Goal: Task Accomplishment & Management: Manage account settings

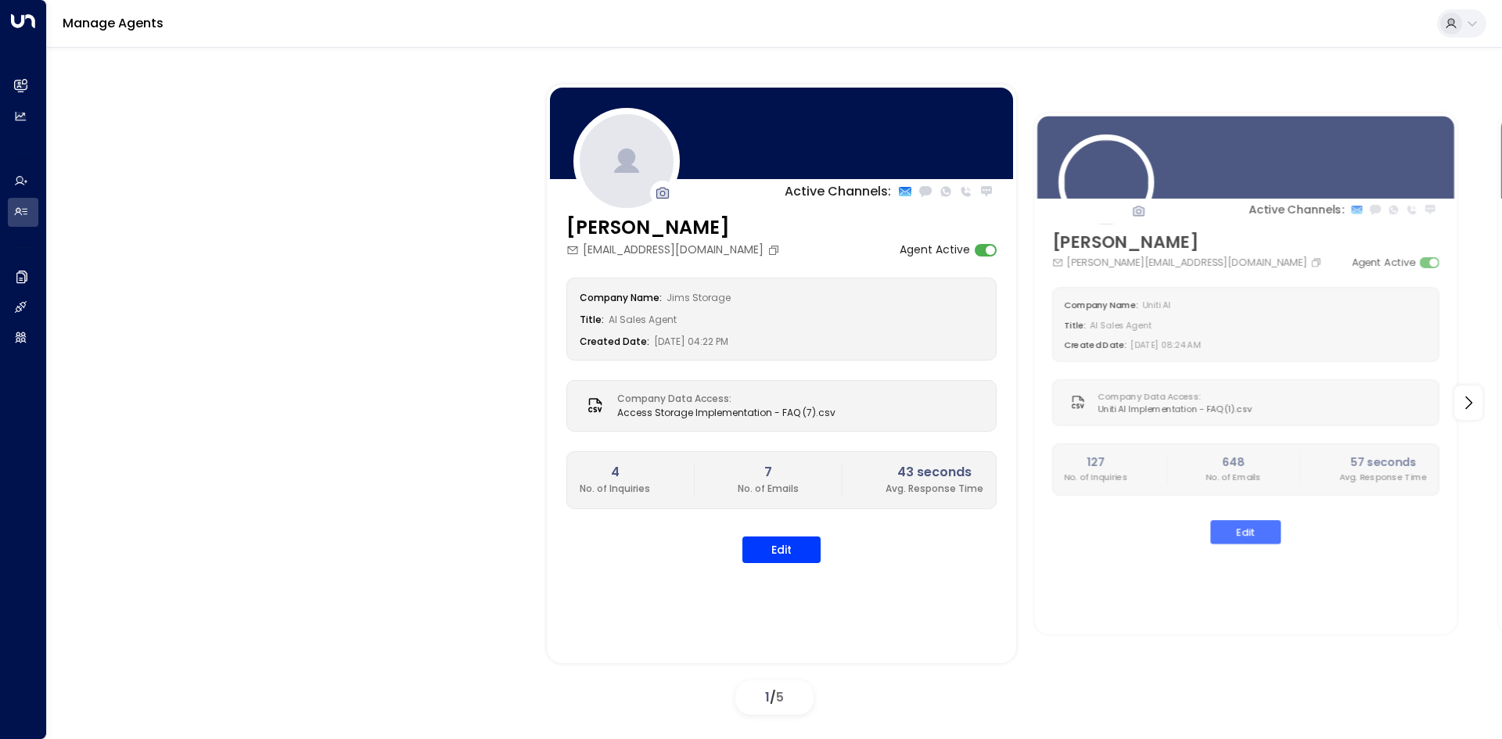
click at [1463, 25] on button at bounding box center [1461, 23] width 49 height 28
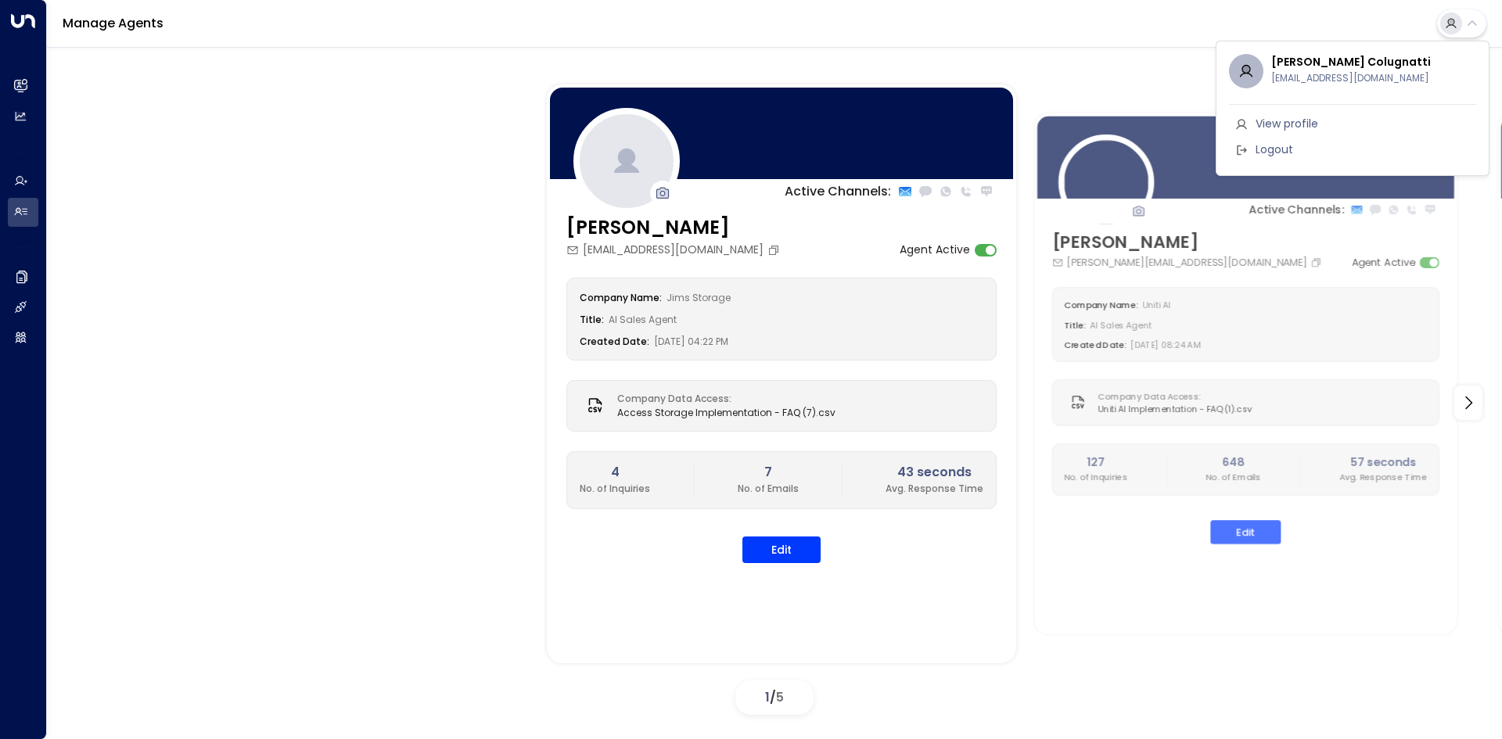
click at [21, 90] on div at bounding box center [751, 369] width 1502 height 739
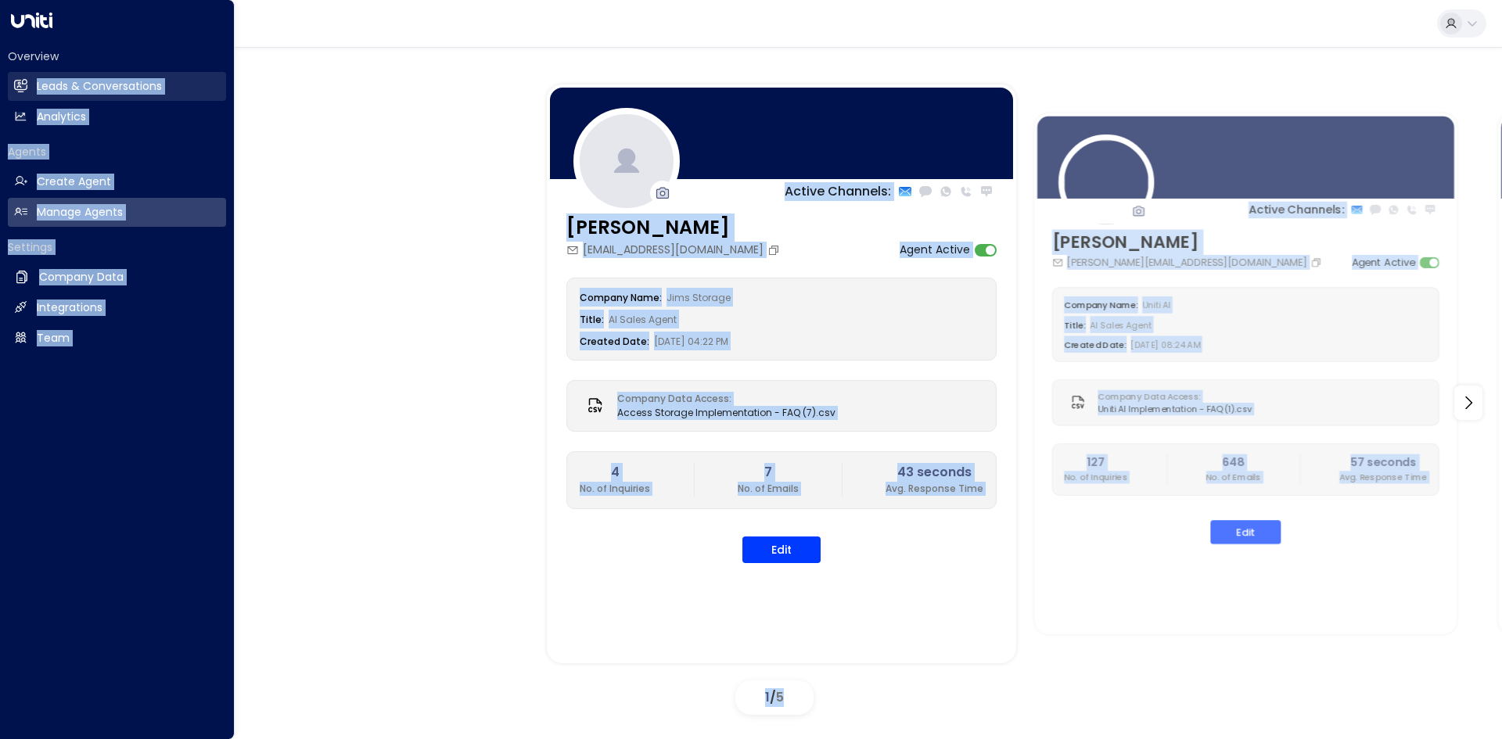
click at [18, 88] on icon at bounding box center [21, 85] width 13 height 9
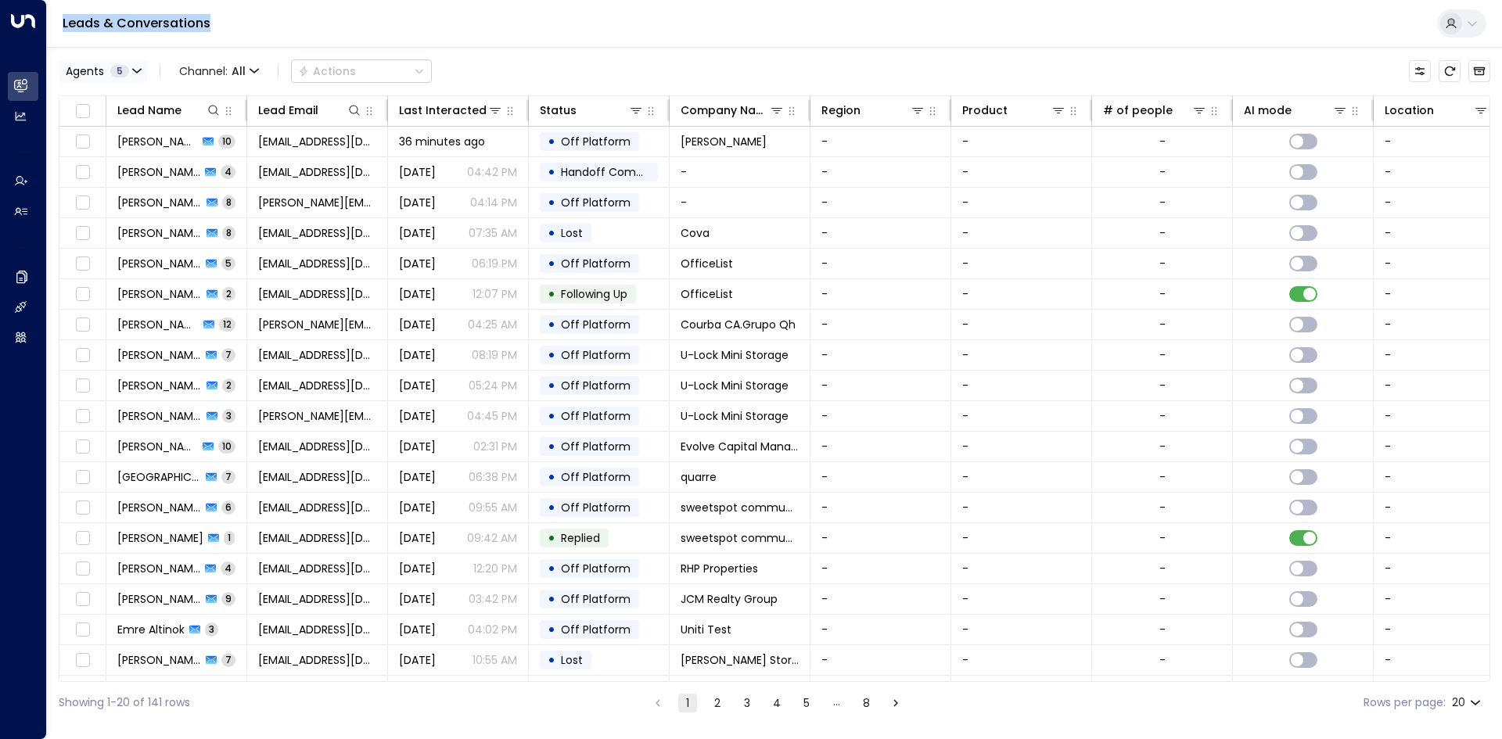
click at [143, 75] on button "Agents 5" at bounding box center [103, 71] width 88 height 22
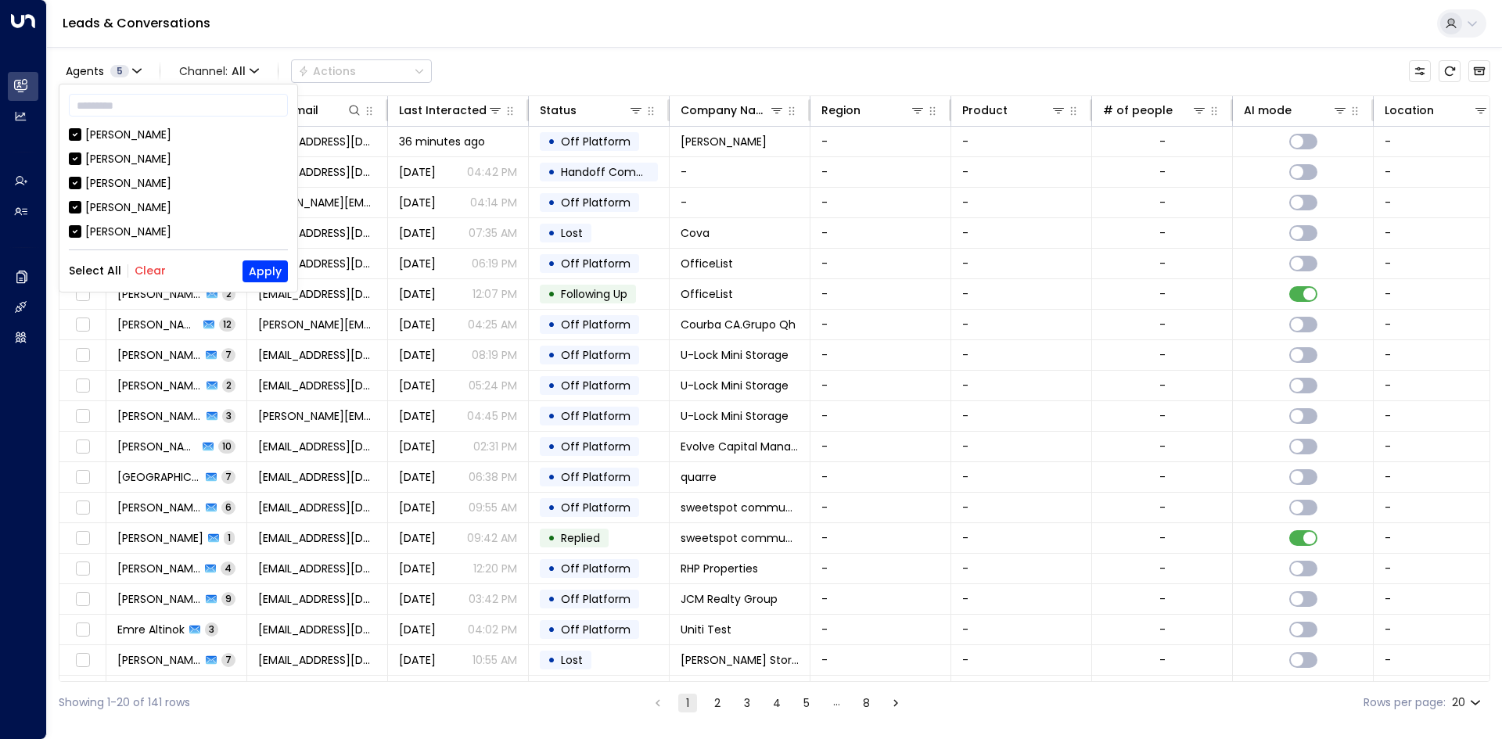
click at [298, 26] on div at bounding box center [751, 369] width 1502 height 739
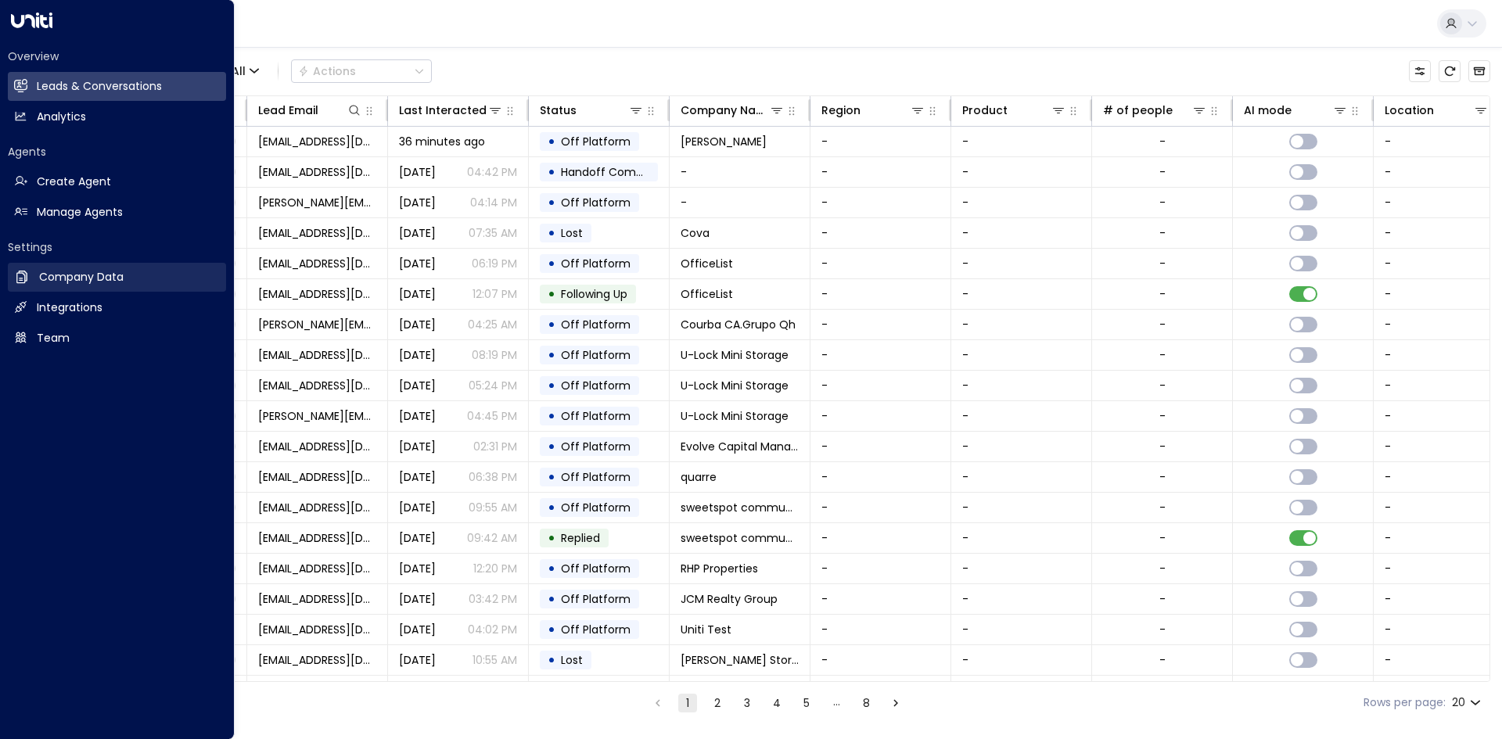
click at [101, 289] on link "Company Data Company Data" at bounding box center [117, 277] width 218 height 29
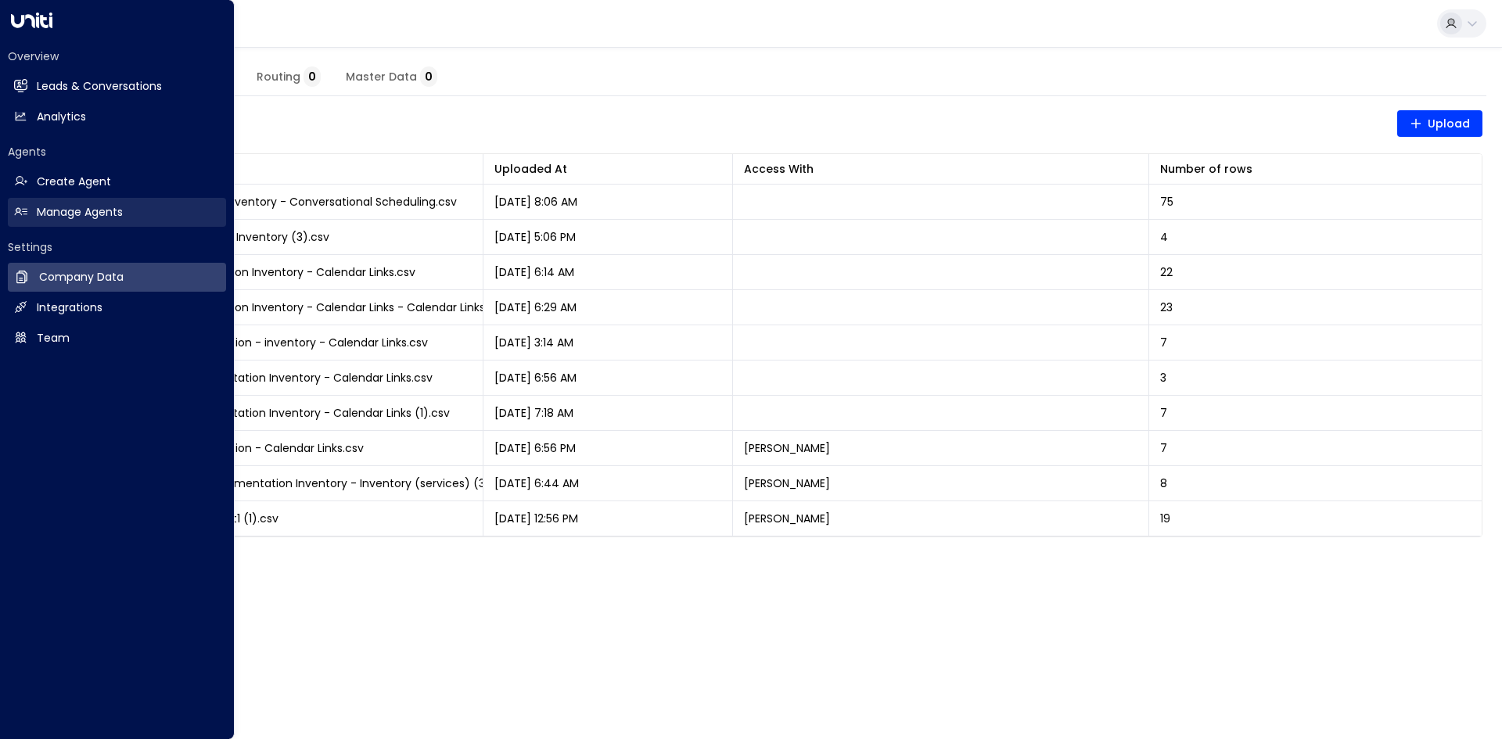
click at [79, 218] on h2 "Manage Agents" at bounding box center [80, 212] width 86 height 16
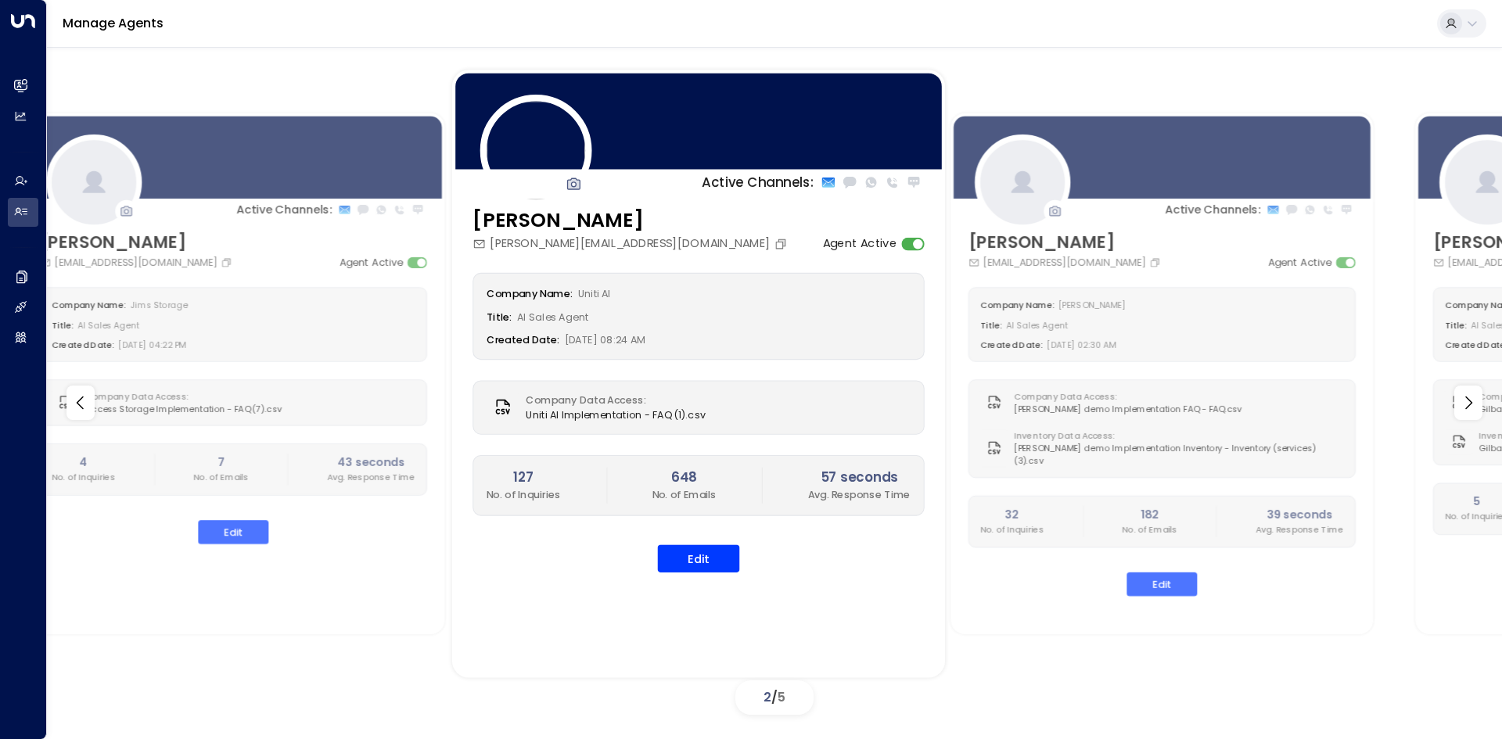
click at [472, 461] on div "127 No. of Inquiries 648 No. of Emails 57 seconds Avg. Response Time" at bounding box center [698, 485] width 452 height 61
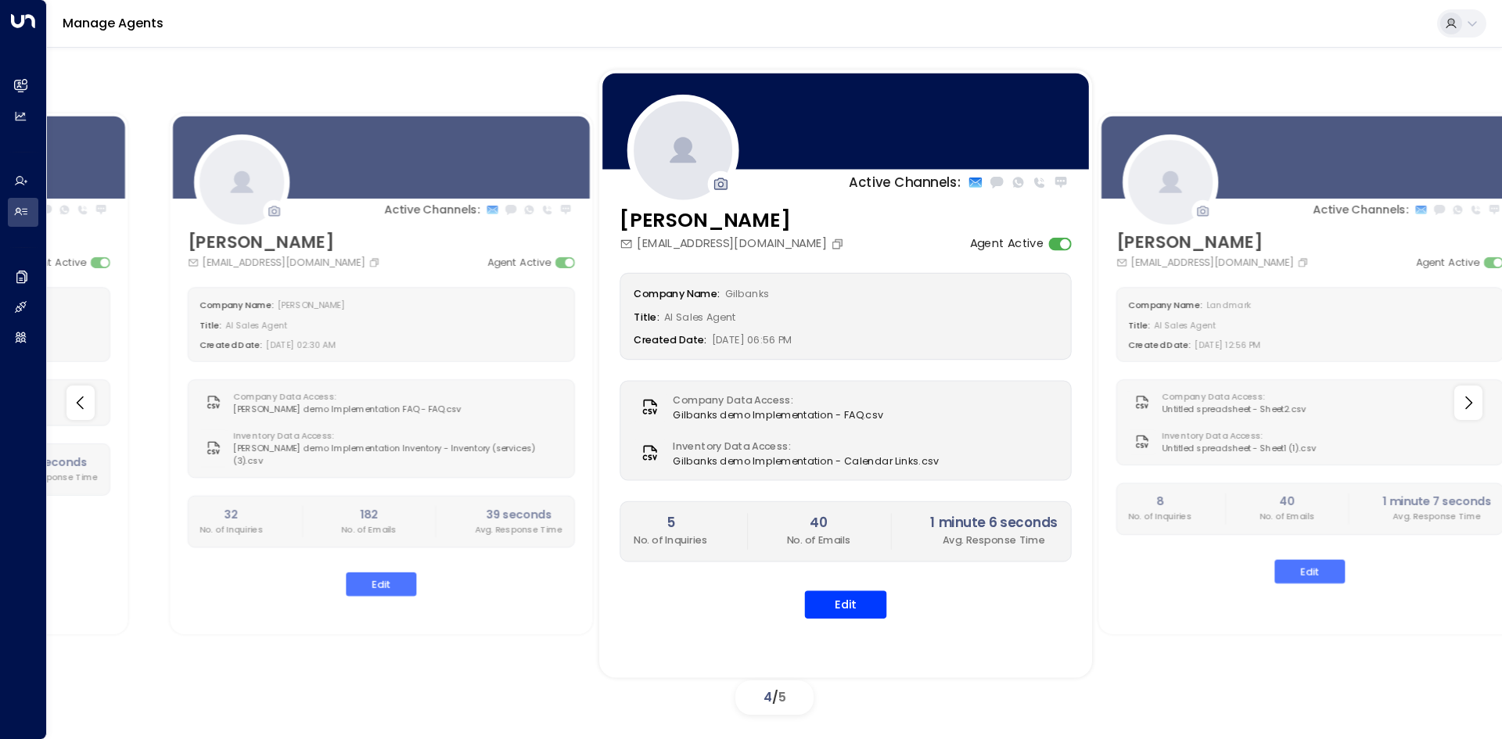
click at [815, 432] on div "Company Data Access: Gilbanks demo Implementation - FAQ.csv Inventory Data Acce…" at bounding box center [845, 430] width 452 height 100
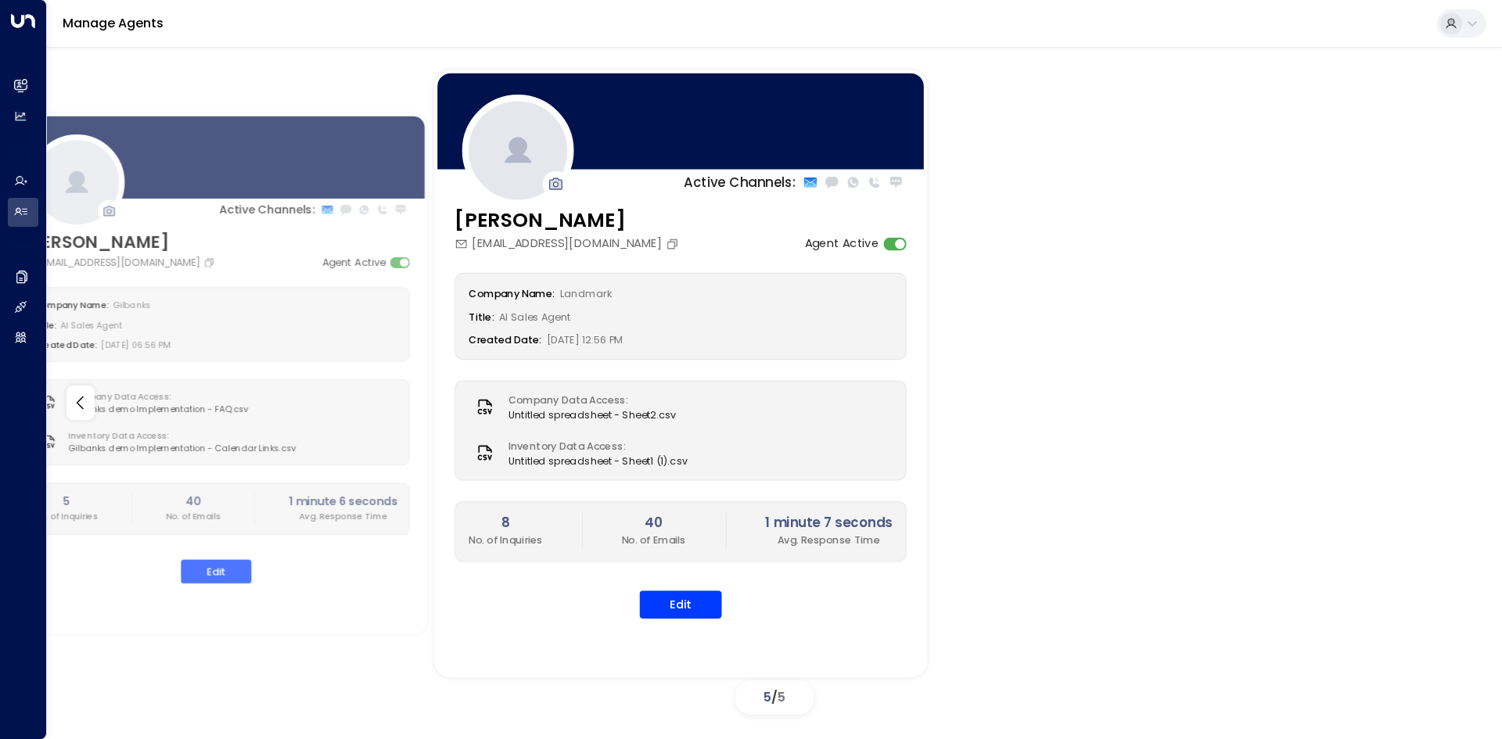
click at [534, 368] on div "Company Name: Landmark Title: AI Sales Agent Created Date: [DATE] 12:56 PM Comp…" at bounding box center [680, 446] width 452 height 346
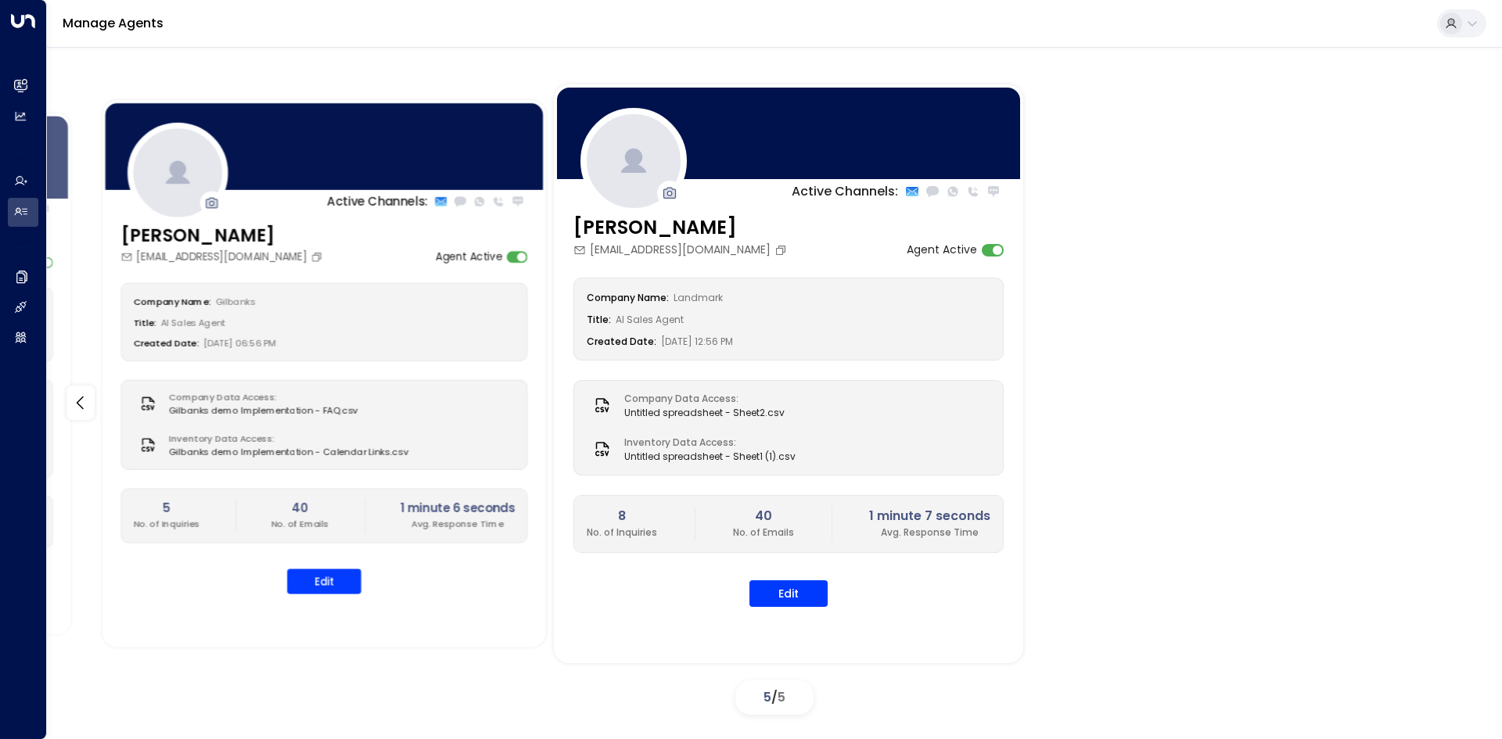
click at [527, 429] on div "Company Name: [PERSON_NAME] Title: AI Sales Agent Created Date: [DATE] 06:56 PM…" at bounding box center [323, 438] width 407 height 311
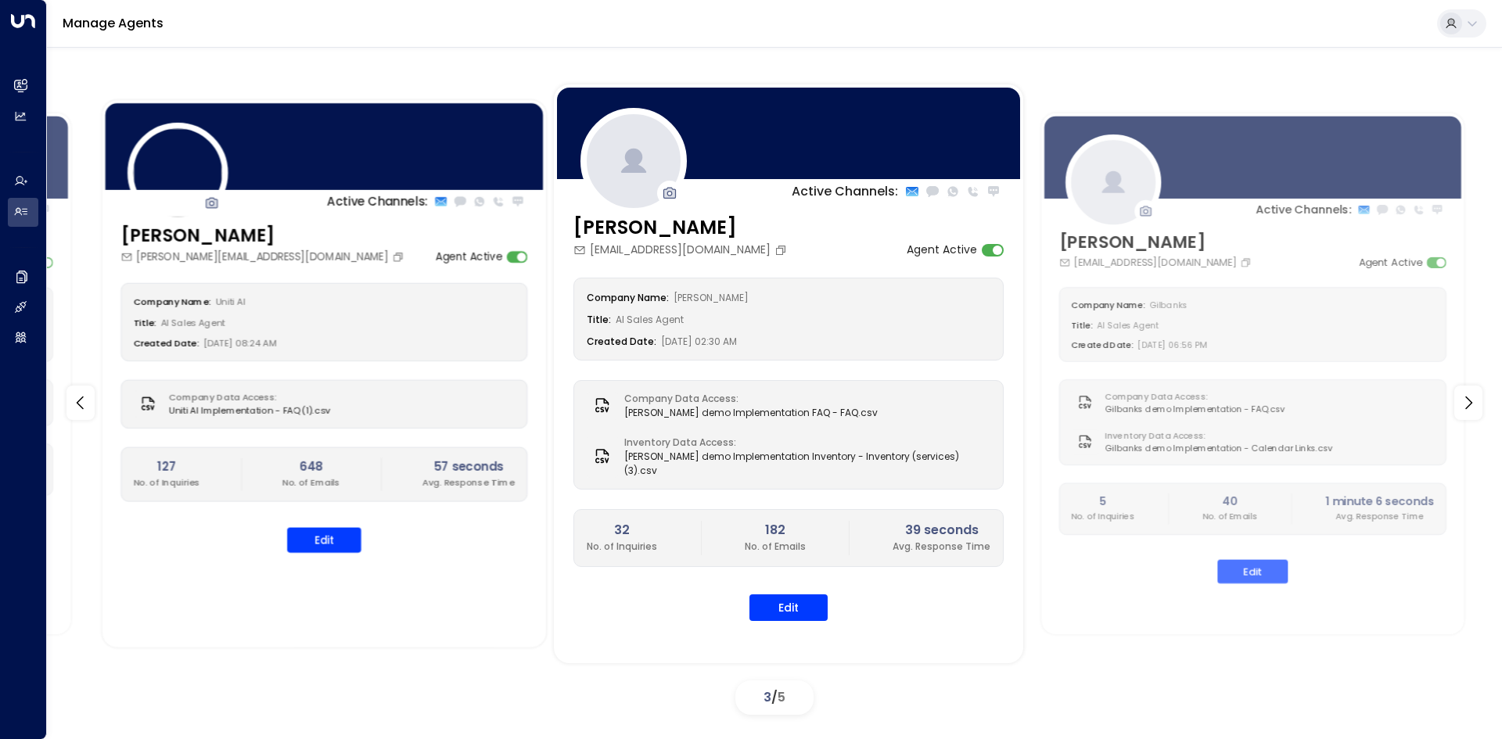
click at [527, 418] on div "Company Data Access: Uniti AI Implementation - FAQ (1).csv" at bounding box center [323, 404] width 407 height 48
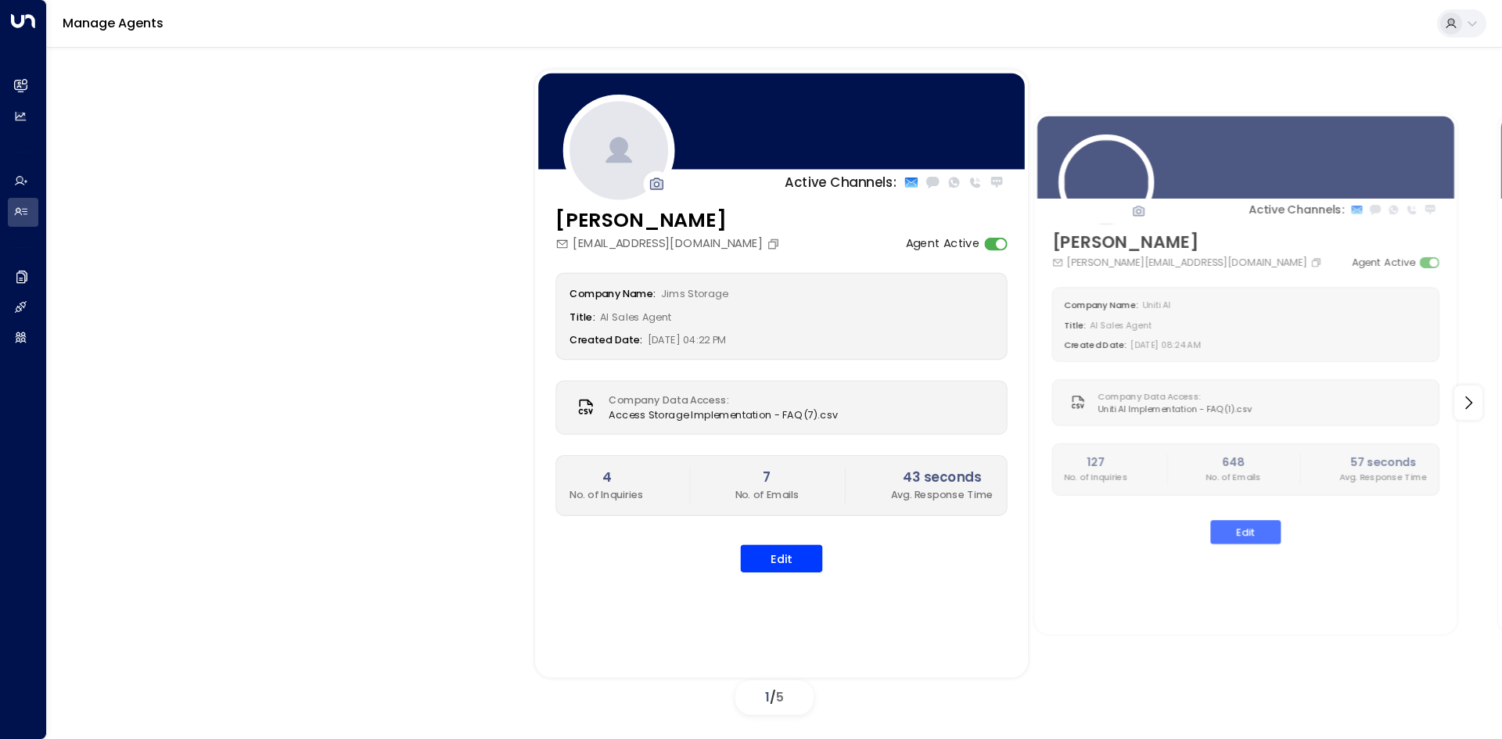
click at [993, 411] on div "Company Data Access: Access Storage Implementation - FAQ (7).csv" at bounding box center [781, 407] width 452 height 54
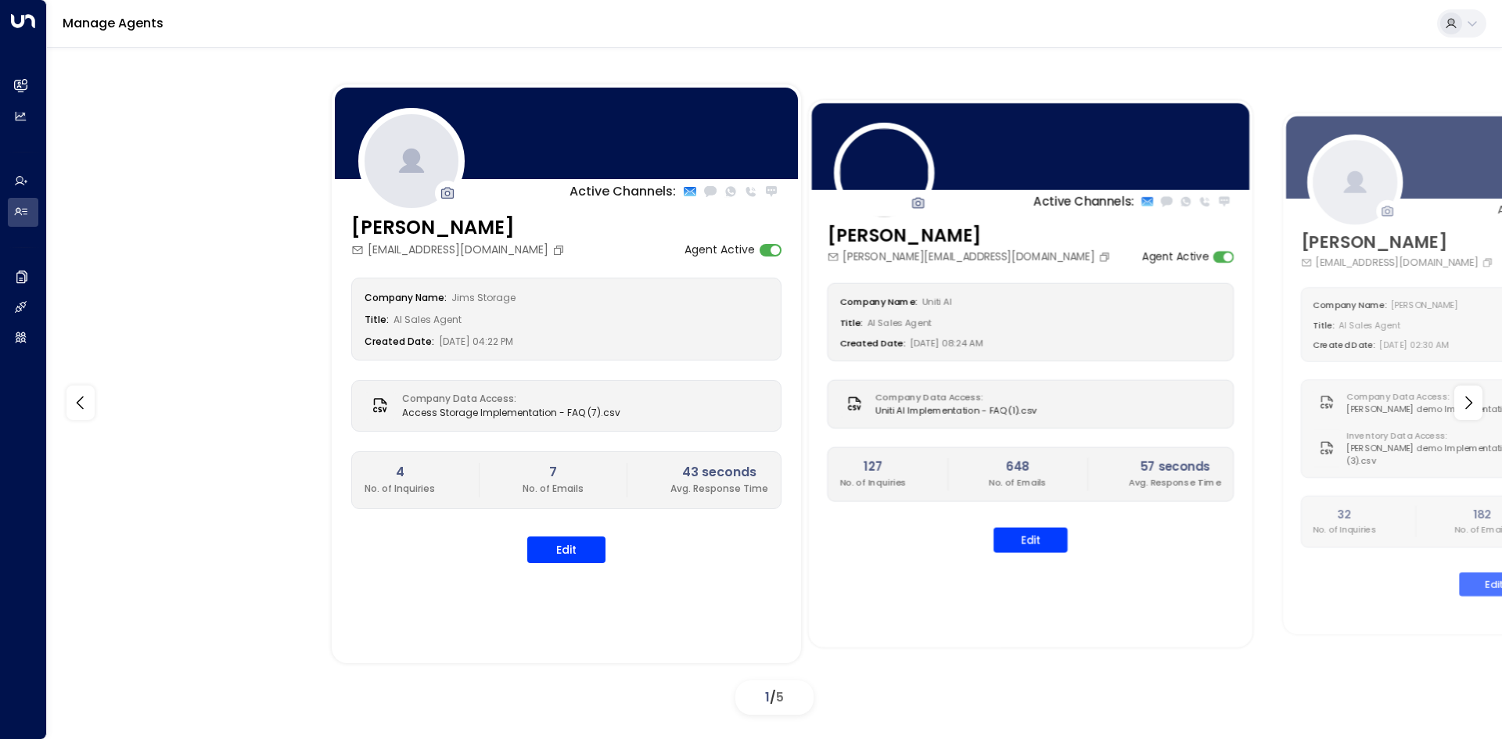
click at [870, 380] on div "Company Data Access: Uniti AI Implementation - FAQ (1).csv" at bounding box center [1030, 404] width 407 height 48
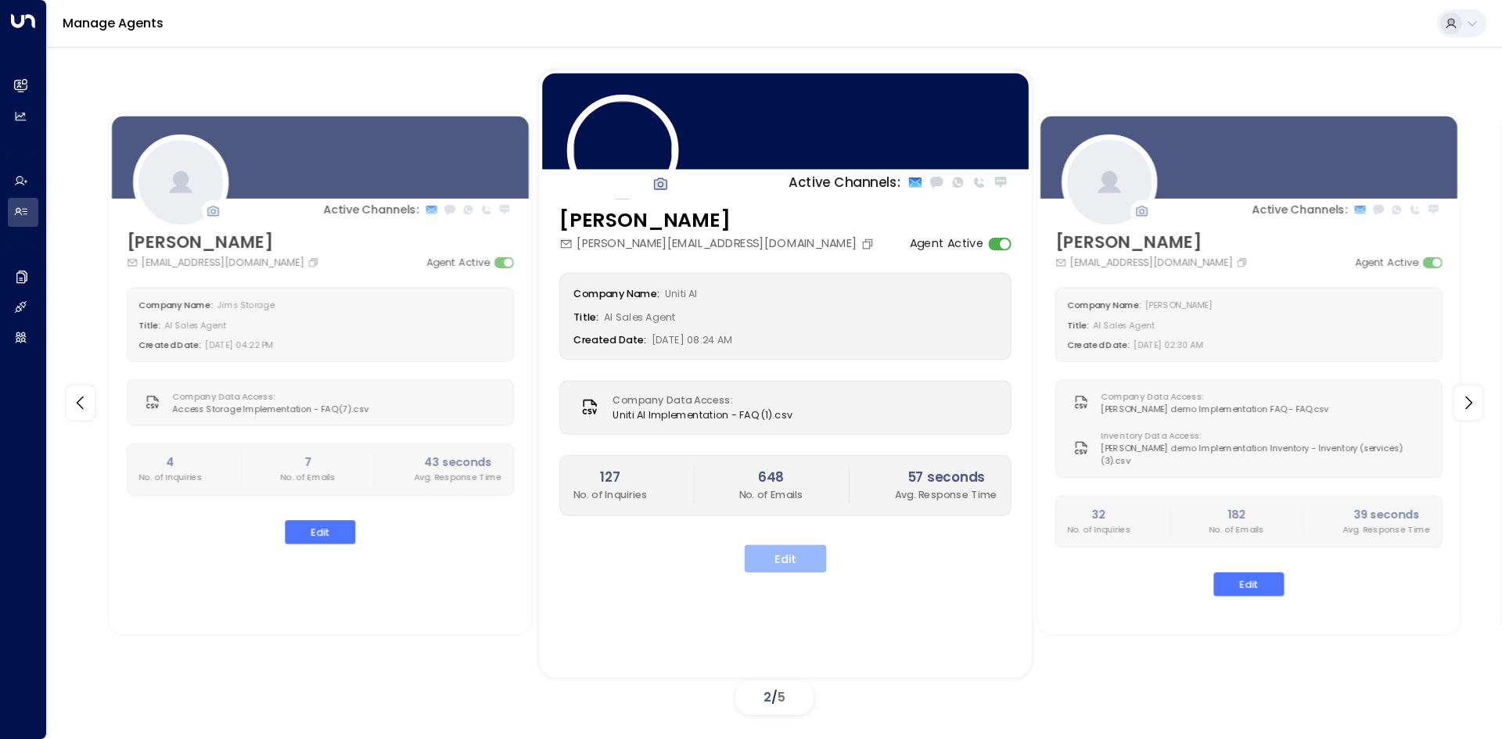
click at [777, 560] on button "Edit" at bounding box center [785, 558] width 82 height 28
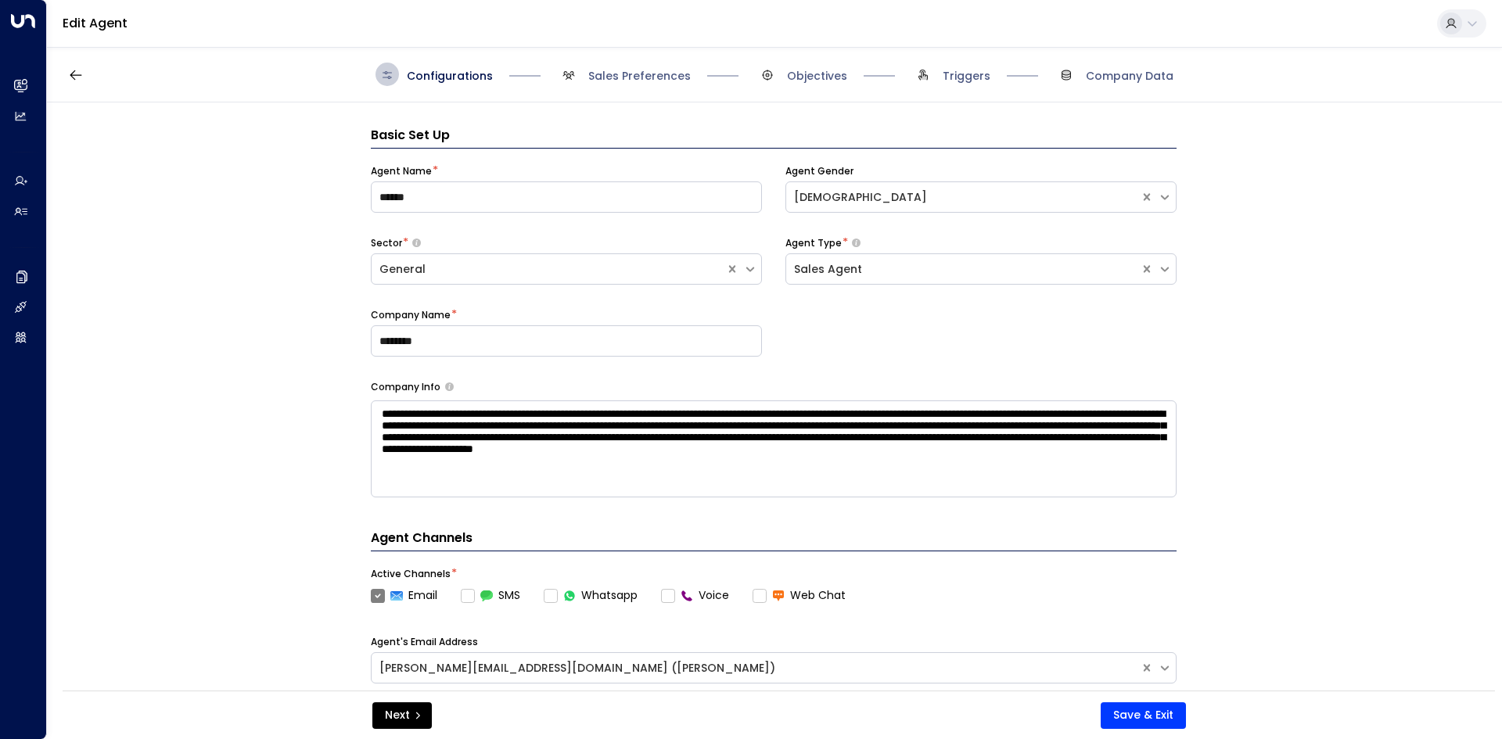
scroll to position [78, 0]
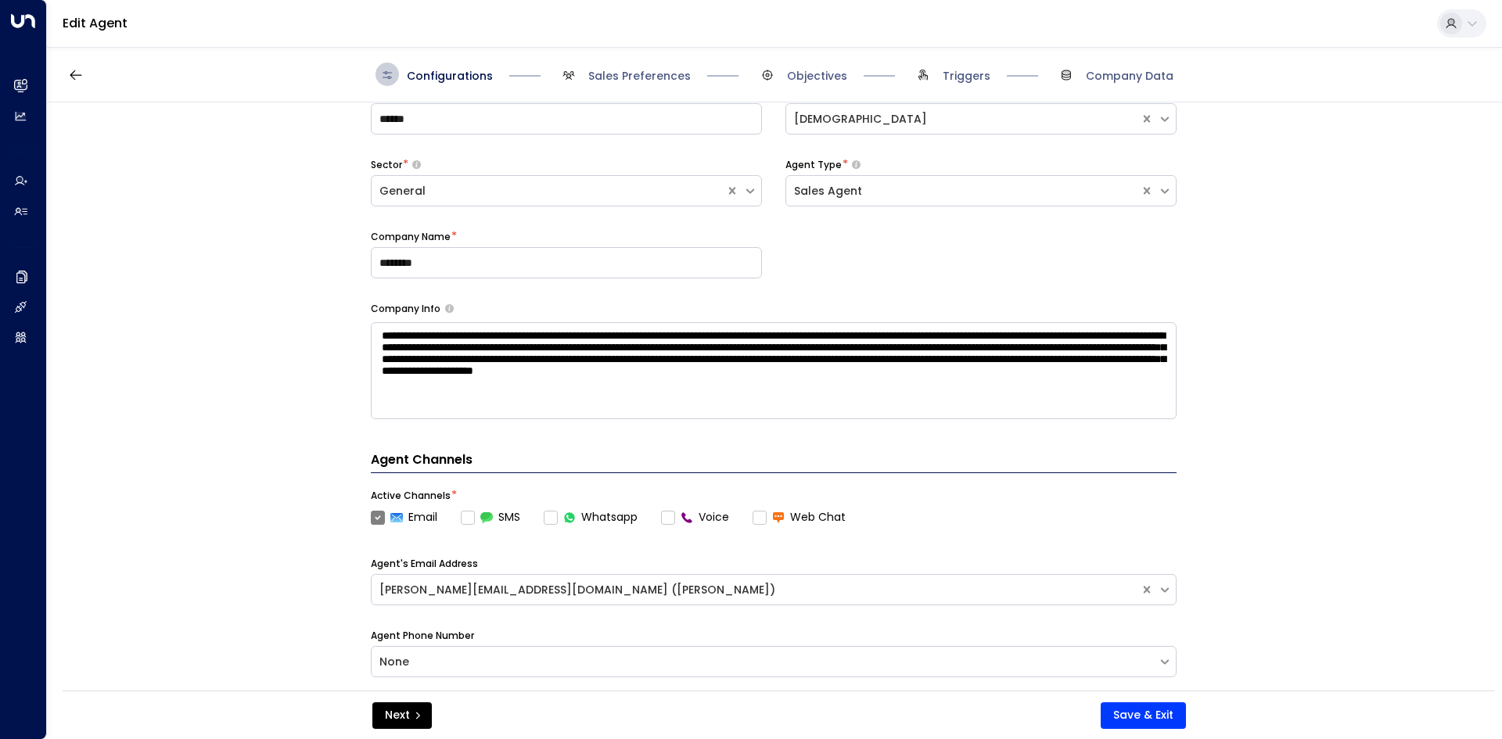
drag, startPoint x: 379, startPoint y: 332, endPoint x: 669, endPoint y: 336, distance: 290.2
click at [661, 336] on textarea "**********" at bounding box center [774, 370] width 806 height 97
drag, startPoint x: 678, startPoint y: 336, endPoint x: 665, endPoint y: 336, distance: 13.3
click at [677, 336] on textarea "**********" at bounding box center [774, 370] width 806 height 97
drag, startPoint x: 549, startPoint y: 337, endPoint x: 681, endPoint y: 339, distance: 132.2
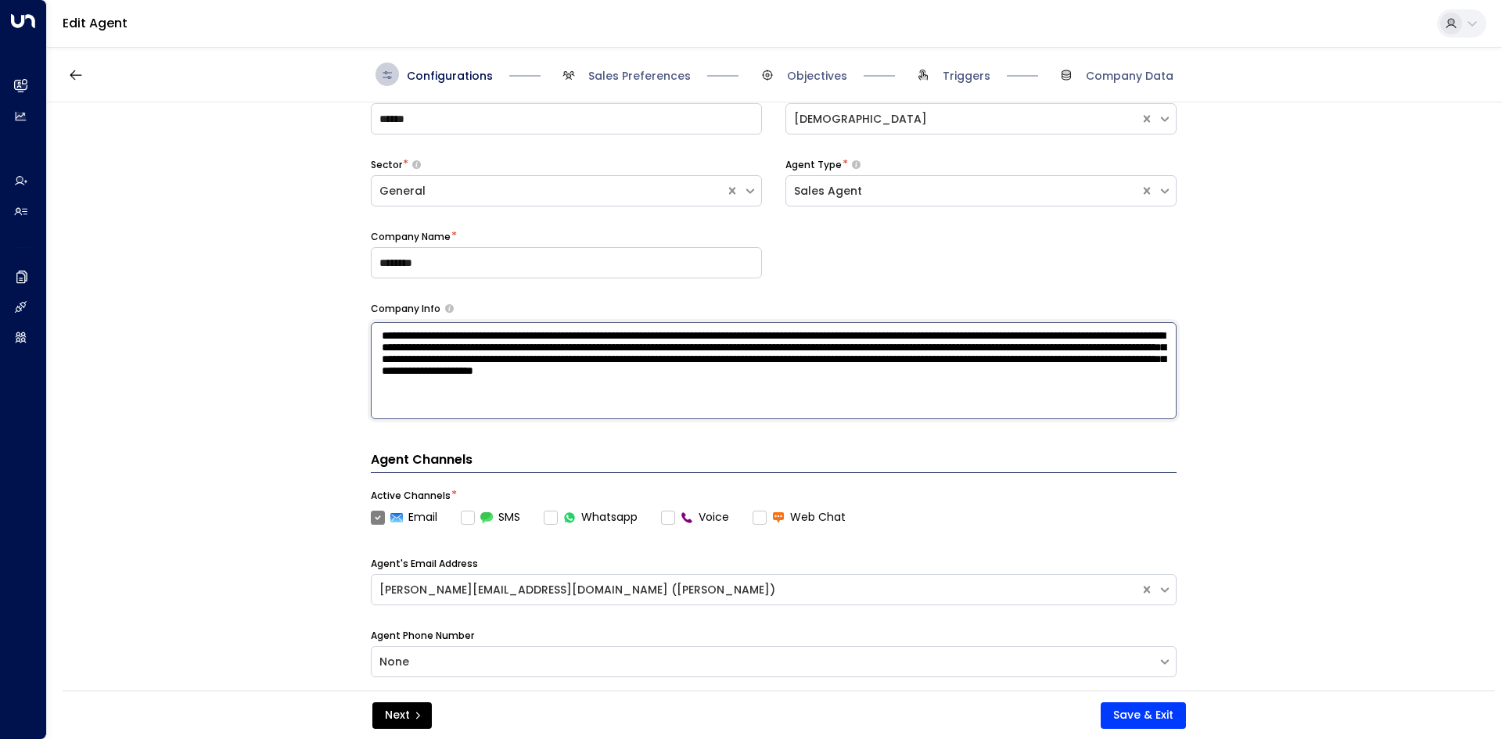
click at [665, 339] on textarea "**********" at bounding box center [774, 370] width 806 height 97
click at [682, 339] on textarea "**********" at bounding box center [774, 370] width 806 height 97
drag, startPoint x: 530, startPoint y: 336, endPoint x: 795, endPoint y: 337, distance: 265.2
click at [763, 336] on textarea "**********" at bounding box center [774, 370] width 806 height 97
click at [795, 337] on textarea "**********" at bounding box center [774, 370] width 806 height 97
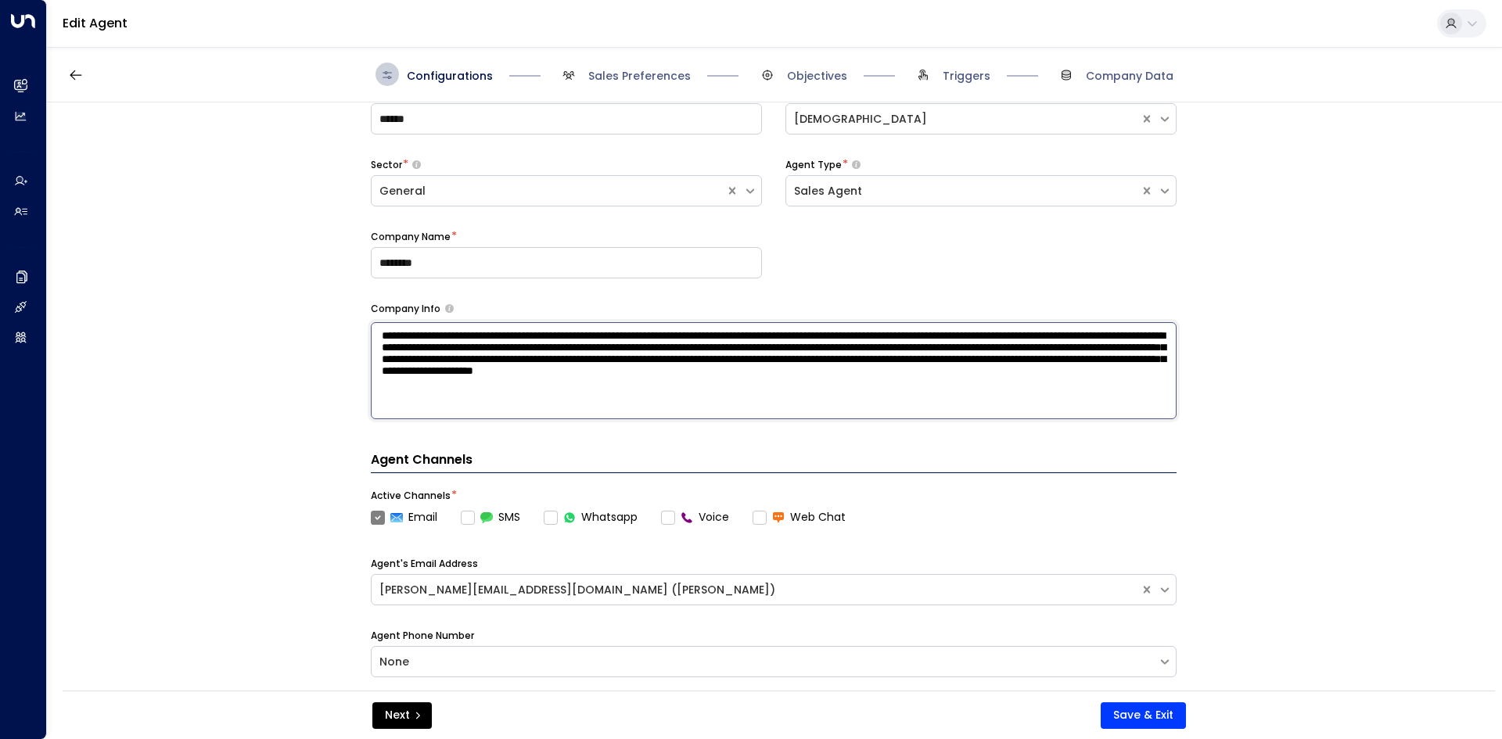
drag, startPoint x: 523, startPoint y: 336, endPoint x: 982, endPoint y: 356, distance: 458.8
click at [982, 356] on textarea "**********" at bounding box center [774, 370] width 806 height 97
click at [1057, 332] on textarea "**********" at bounding box center [774, 370] width 806 height 97
click at [1018, 339] on textarea "**********" at bounding box center [774, 370] width 806 height 97
drag, startPoint x: 408, startPoint y: 355, endPoint x: 629, endPoint y: 354, distance: 220.6
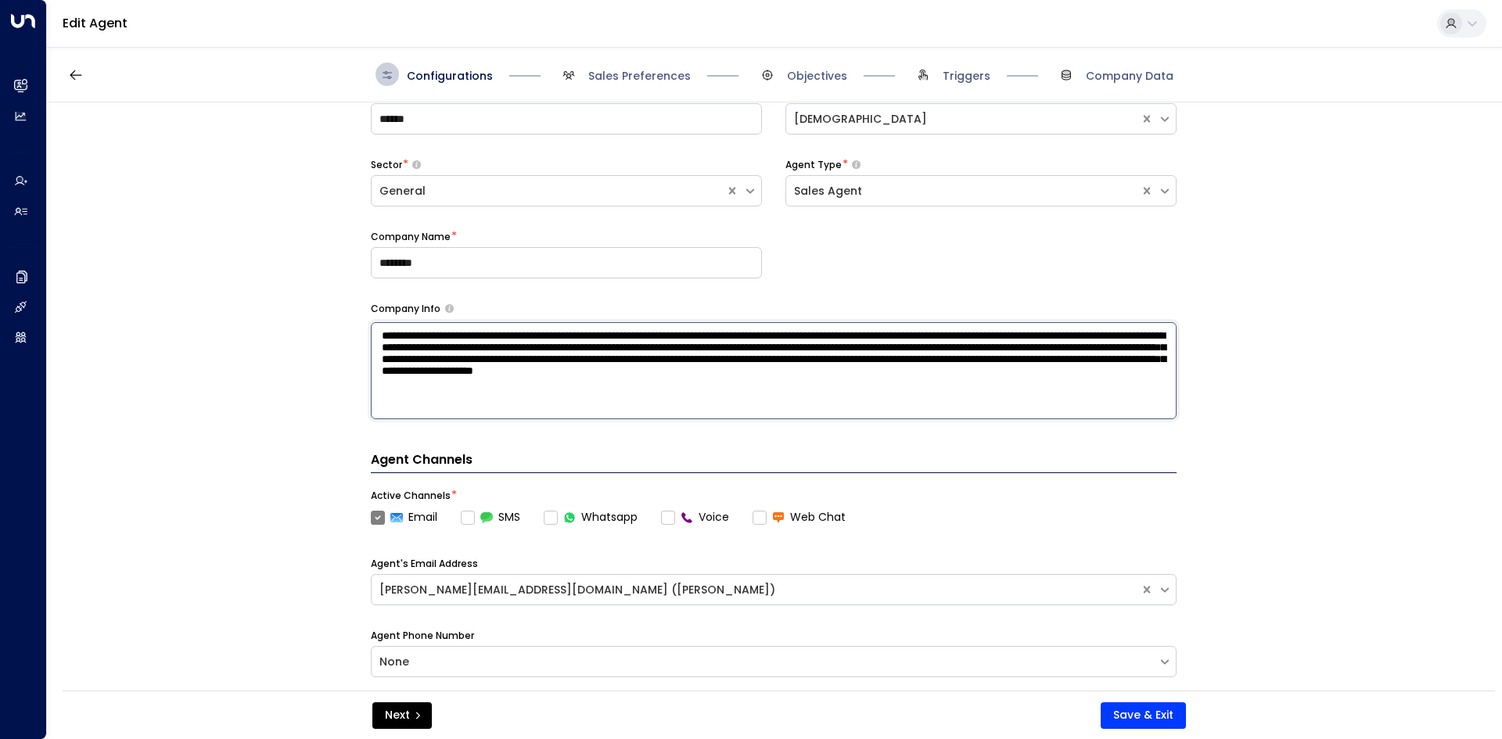
click at [577, 354] on textarea "**********" at bounding box center [774, 370] width 806 height 97
click at [644, 354] on textarea "**********" at bounding box center [774, 370] width 806 height 97
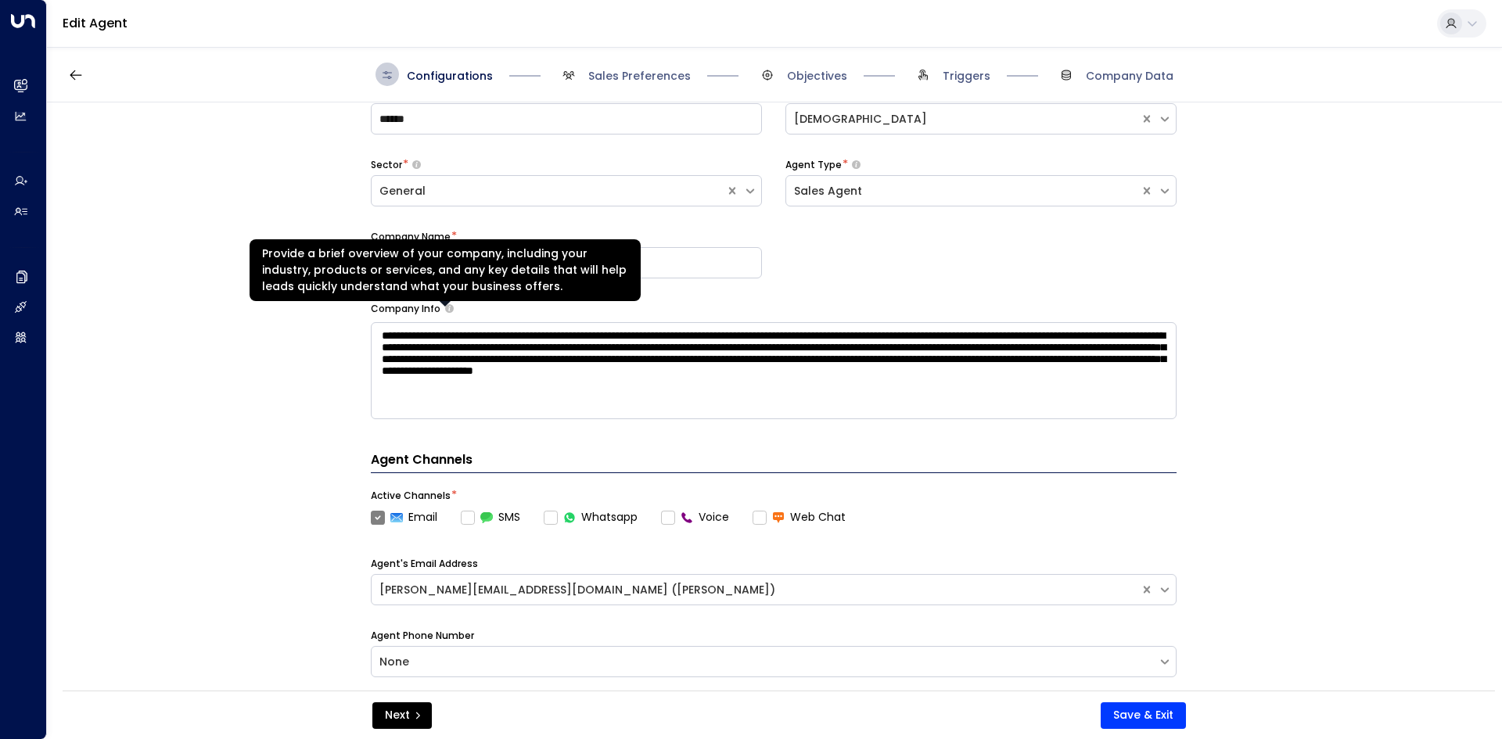
click at [445, 311] on icon "Provide a brief overview of your company, including your industry, products or …" at bounding box center [449, 308] width 9 height 9
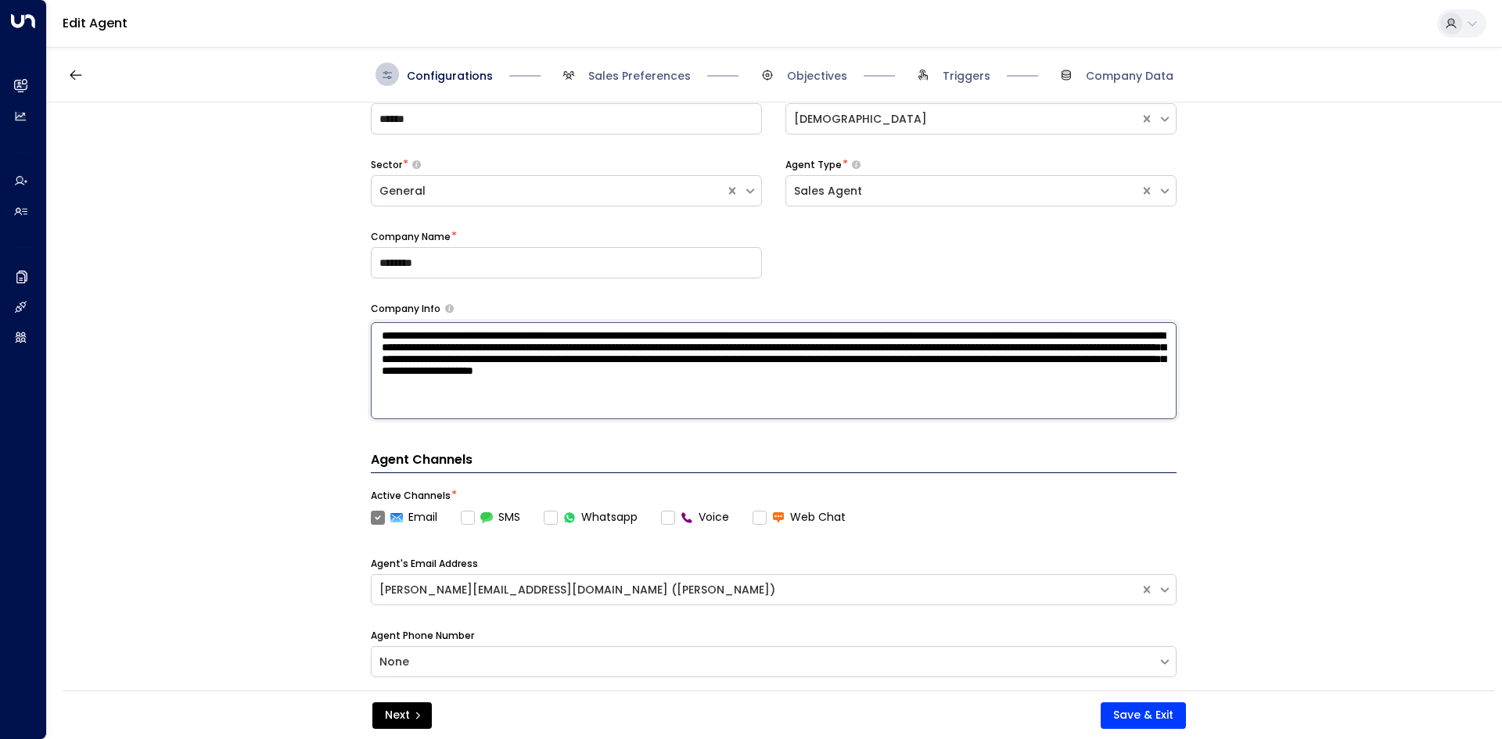
click at [675, 387] on textarea "**********" at bounding box center [774, 370] width 806 height 97
drag, startPoint x: 534, startPoint y: 379, endPoint x: 714, endPoint y: 376, distance: 179.9
click at [659, 377] on textarea "**********" at bounding box center [774, 370] width 806 height 97
click at [714, 376] on textarea "**********" at bounding box center [774, 370] width 806 height 97
drag, startPoint x: 522, startPoint y: 377, endPoint x: 782, endPoint y: 377, distance: 259.7
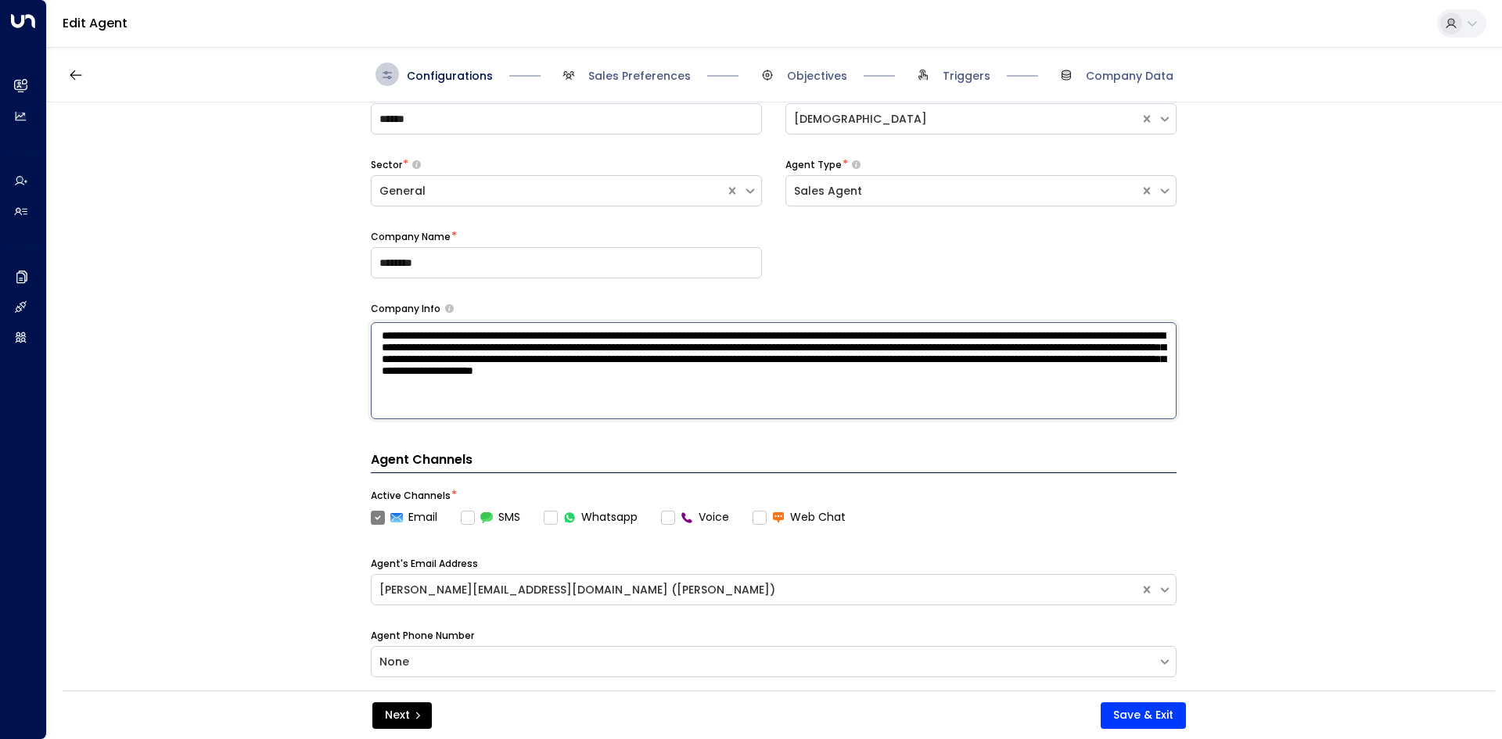
click at [721, 377] on textarea "**********" at bounding box center [774, 370] width 806 height 97
click at [782, 377] on textarea "**********" at bounding box center [774, 370] width 806 height 97
click at [801, 385] on textarea "**********" at bounding box center [774, 370] width 806 height 97
click at [1075, 398] on textarea "**********" at bounding box center [774, 370] width 806 height 97
drag, startPoint x: 852, startPoint y: 396, endPoint x: 1101, endPoint y: 394, distance: 249.5
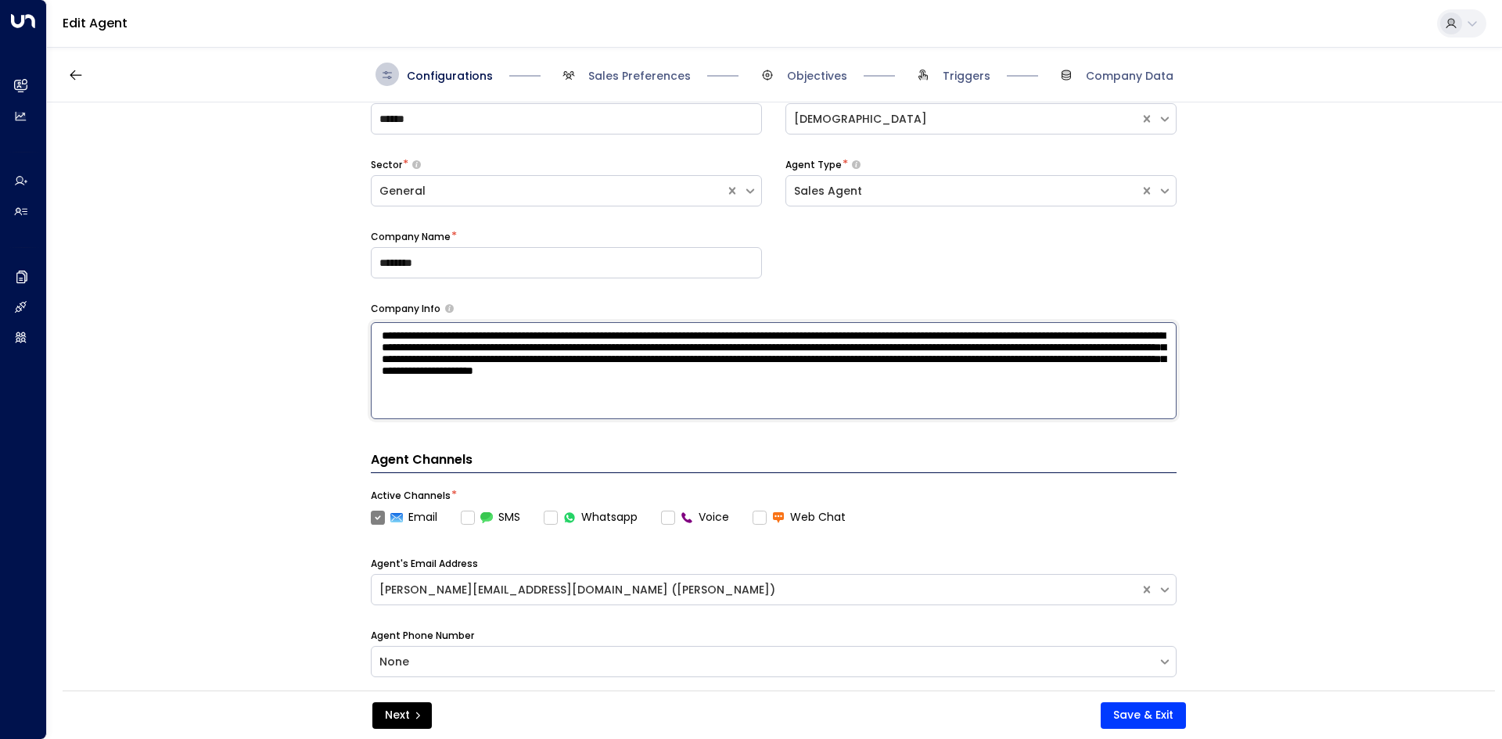
click at [1083, 393] on textarea "**********" at bounding box center [774, 370] width 806 height 97
click at [1160, 397] on textarea "**********" at bounding box center [774, 370] width 806 height 97
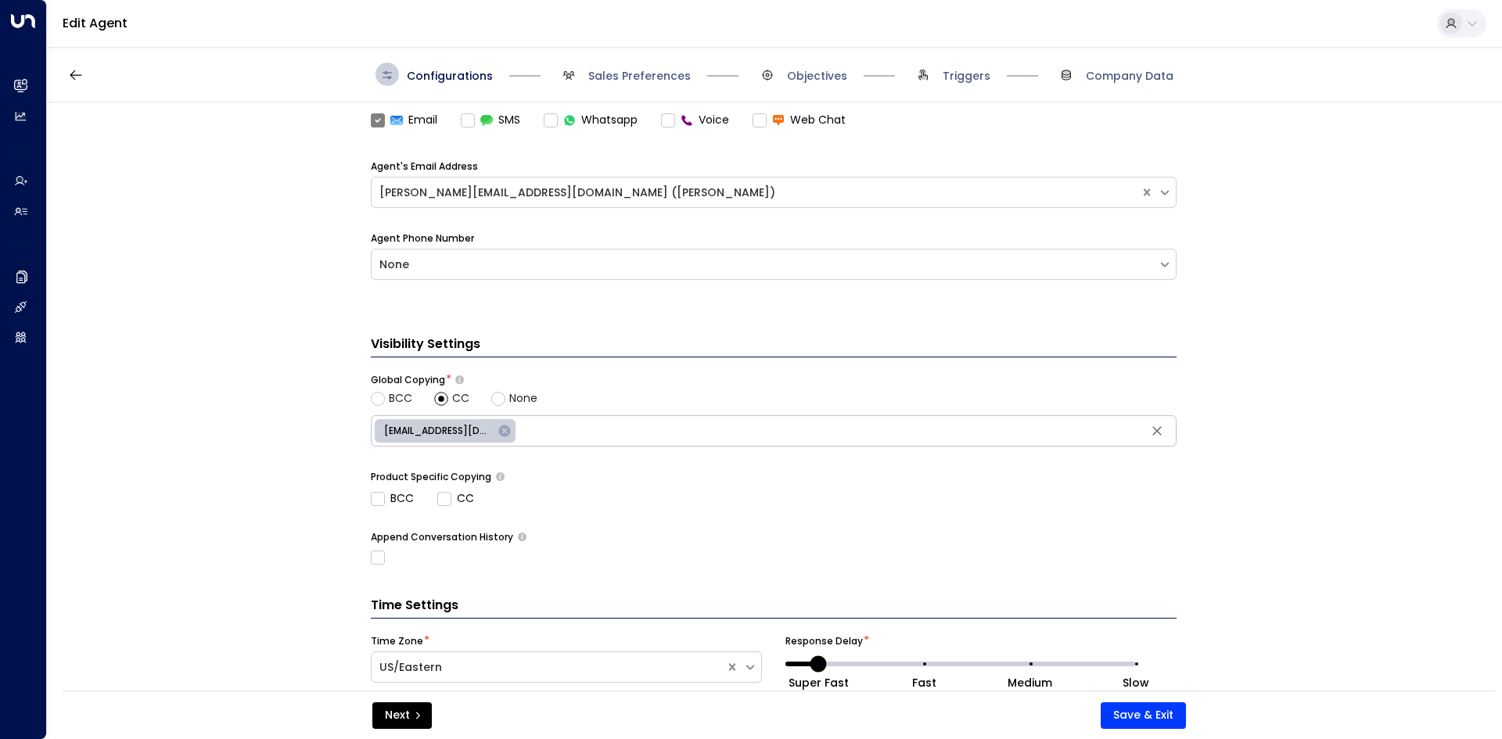
scroll to position [536, 0]
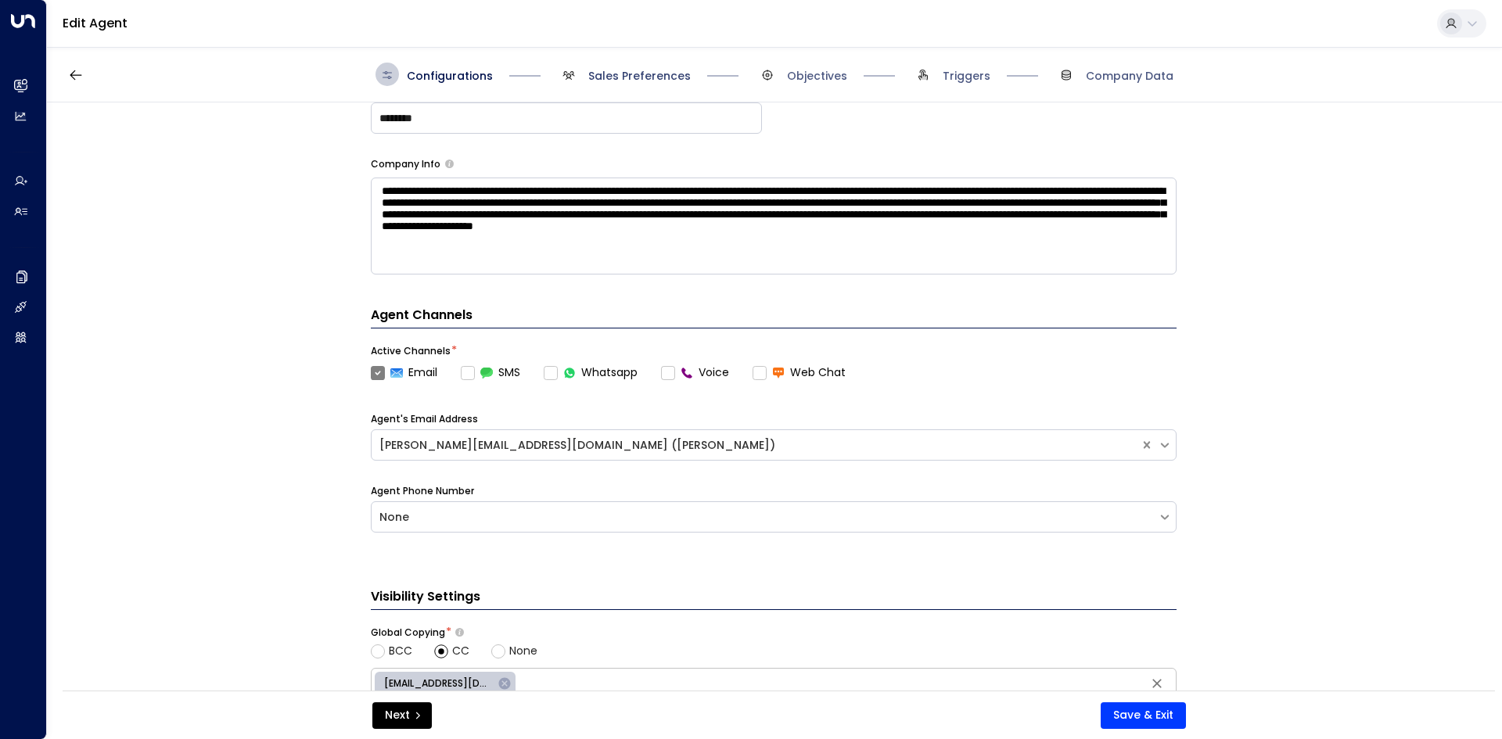
click at [648, 71] on span "Sales Preferences" at bounding box center [639, 76] width 102 height 16
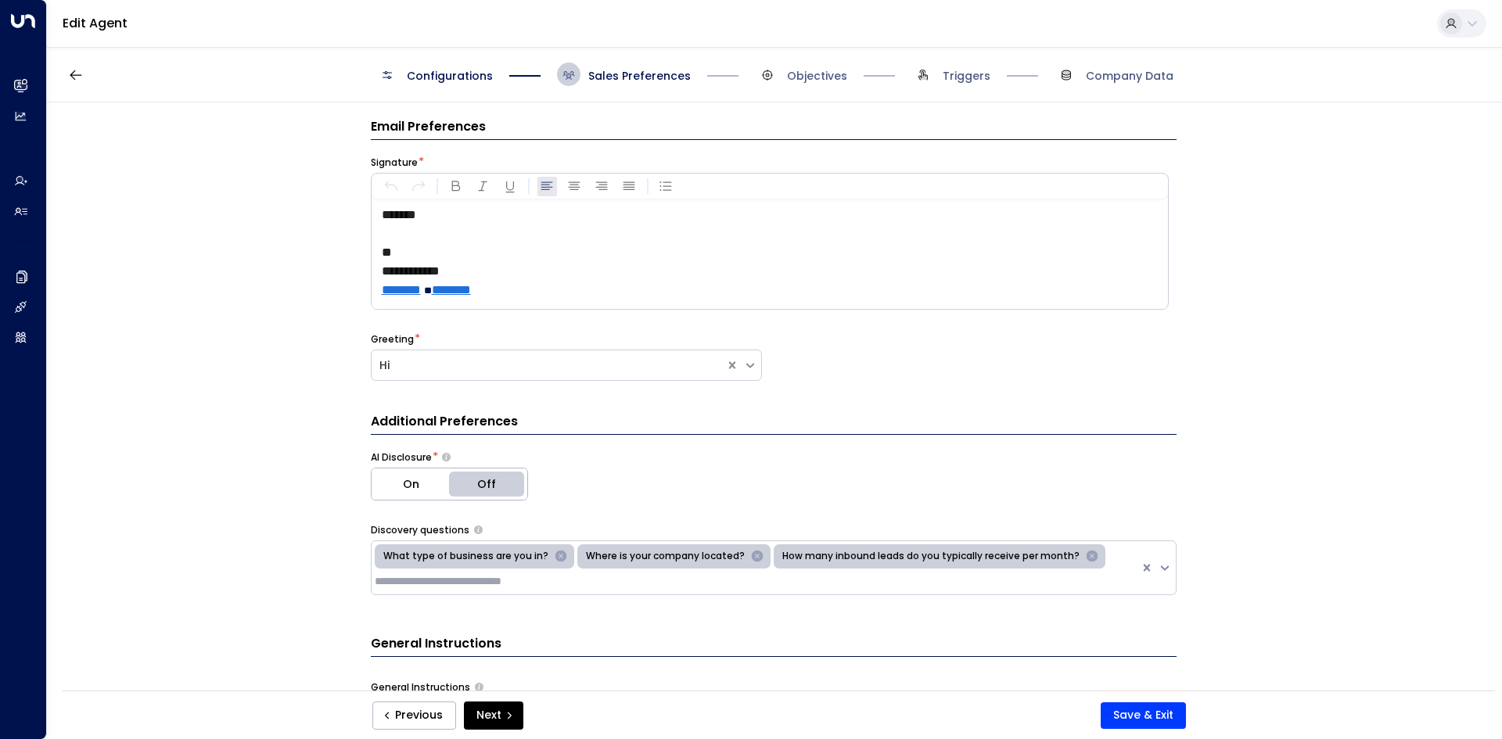
scroll to position [0, 0]
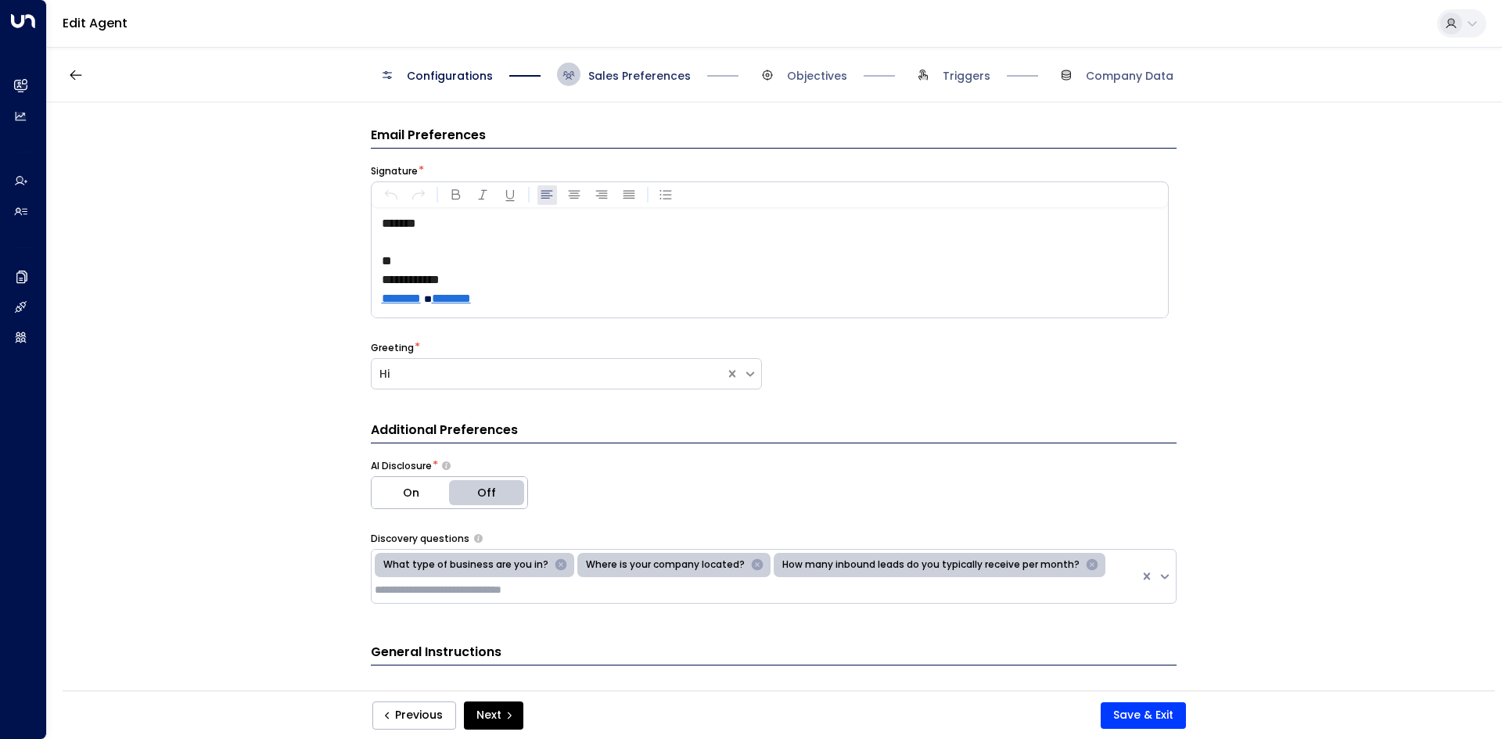
click at [635, 77] on span "Sales Preferences" at bounding box center [639, 76] width 102 height 16
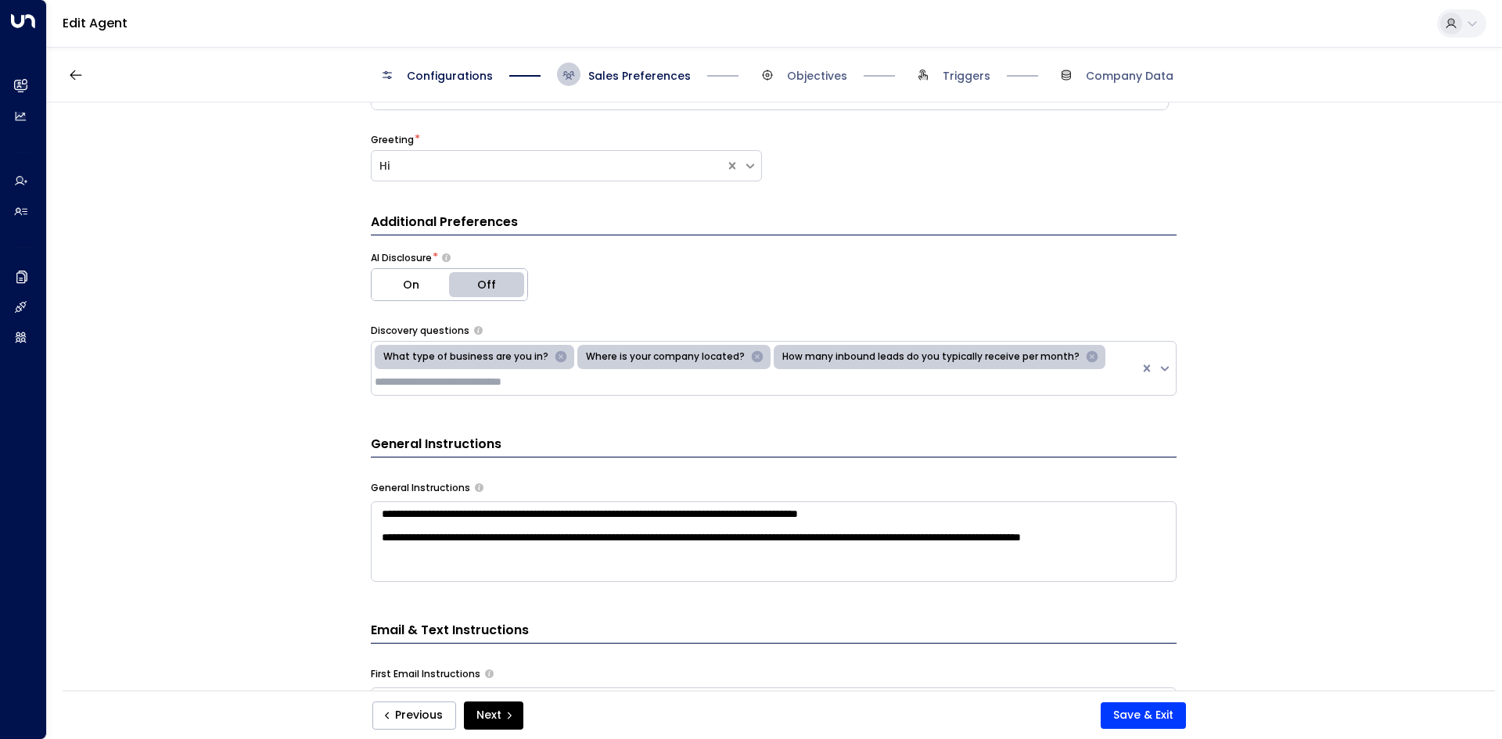
scroll to position [235, 0]
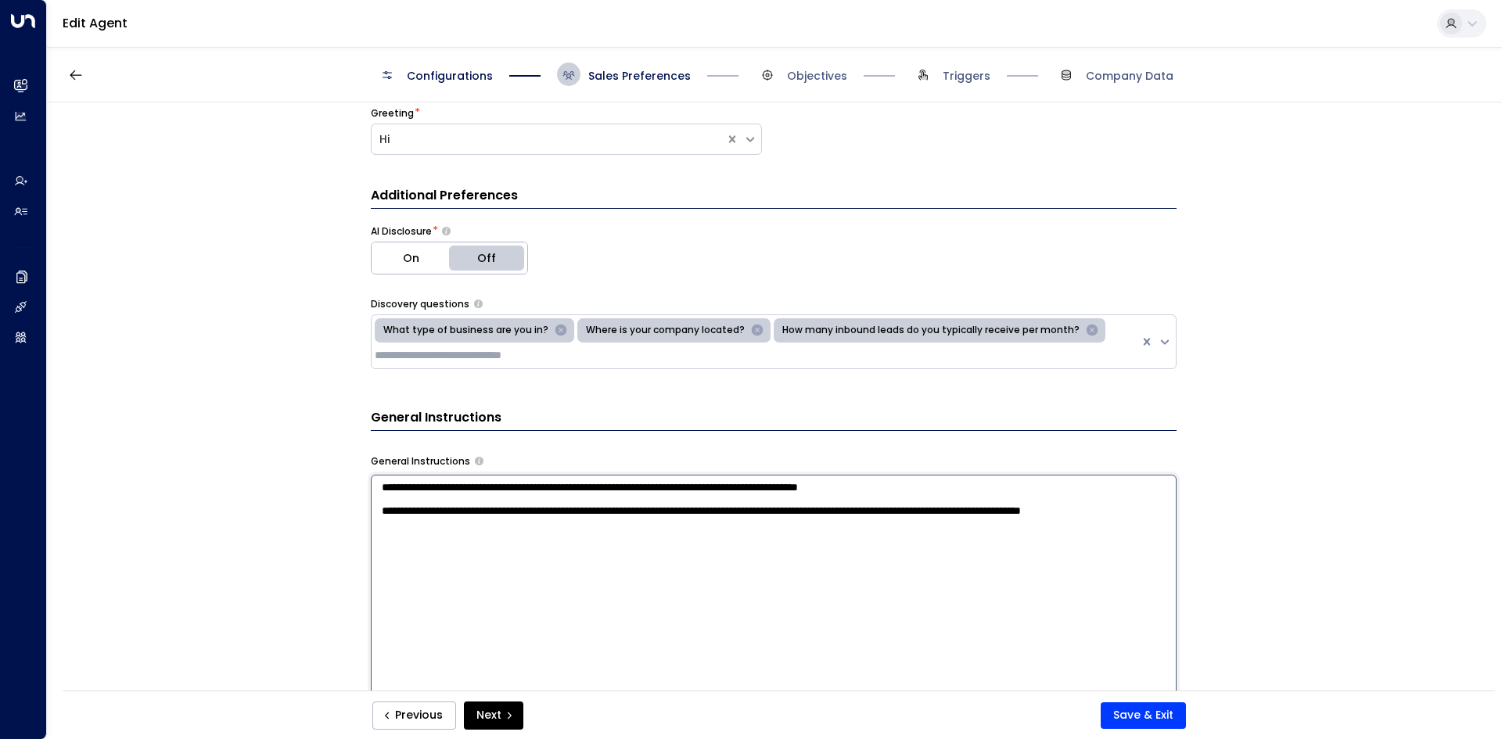
drag, startPoint x: 488, startPoint y: 497, endPoint x: 645, endPoint y: 501, distance: 157.2
click at [570, 500] on textarea "**********" at bounding box center [774, 679] width 806 height 409
click at [645, 501] on textarea "**********" at bounding box center [774, 679] width 806 height 409
click at [531, 505] on textarea "**********" at bounding box center [774, 679] width 806 height 409
click at [605, 480] on textarea "**********" at bounding box center [774, 679] width 806 height 409
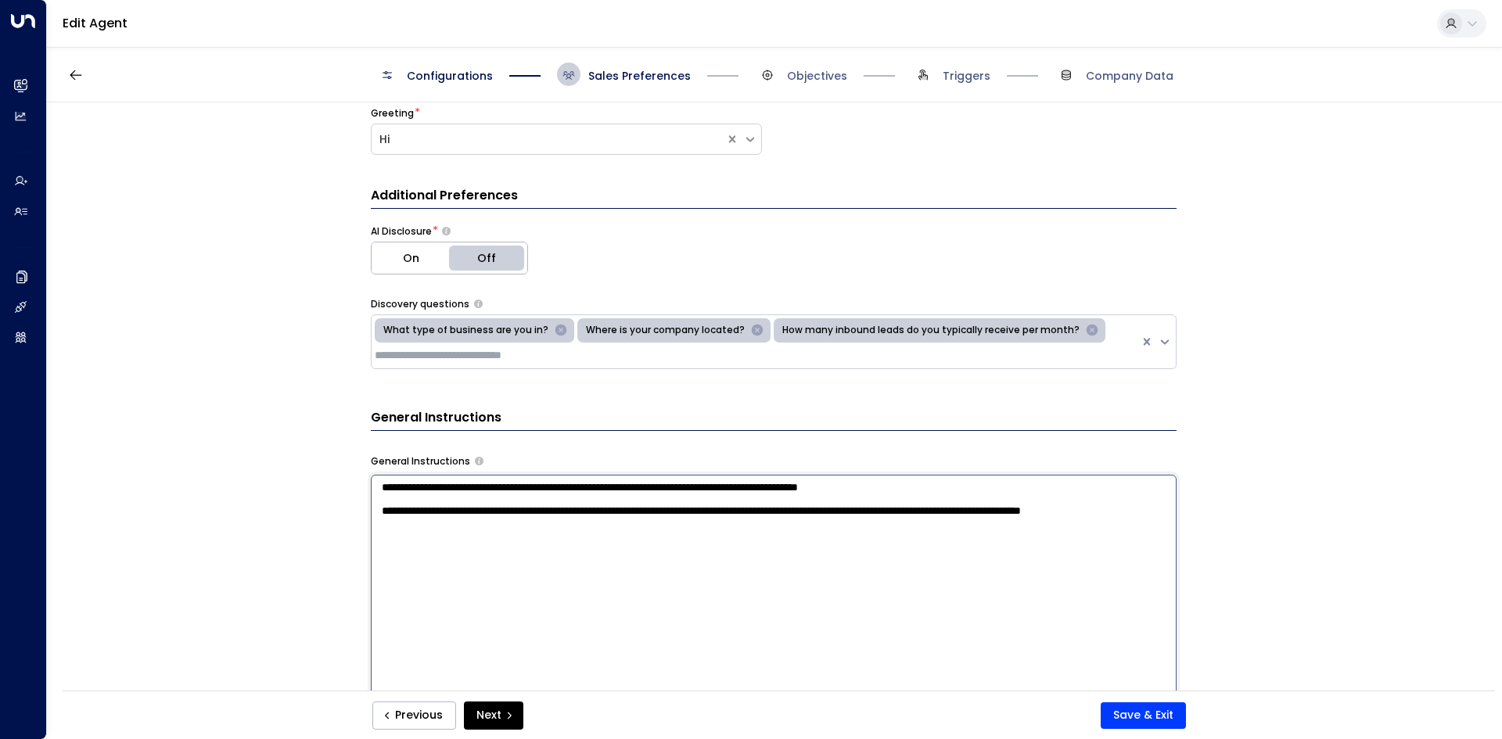
click at [745, 479] on textarea "**********" at bounding box center [774, 679] width 806 height 409
click at [733, 496] on textarea "**********" at bounding box center [774, 679] width 806 height 409
click at [904, 492] on textarea "**********" at bounding box center [774, 679] width 806 height 409
click at [544, 515] on textarea "**********" at bounding box center [774, 679] width 806 height 409
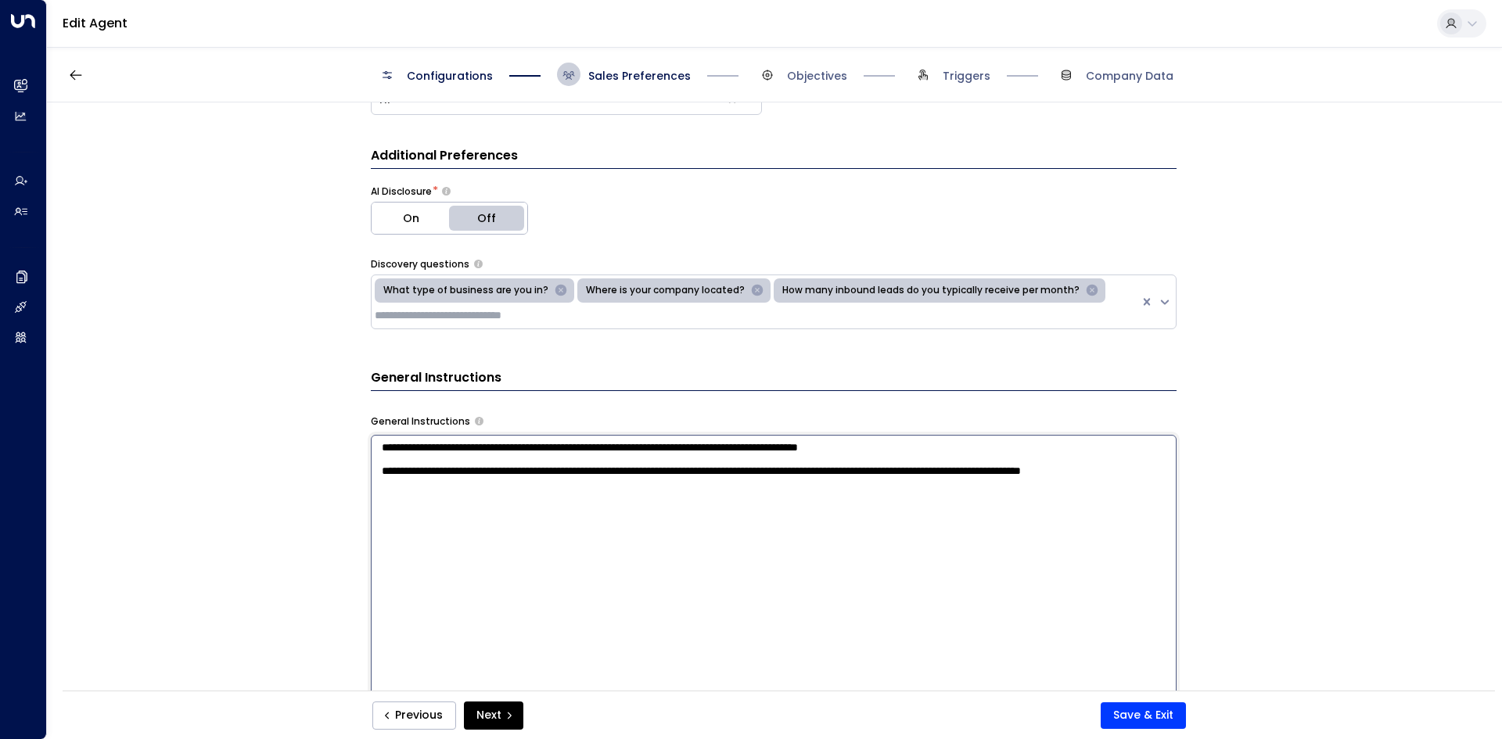
scroll to position [313, 0]
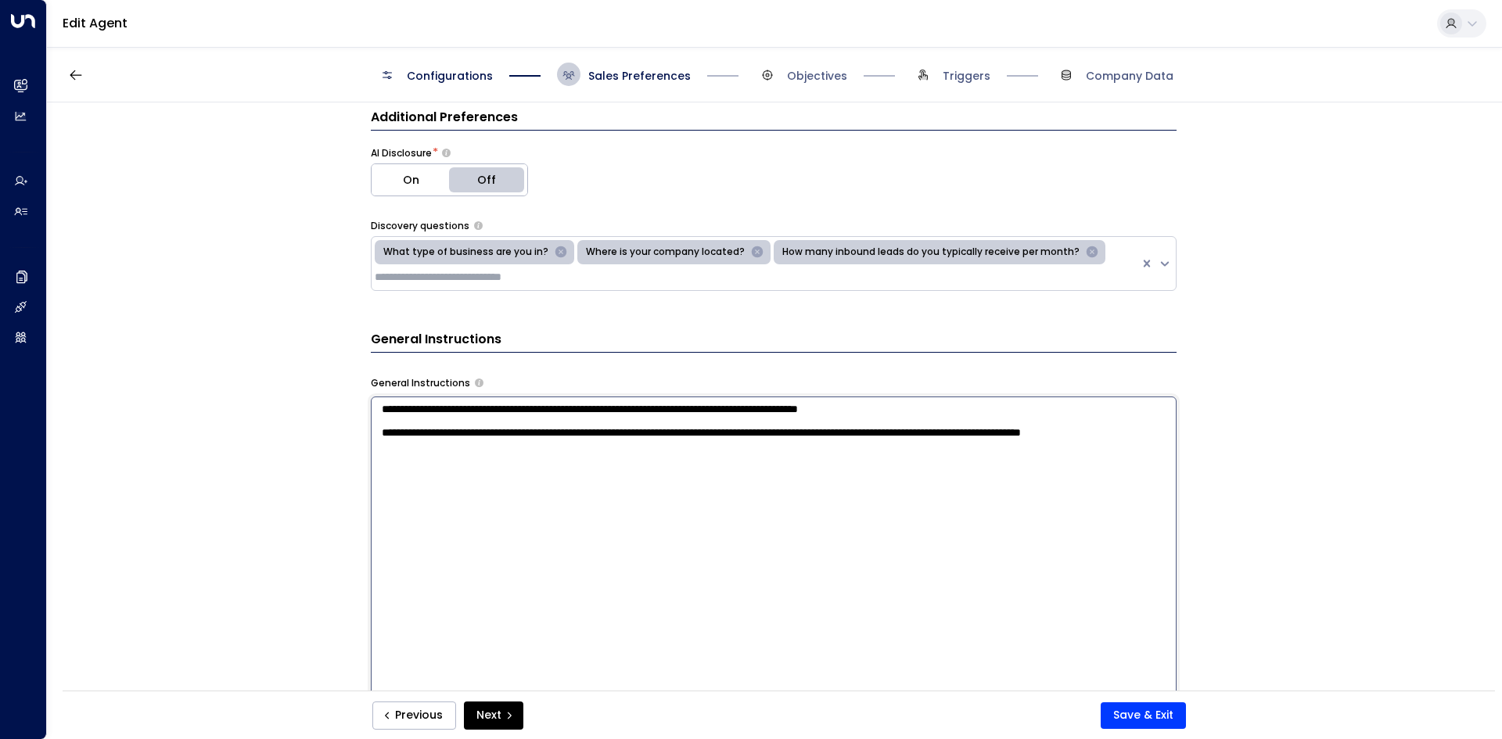
click at [912, 555] on textarea "**********" at bounding box center [774, 601] width 806 height 409
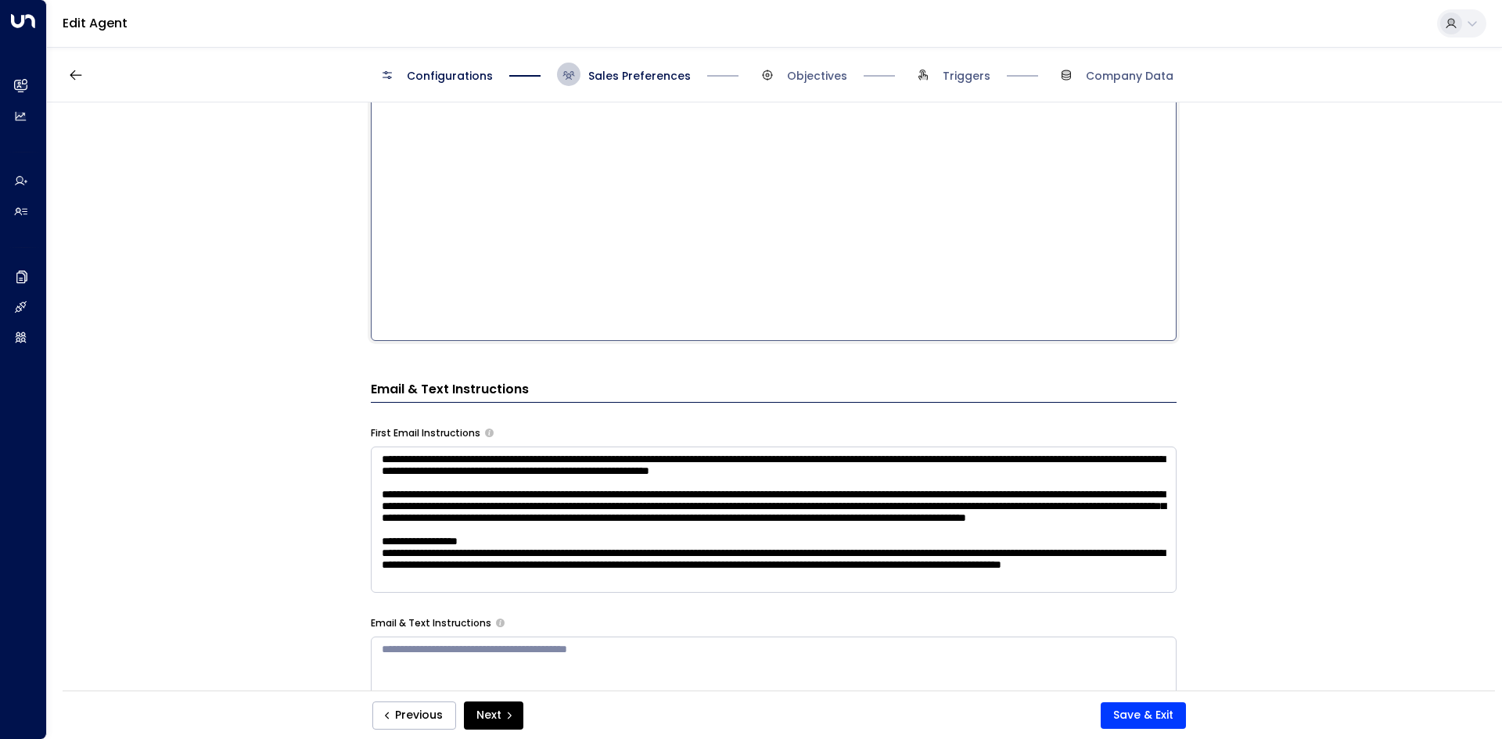
scroll to position [782, 0]
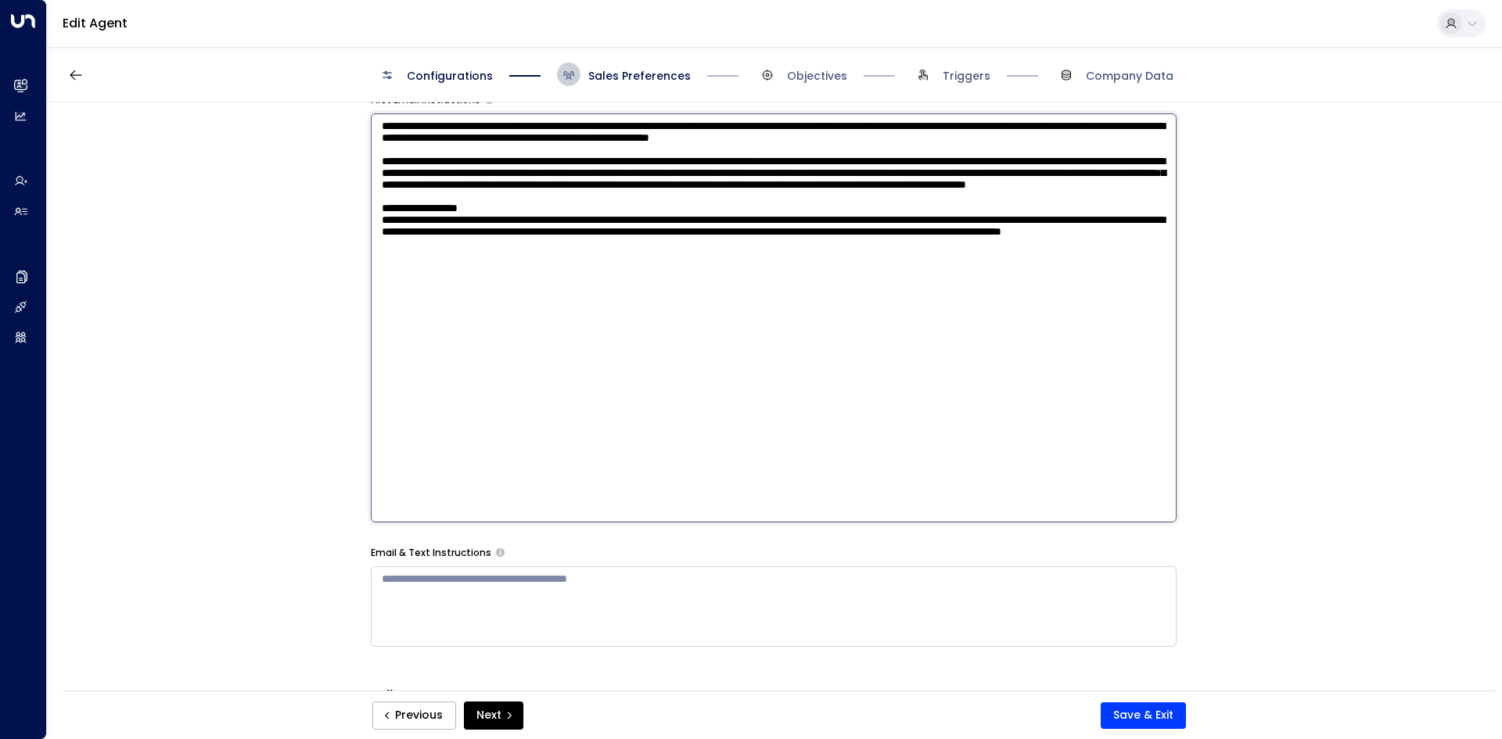
drag, startPoint x: 424, startPoint y: 458, endPoint x: 558, endPoint y: 459, distance: 133.7
click at [558, 459] on textarea at bounding box center [774, 317] width 806 height 409
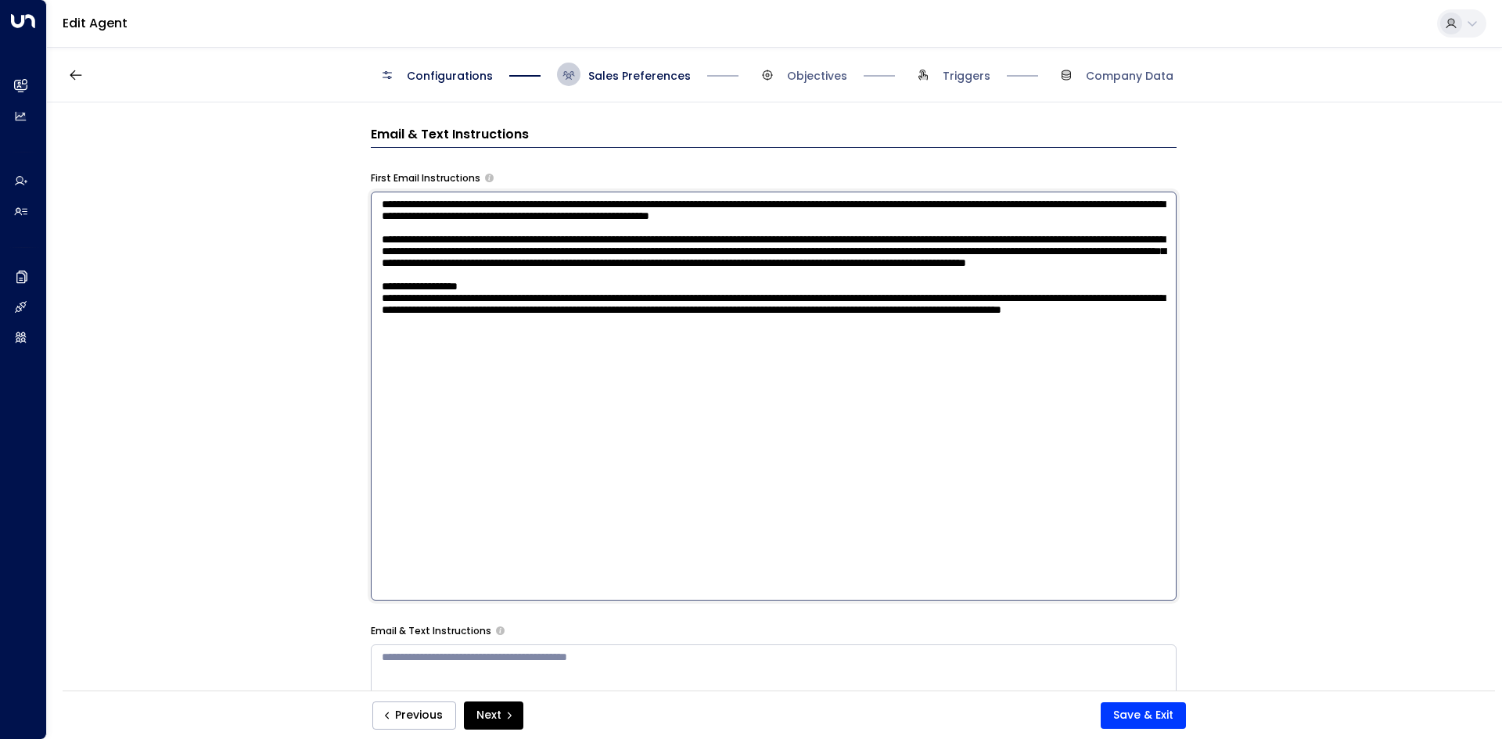
click at [580, 200] on textarea at bounding box center [774, 396] width 806 height 409
drag, startPoint x: 594, startPoint y: 213, endPoint x: 756, endPoint y: 214, distance: 161.9
click at [756, 214] on textarea at bounding box center [774, 396] width 806 height 409
click at [777, 214] on textarea at bounding box center [774, 396] width 806 height 409
drag, startPoint x: 738, startPoint y: 211, endPoint x: 1038, endPoint y: 213, distance: 300.3
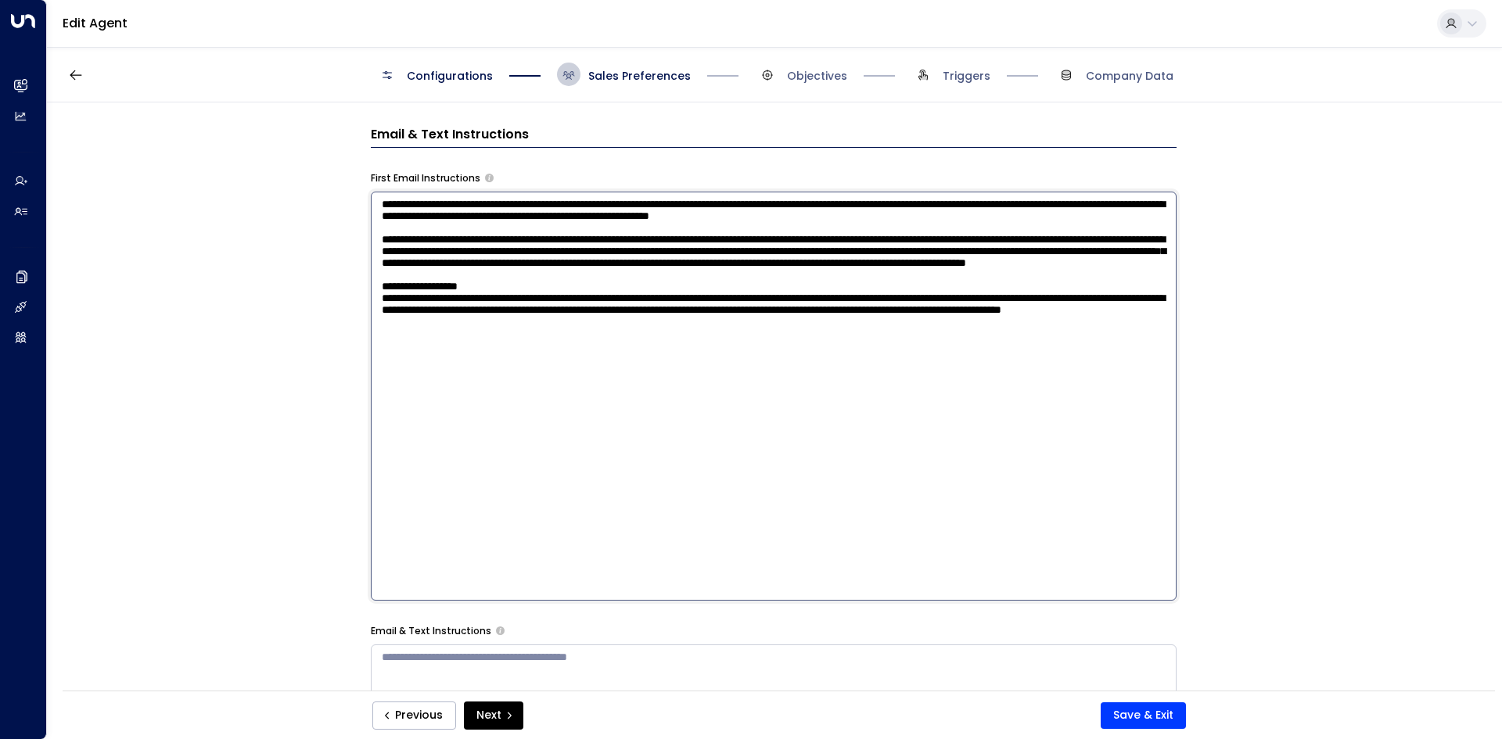
click at [1036, 215] on textarea at bounding box center [774, 396] width 806 height 409
click at [1039, 210] on textarea at bounding box center [774, 396] width 806 height 409
drag, startPoint x: 1066, startPoint y: 224, endPoint x: 718, endPoint y: 223, distance: 348.1
click at [718, 223] on textarea at bounding box center [774, 396] width 806 height 409
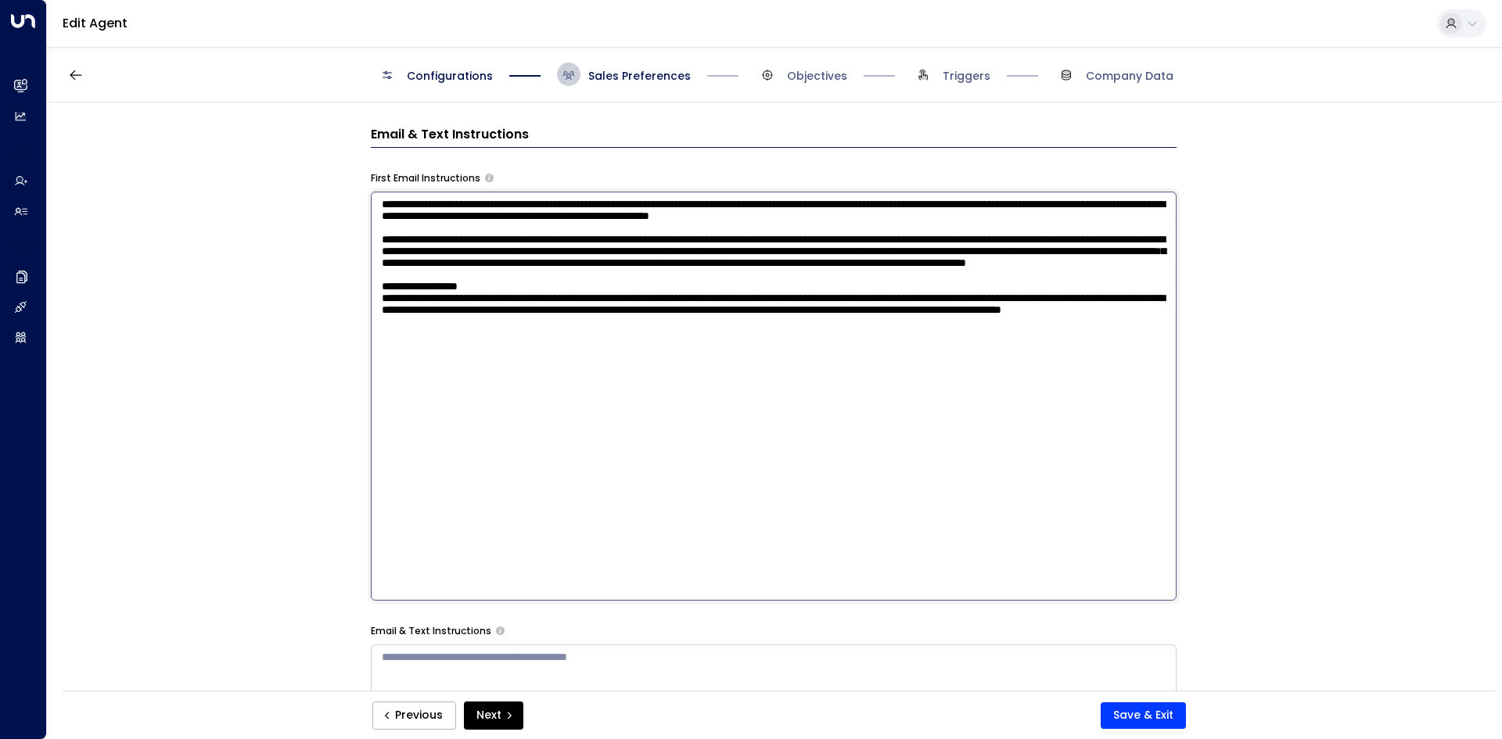
drag, startPoint x: 781, startPoint y: 216, endPoint x: 1101, endPoint y: 240, distance: 320.8
click at [1101, 240] on textarea at bounding box center [774, 396] width 806 height 409
drag, startPoint x: 444, startPoint y: 253, endPoint x: 558, endPoint y: 260, distance: 114.5
click at [519, 260] on textarea at bounding box center [774, 396] width 806 height 409
click at [558, 260] on textarea at bounding box center [774, 396] width 806 height 409
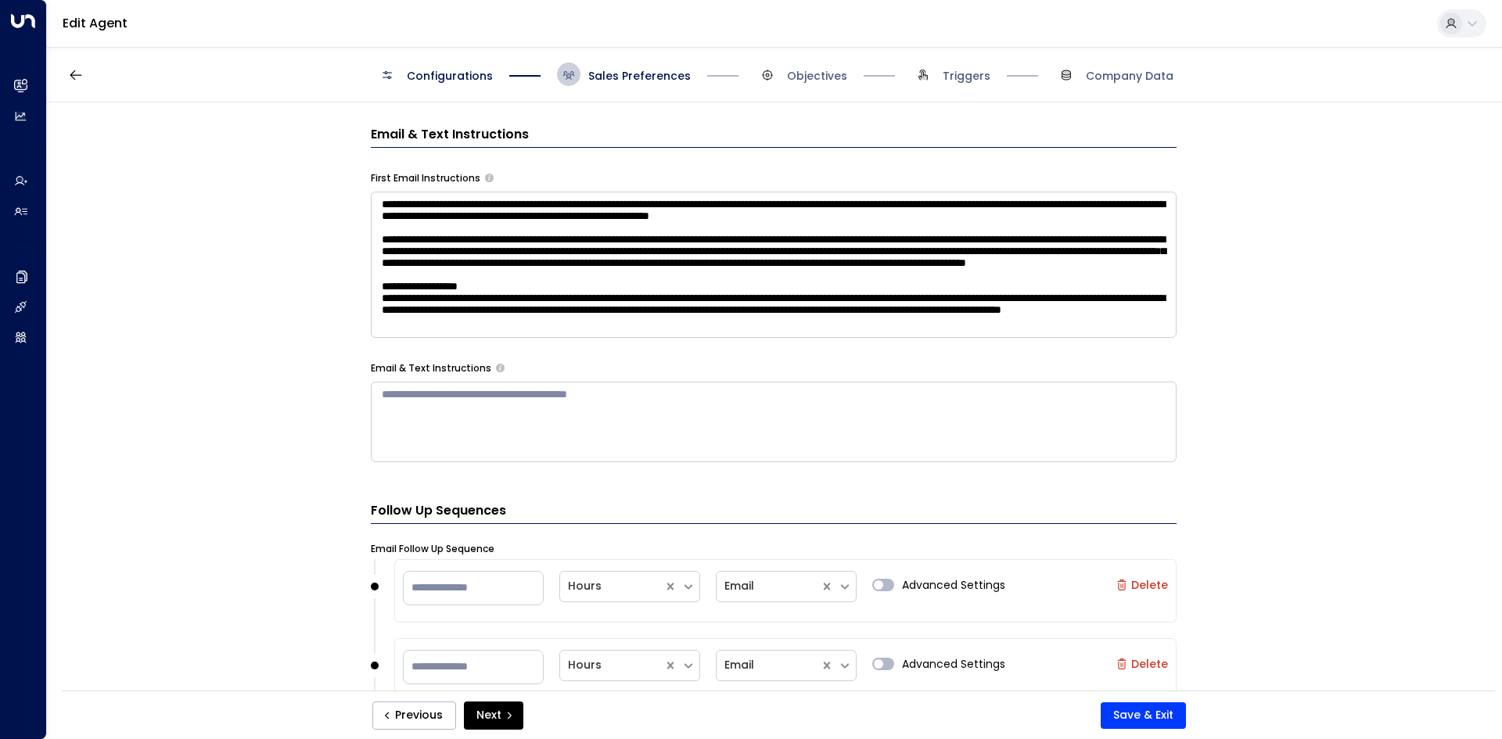
click at [462, 271] on textarea at bounding box center [774, 265] width 806 height 146
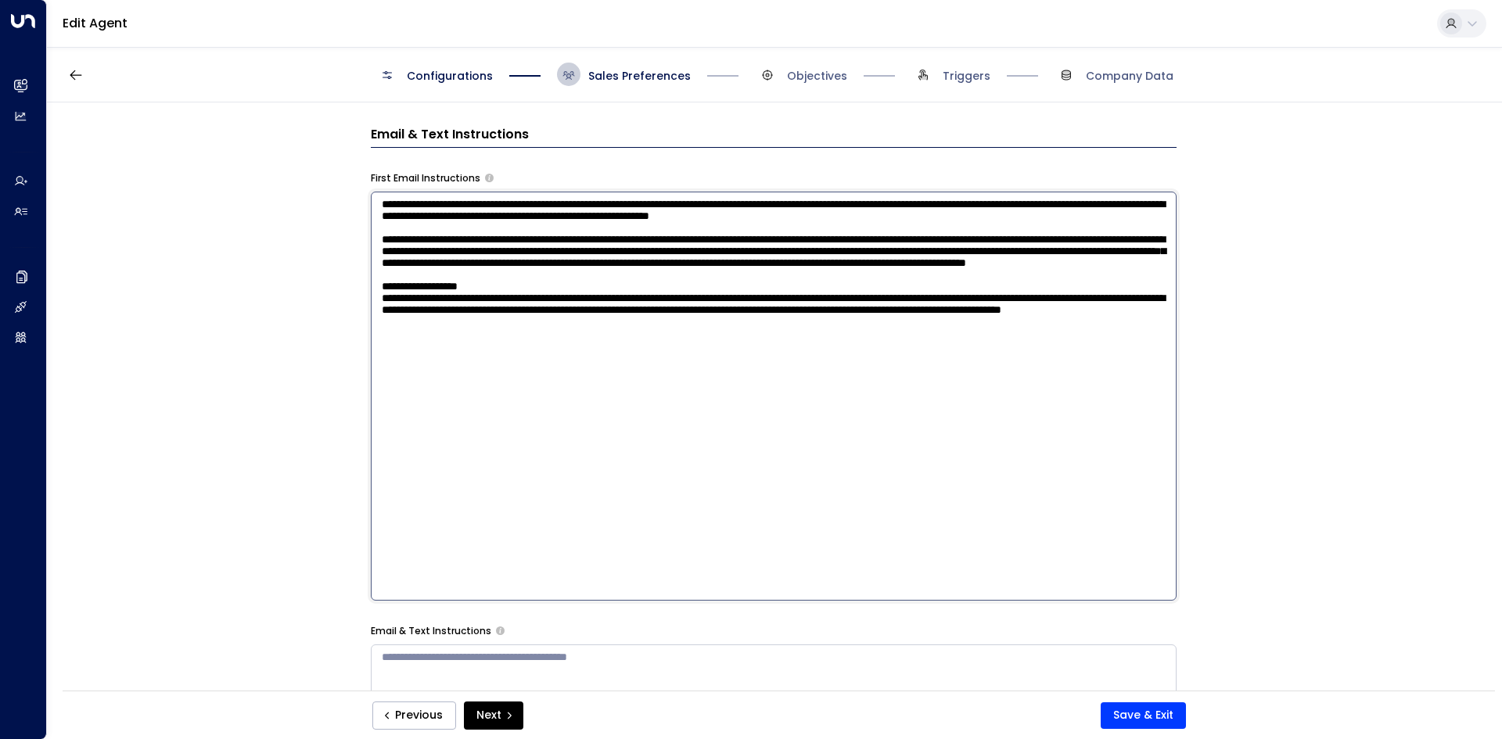
drag, startPoint x: 417, startPoint y: 223, endPoint x: 537, endPoint y: 224, distance: 119.7
click at [474, 223] on textarea at bounding box center [774, 396] width 806 height 409
click at [537, 224] on textarea at bounding box center [774, 396] width 806 height 409
drag, startPoint x: 454, startPoint y: 263, endPoint x: 659, endPoint y: 270, distance: 205.8
click at [584, 265] on textarea at bounding box center [774, 396] width 806 height 409
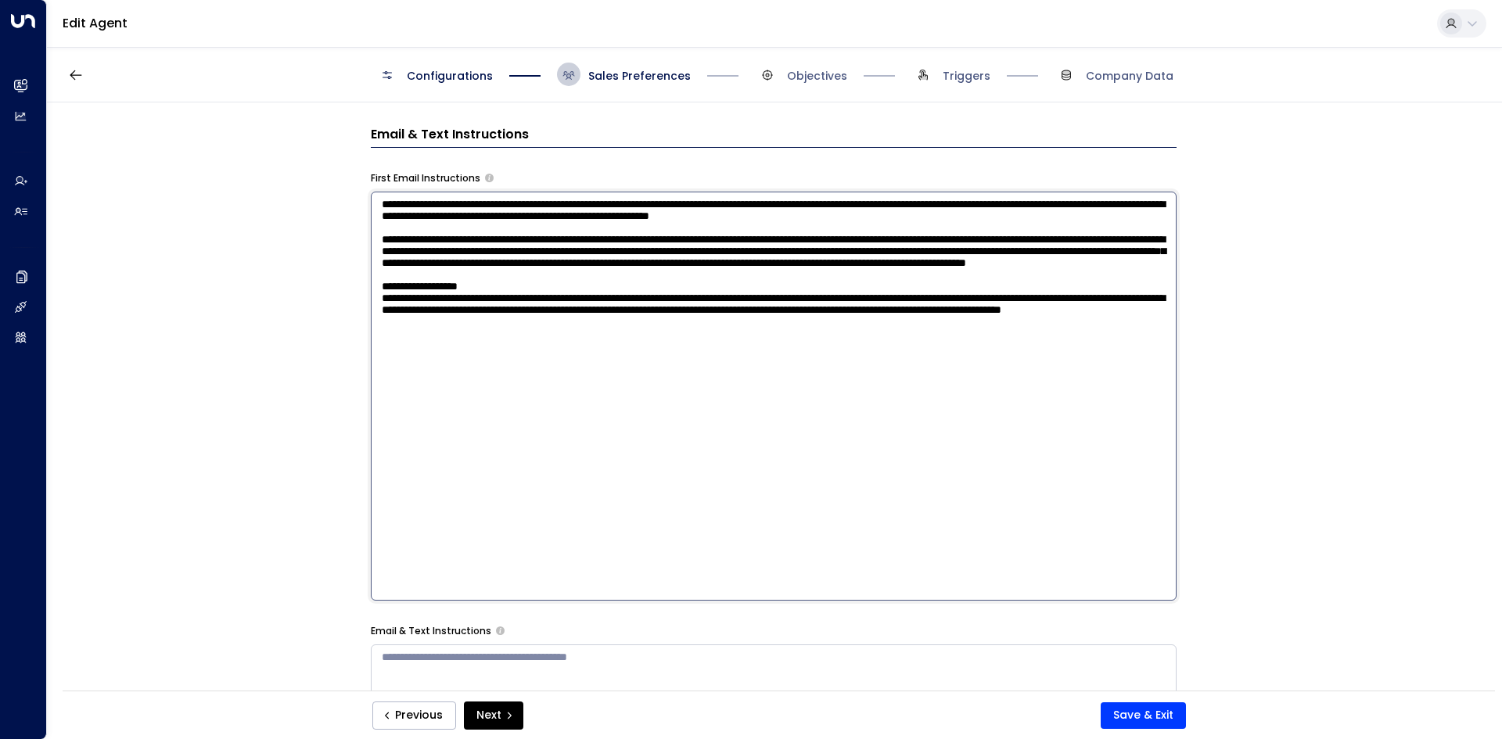
drag, startPoint x: 659, startPoint y: 270, endPoint x: 645, endPoint y: 275, distance: 14.8
click at [659, 271] on textarea at bounding box center [774, 396] width 806 height 409
drag, startPoint x: 629, startPoint y: 255, endPoint x: 855, endPoint y: 259, distance: 226.1
click at [834, 259] on textarea at bounding box center [774, 396] width 806 height 409
click at [858, 259] on textarea at bounding box center [774, 396] width 806 height 409
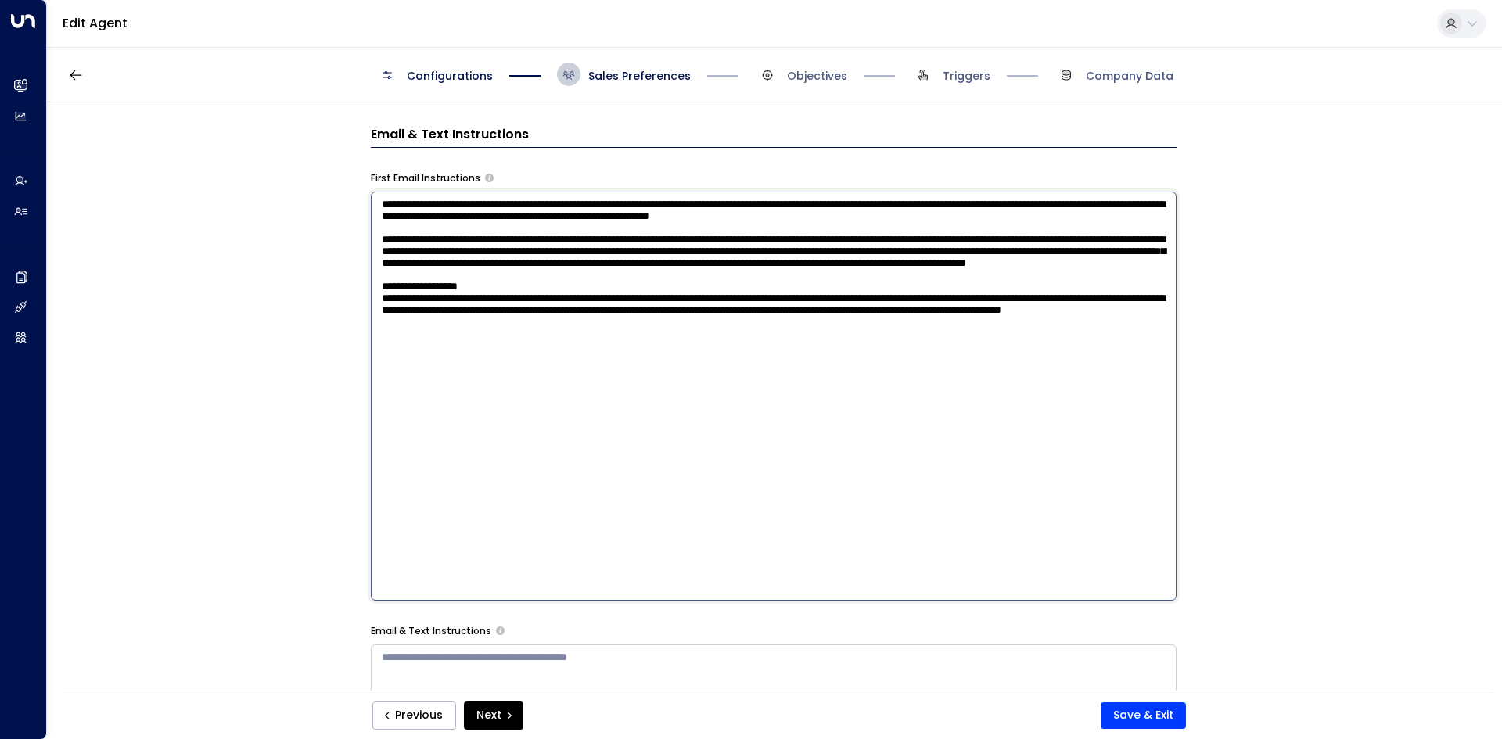
drag, startPoint x: 573, startPoint y: 253, endPoint x: 781, endPoint y: 253, distance: 207.3
click at [781, 253] on textarea at bounding box center [774, 396] width 806 height 409
click at [774, 253] on textarea at bounding box center [774, 396] width 806 height 409
drag, startPoint x: 810, startPoint y: 253, endPoint x: 1118, endPoint y: 319, distance: 315.3
click at [1118, 319] on textarea at bounding box center [774, 396] width 806 height 409
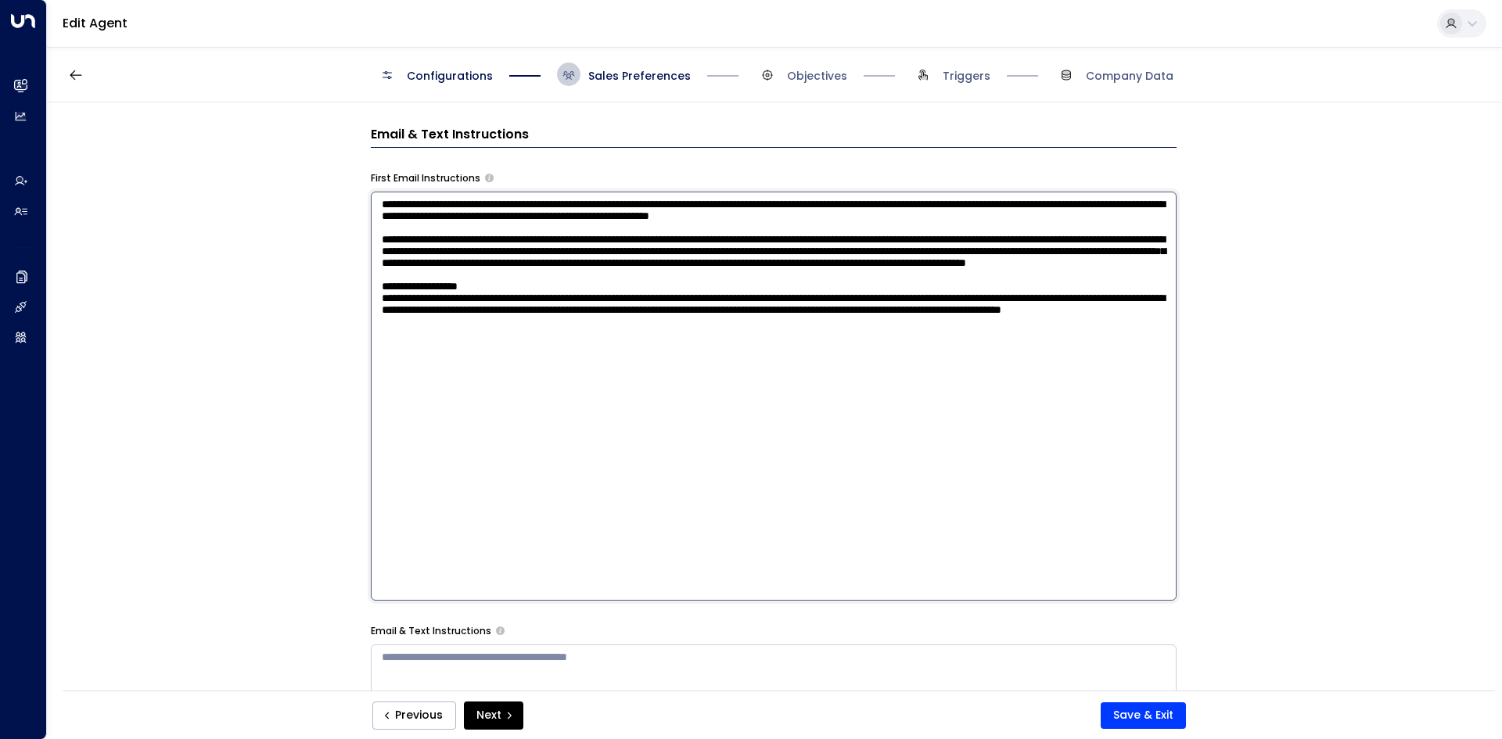
click at [1118, 319] on textarea at bounding box center [774, 396] width 806 height 409
drag, startPoint x: 788, startPoint y: 404, endPoint x: 363, endPoint y: 181, distance: 480.0
click at [368, 183] on div "**********" at bounding box center [773, 401] width 1453 height 598
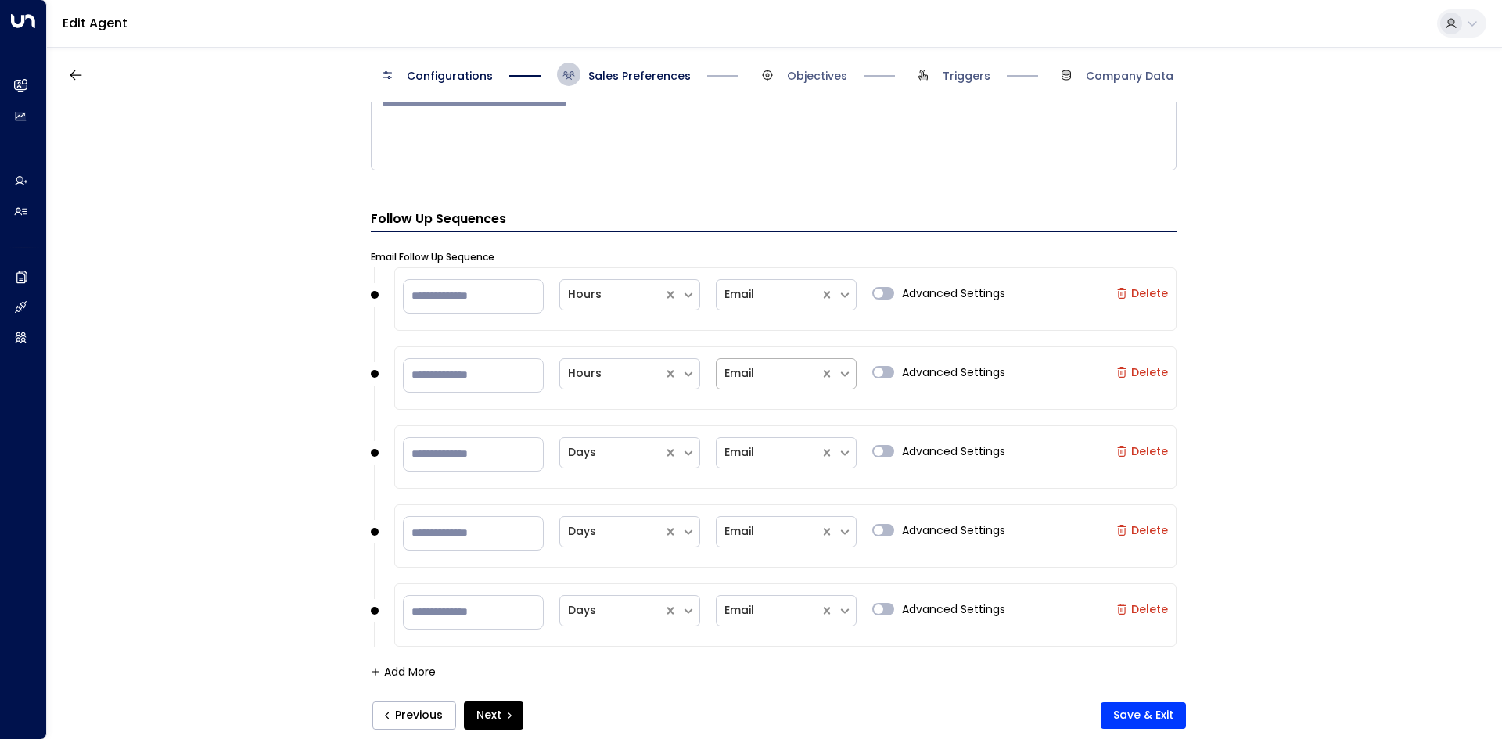
scroll to position [1259, 0]
click at [801, 91] on div "Configurations Sales Preferences Objectives Triggers Company Data" at bounding box center [774, 75] width 1455 height 56
click at [829, 74] on span "Objectives" at bounding box center [817, 76] width 60 height 16
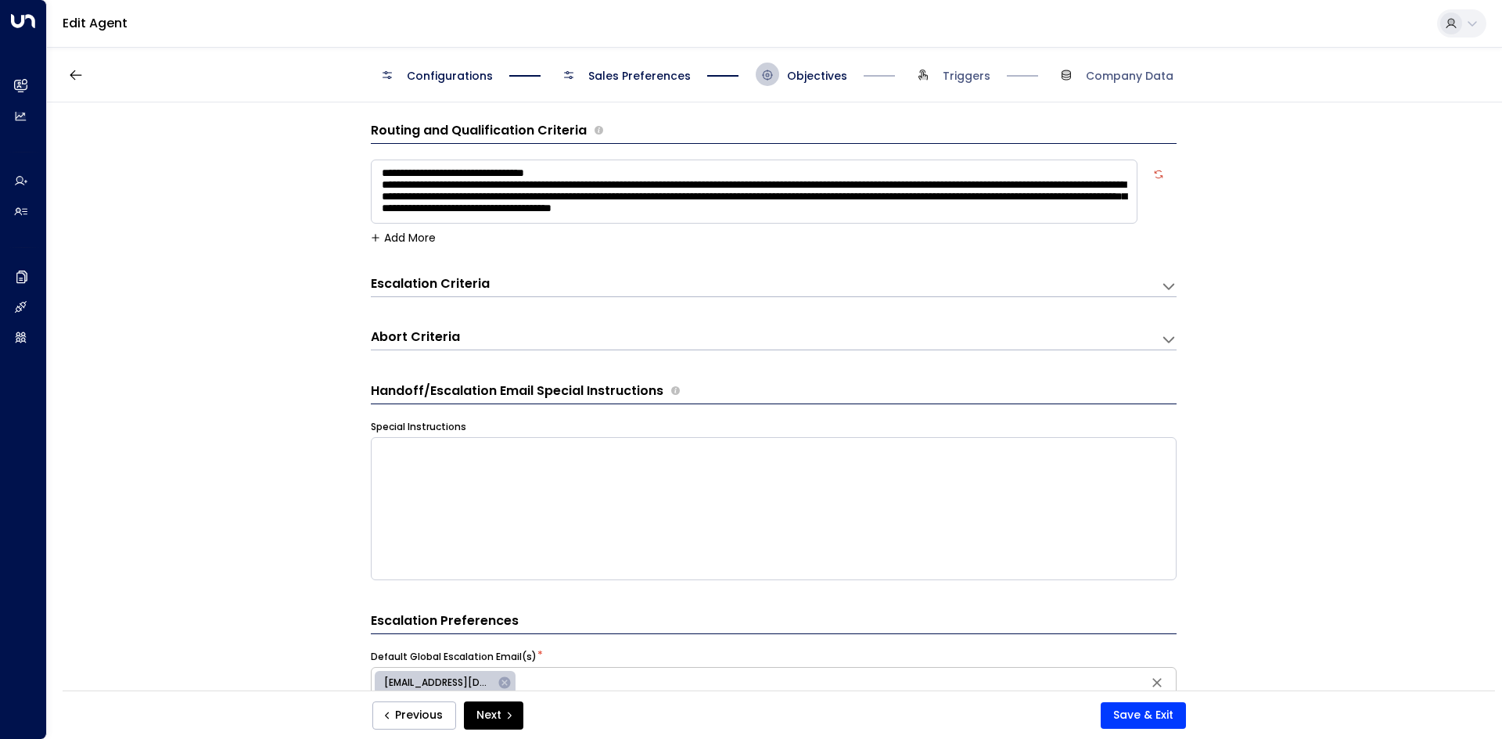
scroll to position [0, 0]
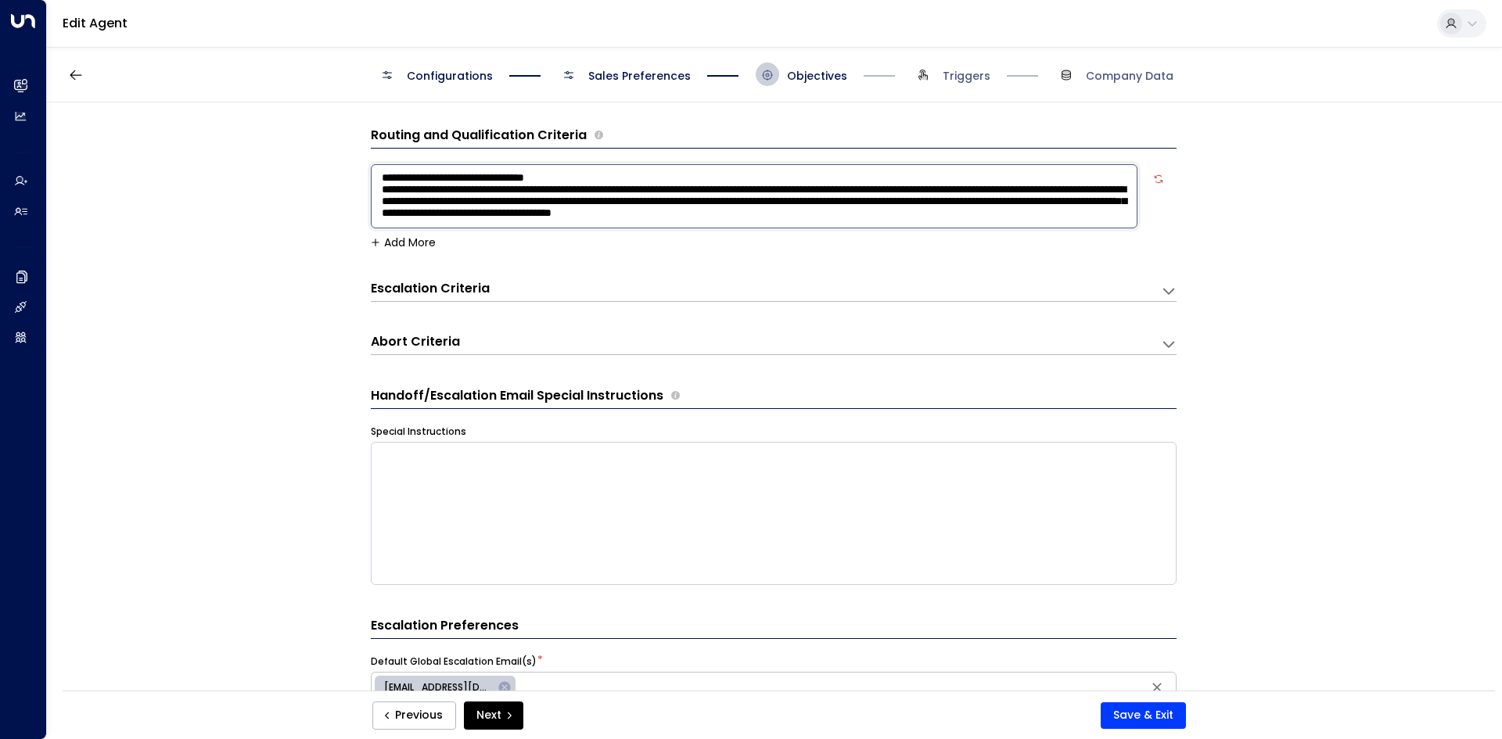
drag, startPoint x: 381, startPoint y: 179, endPoint x: 795, endPoint y: 174, distance: 413.8
click at [799, 196] on textarea "**********" at bounding box center [754, 196] width 767 height 64
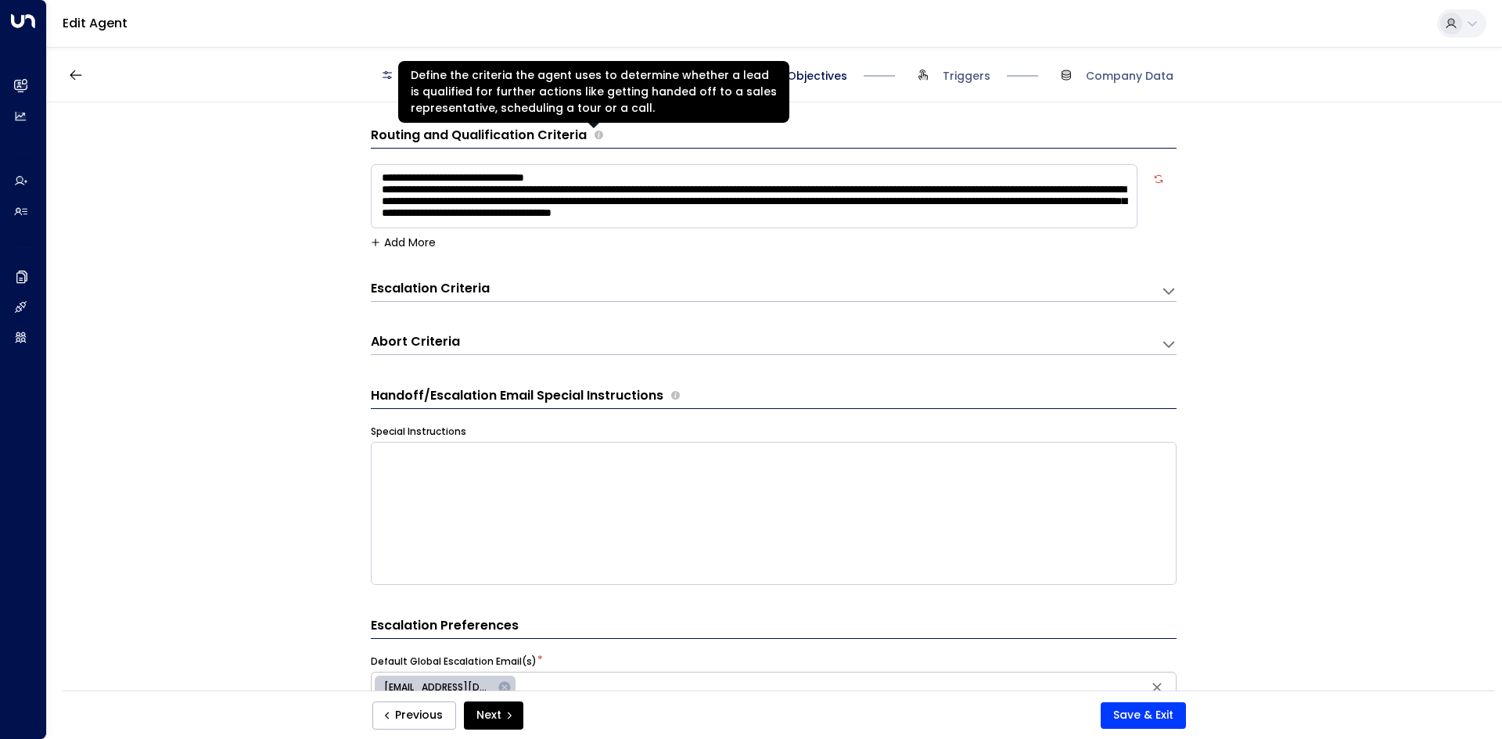
click at [598, 132] on icon "Define the criteria the agent uses to determine whether a lead is qualified for…" at bounding box center [598, 135] width 9 height 9
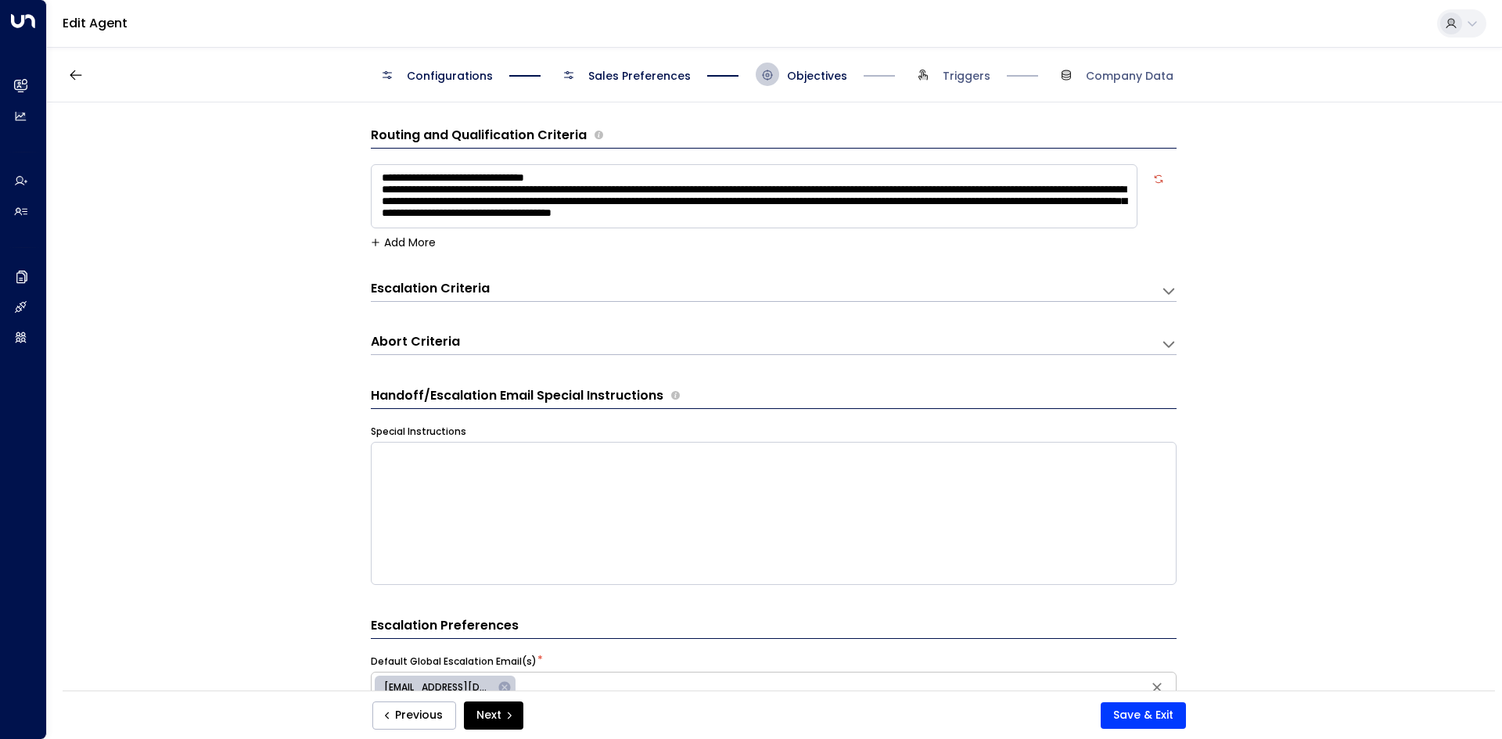
drag, startPoint x: 493, startPoint y: 75, endPoint x: 559, endPoint y: 92, distance: 68.7
click at [594, 138] on icon "Define the criteria the agent uses to determine whether a lead is qualified for…" at bounding box center [598, 135] width 9 height 9
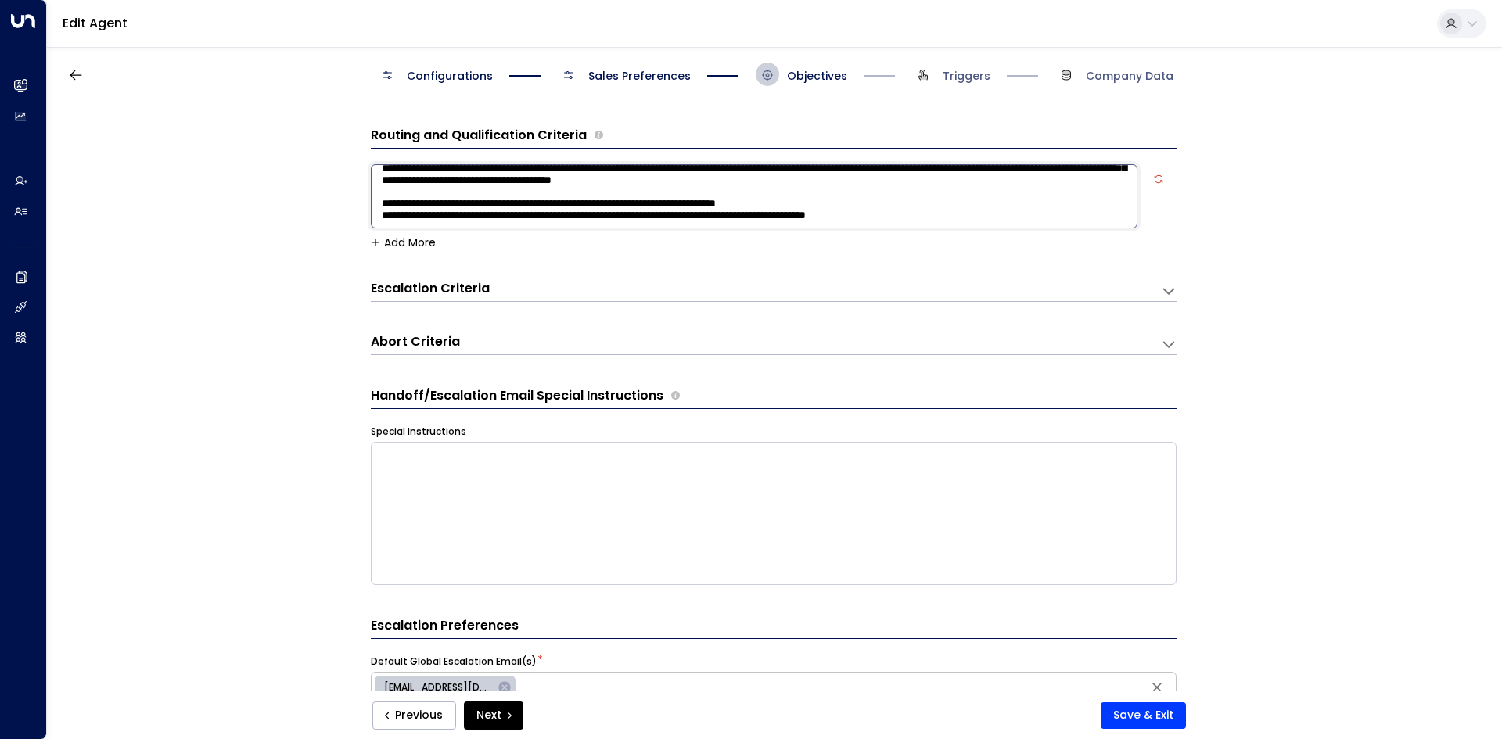
drag, startPoint x: 386, startPoint y: 180, endPoint x: 1097, endPoint y: 252, distance: 715.4
click at [1097, 252] on form "**********" at bounding box center [774, 628] width 806 height 1004
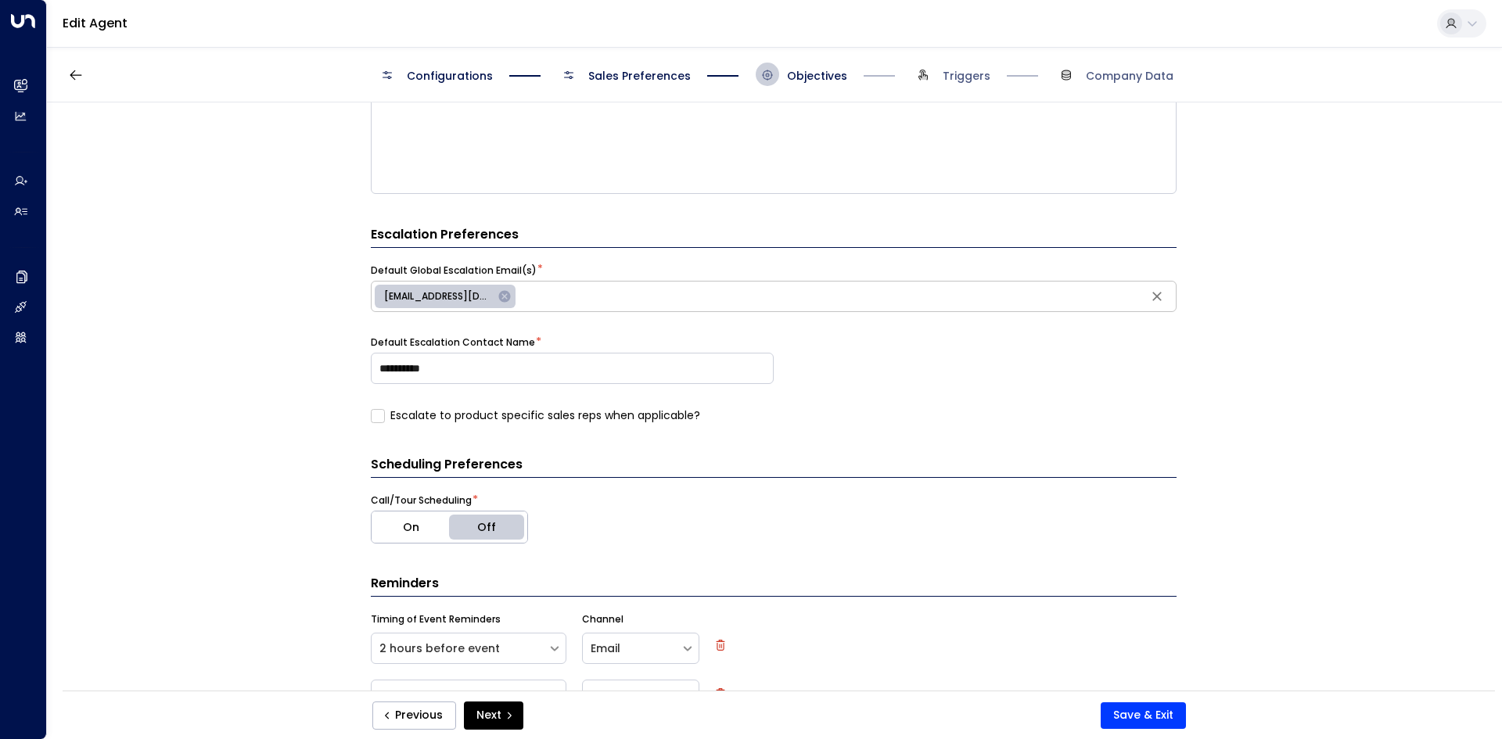
scroll to position [469, 0]
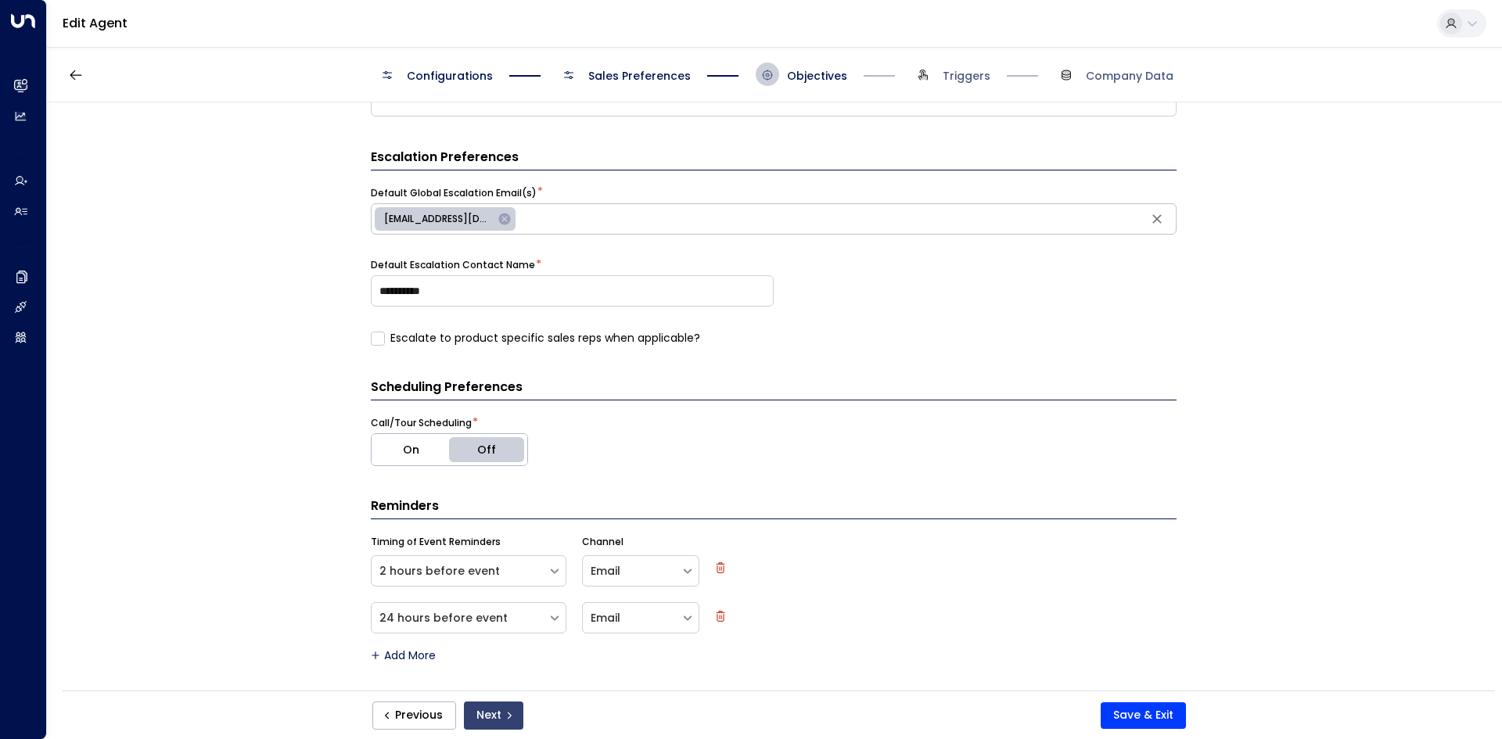
click at [509, 723] on button "Next" at bounding box center [493, 716] width 59 height 28
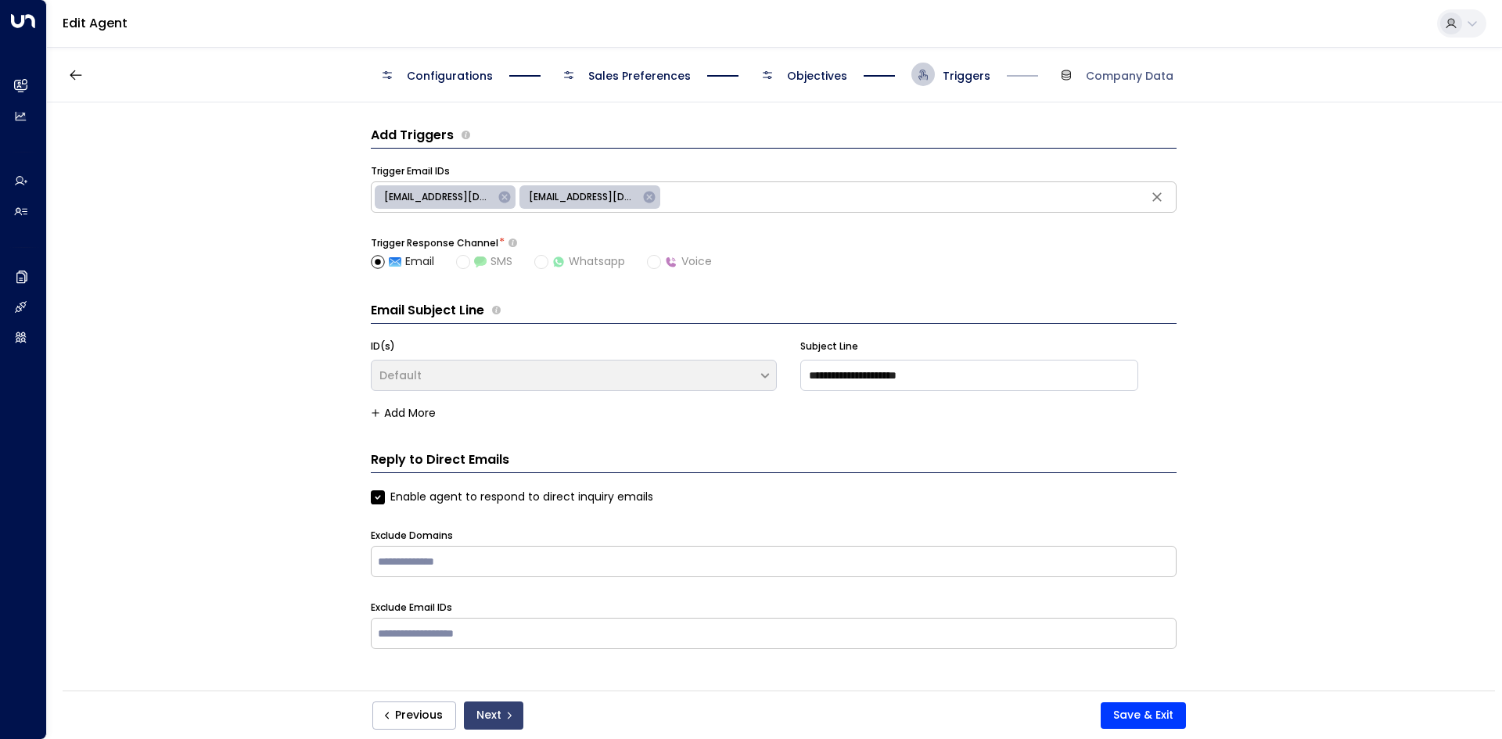
click at [495, 727] on button "Next" at bounding box center [493, 716] width 59 height 28
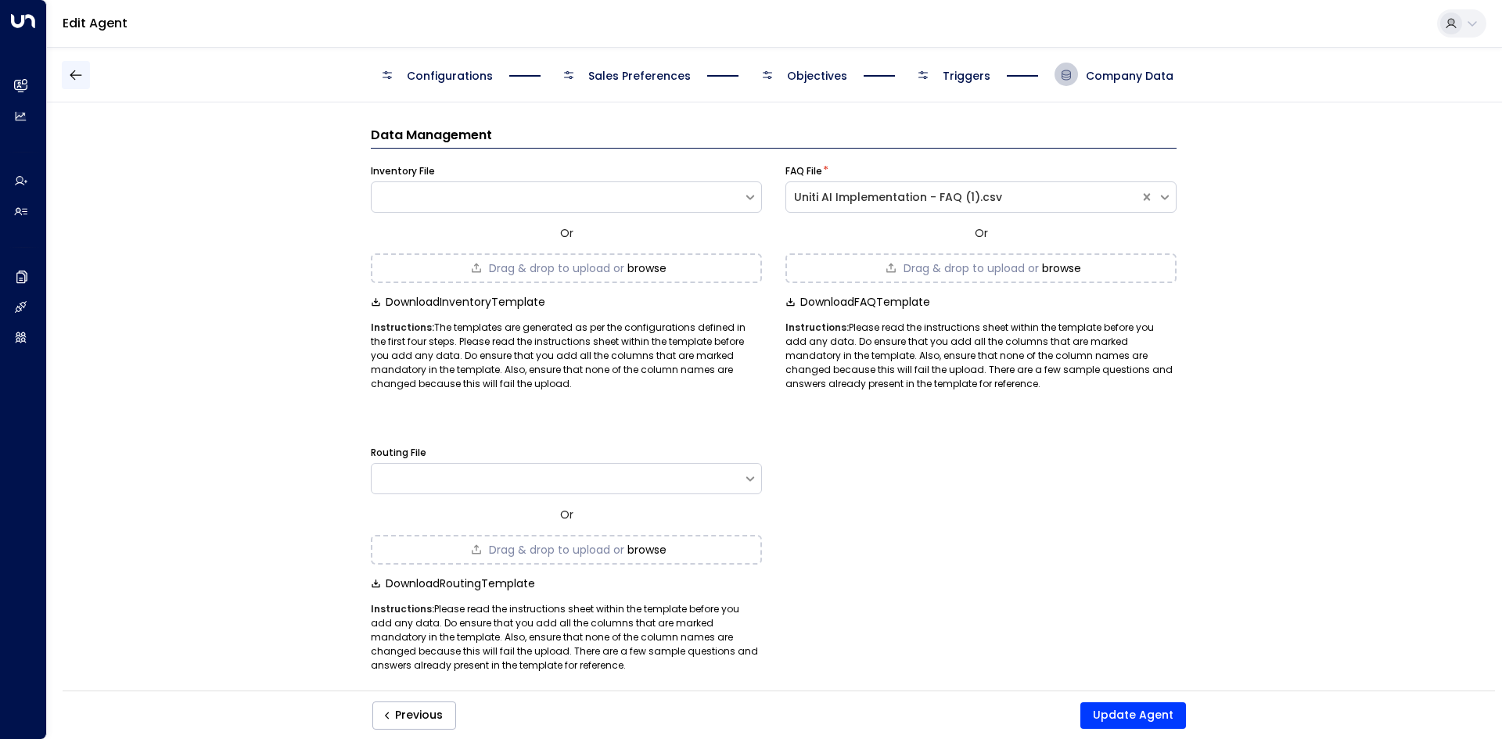
click at [75, 76] on icon "button" at bounding box center [76, 75] width 16 height 16
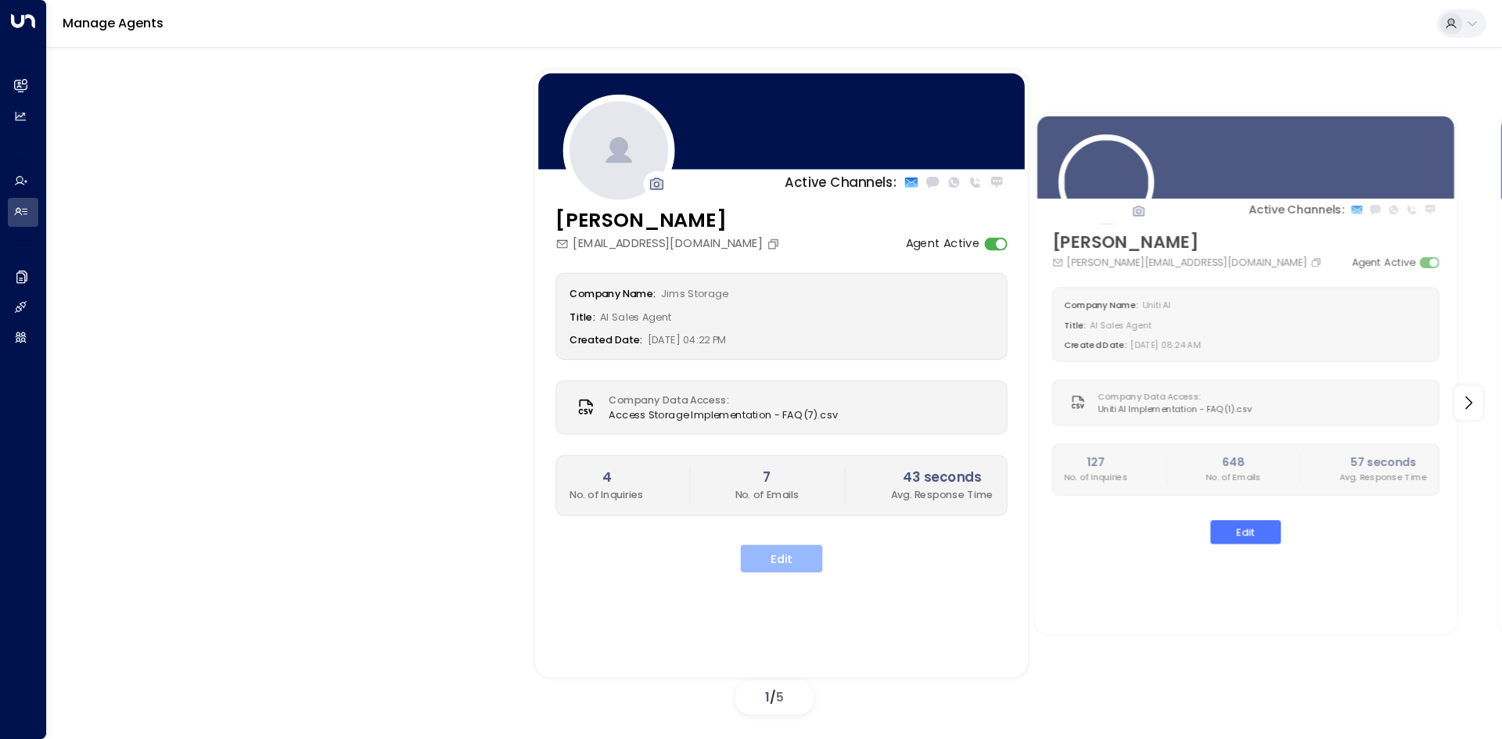
click at [773, 570] on button "Edit" at bounding box center [782, 558] width 82 height 28
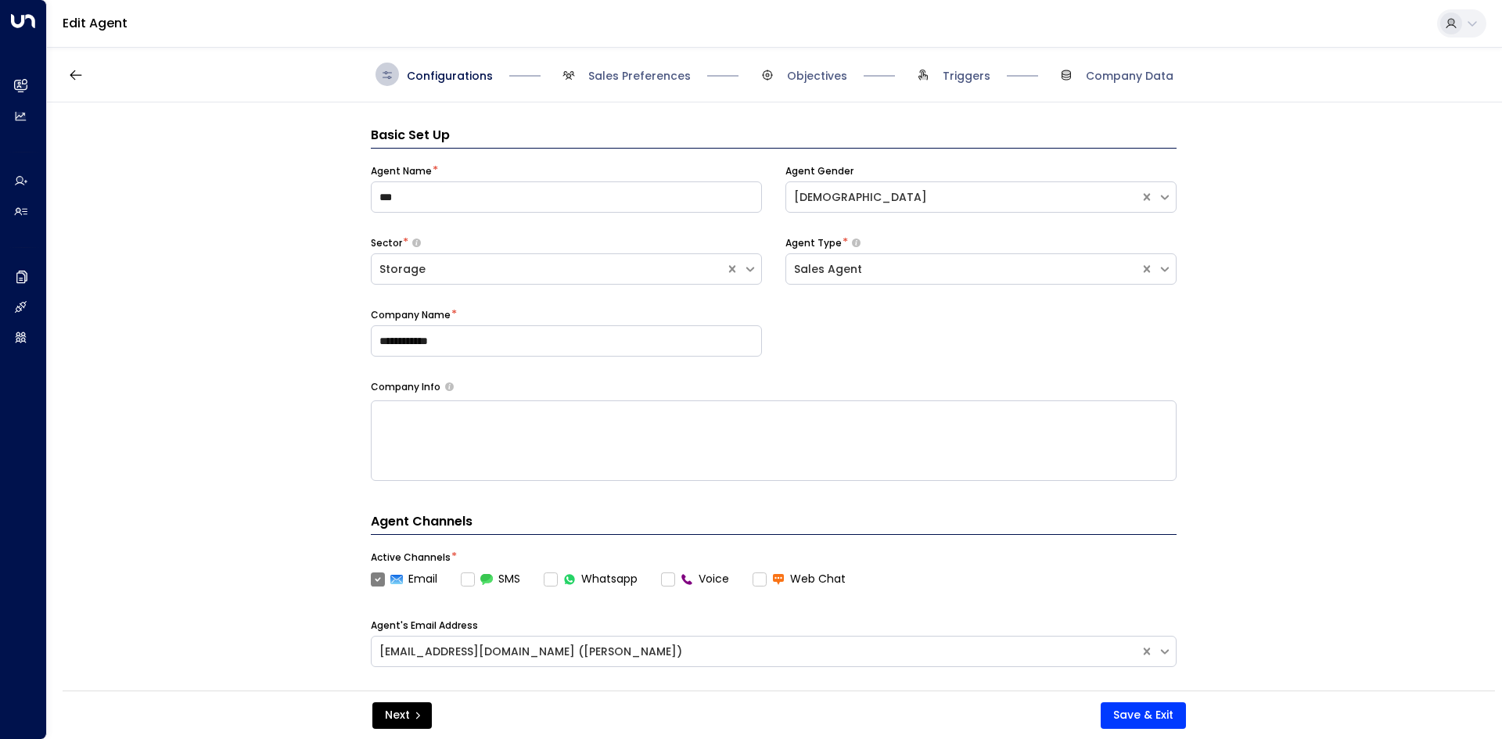
scroll to position [23, 0]
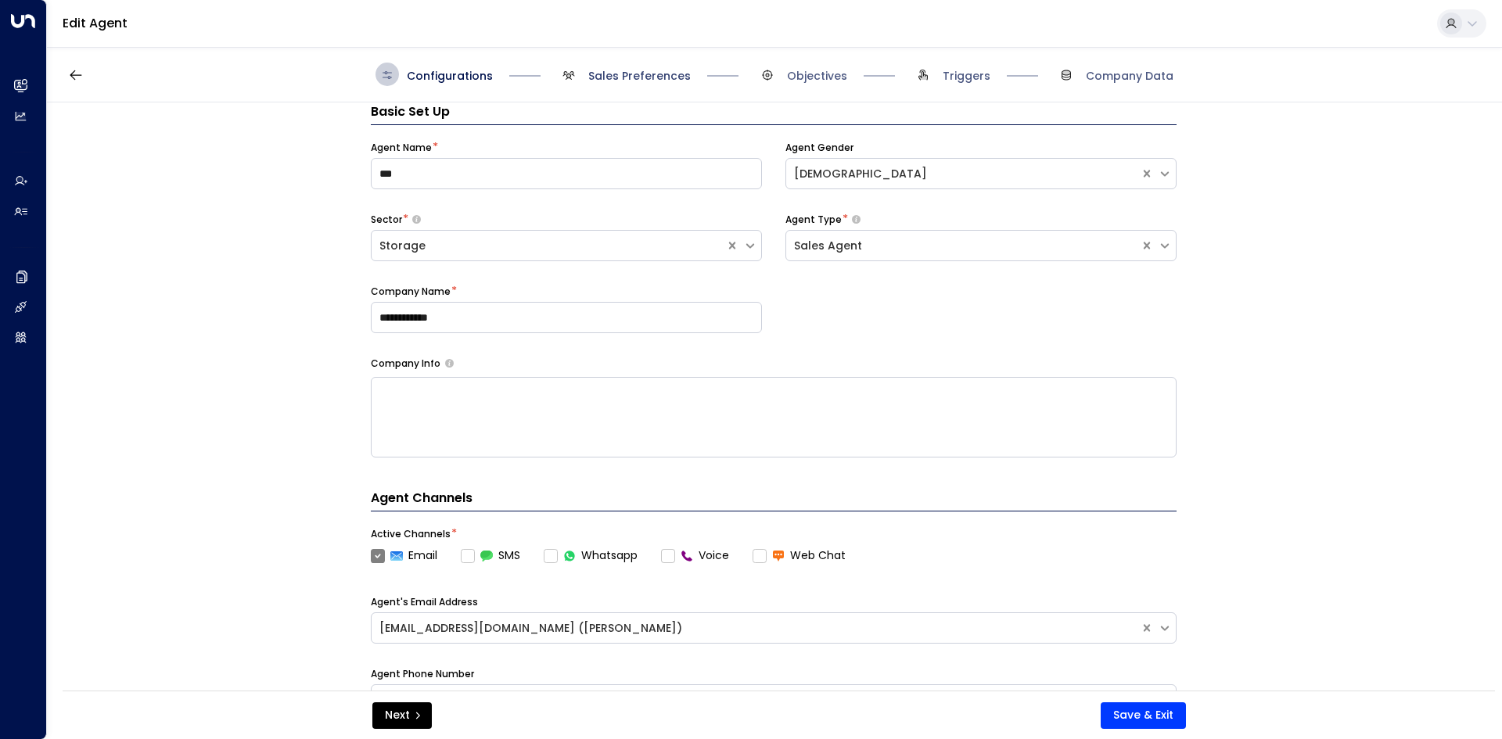
click at [608, 82] on span "Sales Preferences" at bounding box center [639, 76] width 102 height 16
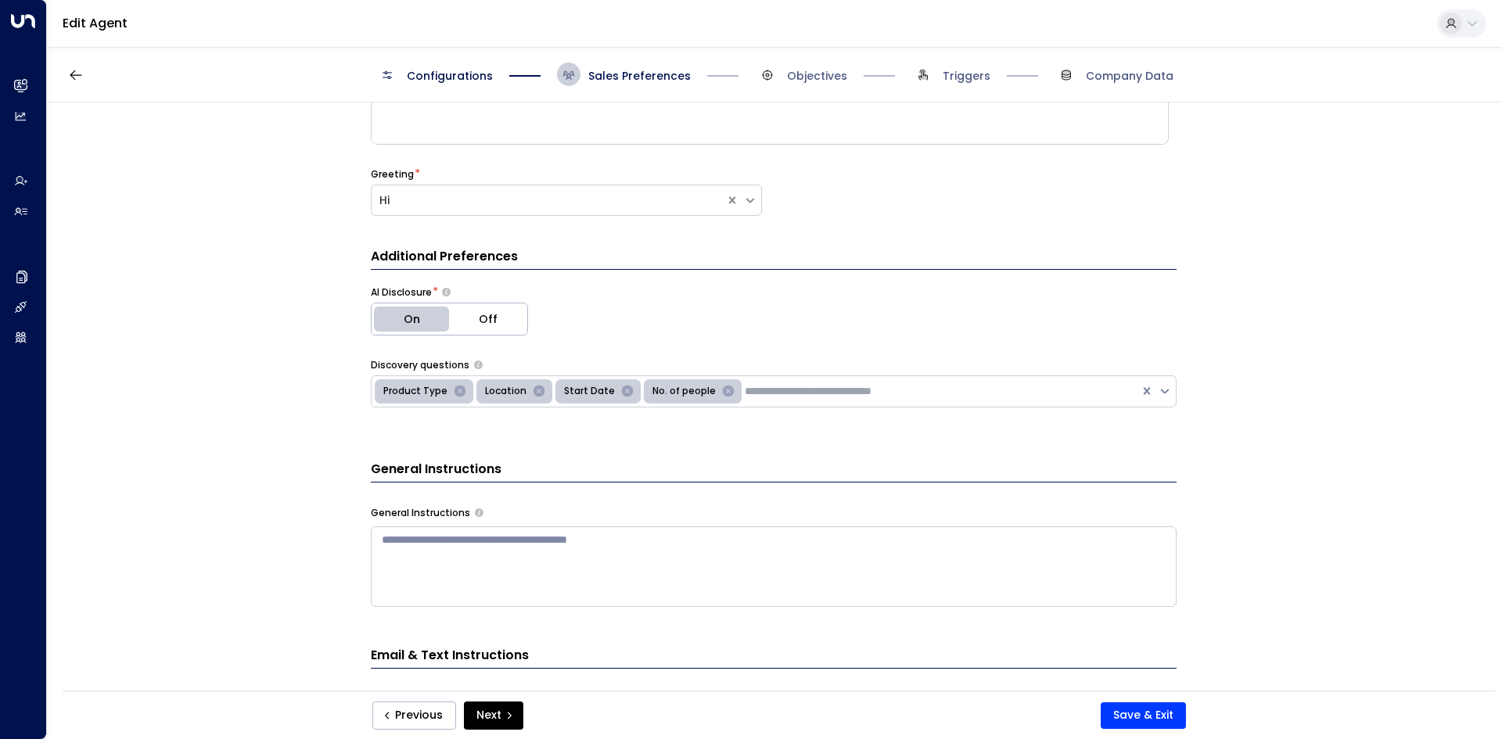
scroll to position [180, 0]
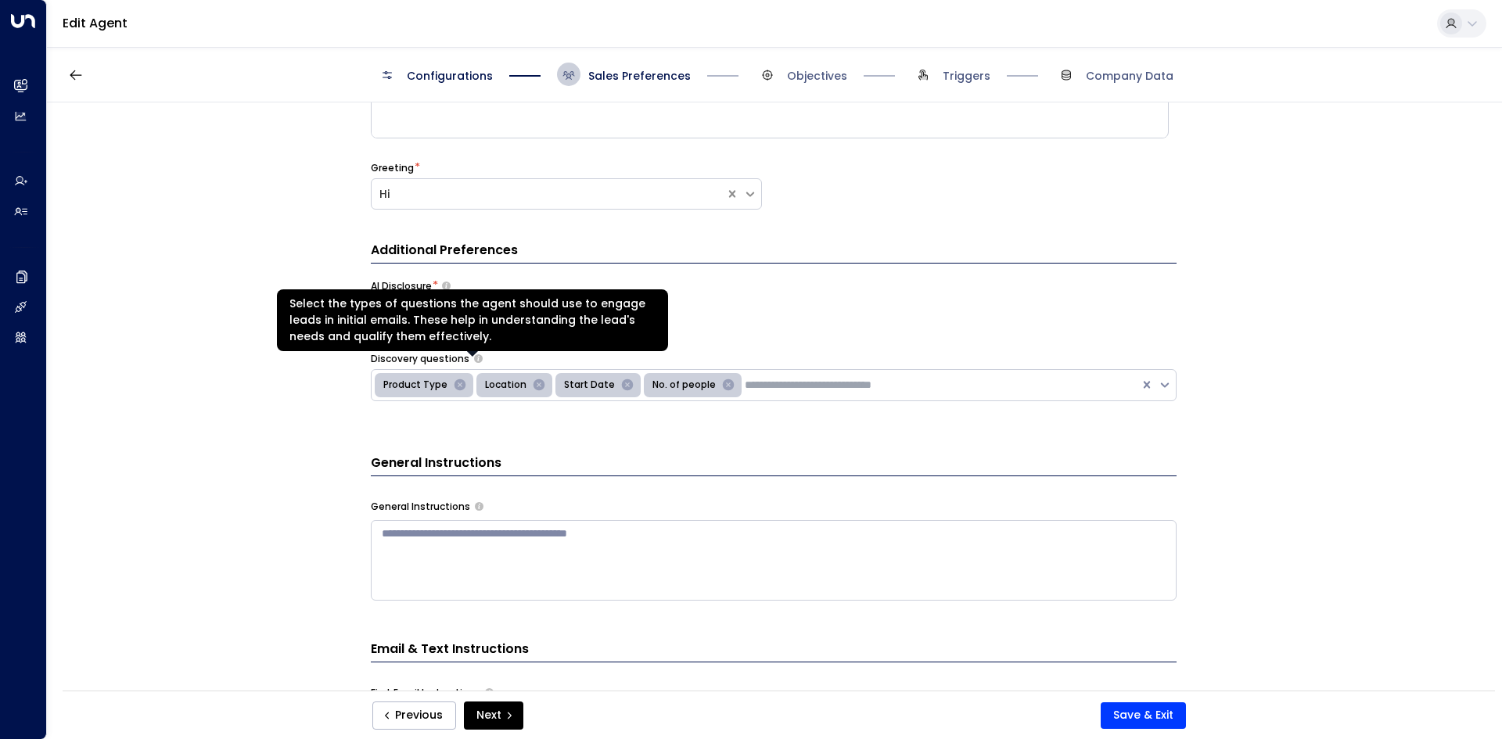
click at [474, 357] on span at bounding box center [472, 355] width 11 height 8
click at [474, 361] on icon "Select the types of questions the agent should use to engage leads in initial e…" at bounding box center [478, 358] width 9 height 9
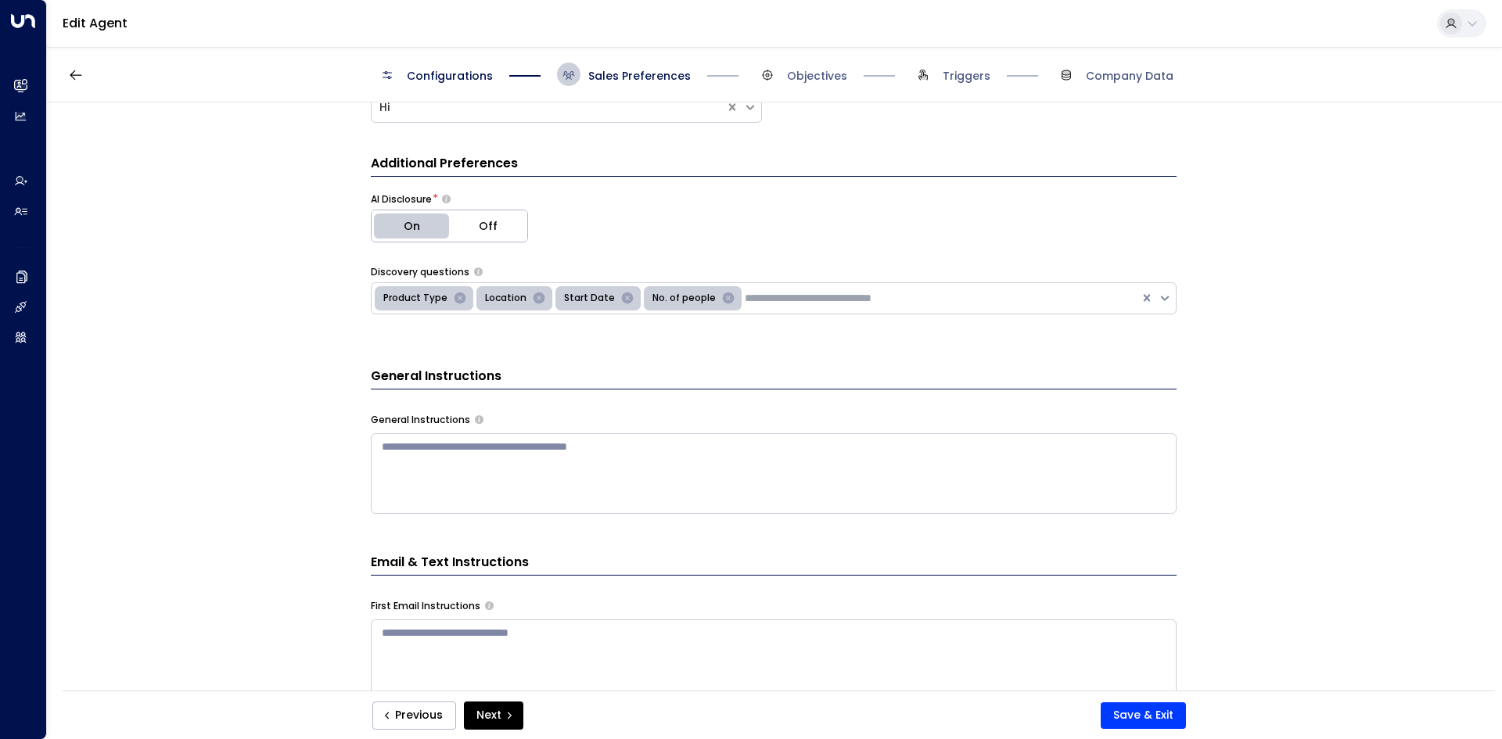
scroll to position [0, 0]
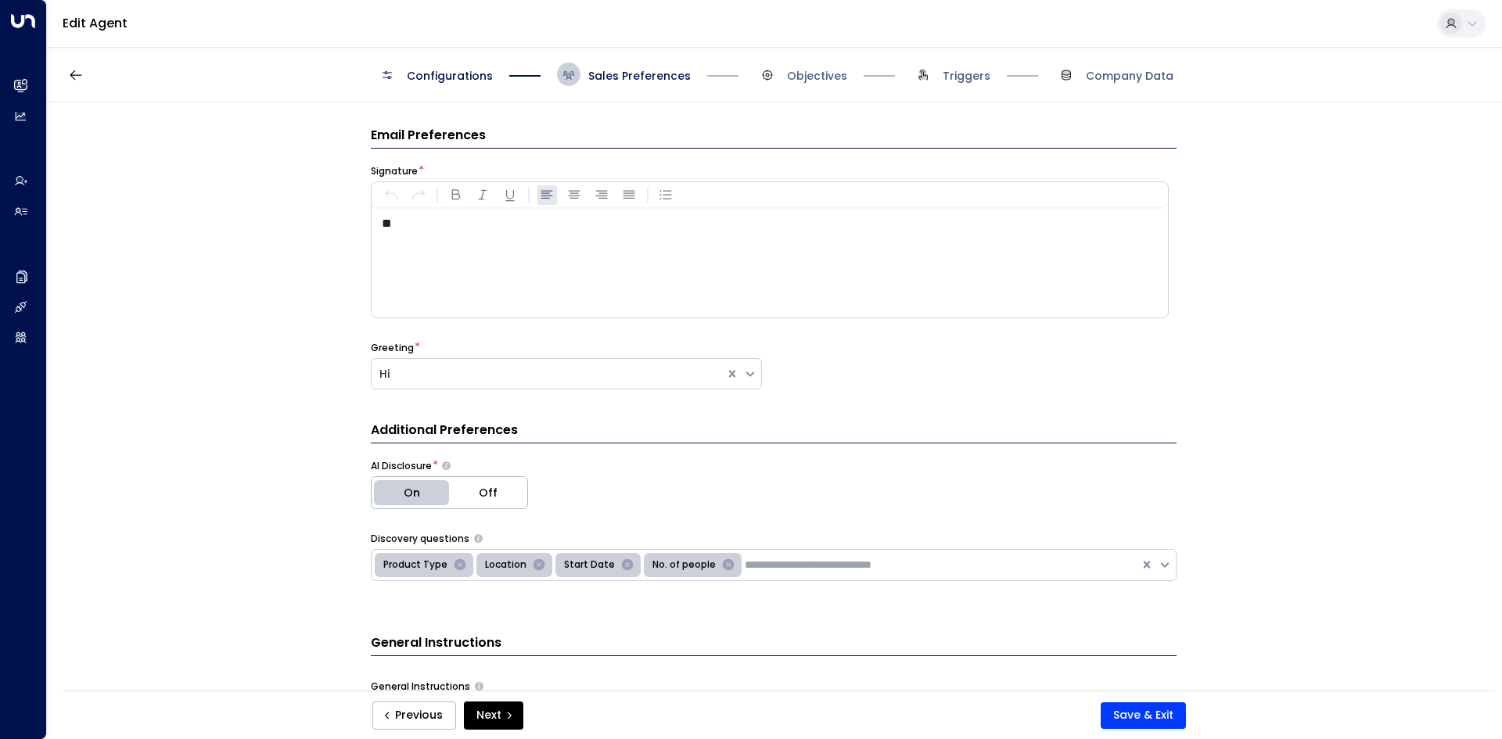
click at [782, 76] on span "Objectives" at bounding box center [802, 74] width 92 height 23
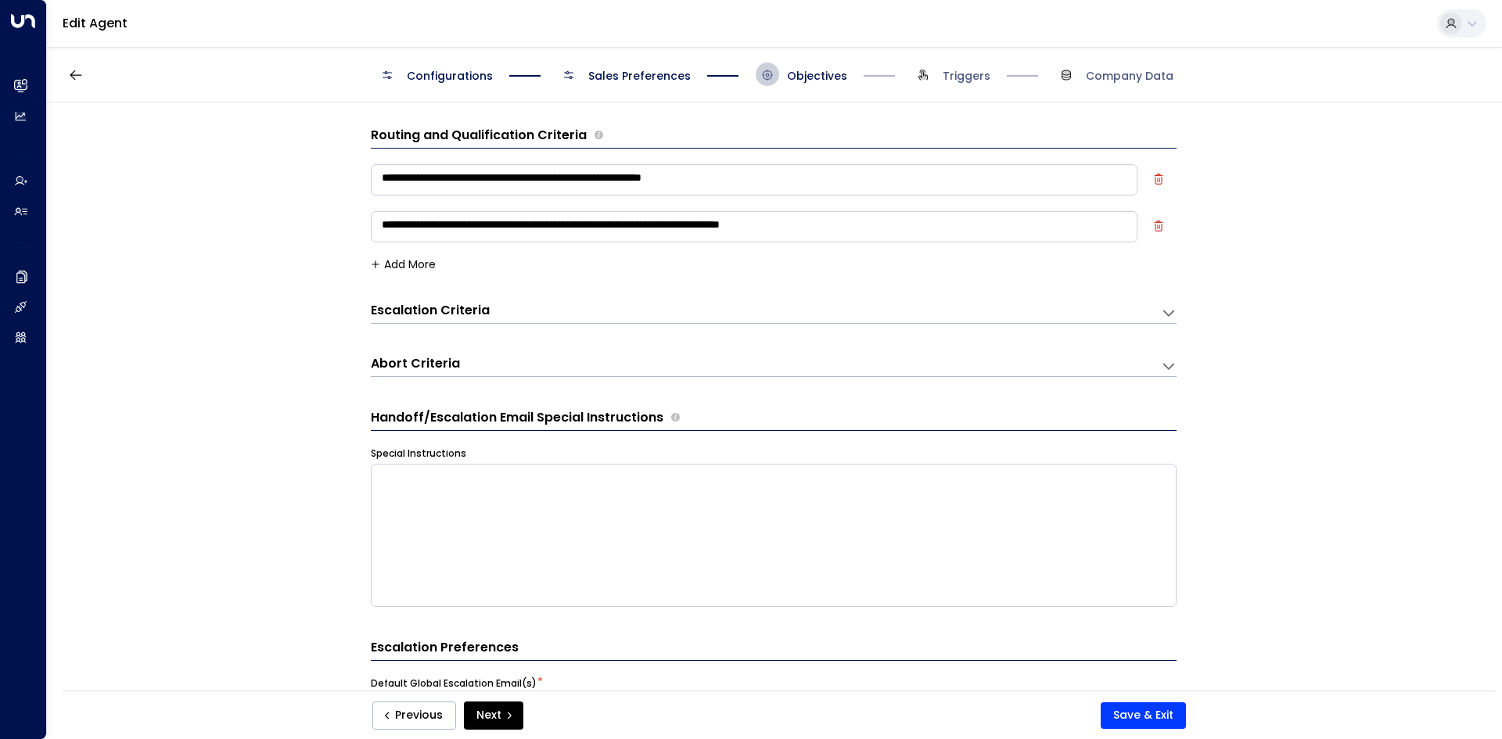
click at [727, 318] on div "Escalation Criteria Reset" at bounding box center [758, 311] width 774 height 18
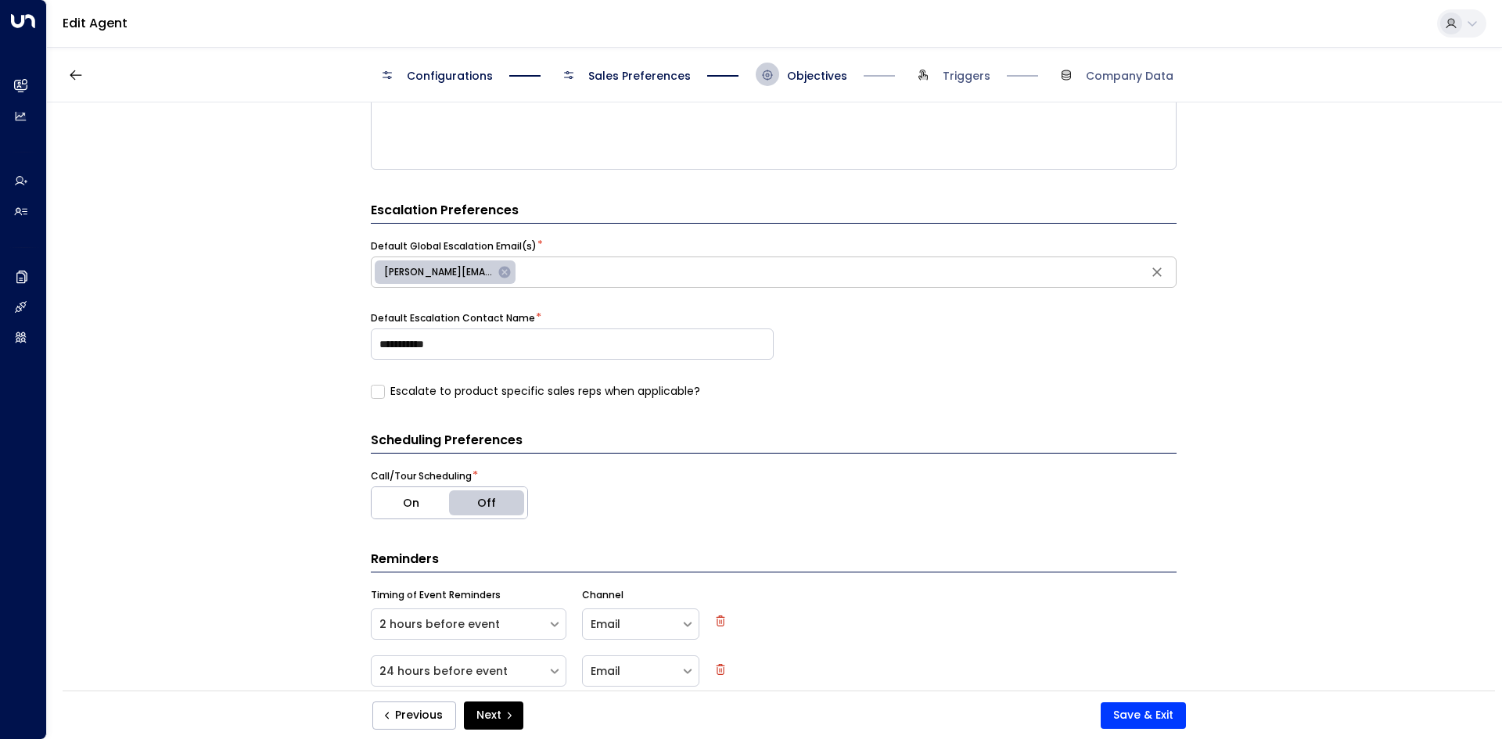
scroll to position [984, 0]
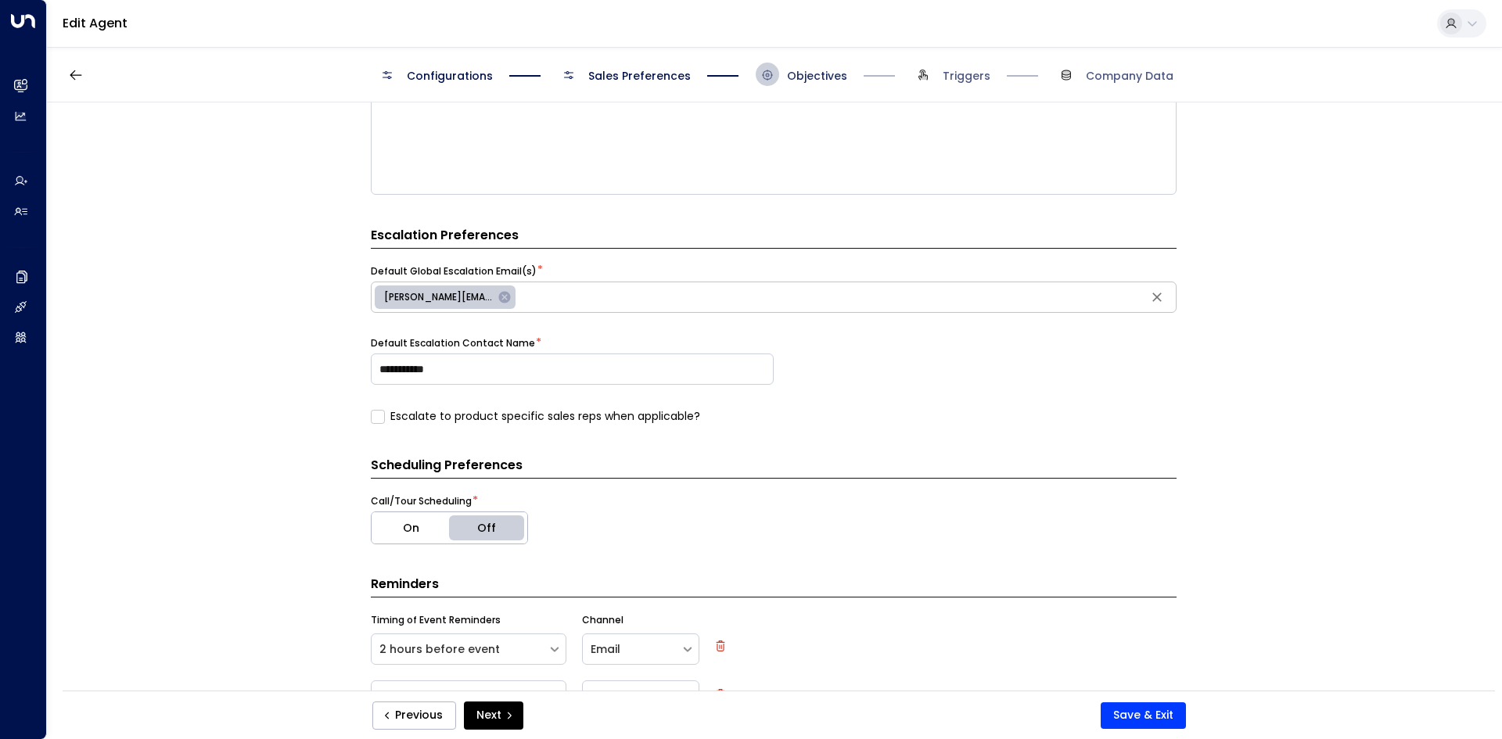
click at [801, 78] on span "Objectives" at bounding box center [817, 76] width 60 height 16
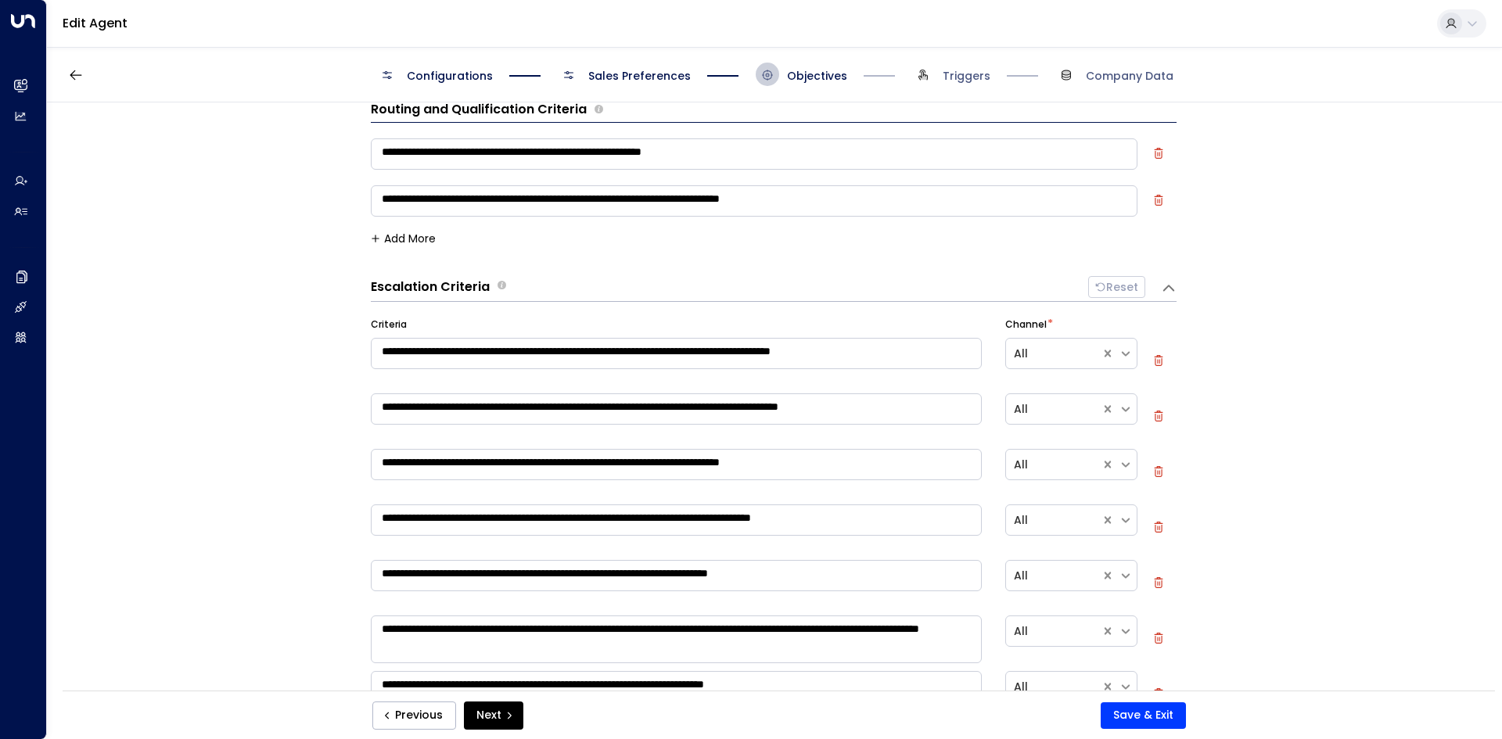
scroll to position [0, 0]
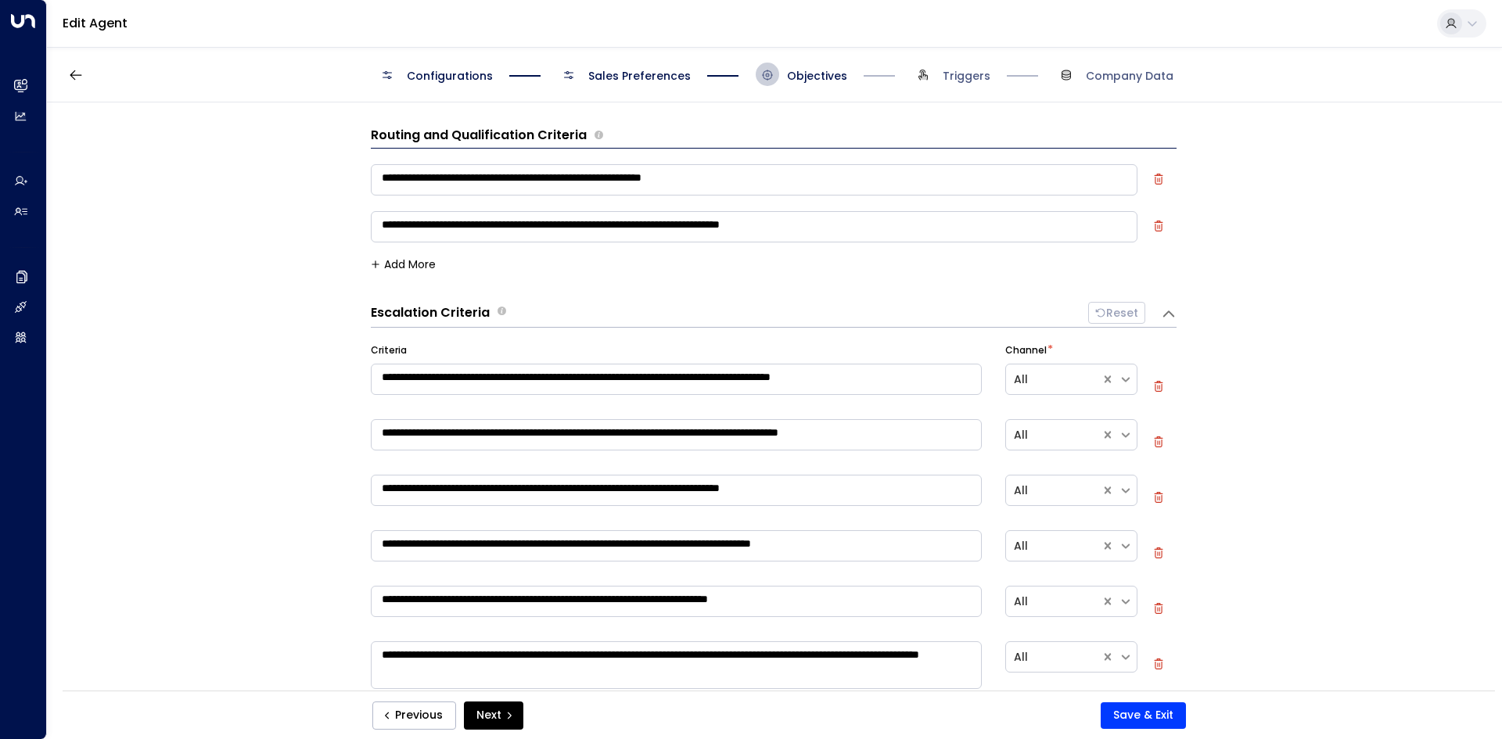
click at [1167, 302] on div "Escalation Criteria Reset" at bounding box center [774, 315] width 806 height 26
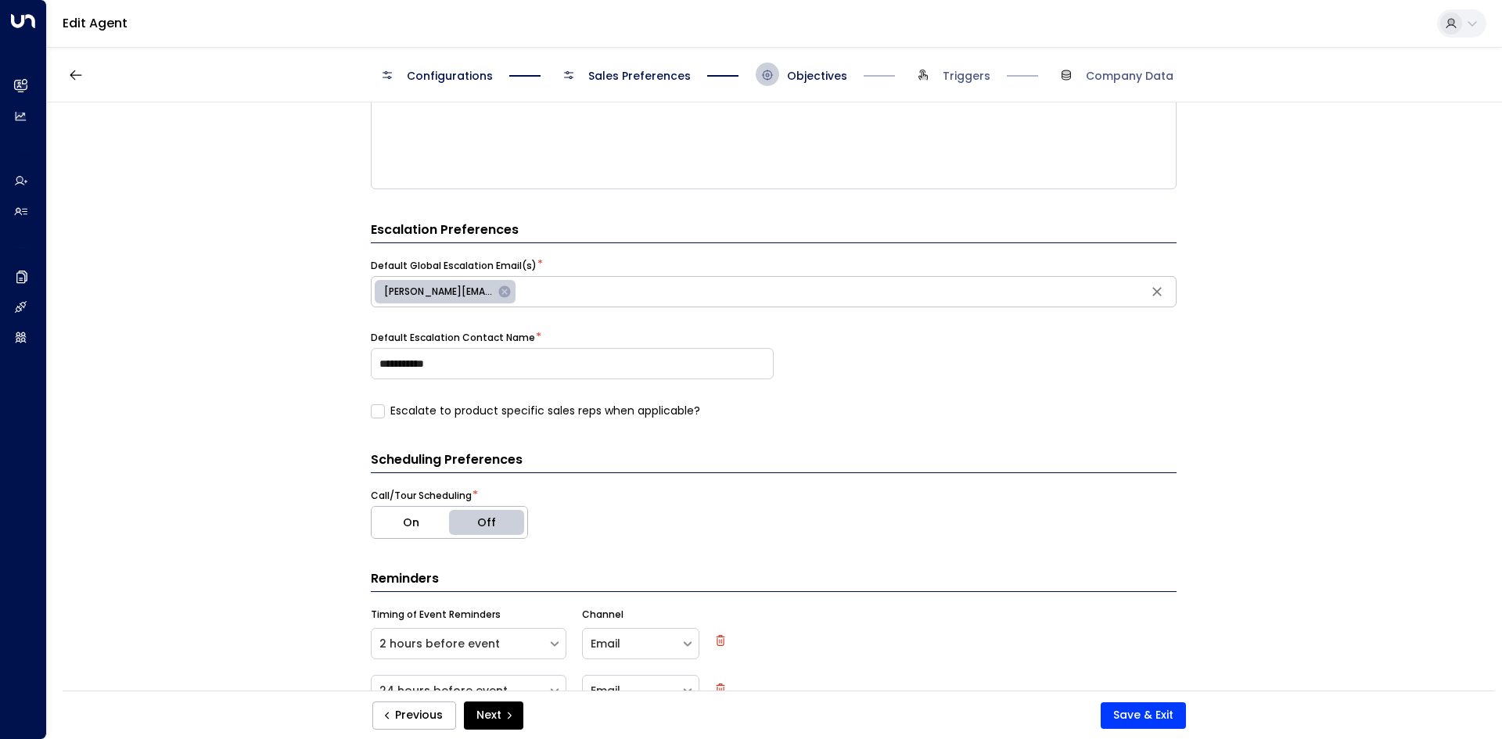
scroll to position [391, 0]
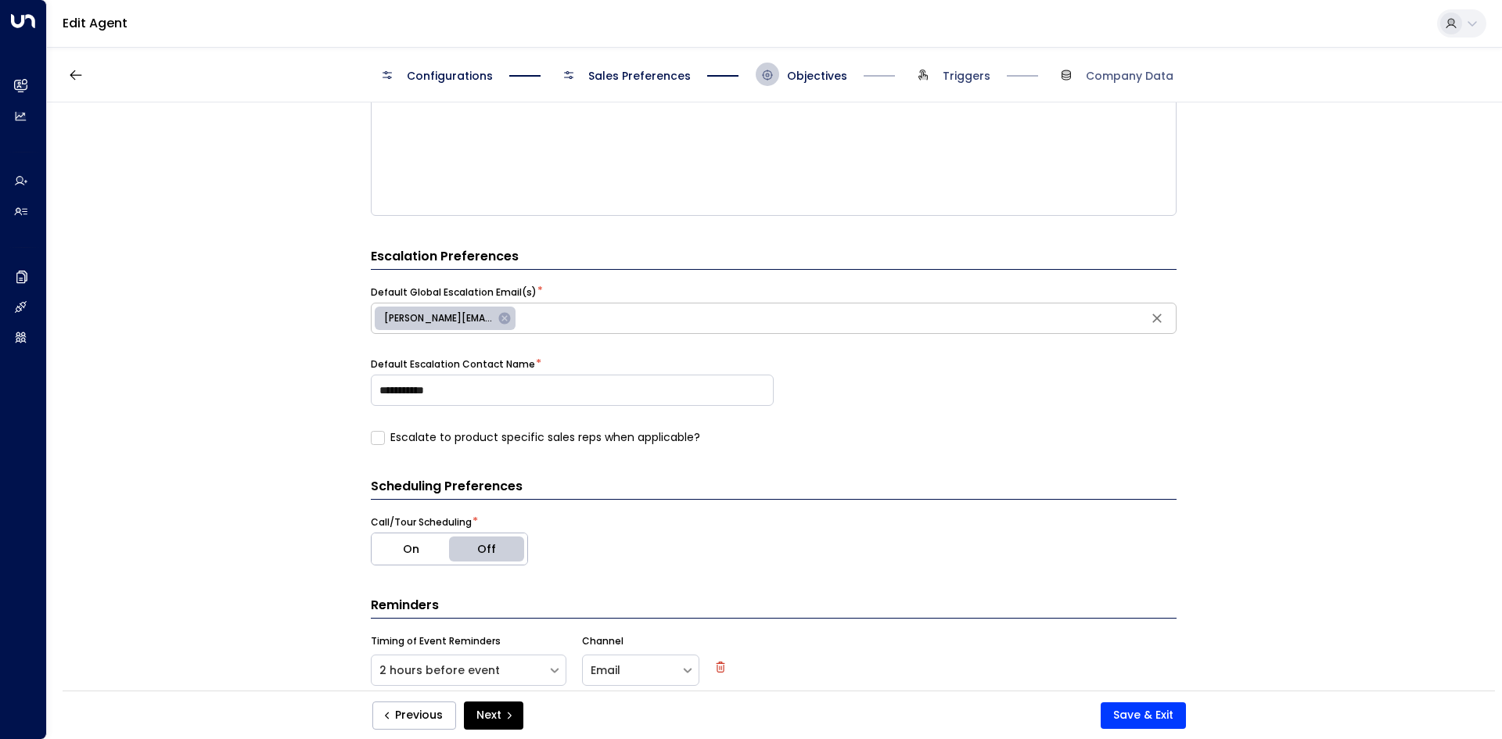
click at [967, 70] on span "Triggers" at bounding box center [966, 76] width 48 height 16
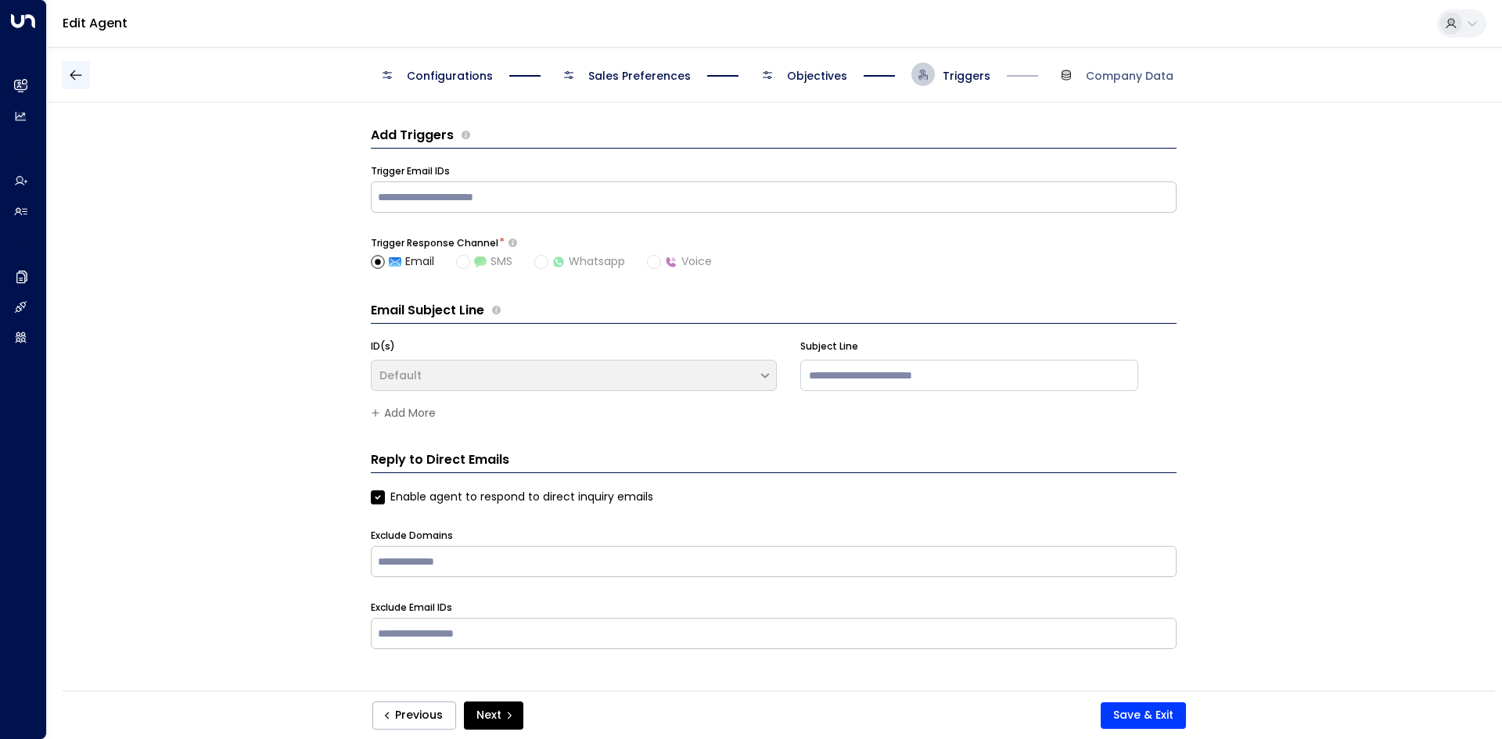
click at [74, 82] on icon "button" at bounding box center [76, 75] width 16 height 16
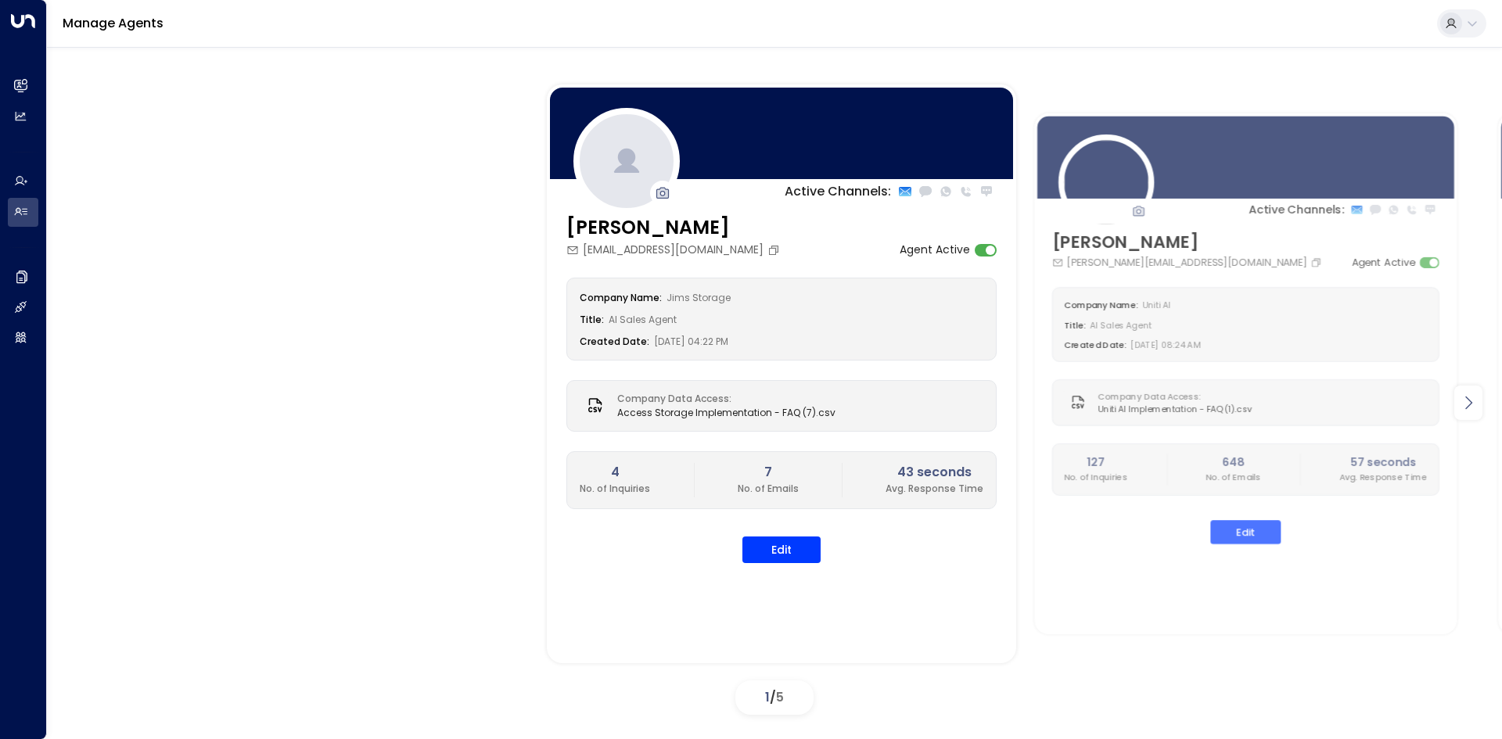
click at [1470, 405] on icon at bounding box center [1468, 402] width 19 height 19
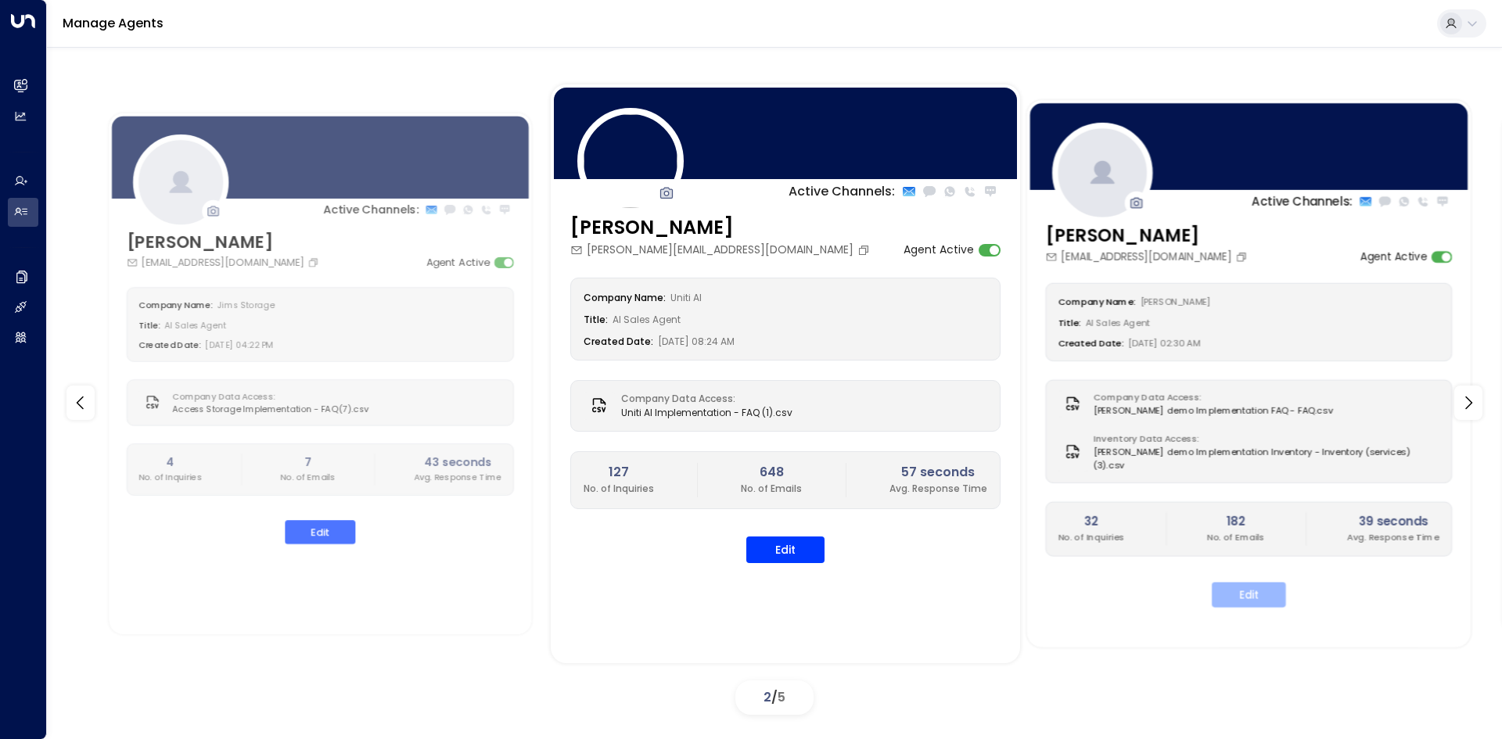
click at [1240, 582] on button "Edit" at bounding box center [1249, 594] width 74 height 25
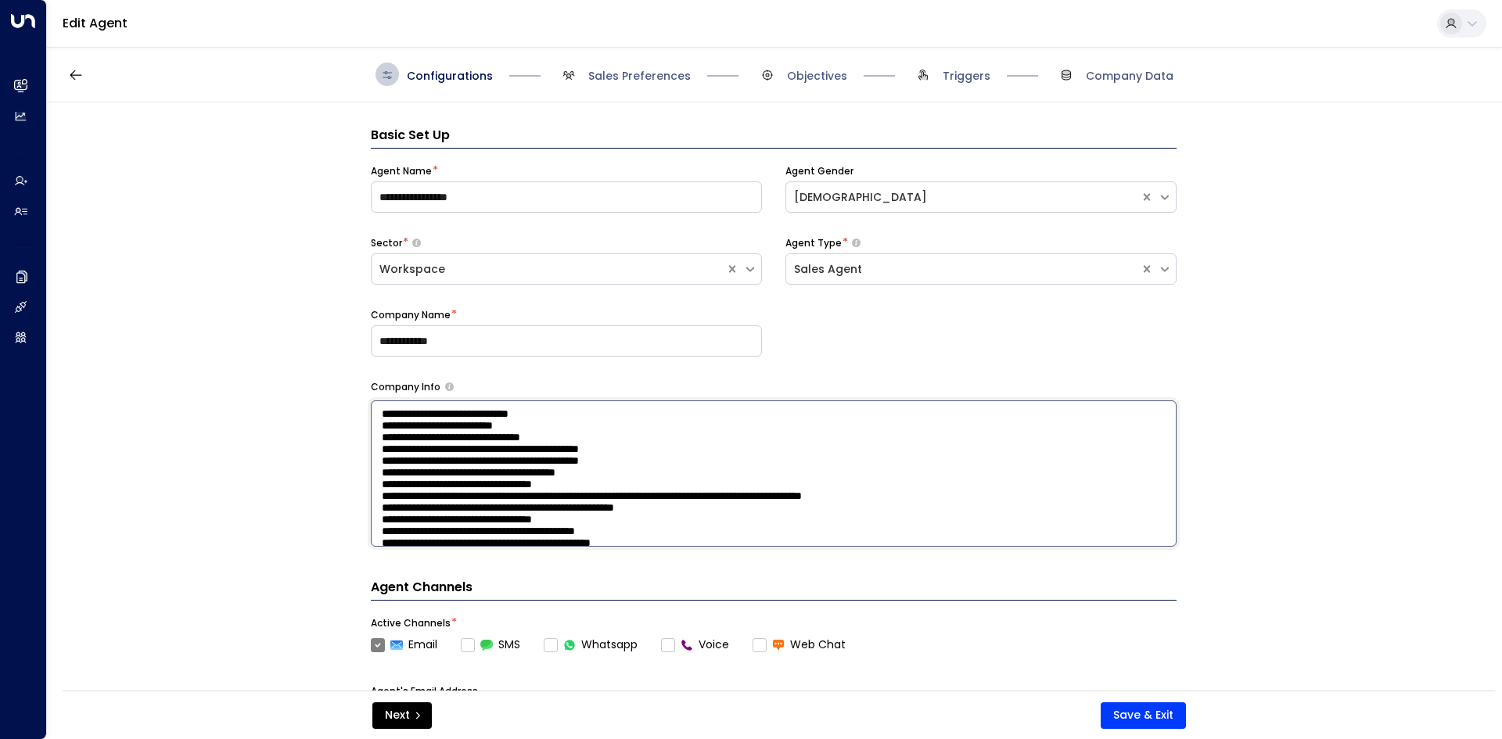
drag, startPoint x: 384, startPoint y: 414, endPoint x: 633, endPoint y: 430, distance: 249.3
click at [644, 441] on textarea at bounding box center [774, 473] width 806 height 146
click at [736, 451] on textarea at bounding box center [774, 473] width 806 height 146
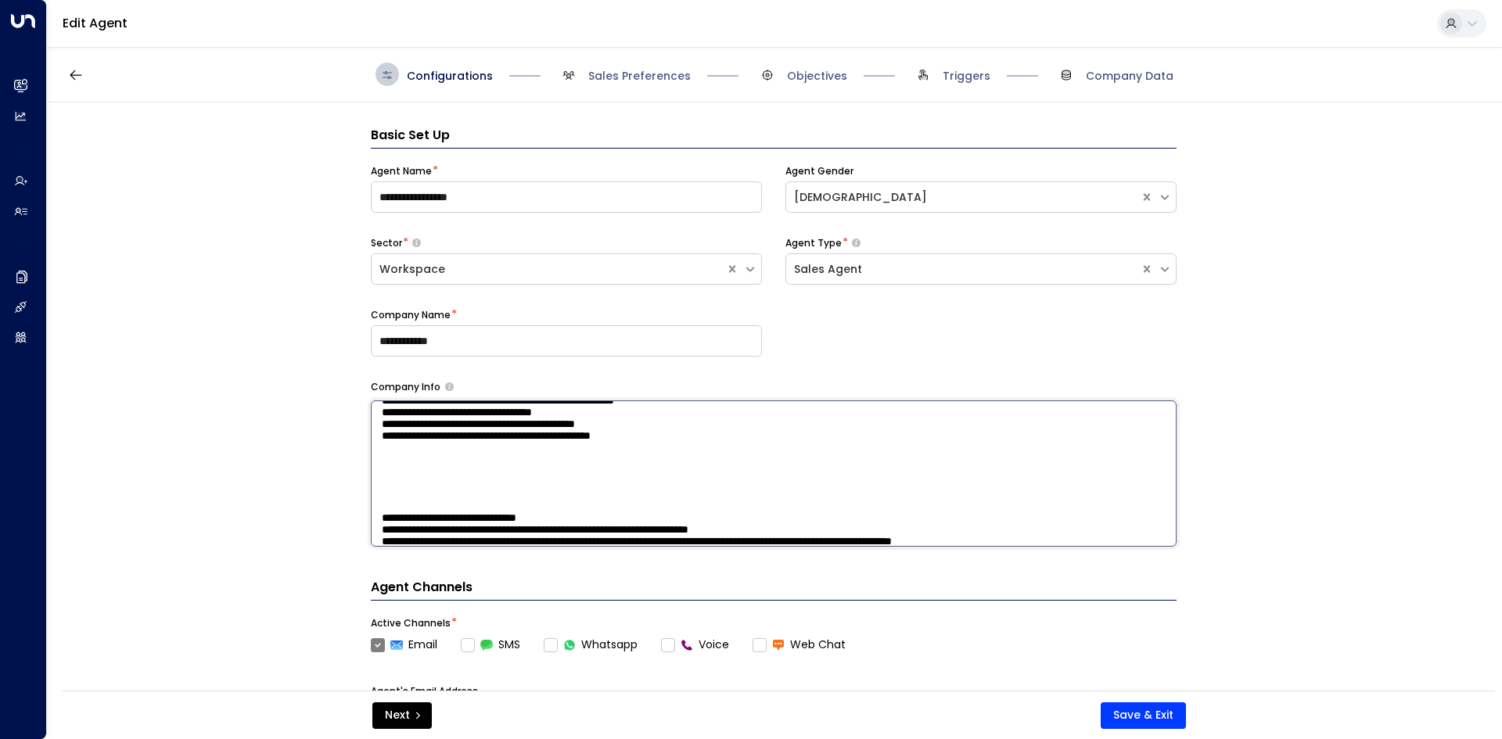
scroll to position [156, 0]
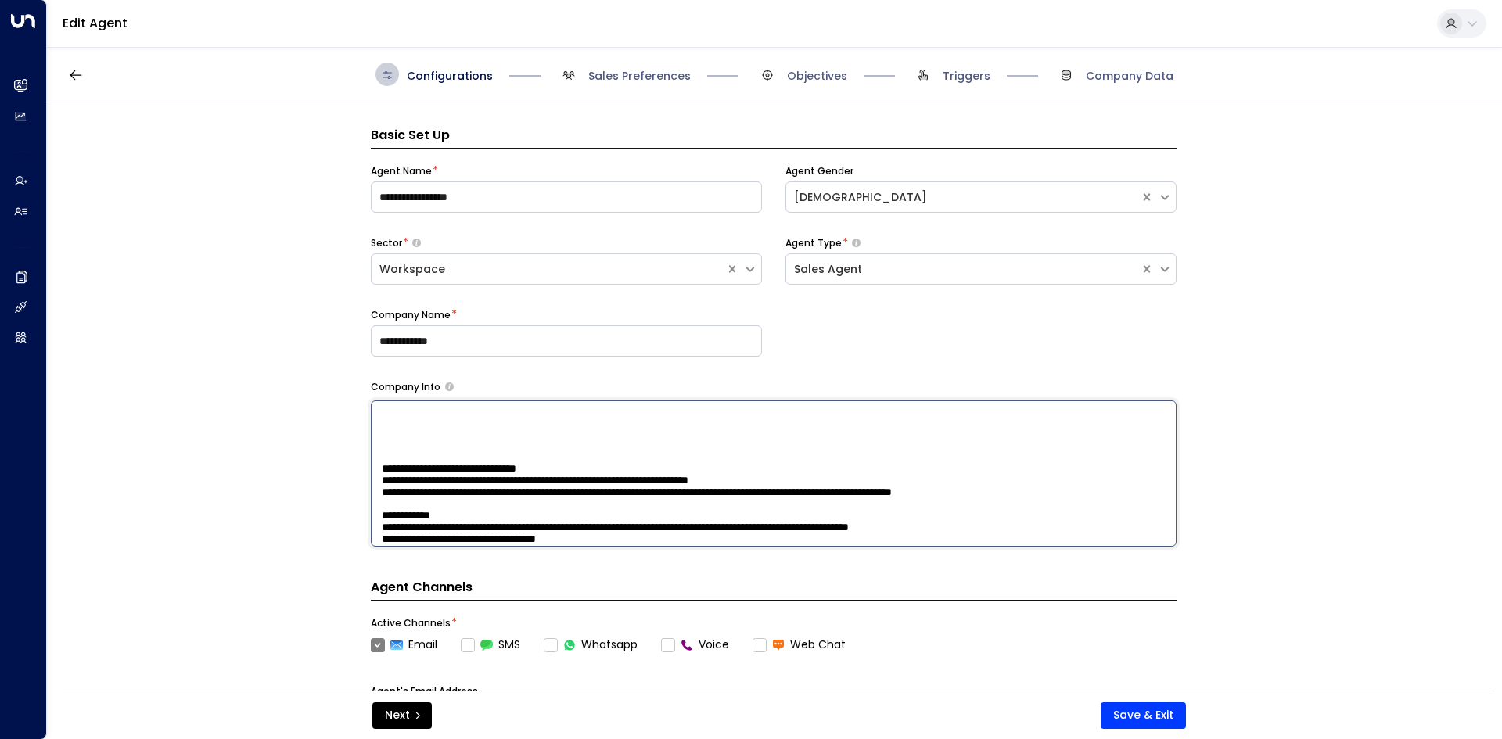
drag, startPoint x: 374, startPoint y: 417, endPoint x: 881, endPoint y: 479, distance: 510.7
click at [881, 479] on textarea at bounding box center [774, 473] width 806 height 146
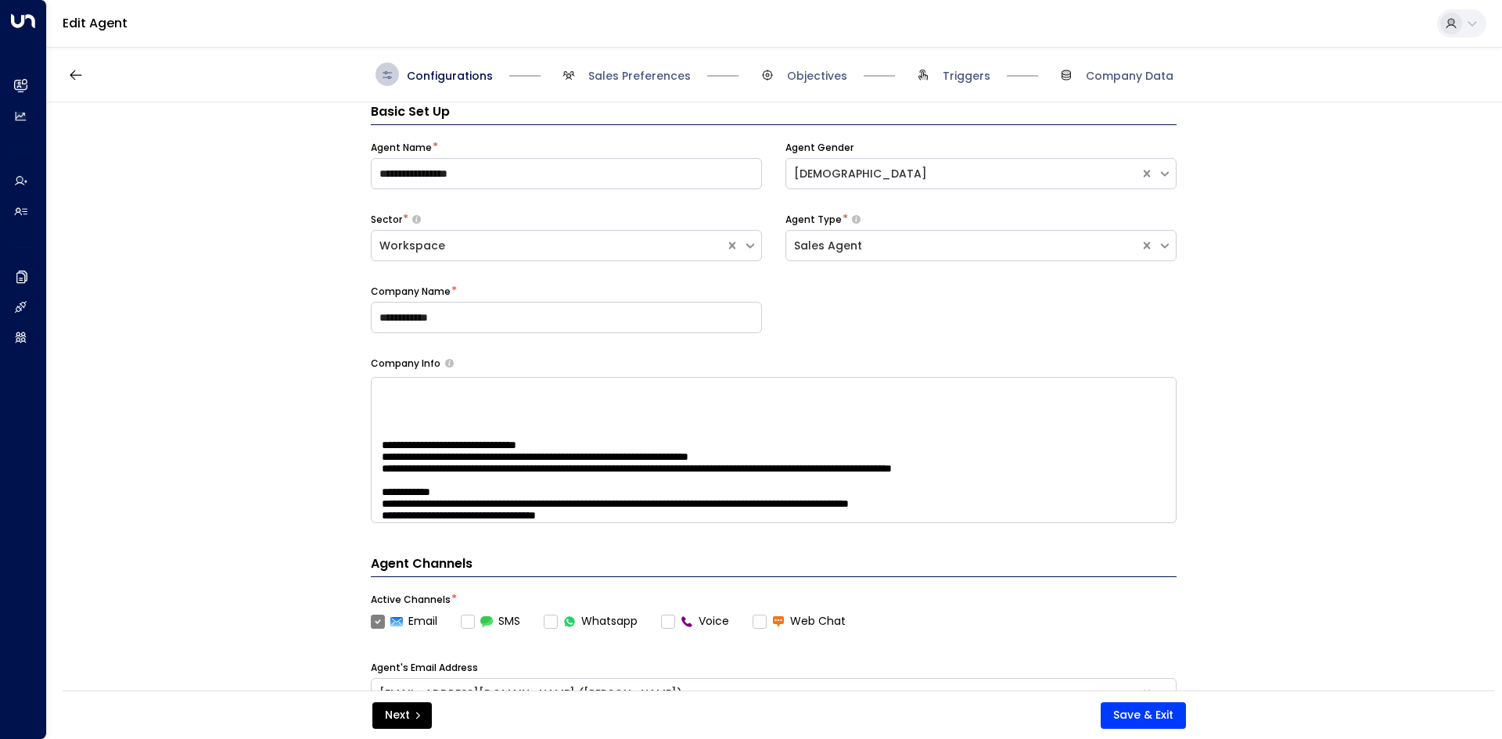
scroll to position [0, 0]
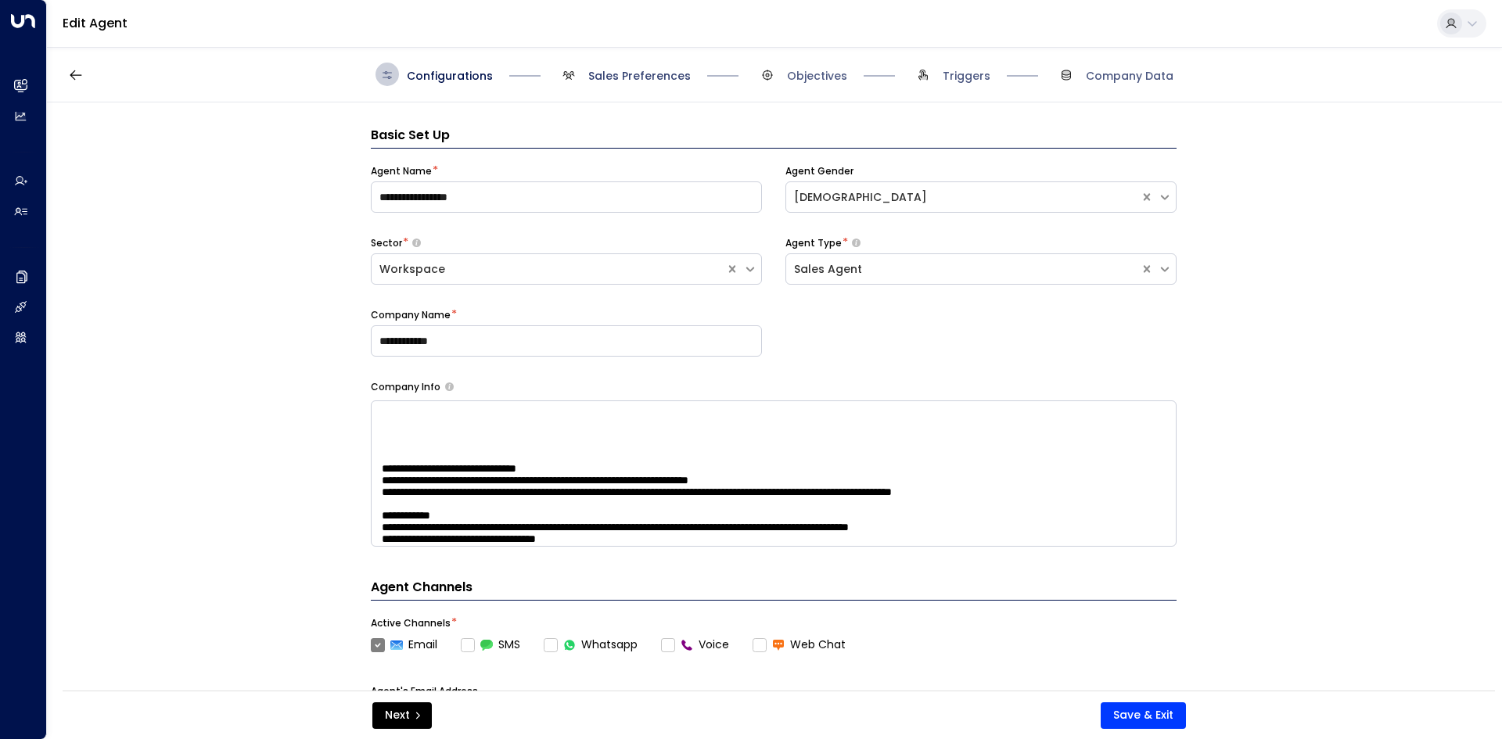
click at [603, 73] on span "Sales Preferences" at bounding box center [639, 76] width 102 height 16
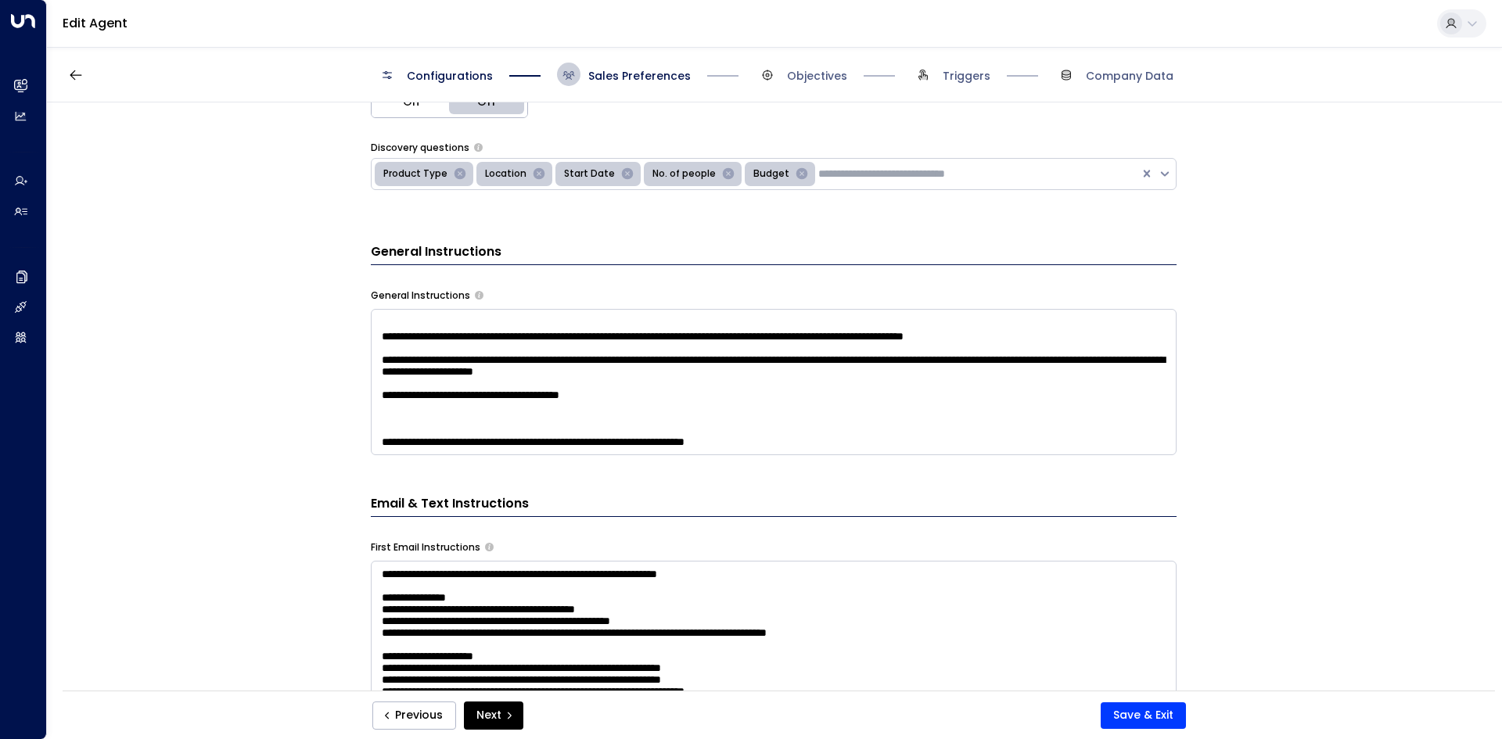
scroll to position [156, 0]
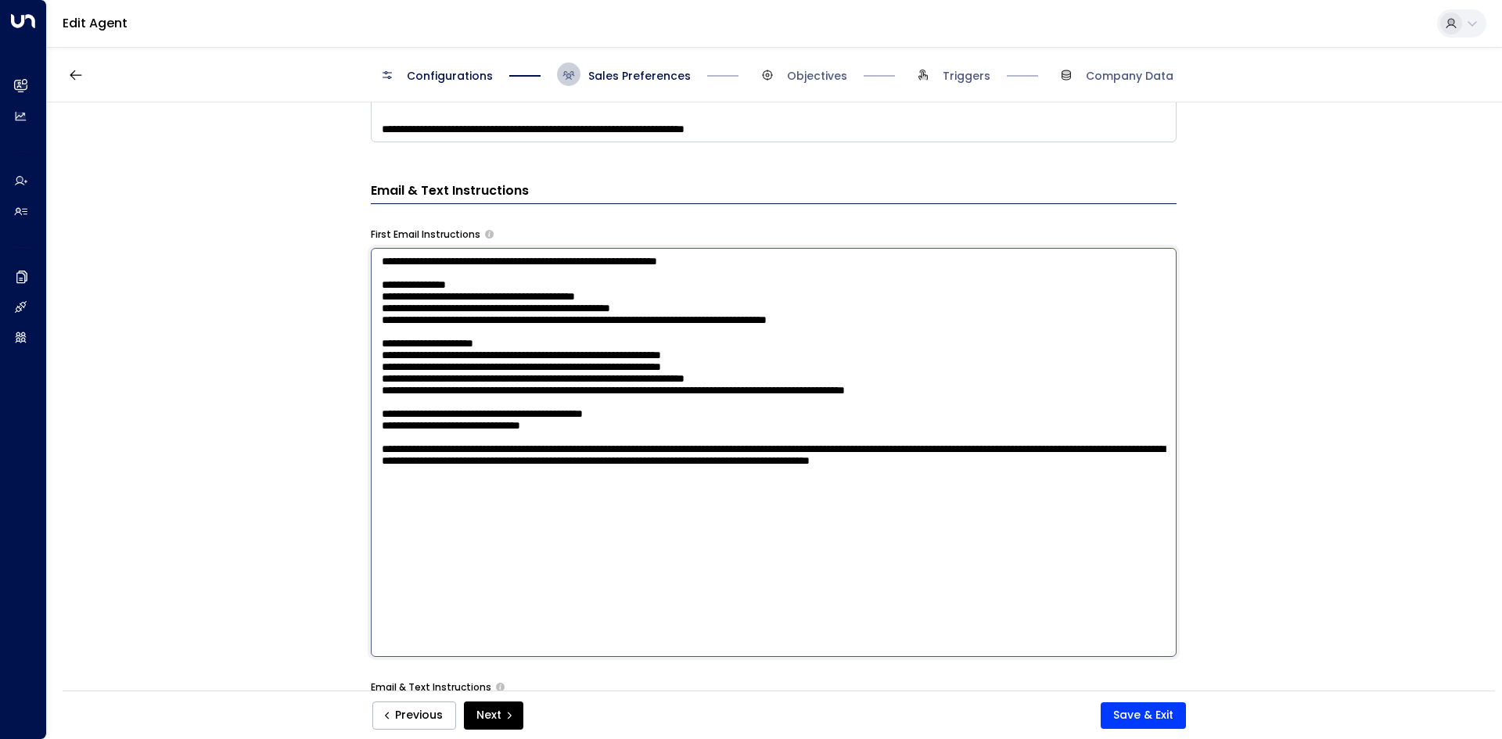
drag, startPoint x: 377, startPoint y: 576, endPoint x: 717, endPoint y: 565, distance: 340.4
click at [710, 569] on textarea at bounding box center [774, 452] width 806 height 409
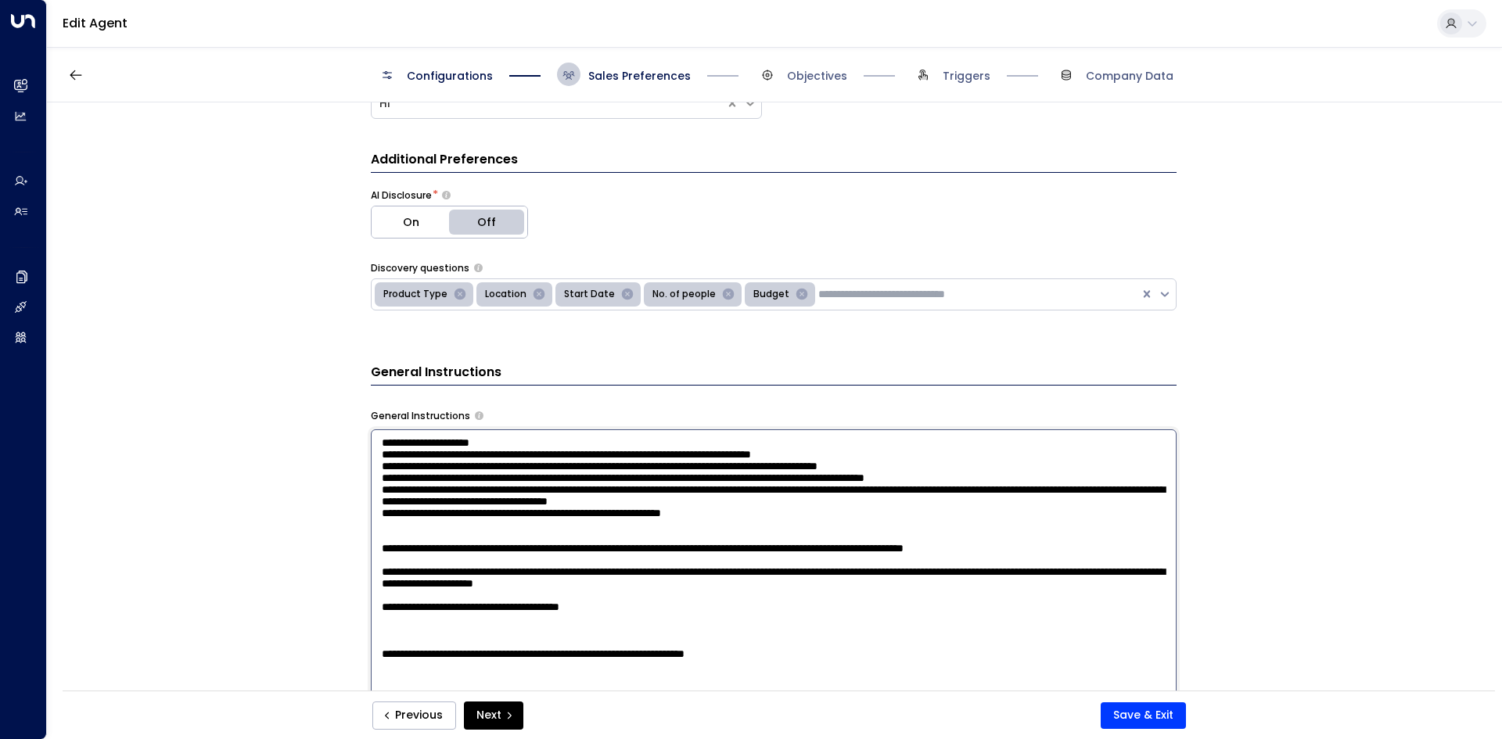
scroll to position [0, 0]
drag, startPoint x: 906, startPoint y: 496, endPoint x: 443, endPoint y: 422, distance: 469.0
click at [443, 422] on div "General Instructions * ​" at bounding box center [774, 623] width 806 height 429
click at [686, 473] on textarea at bounding box center [774, 633] width 806 height 409
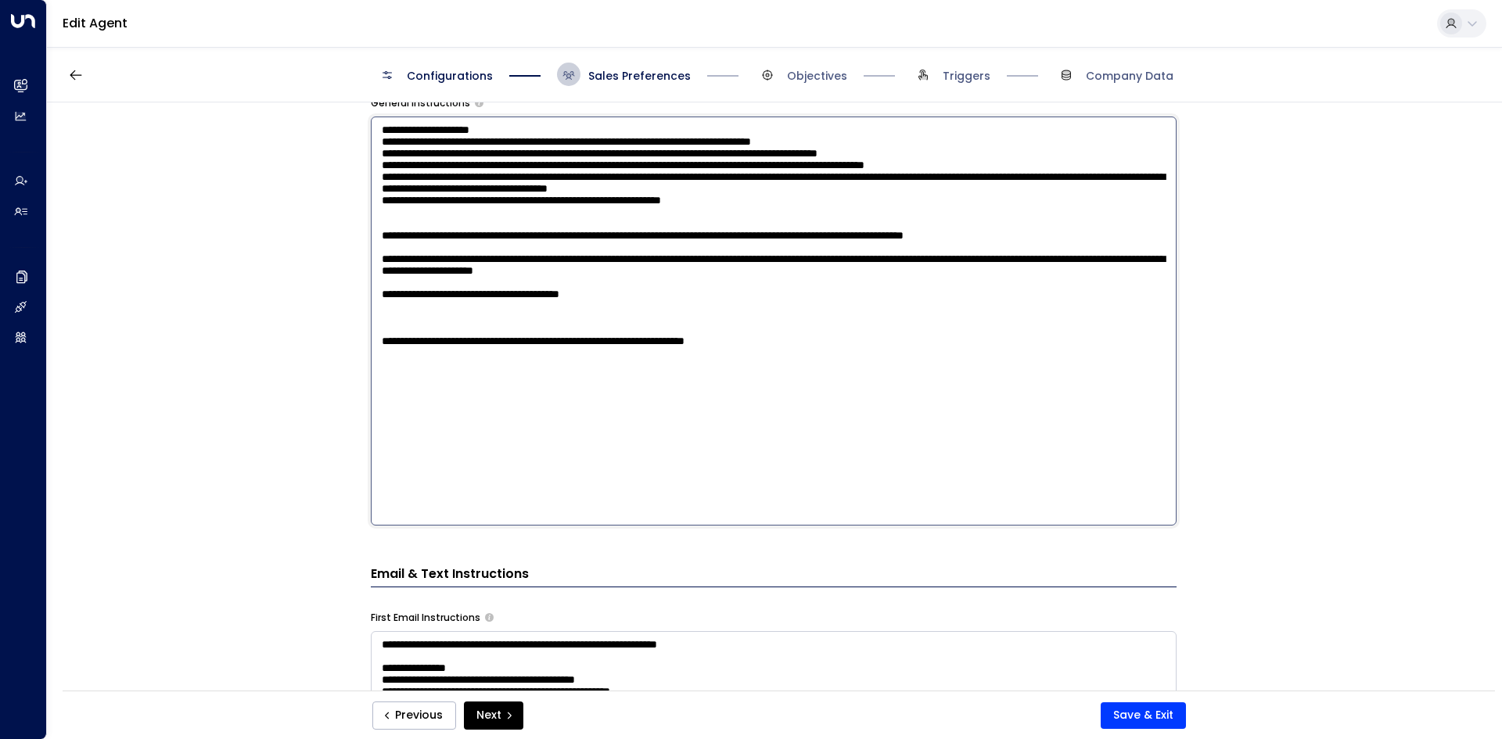
drag, startPoint x: 414, startPoint y: 250, endPoint x: 846, endPoint y: 253, distance: 431.8
click at [846, 253] on textarea at bounding box center [774, 321] width 806 height 409
click at [901, 415] on textarea at bounding box center [774, 321] width 806 height 409
click at [975, 429] on textarea at bounding box center [774, 321] width 806 height 409
click at [1014, 432] on textarea at bounding box center [774, 321] width 806 height 409
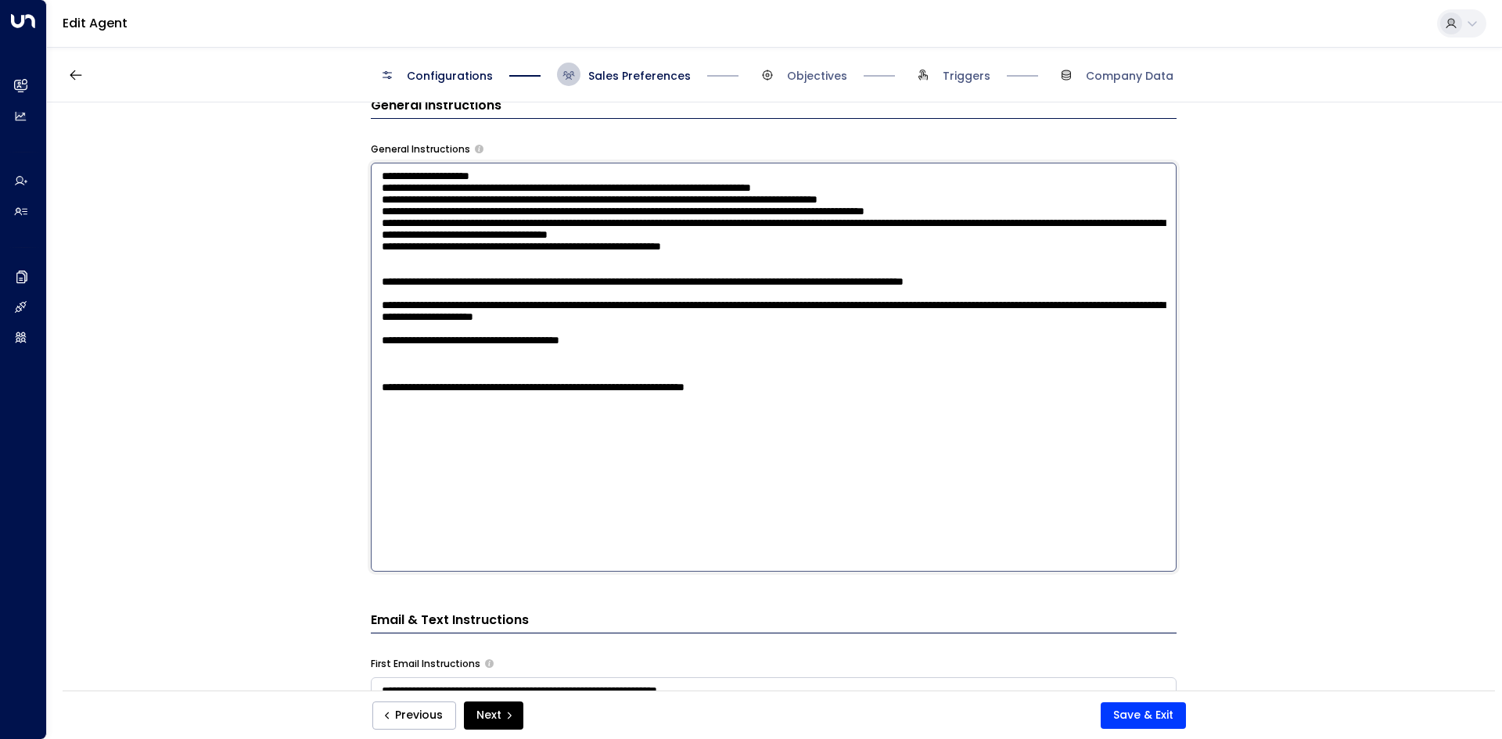
drag, startPoint x: 909, startPoint y: 442, endPoint x: 383, endPoint y: 110, distance: 621.9
click at [383, 110] on div "Additional Preferences AI Disclosure * On Off Discovery questions Product Type …" at bounding box center [774, 415] width 806 height 1065
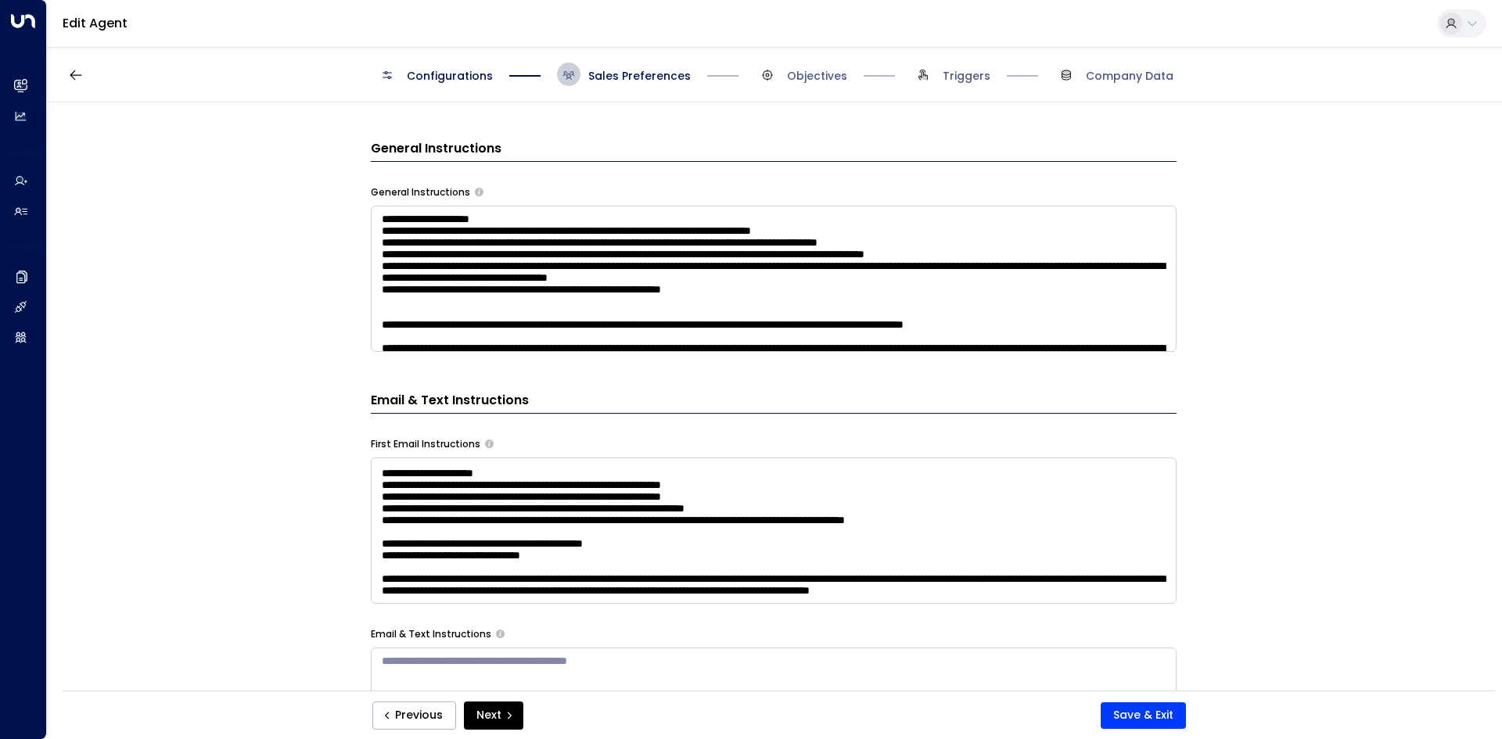
scroll to position [181, 0]
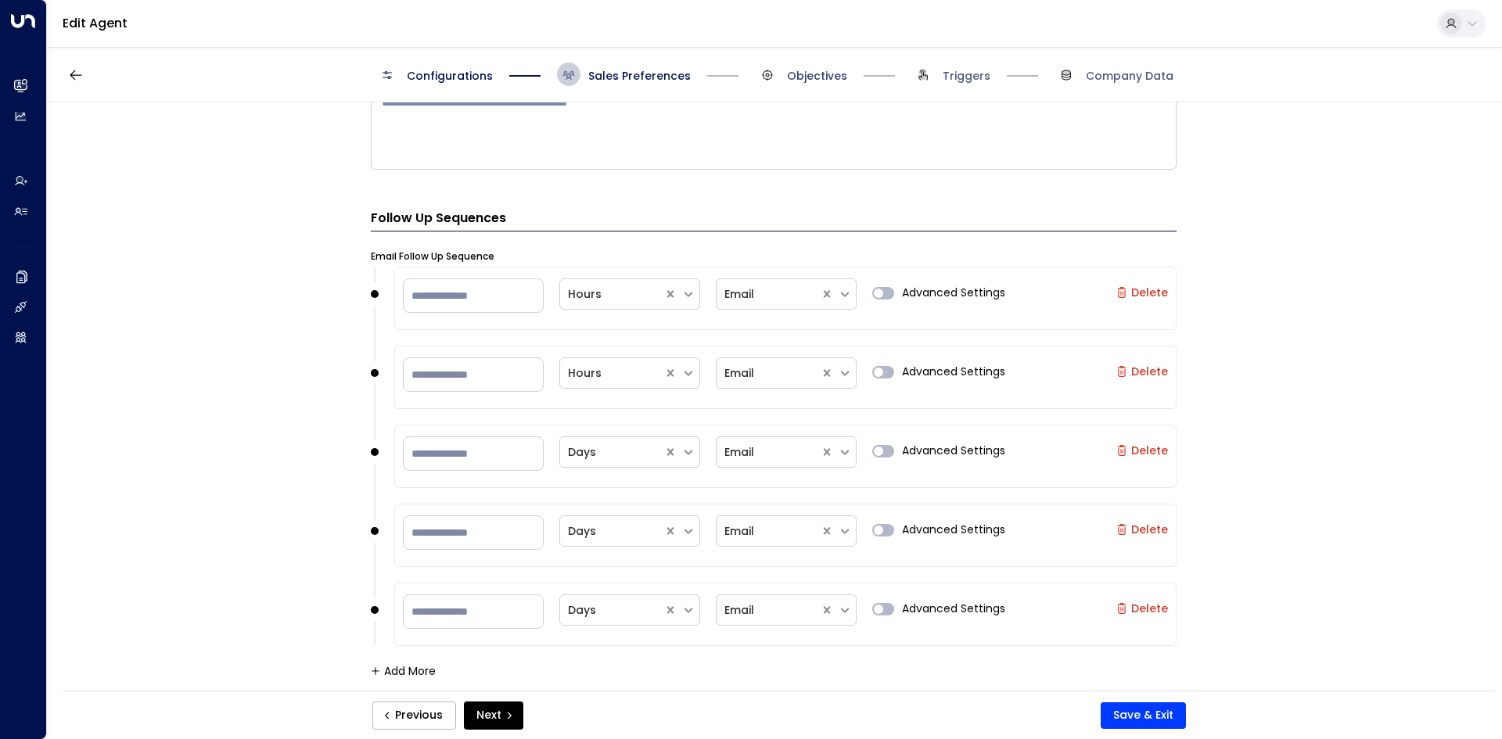
click at [814, 74] on span "Objectives" at bounding box center [817, 76] width 60 height 16
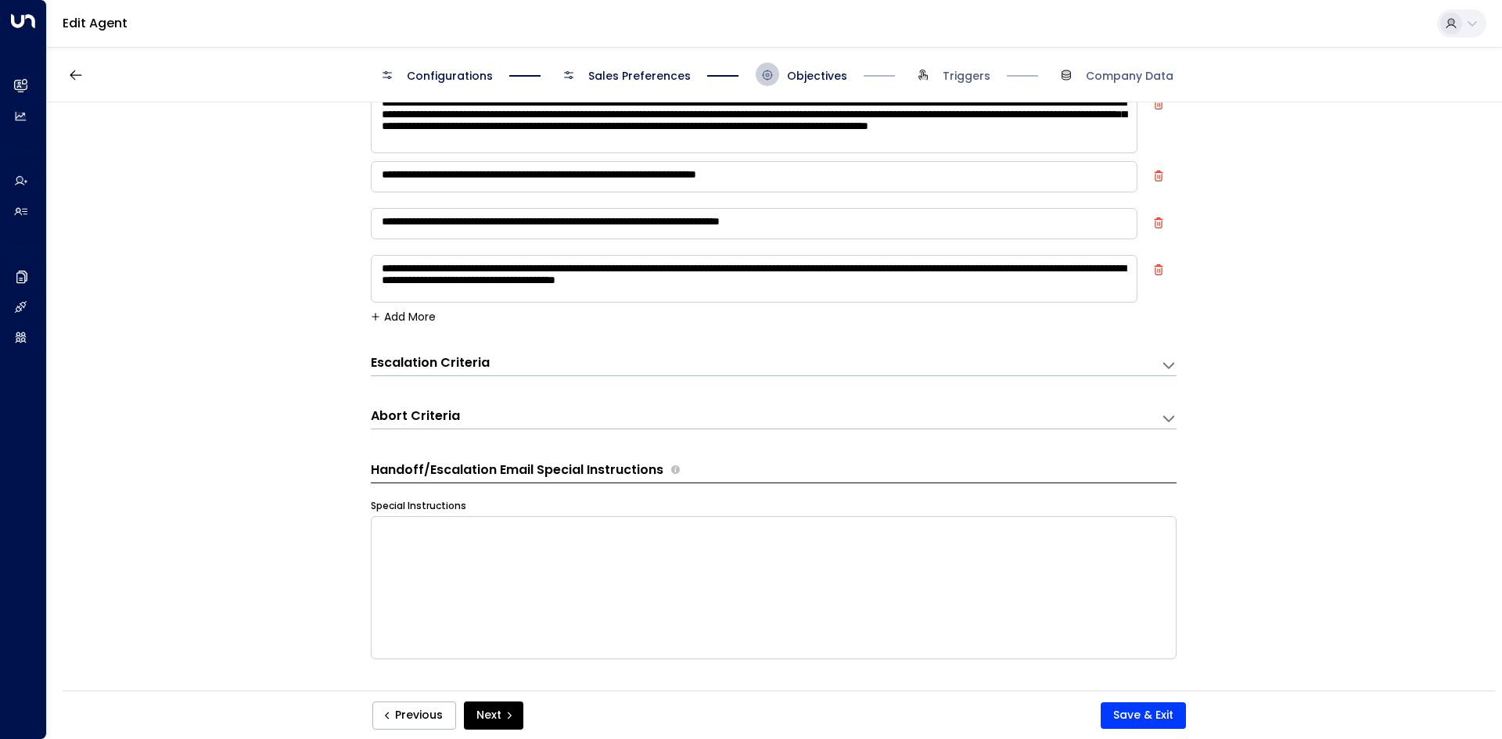
scroll to position [0, 0]
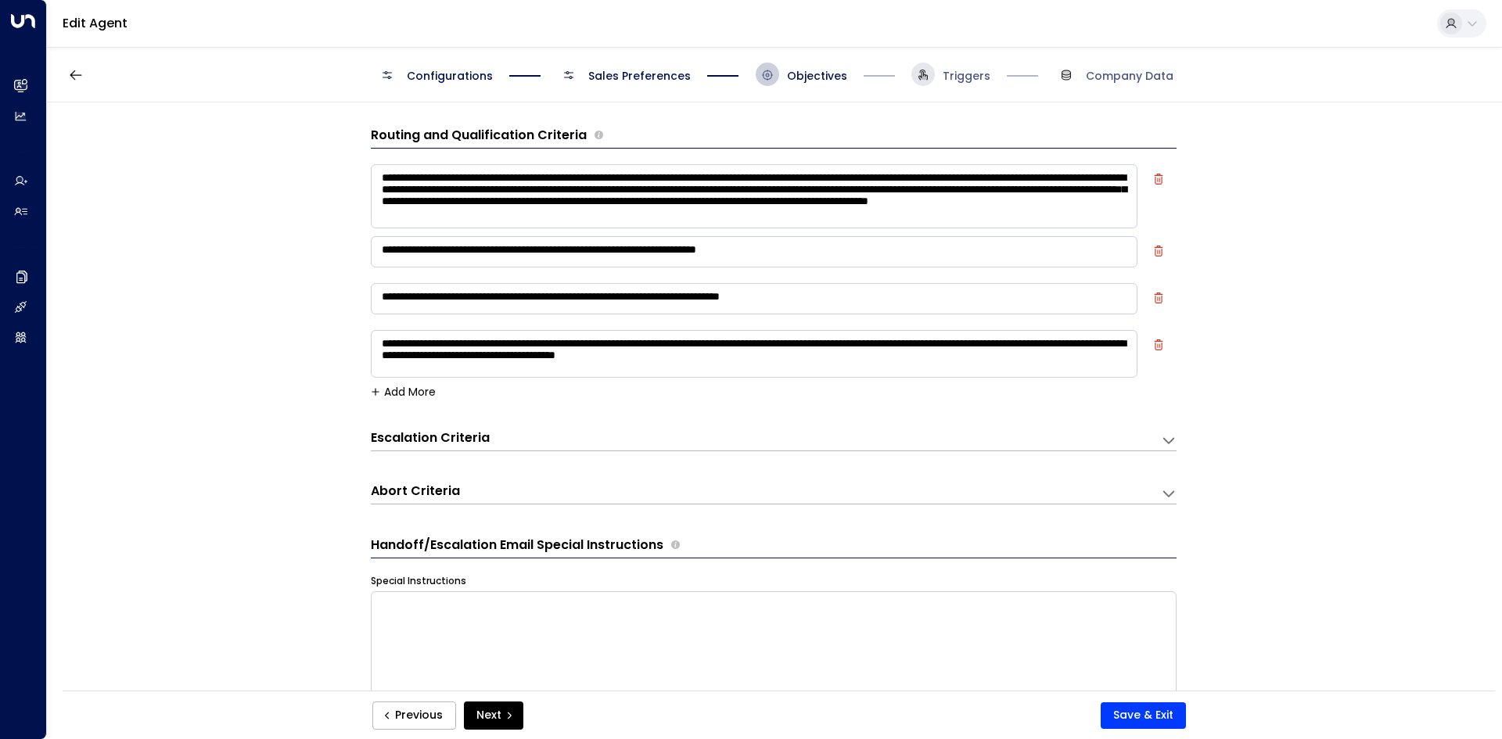
click at [938, 72] on span "Triggers" at bounding box center [950, 74] width 79 height 23
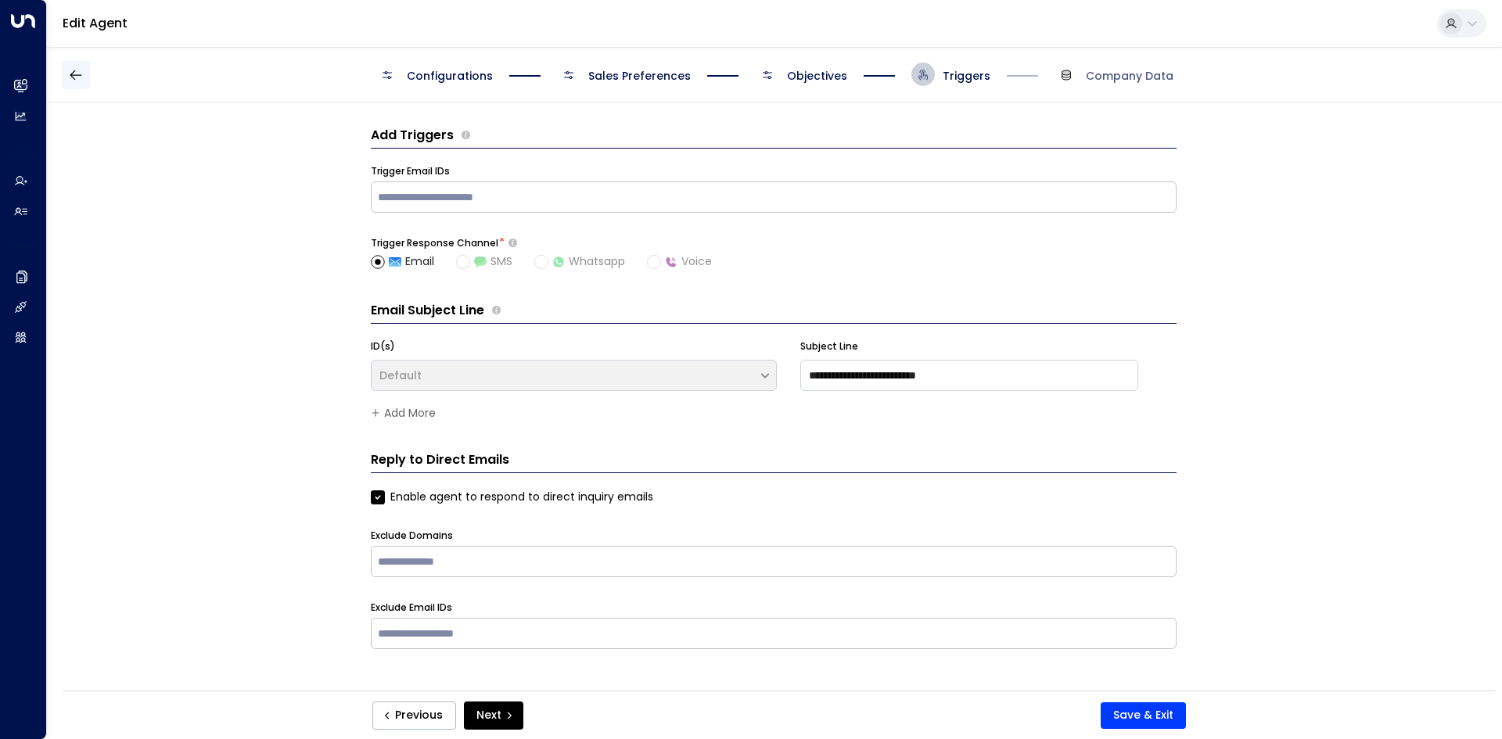
click at [79, 75] on icon "button" at bounding box center [76, 75] width 12 height 10
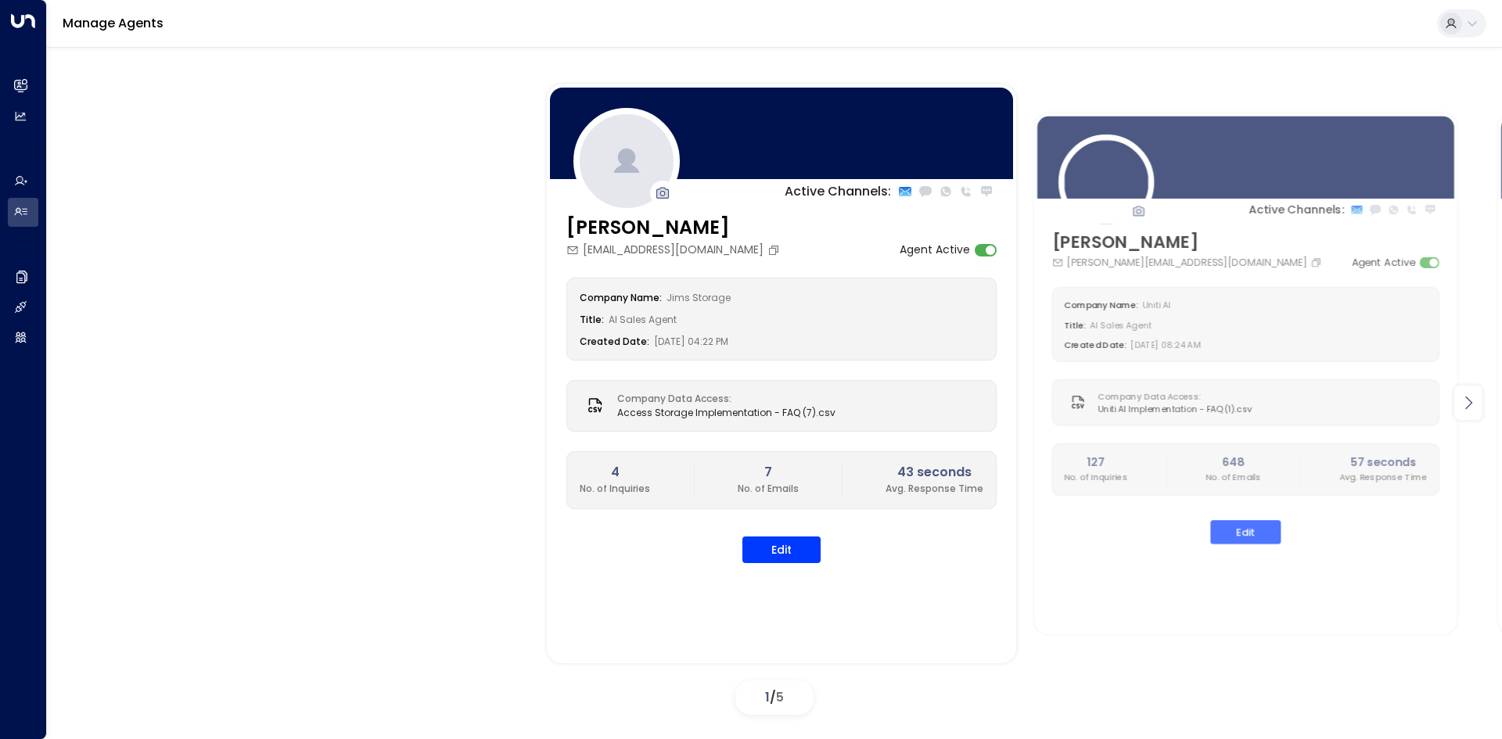
click at [1469, 394] on icon at bounding box center [1468, 402] width 19 height 19
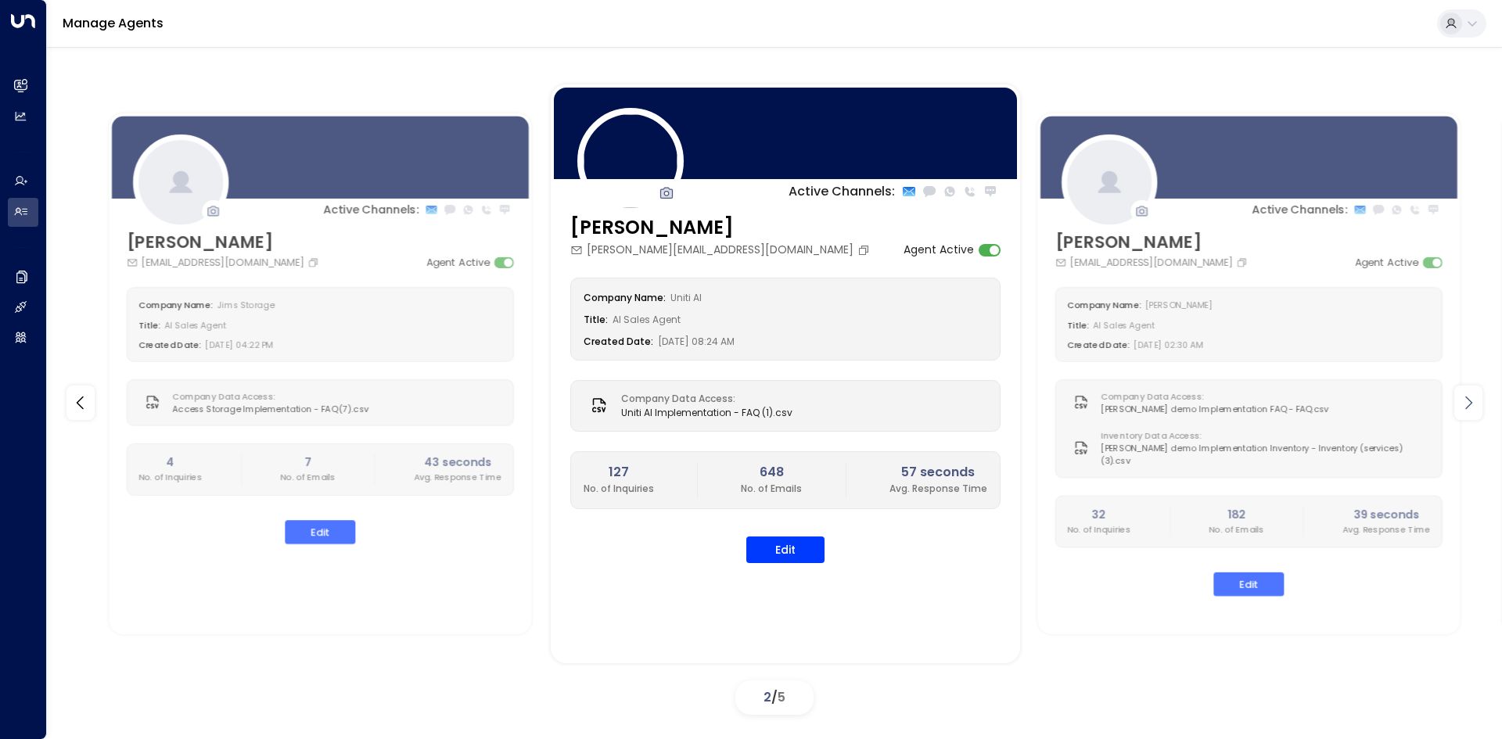
click at [1463, 405] on icon at bounding box center [1468, 402] width 19 height 19
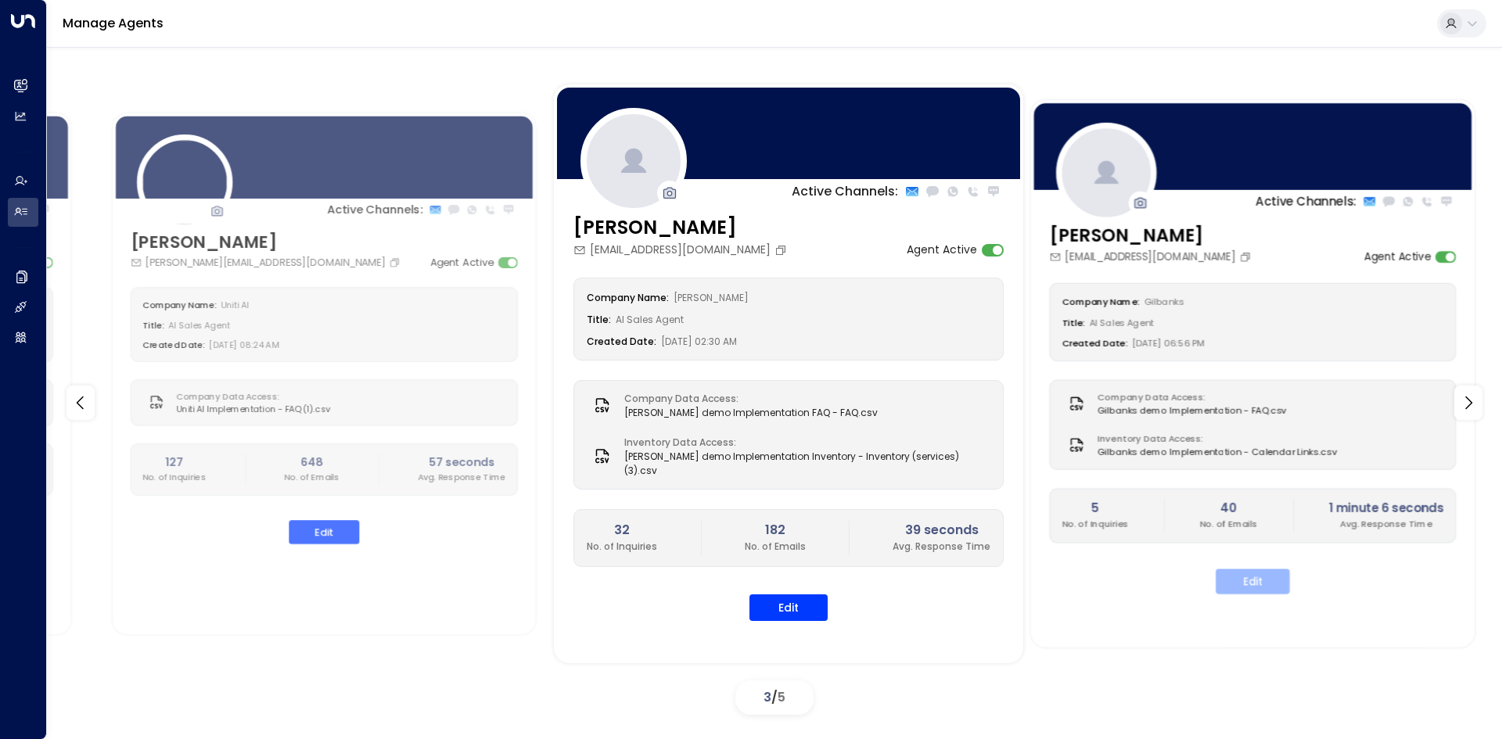
click at [1254, 586] on button "Edit" at bounding box center [1252, 581] width 74 height 25
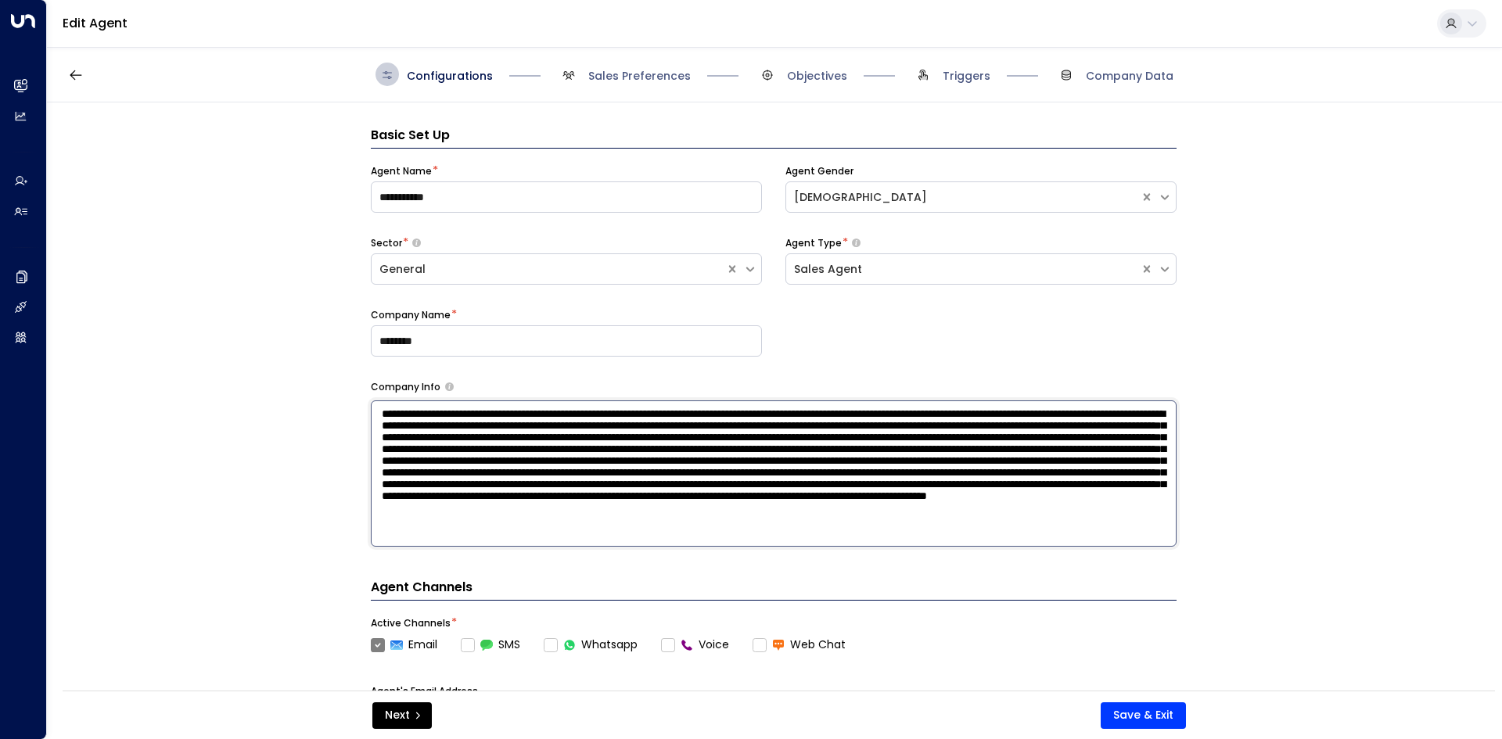
scroll to position [66, 0]
drag, startPoint x: 382, startPoint y: 414, endPoint x: 1061, endPoint y: 541, distance: 690.0
click at [1061, 541] on textarea at bounding box center [774, 473] width 806 height 146
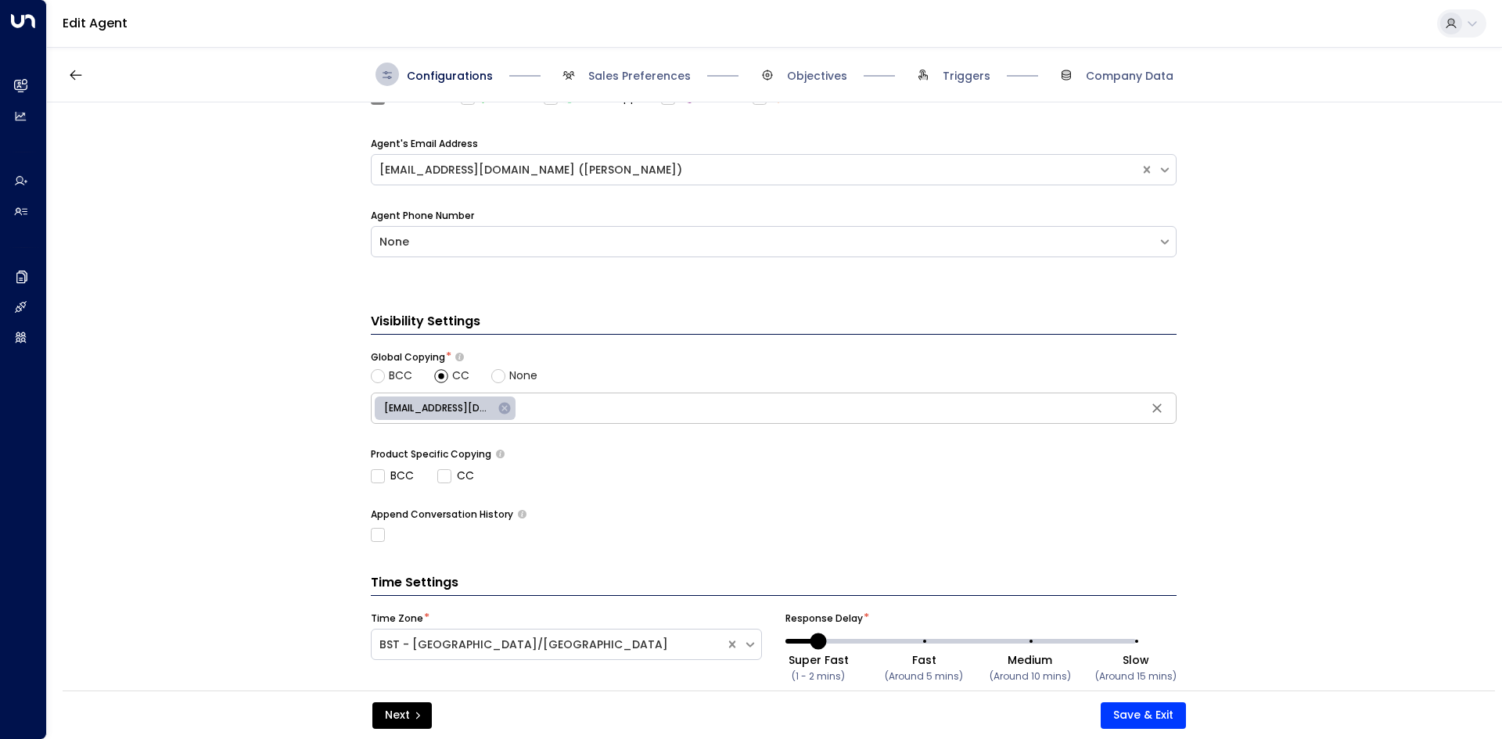
scroll to position [585, 0]
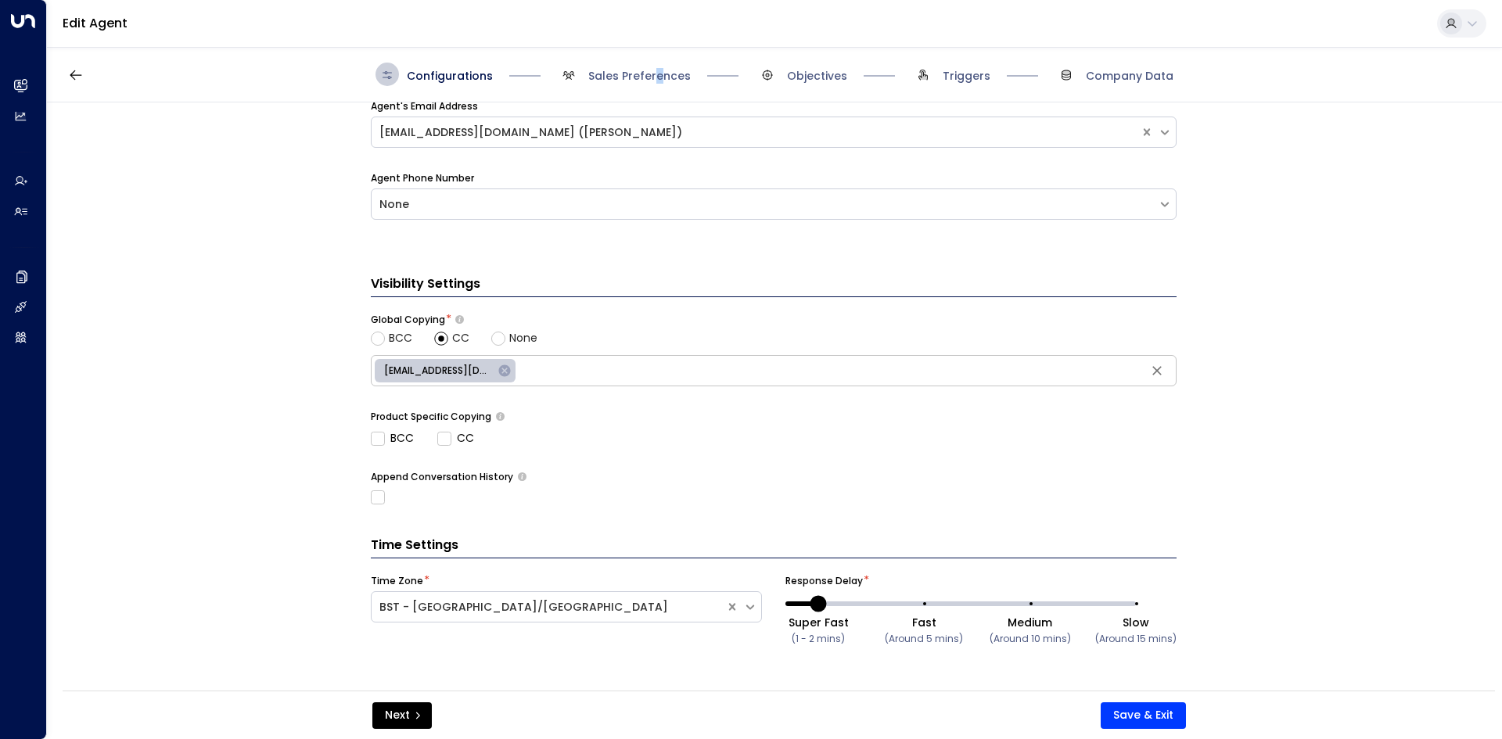
click at [656, 84] on span "Sales Preferences" at bounding box center [624, 74] width 134 height 23
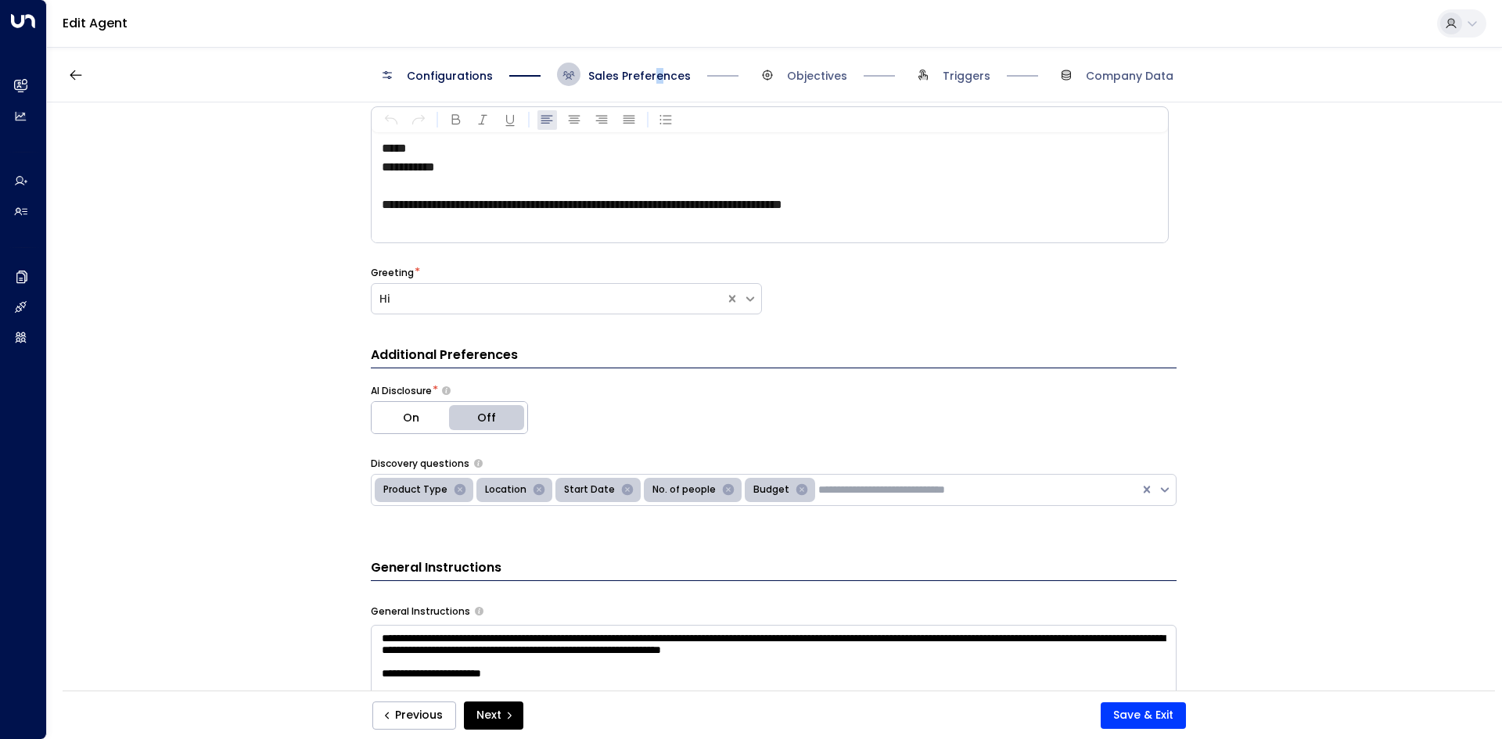
scroll to position [102, 0]
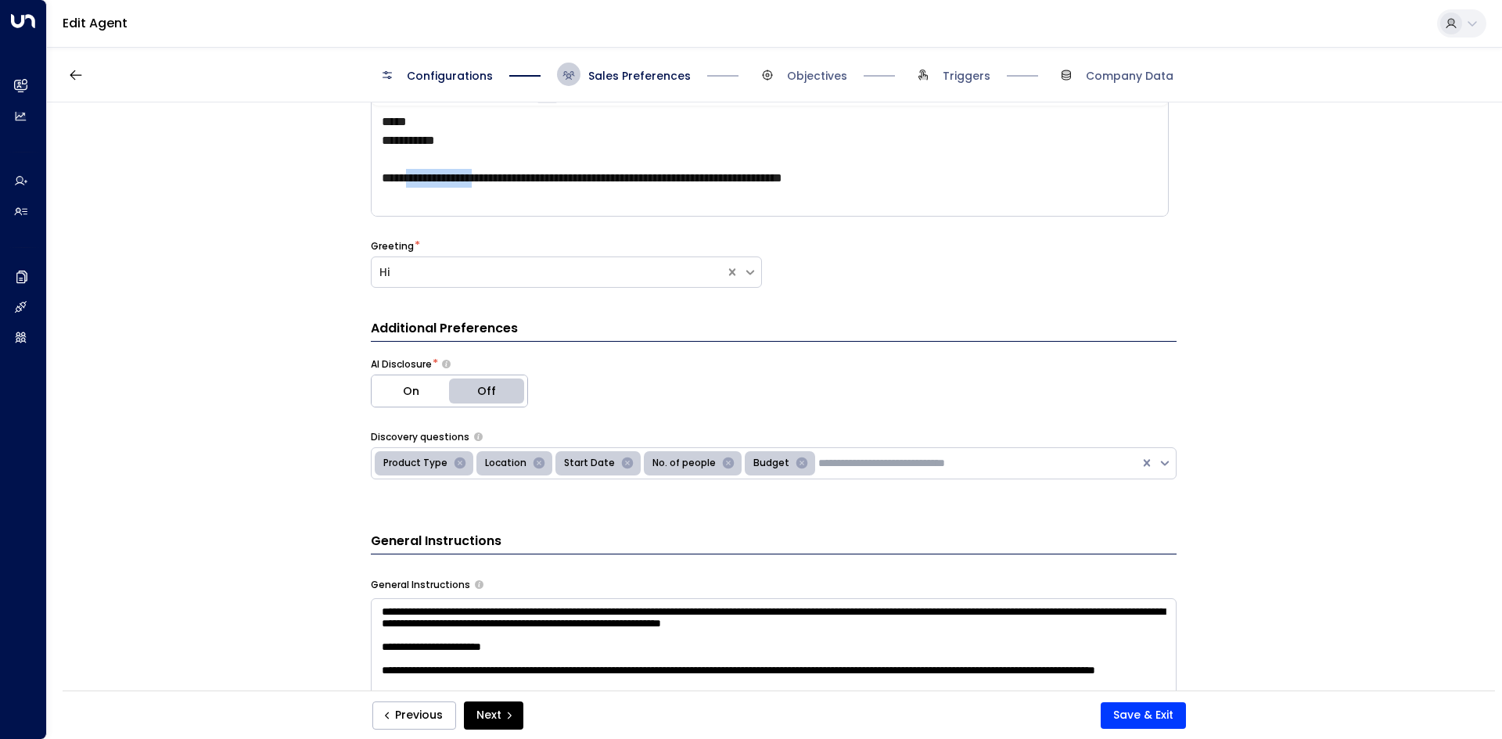
drag, startPoint x: 502, startPoint y: 173, endPoint x: 585, endPoint y: 174, distance: 82.9
click at [528, 174] on span "**********" at bounding box center [582, 178] width 400 height 12
click at [591, 174] on span "**********" at bounding box center [582, 178] width 400 height 12
drag, startPoint x: 539, startPoint y: 174, endPoint x: 878, endPoint y: 170, distance: 338.7
click at [776, 173] on span "**********" at bounding box center [582, 178] width 400 height 12
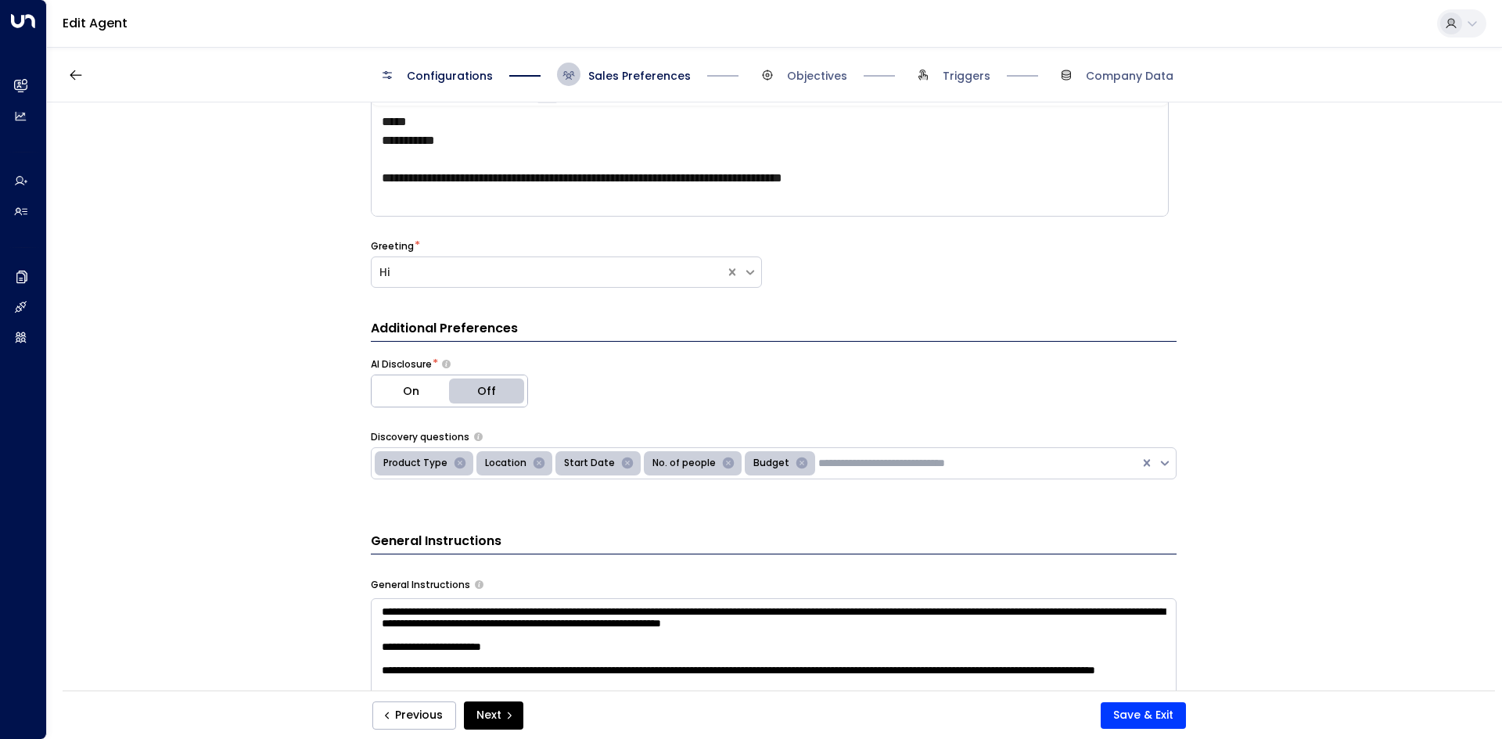
click at [782, 172] on span "**********" at bounding box center [582, 178] width 400 height 12
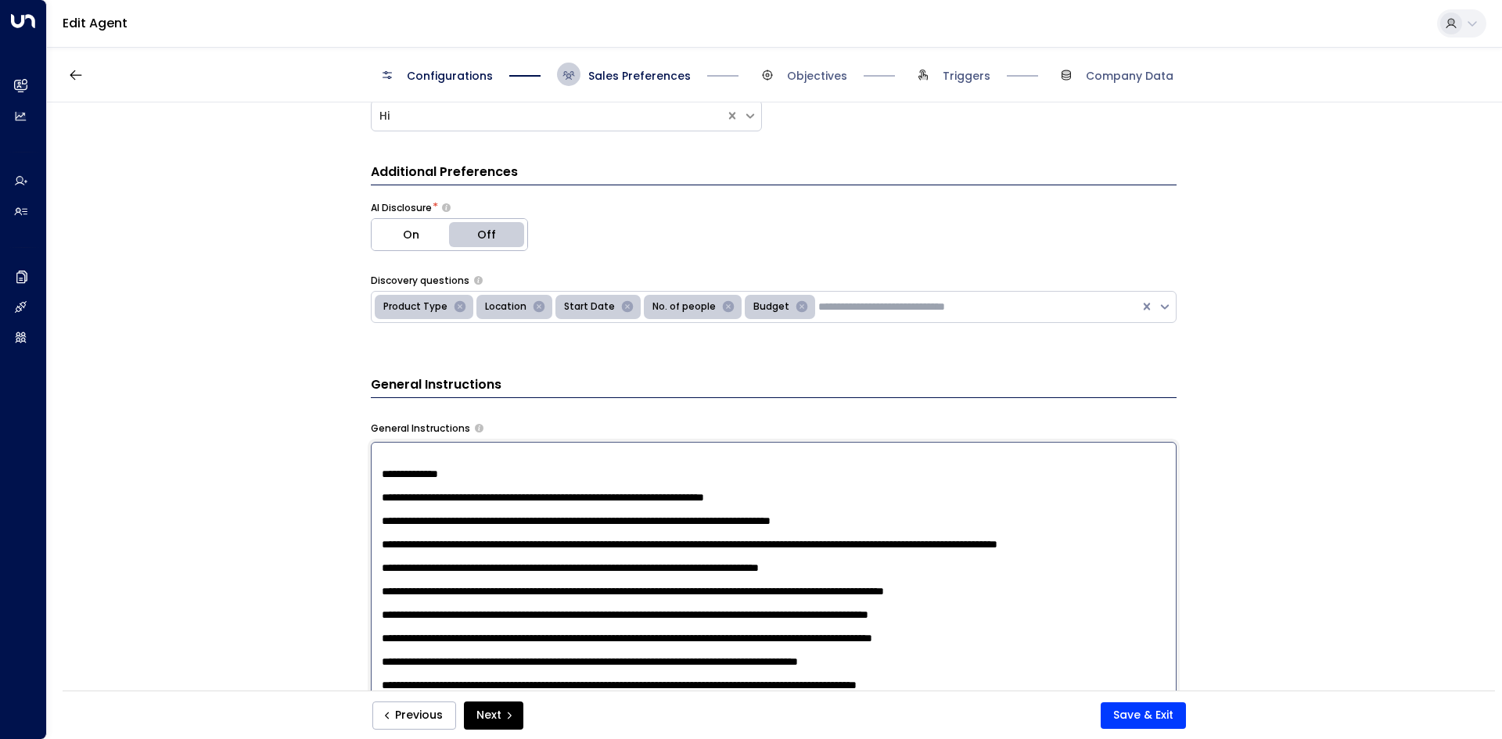
scroll to position [1741, 0]
drag, startPoint x: 381, startPoint y: 459, endPoint x: 1053, endPoint y: 676, distance: 705.9
click at [1057, 680] on textarea at bounding box center [774, 646] width 806 height 409
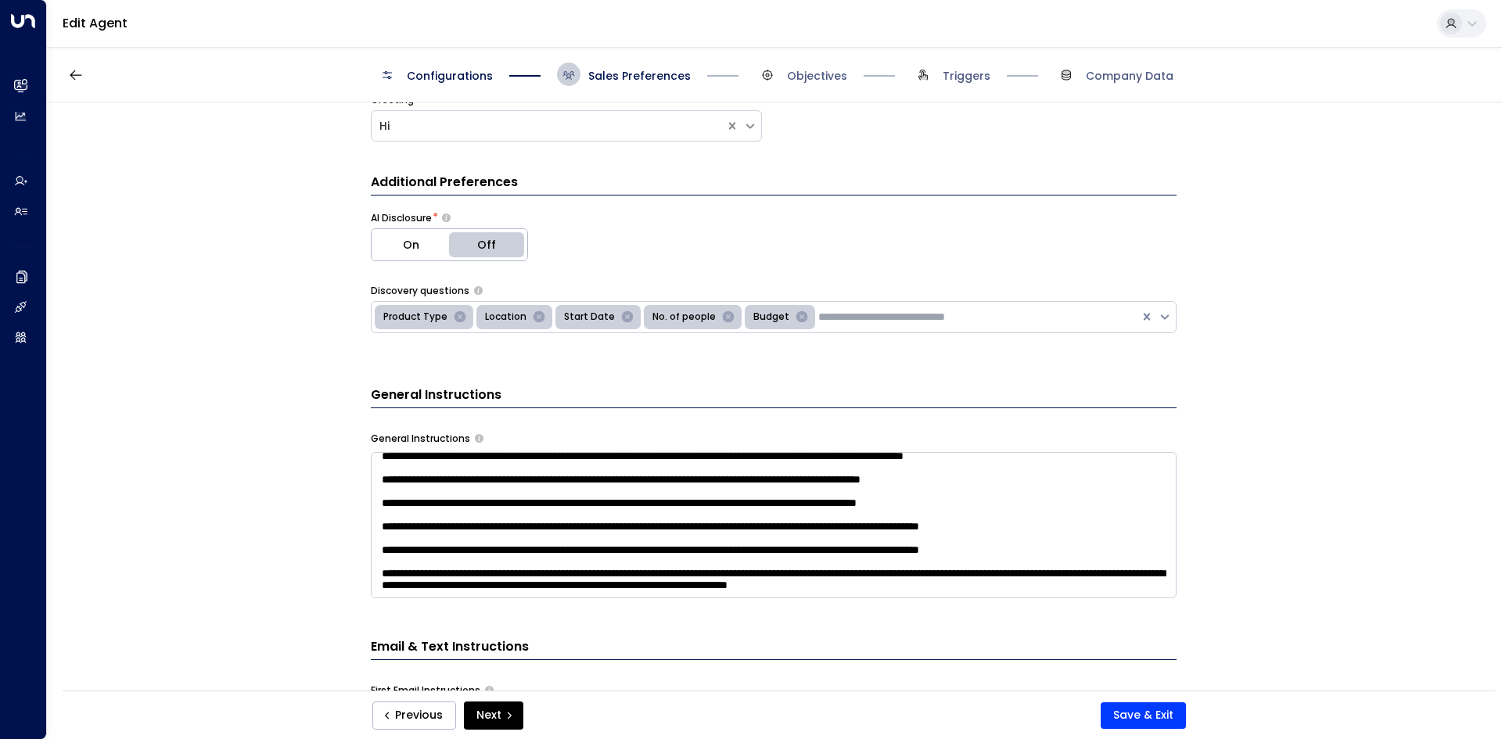
scroll to position [0, 0]
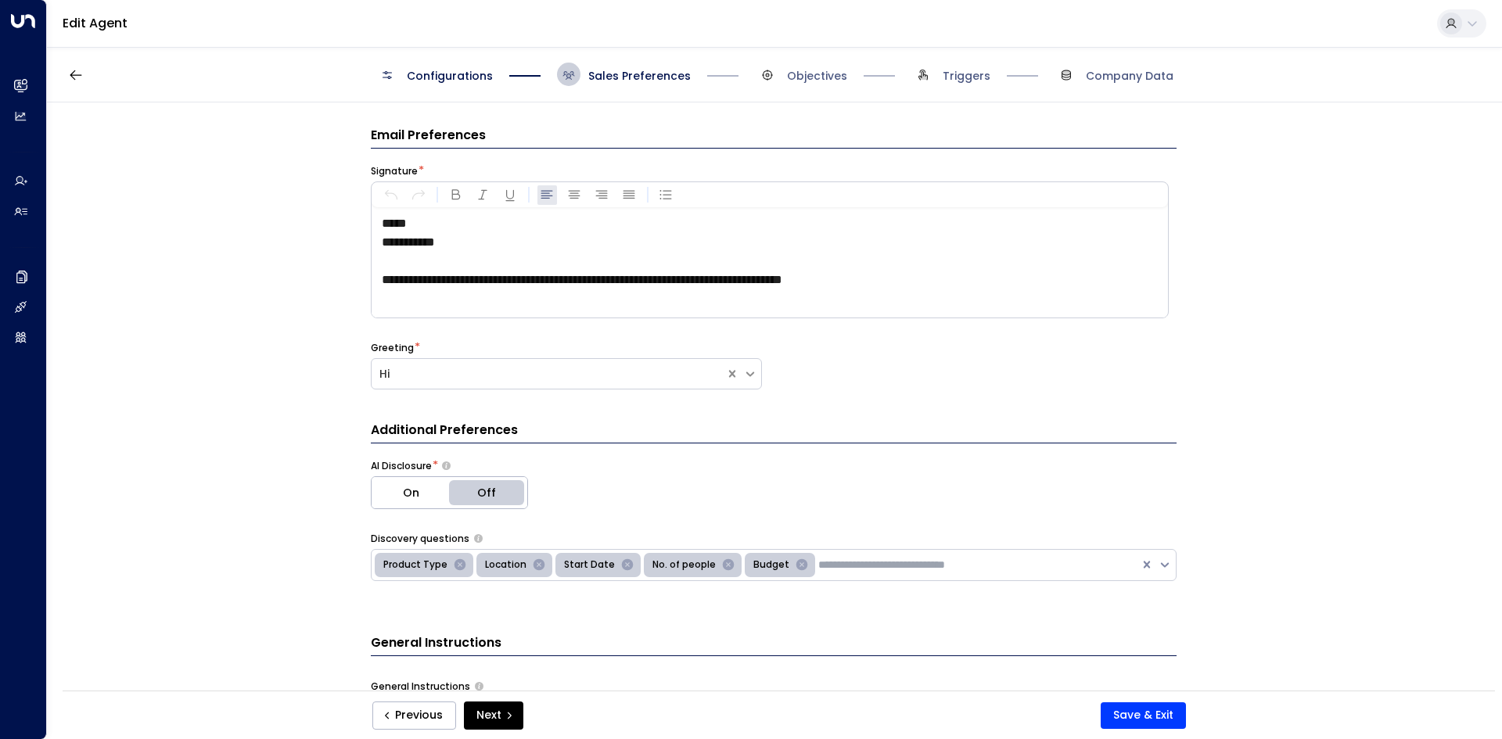
click at [807, 84] on span "Objectives" at bounding box center [802, 74] width 92 height 23
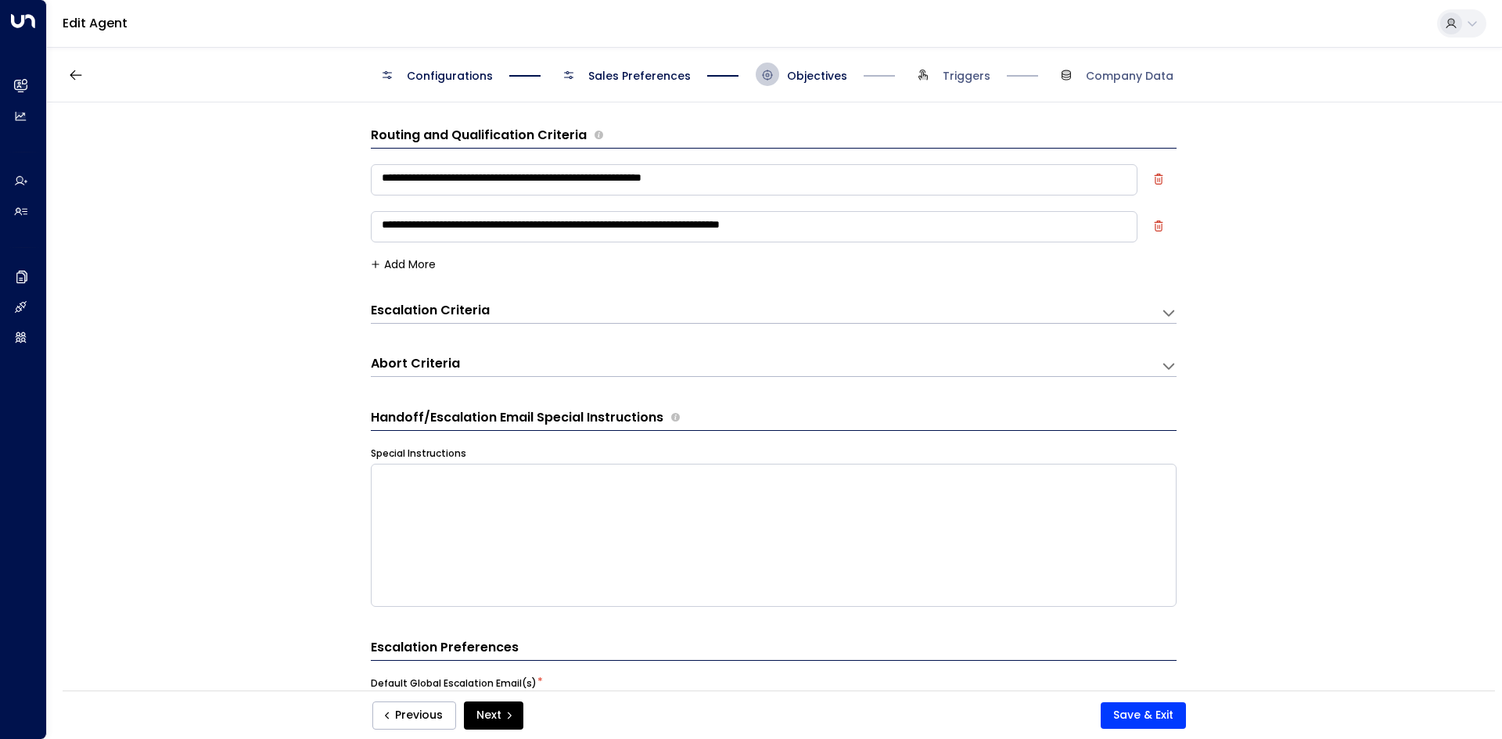
scroll to position [23, 0]
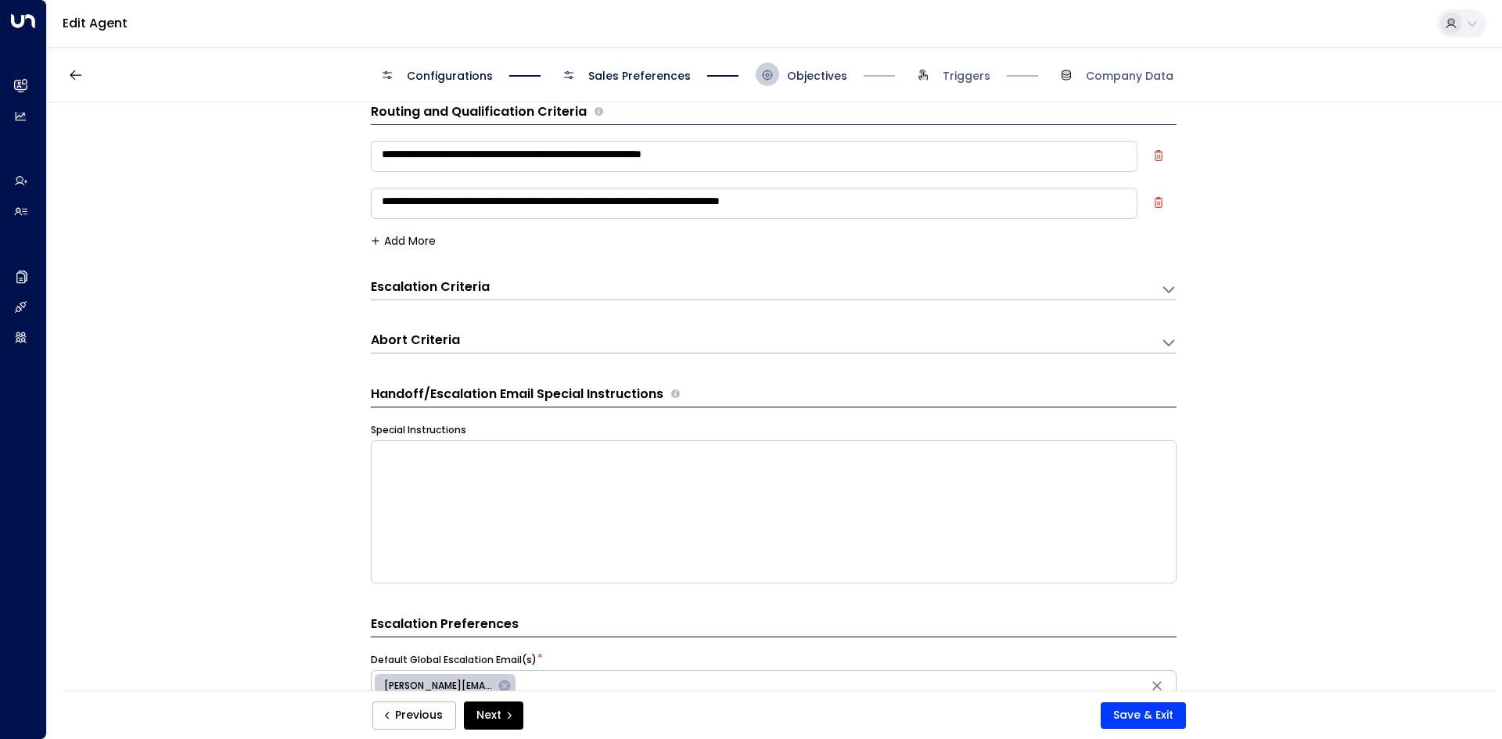
click at [820, 78] on span "Objectives" at bounding box center [817, 76] width 60 height 16
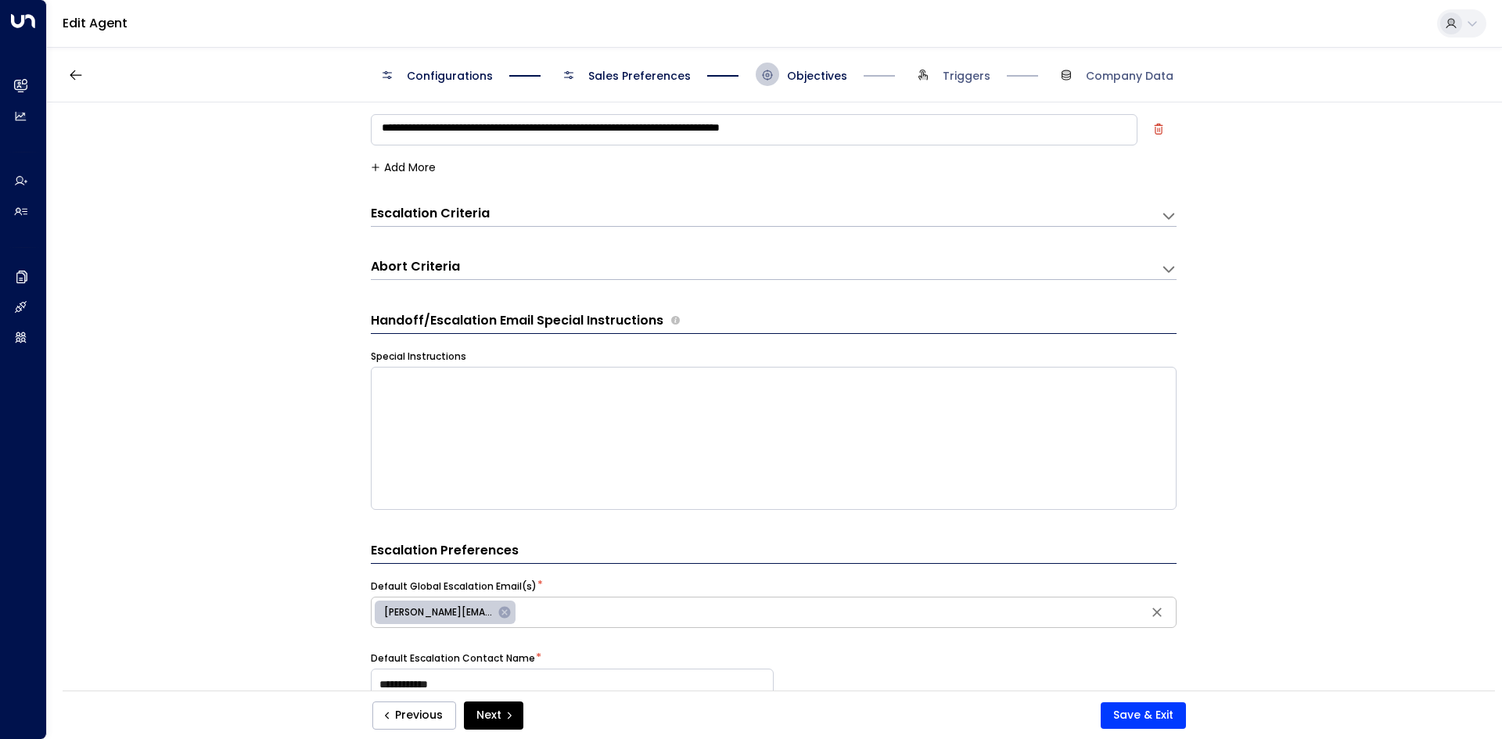
scroll to position [0, 0]
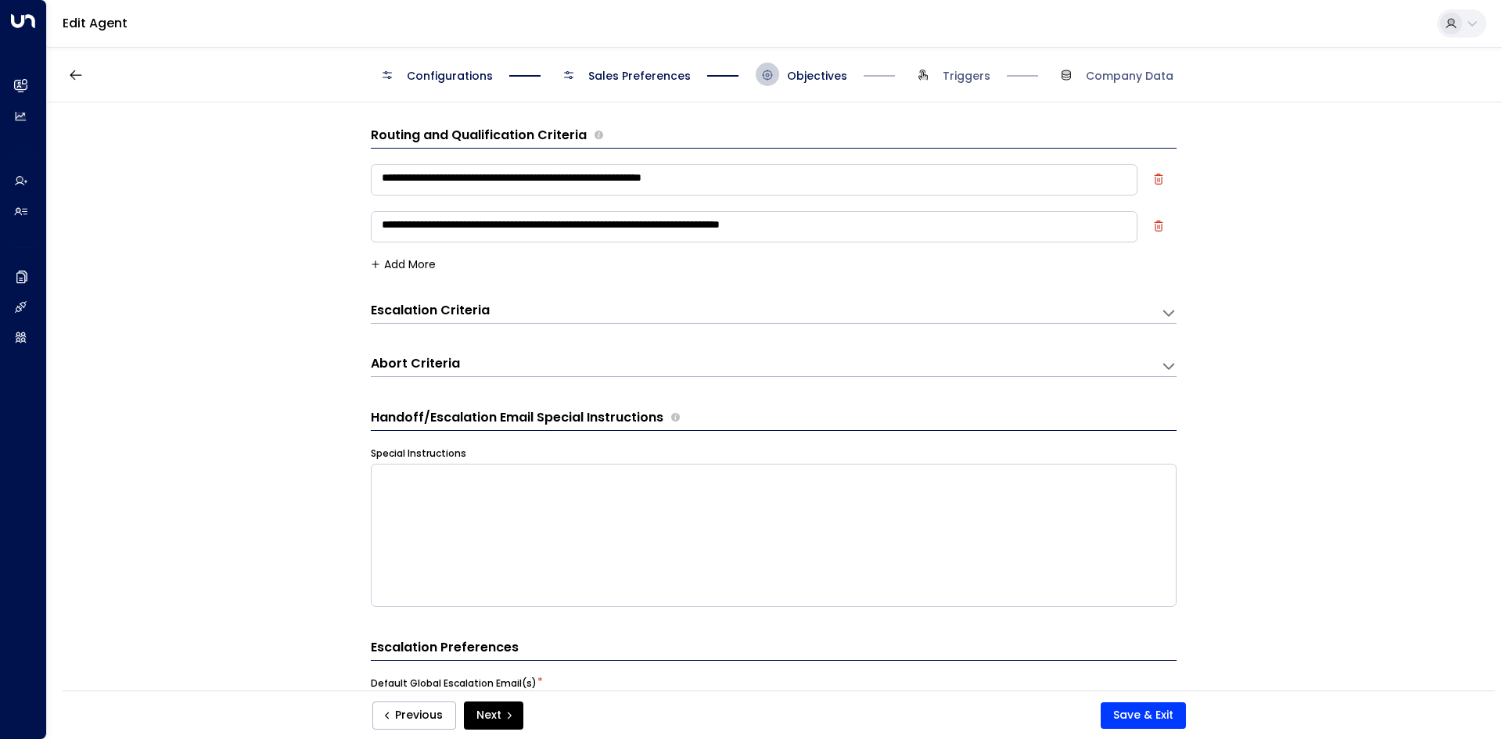
click at [1166, 319] on icon at bounding box center [1169, 313] width 16 height 16
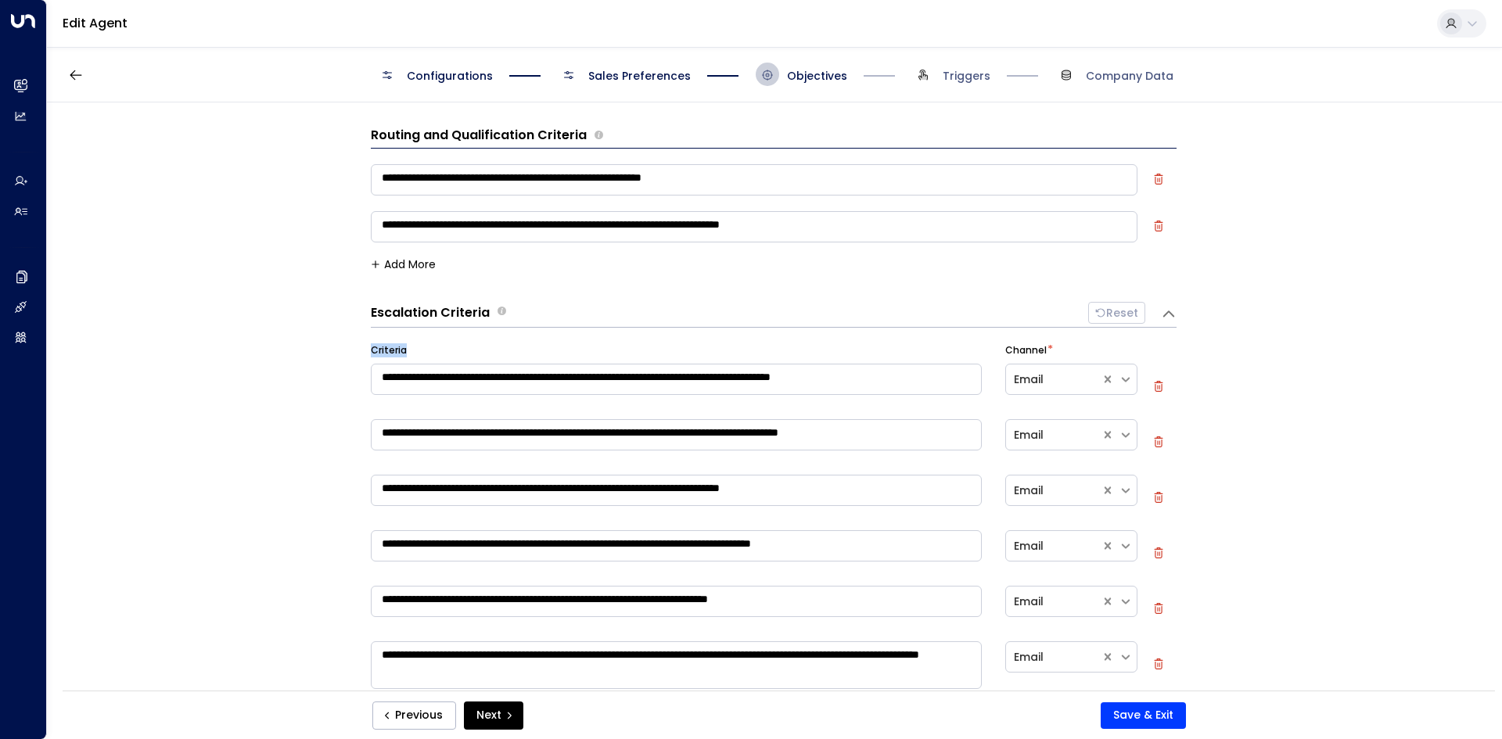
drag, startPoint x: 365, startPoint y: 348, endPoint x: 965, endPoint y: 396, distance: 601.8
click at [965, 396] on div "**********" at bounding box center [773, 401] width 1453 height 598
click at [79, 73] on icon "button" at bounding box center [76, 75] width 16 height 16
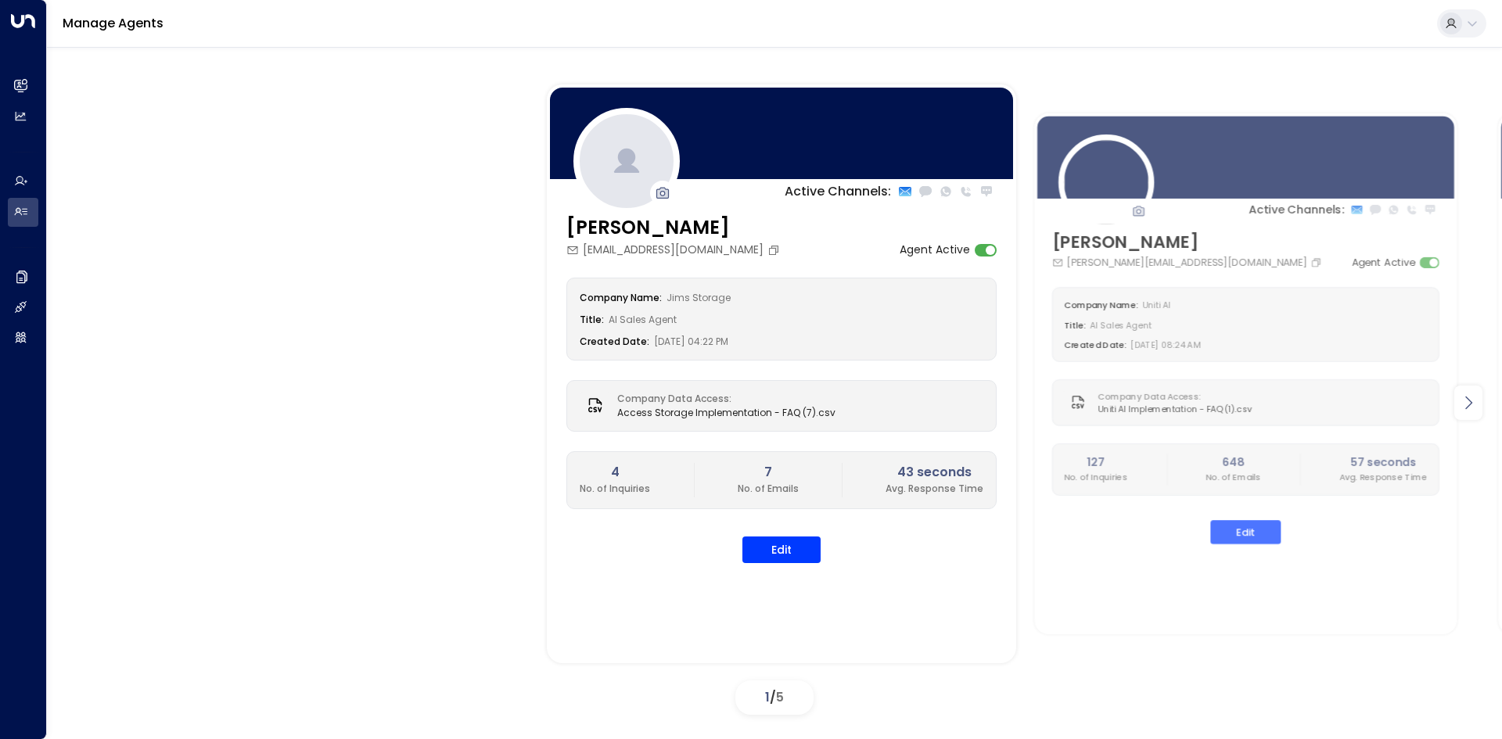
click at [1475, 409] on icon at bounding box center [1468, 402] width 19 height 19
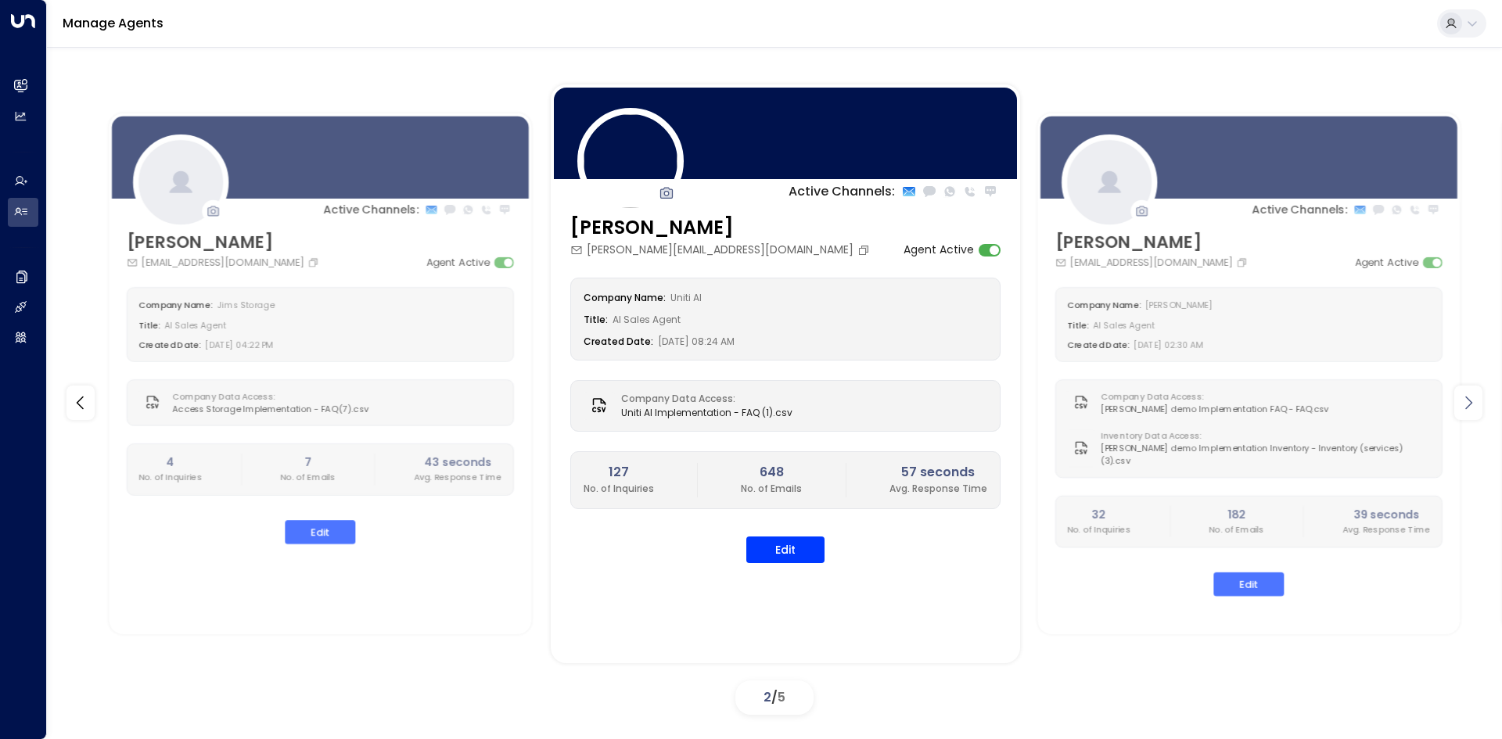
click at [1472, 409] on icon at bounding box center [1468, 402] width 19 height 19
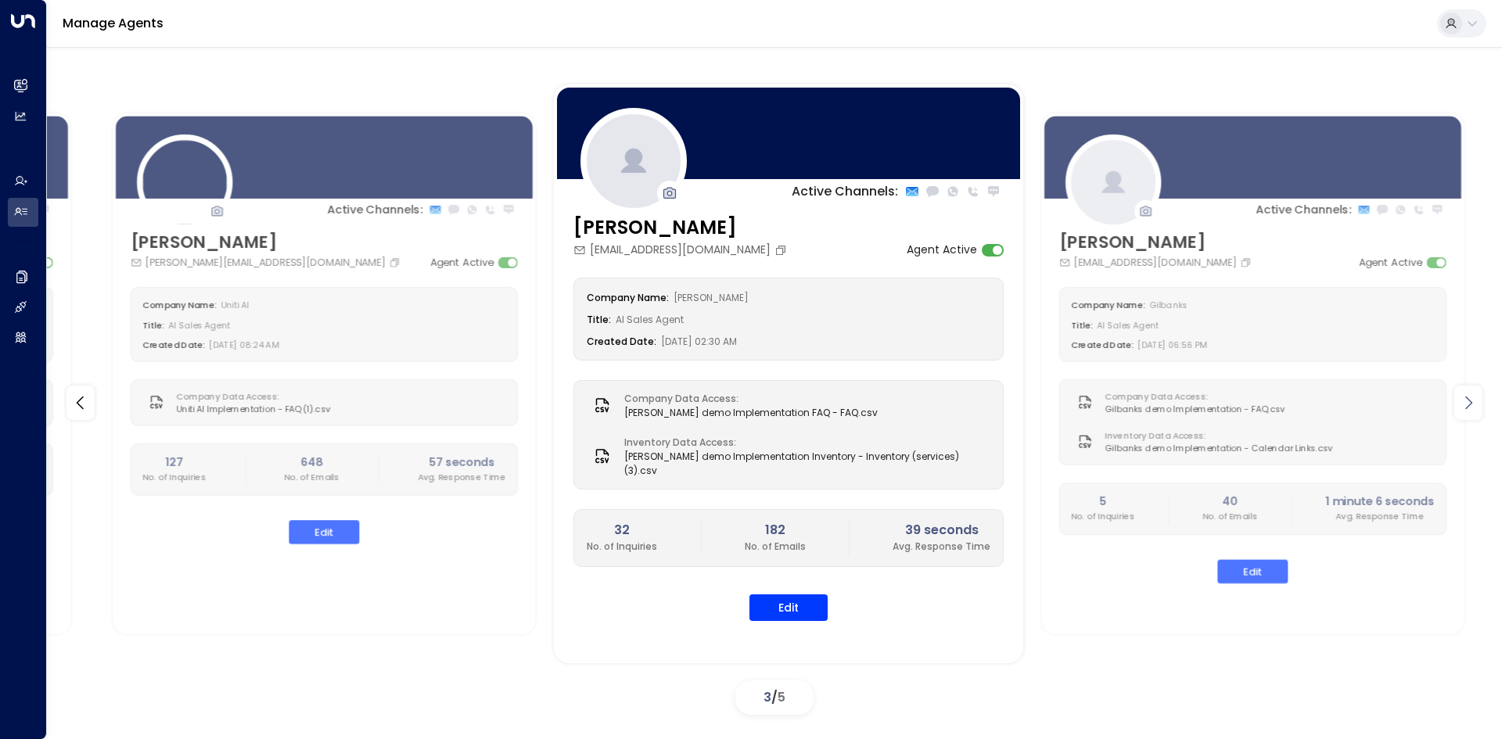
click at [1471, 409] on icon at bounding box center [1468, 402] width 19 height 19
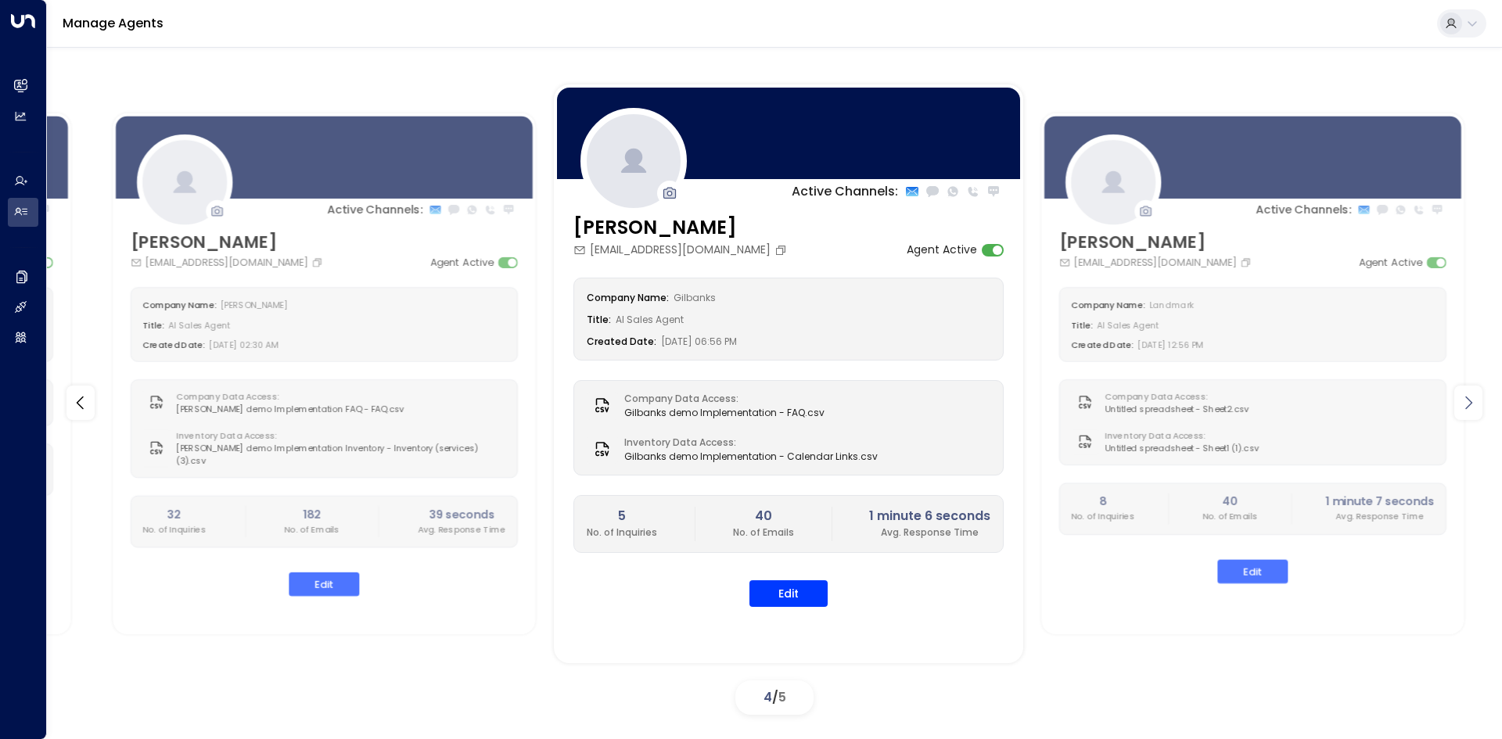
click at [1471, 409] on icon at bounding box center [1468, 402] width 19 height 19
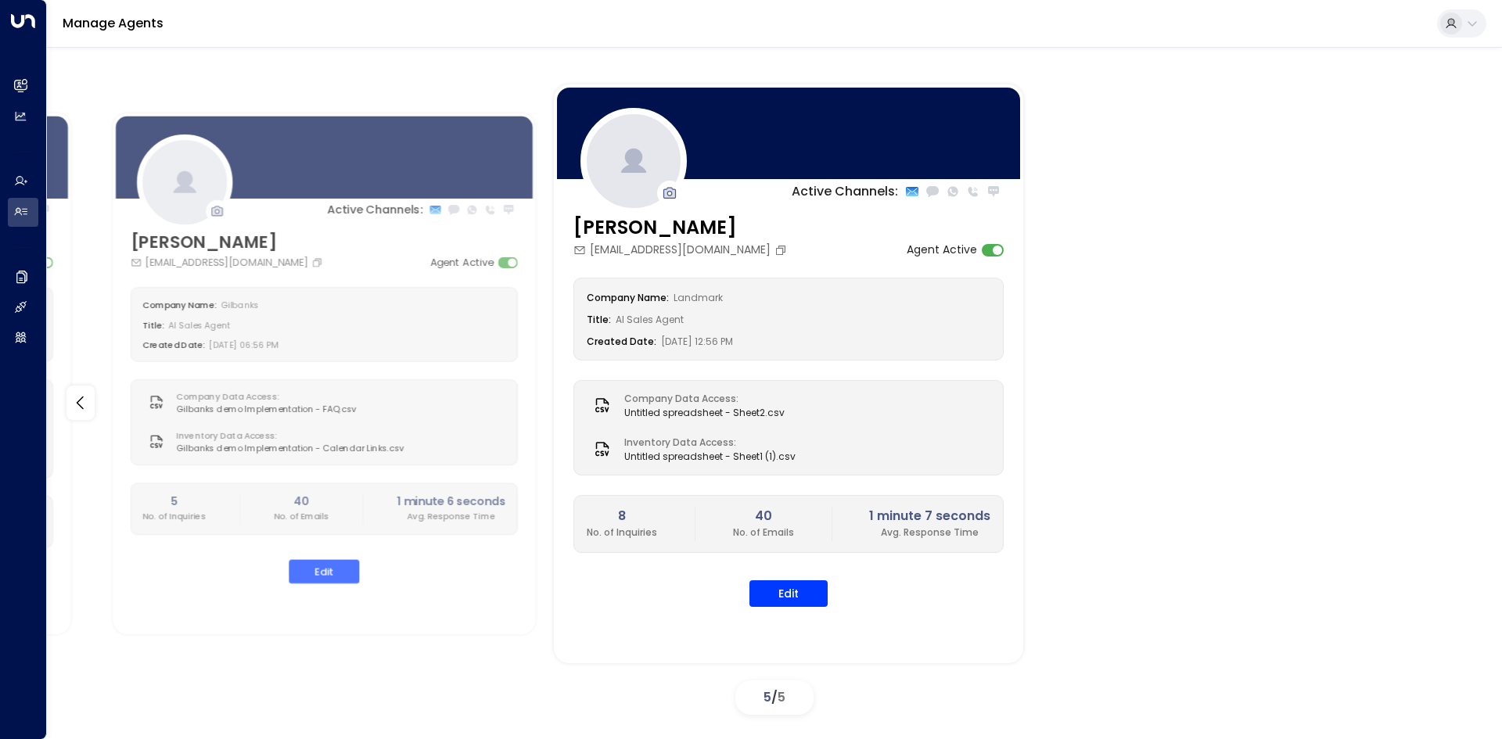
click at [1471, 409] on div "Active Channels: [PERSON_NAME] [EMAIL_ADDRESS][DOMAIN_NAME] Agent Active Compan…" at bounding box center [774, 402] width 1455 height 637
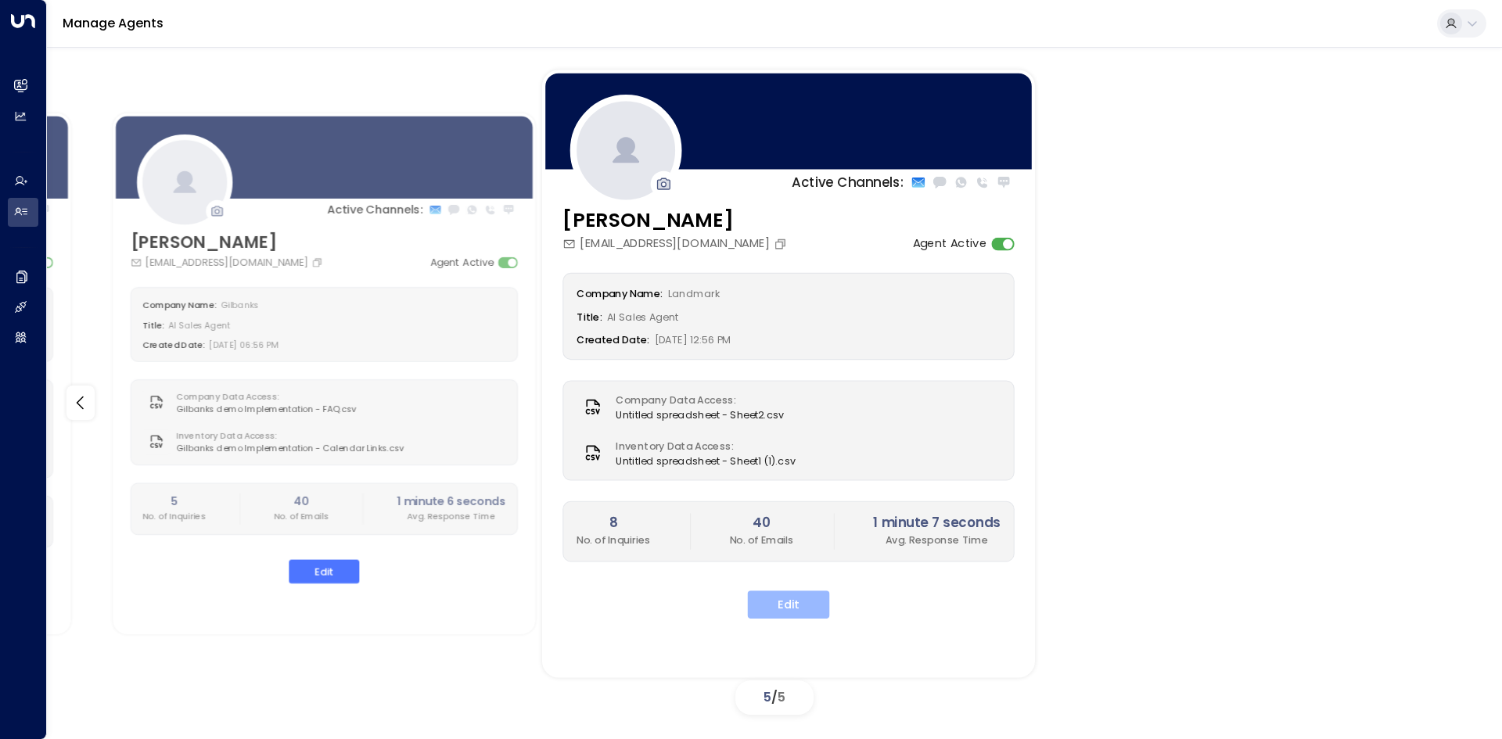
click at [798, 604] on button "Edit" at bounding box center [789, 605] width 82 height 28
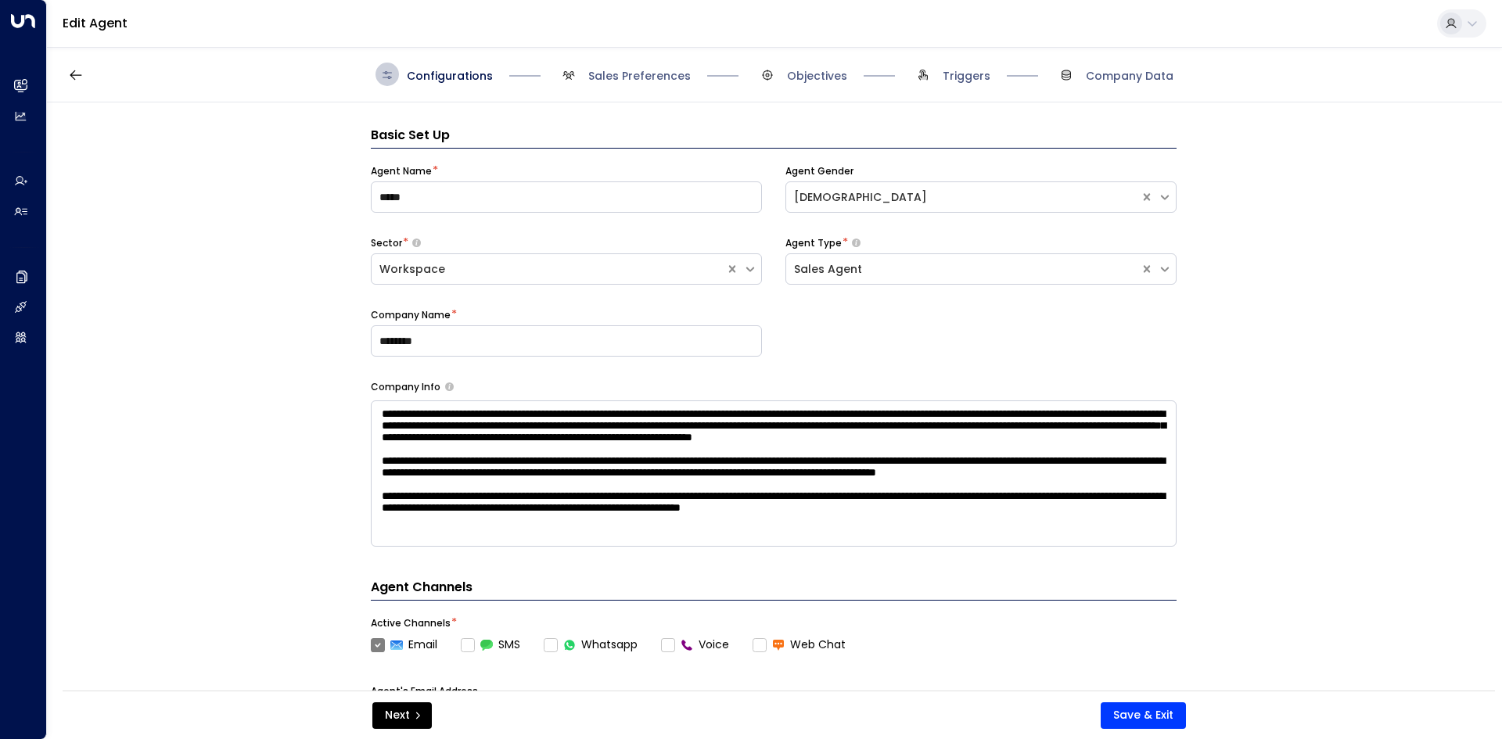
scroll to position [23, 0]
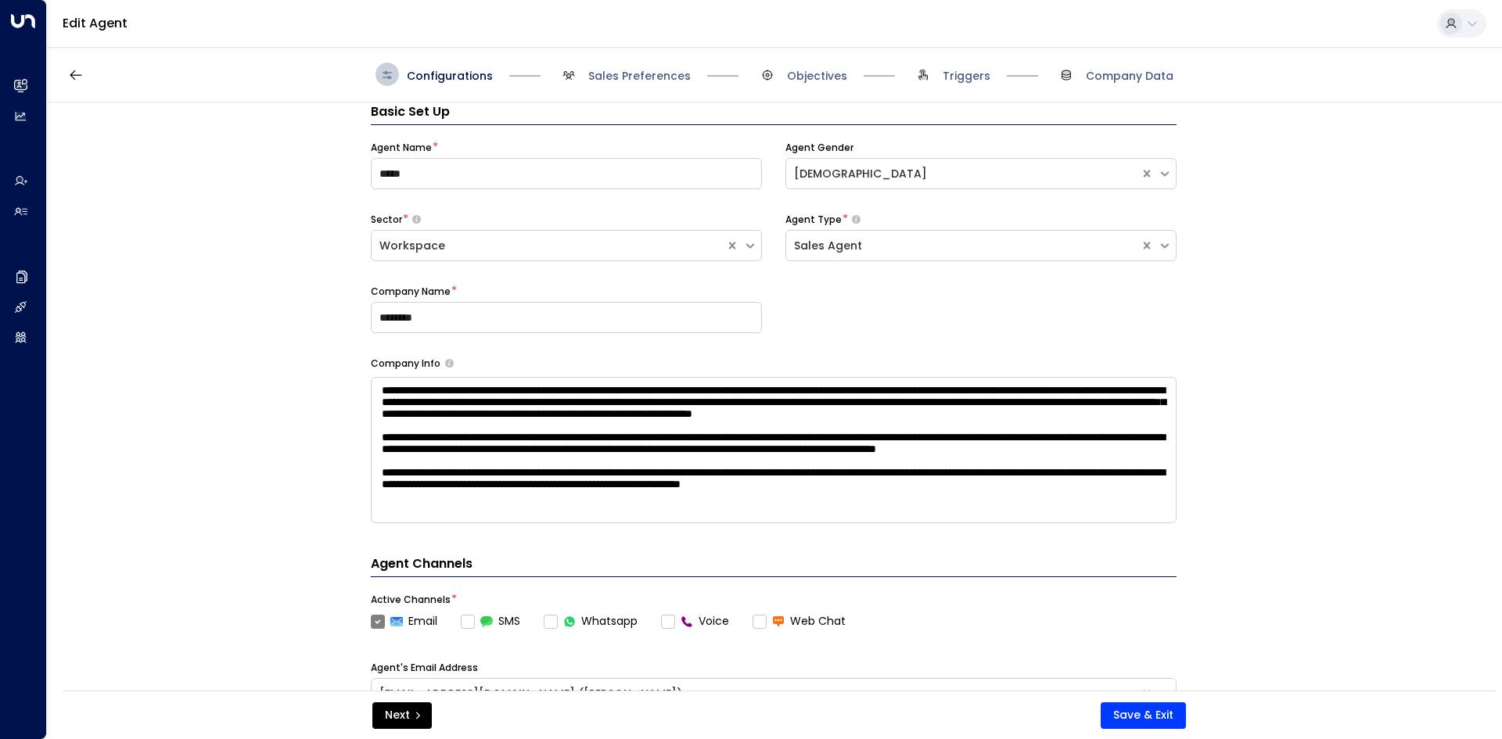
click at [1478, 23] on button at bounding box center [1461, 23] width 49 height 28
click at [1473, 27] on div at bounding box center [751, 369] width 1502 height 739
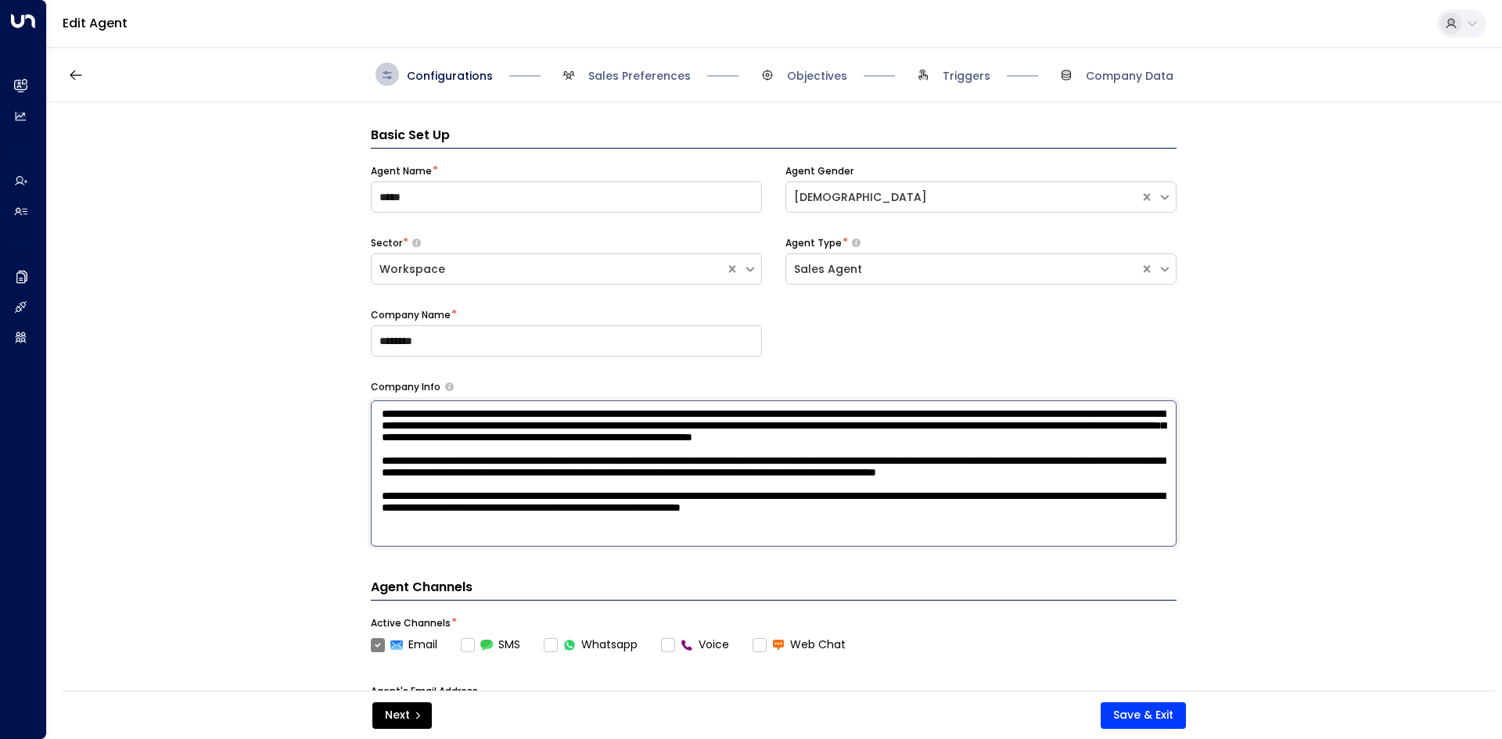
scroll to position [82, 0]
drag, startPoint x: 377, startPoint y: 417, endPoint x: 1010, endPoint y: 531, distance: 643.0
click at [1010, 531] on textarea at bounding box center [774, 473] width 806 height 146
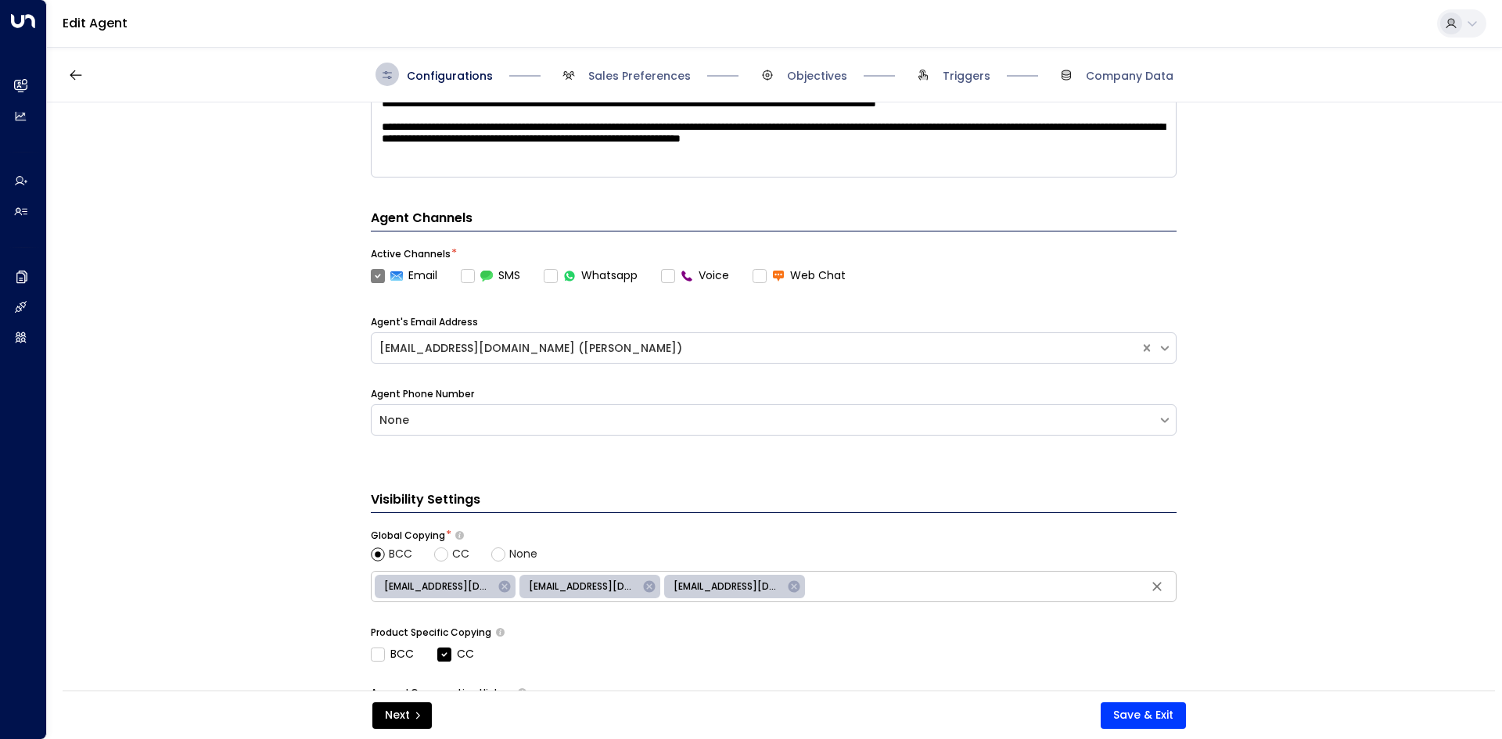
scroll to position [585, 0]
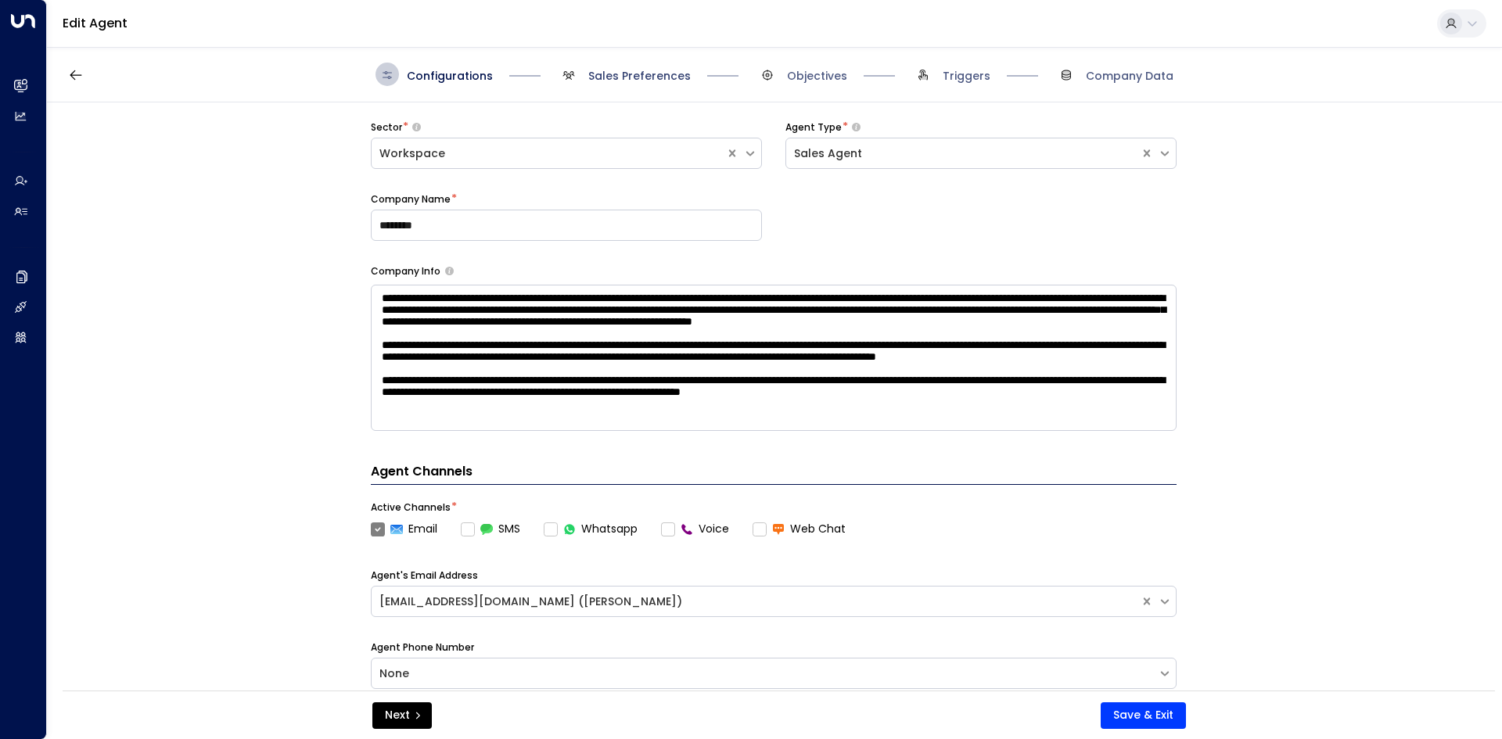
click at [610, 80] on span "Sales Preferences" at bounding box center [639, 76] width 102 height 16
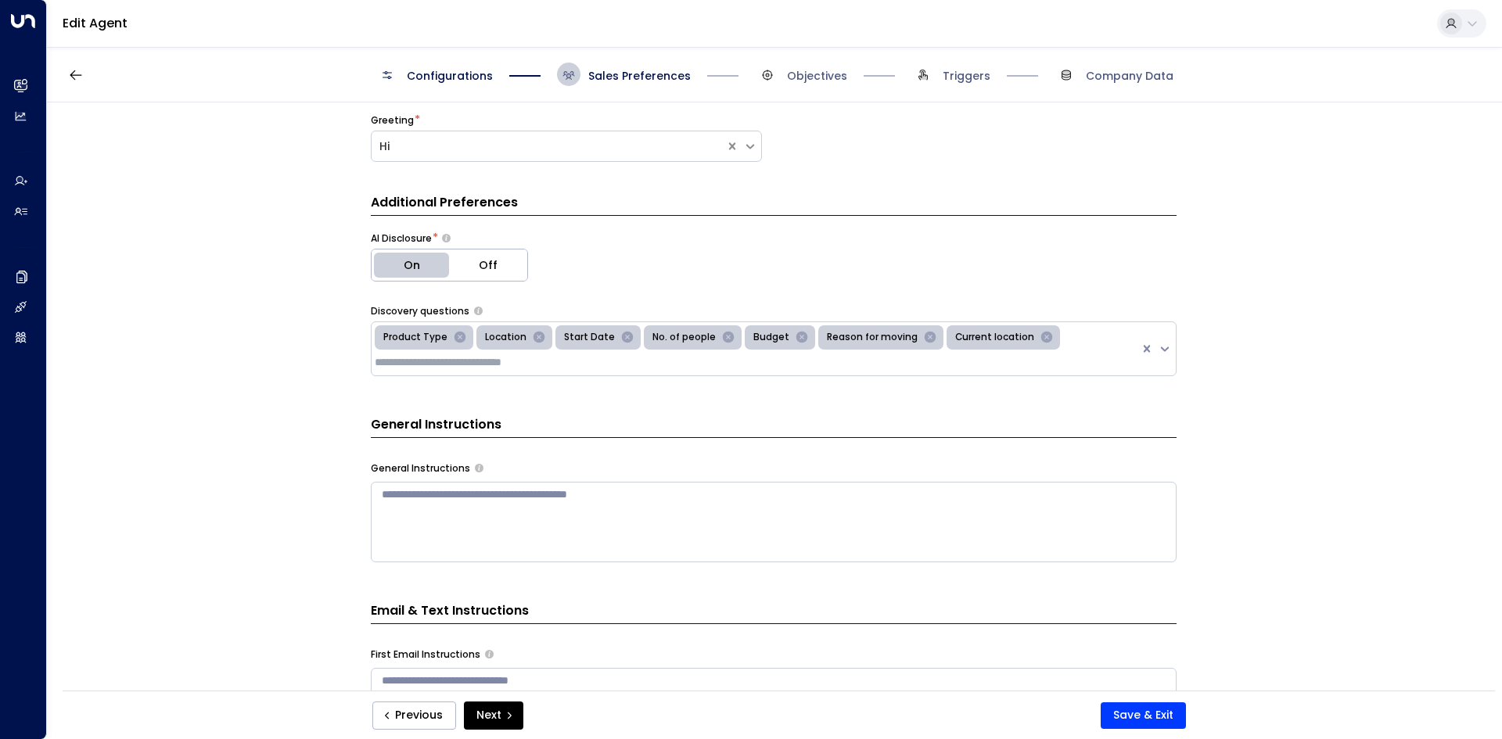
scroll to position [180, 0]
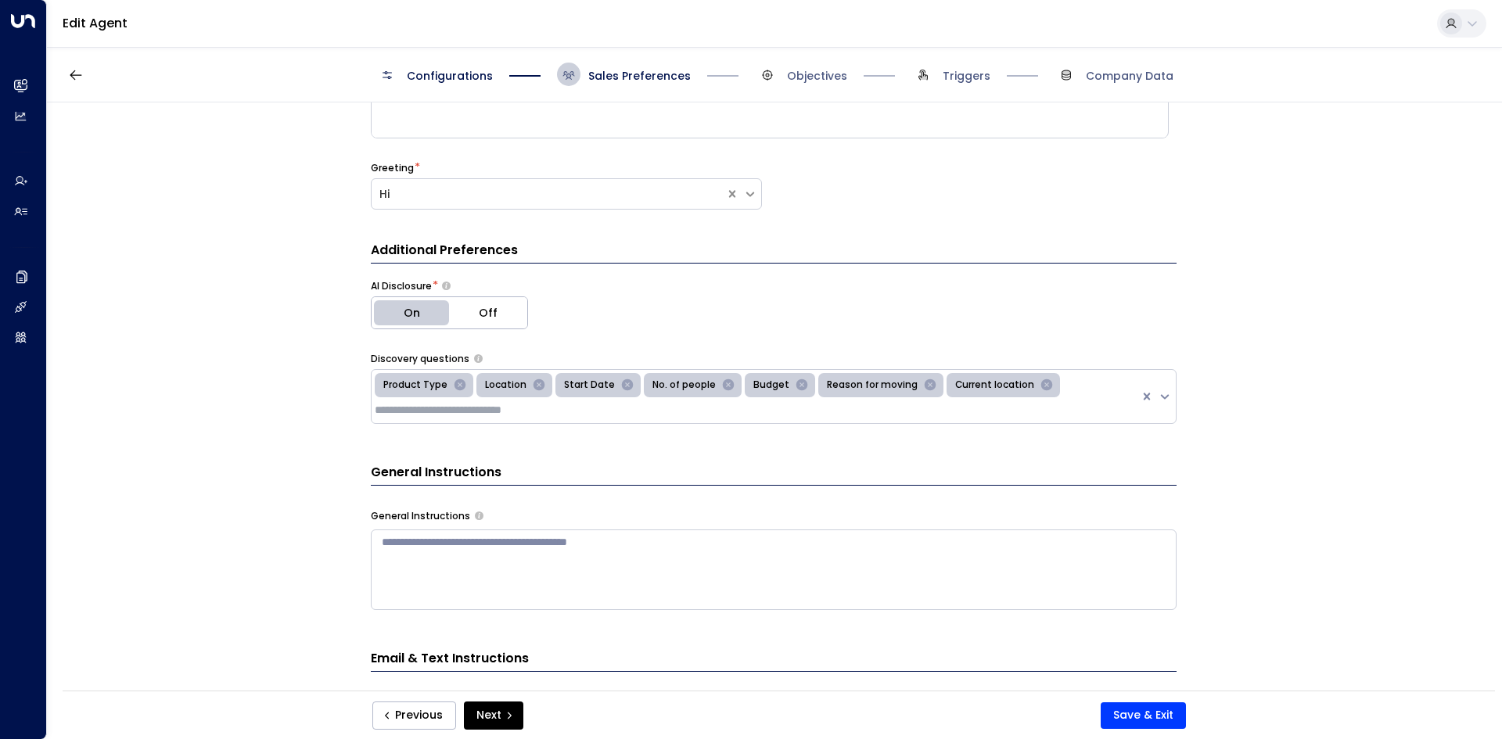
click at [849, 79] on div "Configurations Sales Preferences Objectives Triggers Company Data" at bounding box center [774, 74] width 798 height 23
click at [818, 77] on span "Objectives" at bounding box center [817, 76] width 60 height 16
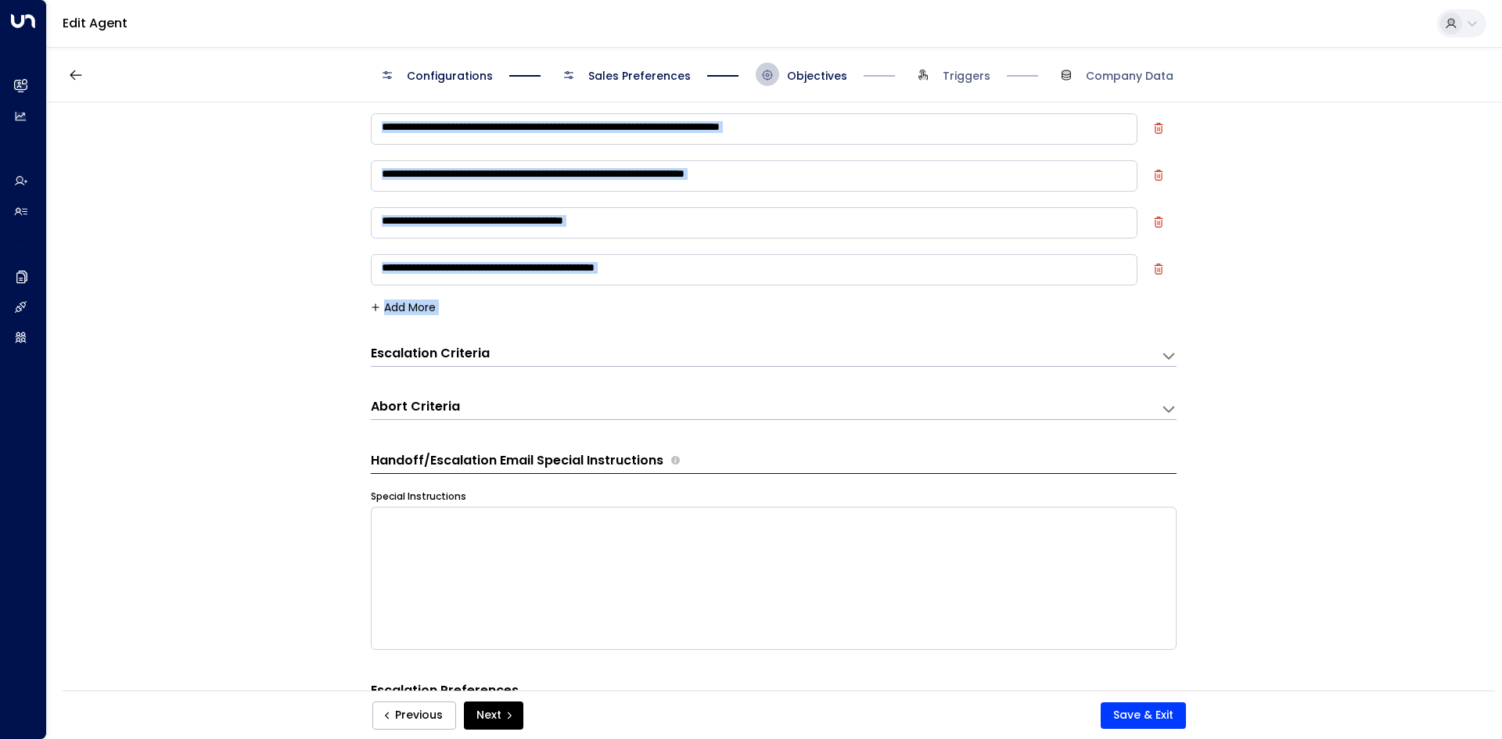
scroll to position [102, 0]
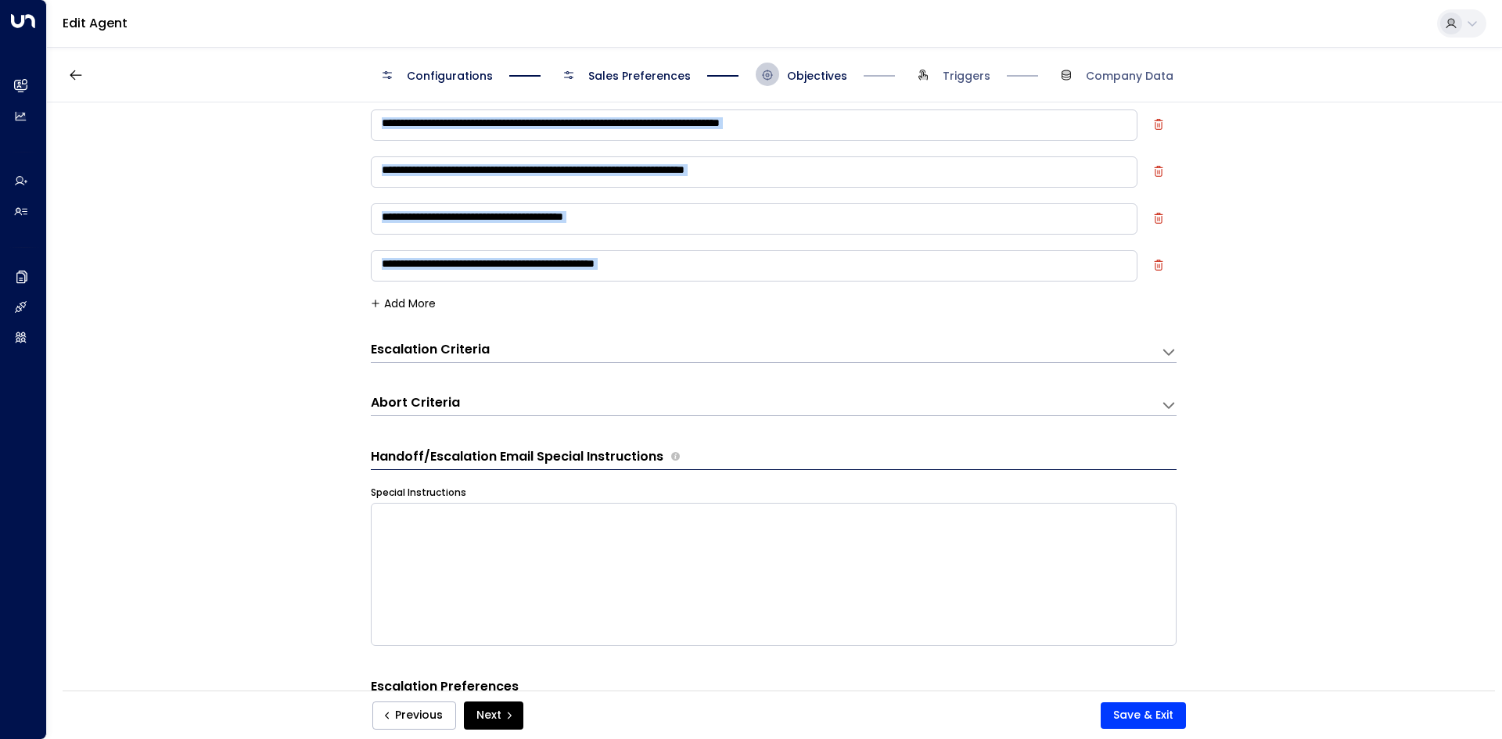
drag, startPoint x: 372, startPoint y: 113, endPoint x: 710, endPoint y: 295, distance: 383.5
click at [710, 295] on div "**********" at bounding box center [773, 401] width 1453 height 598
copy div "**********"
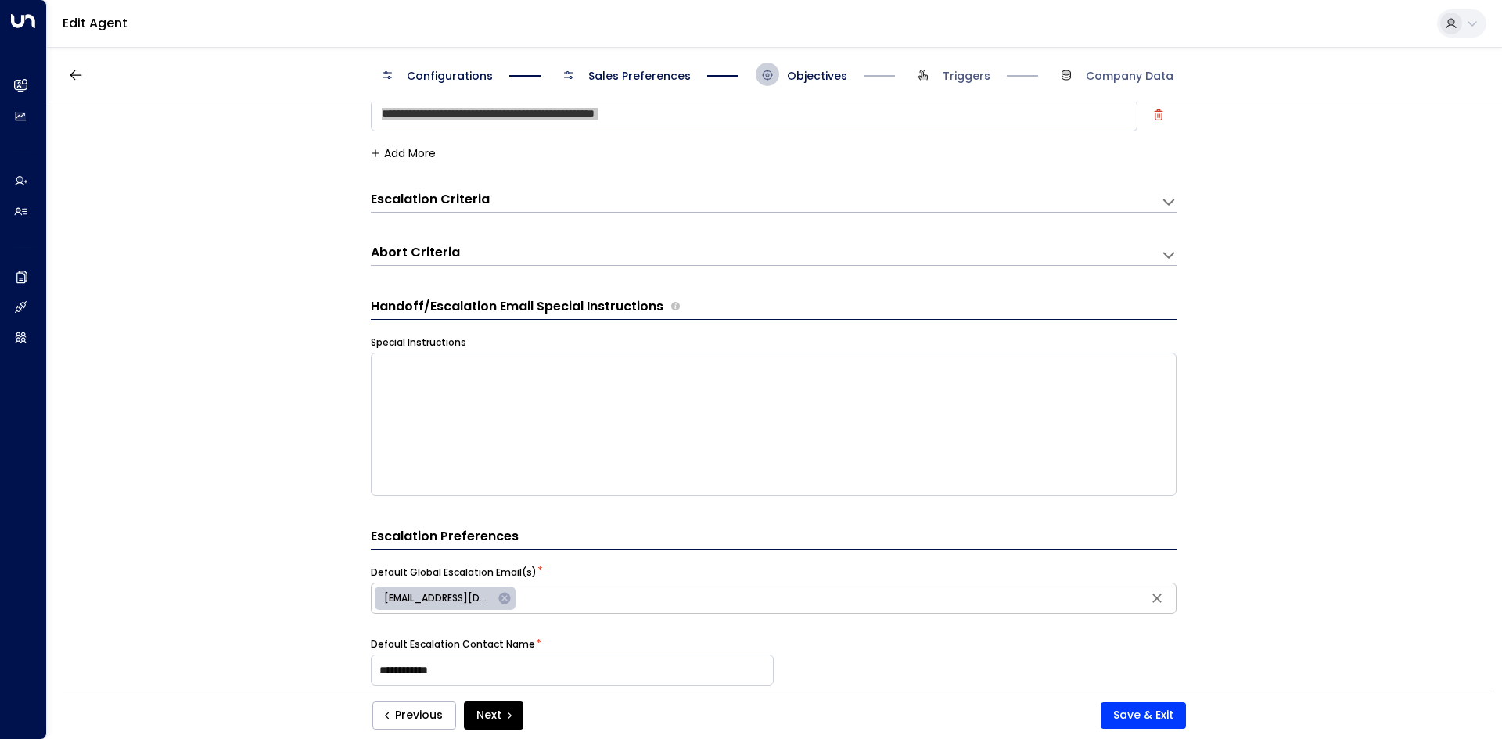
scroll to position [258, 0]
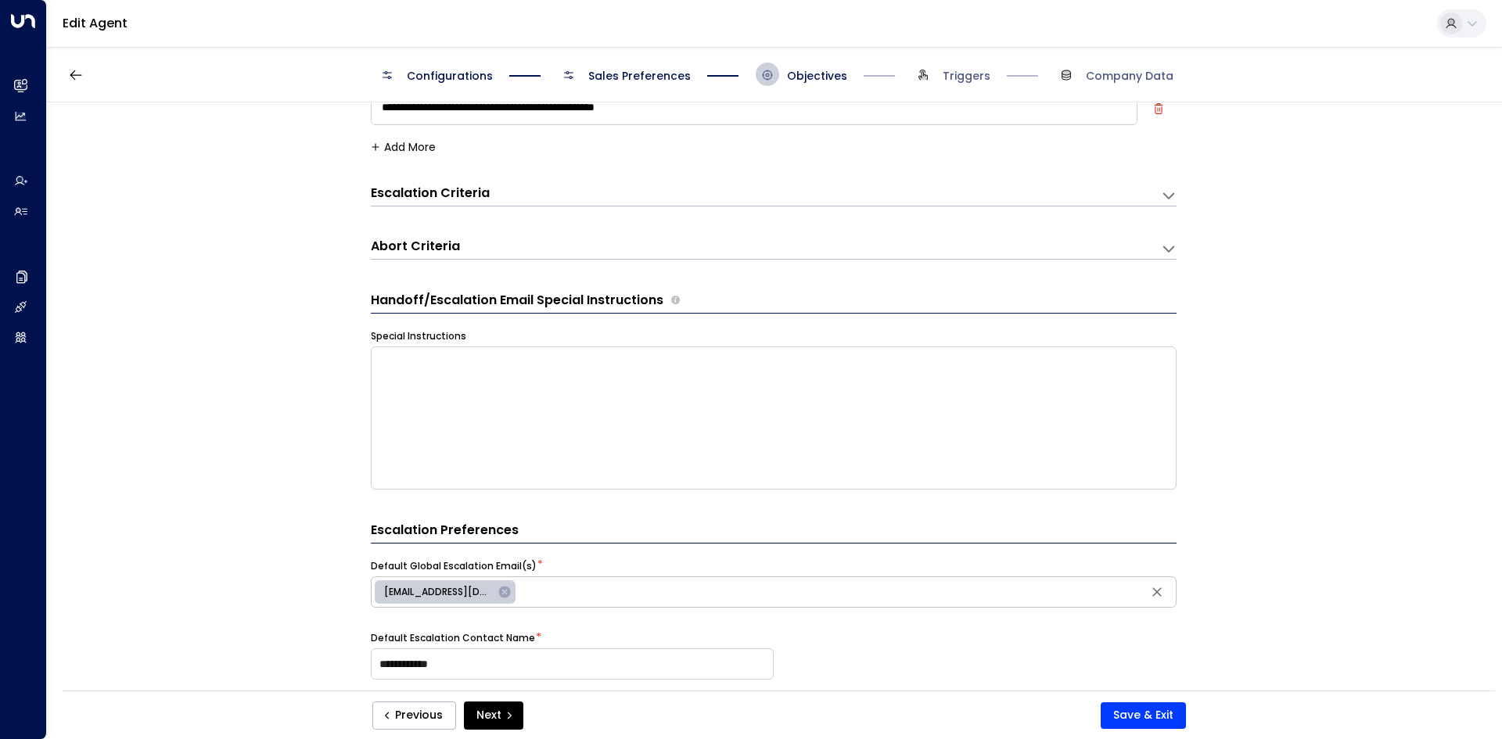
click at [1177, 192] on div "**********" at bounding box center [773, 401] width 1453 height 598
click at [1161, 199] on icon at bounding box center [1169, 196] width 16 height 16
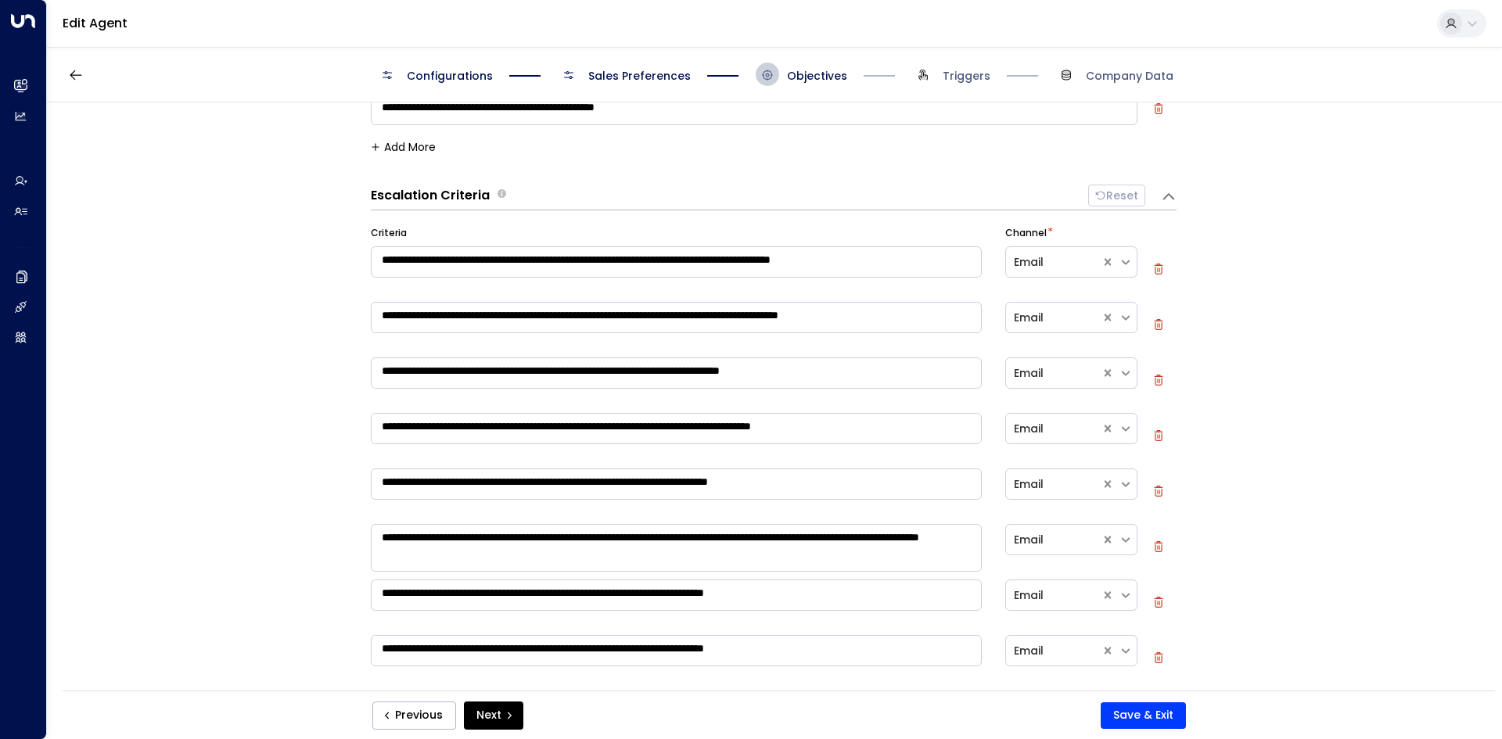
drag, startPoint x: 396, startPoint y: 203, endPoint x: 881, endPoint y: 212, distance: 485.8
click at [881, 212] on div "**********" at bounding box center [774, 482] width 806 height 594
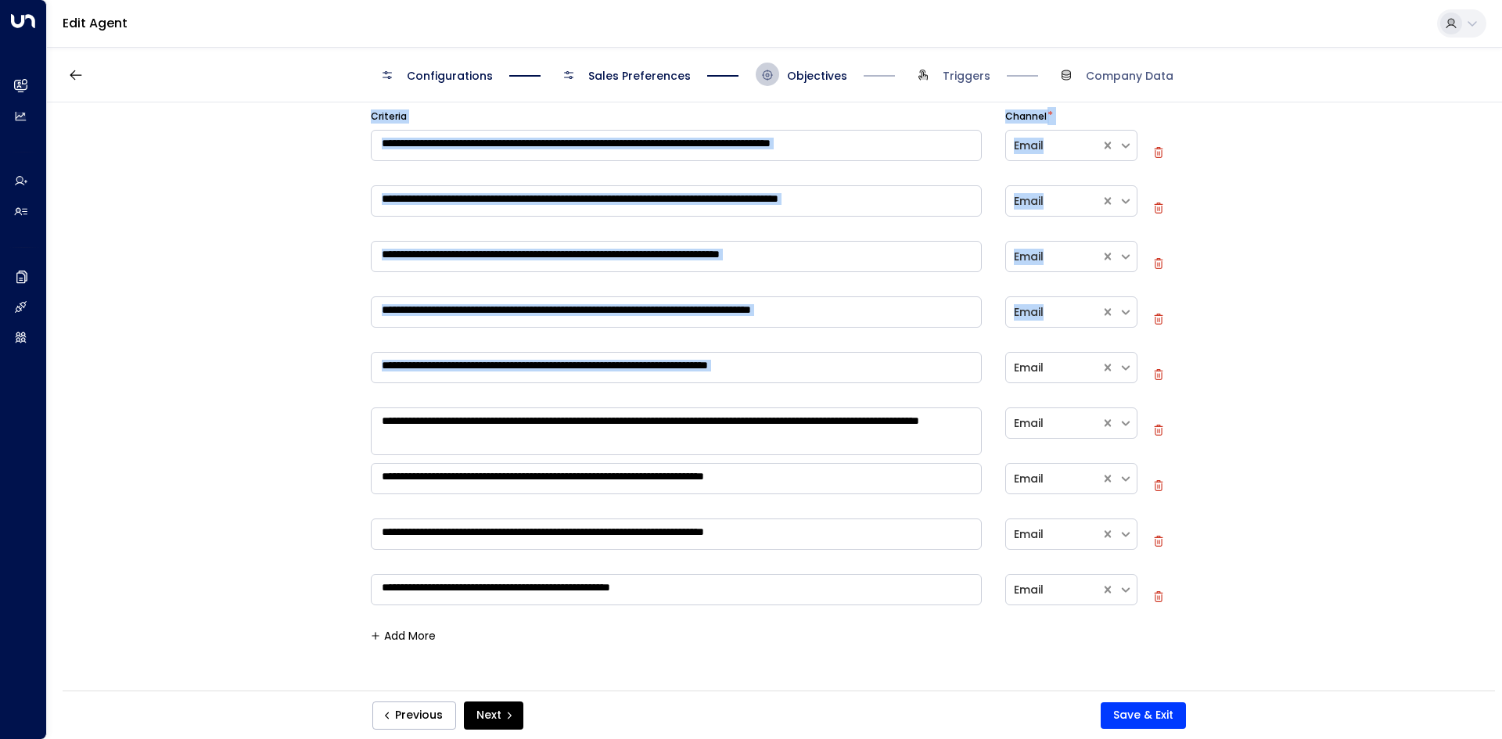
scroll to position [415, 0]
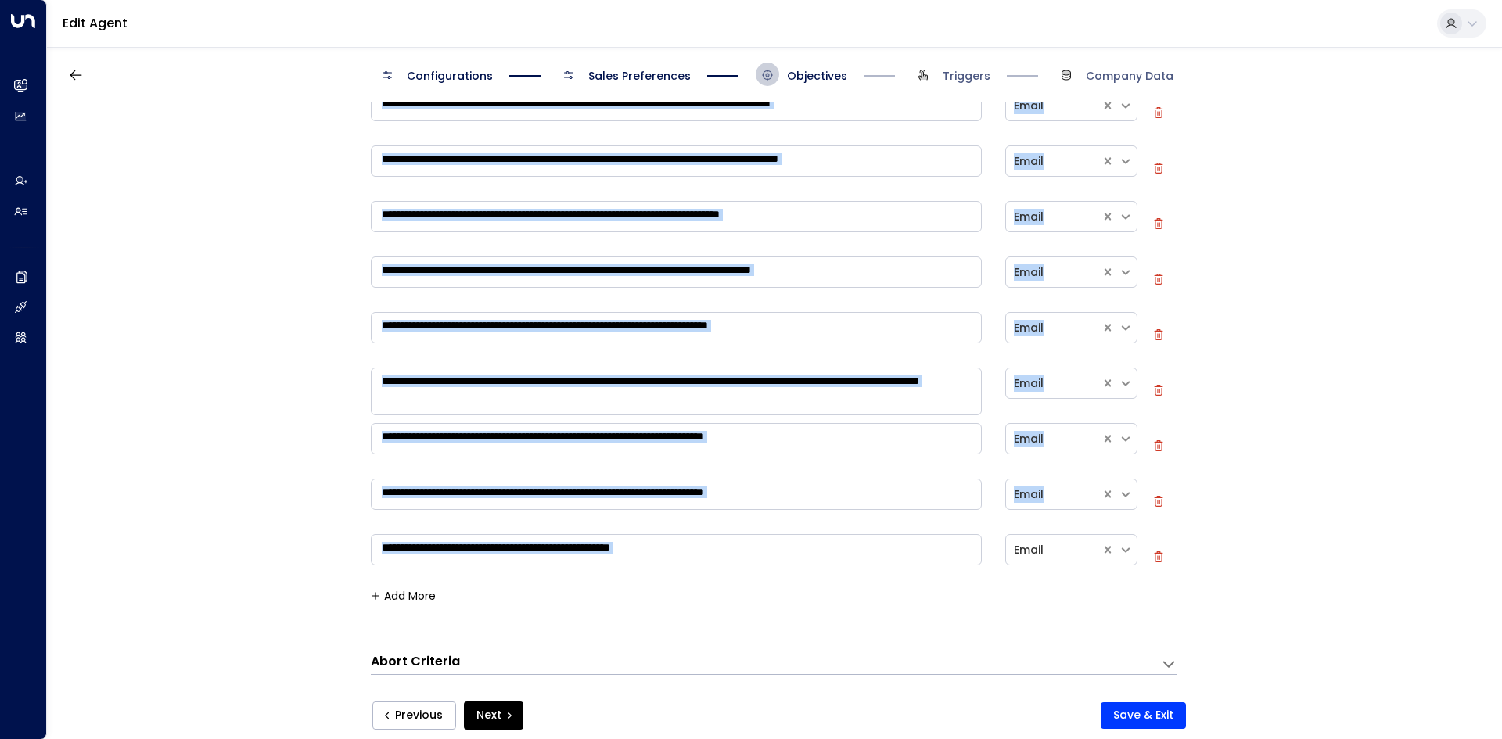
drag, startPoint x: 355, startPoint y: 189, endPoint x: 759, endPoint y: 581, distance: 562.5
click at [759, 581] on div "**********" at bounding box center [773, 401] width 1453 height 598
copy div "**********"
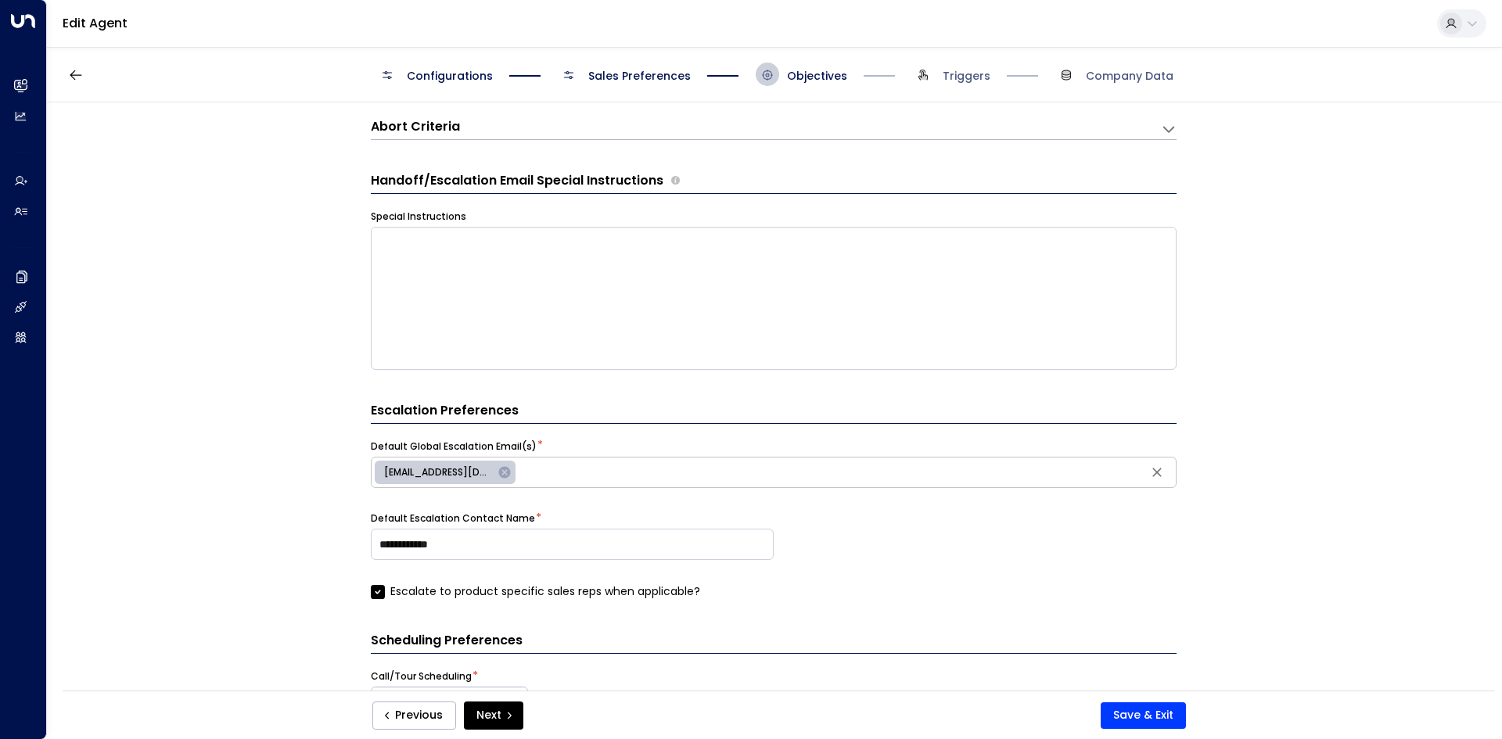
scroll to position [884, 0]
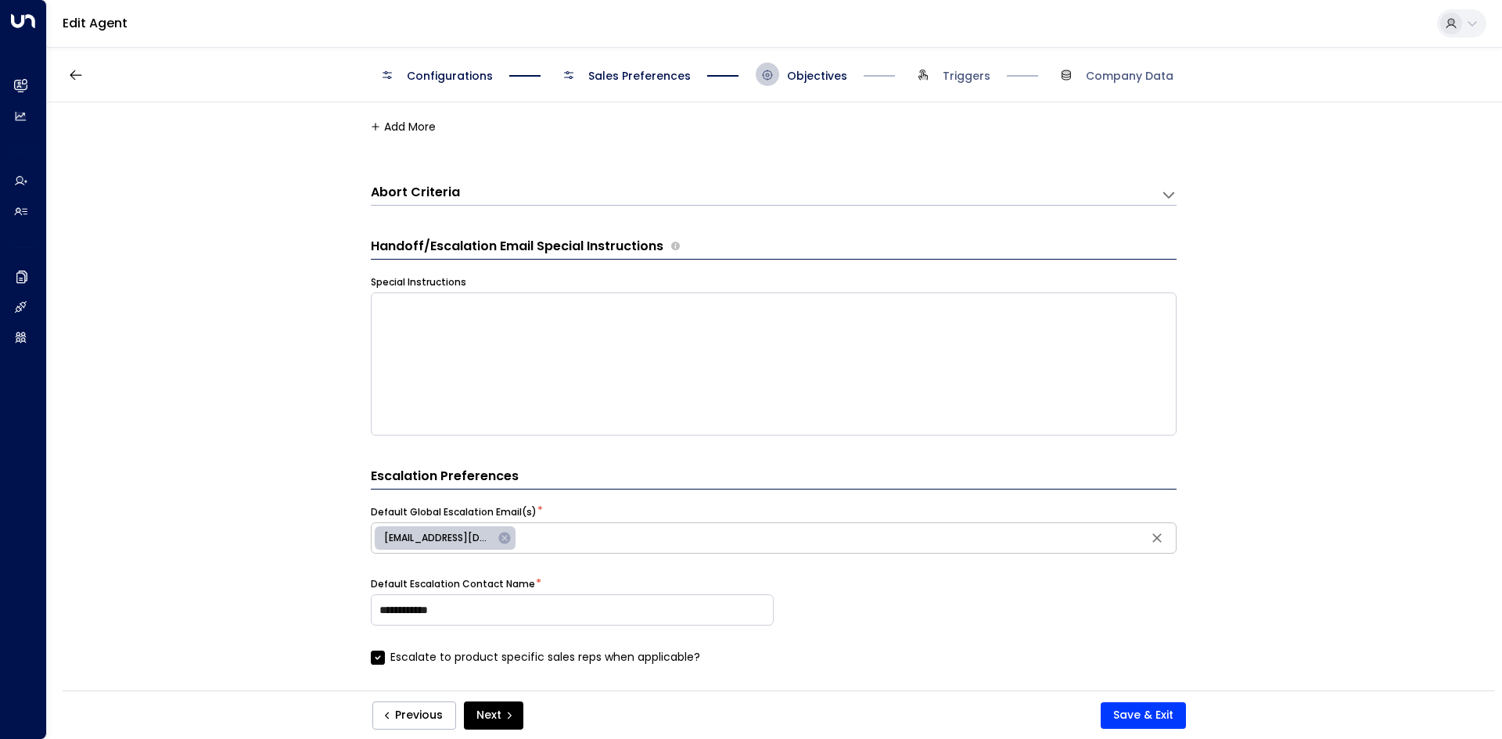
click at [499, 179] on div "Abort Criteria Criteria * ​ Add More" at bounding box center [774, 191] width 806 height 30
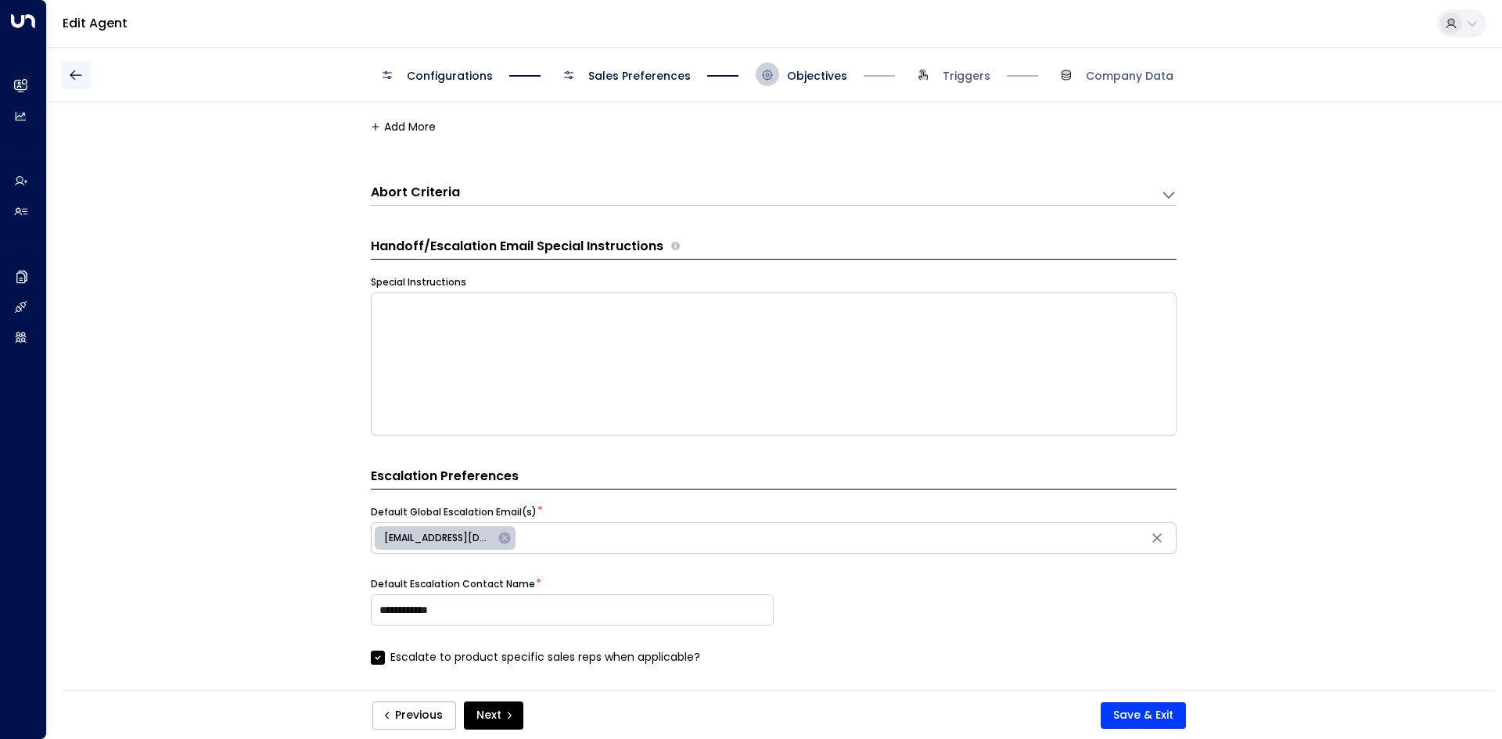
click at [81, 79] on icon "button" at bounding box center [76, 75] width 16 height 16
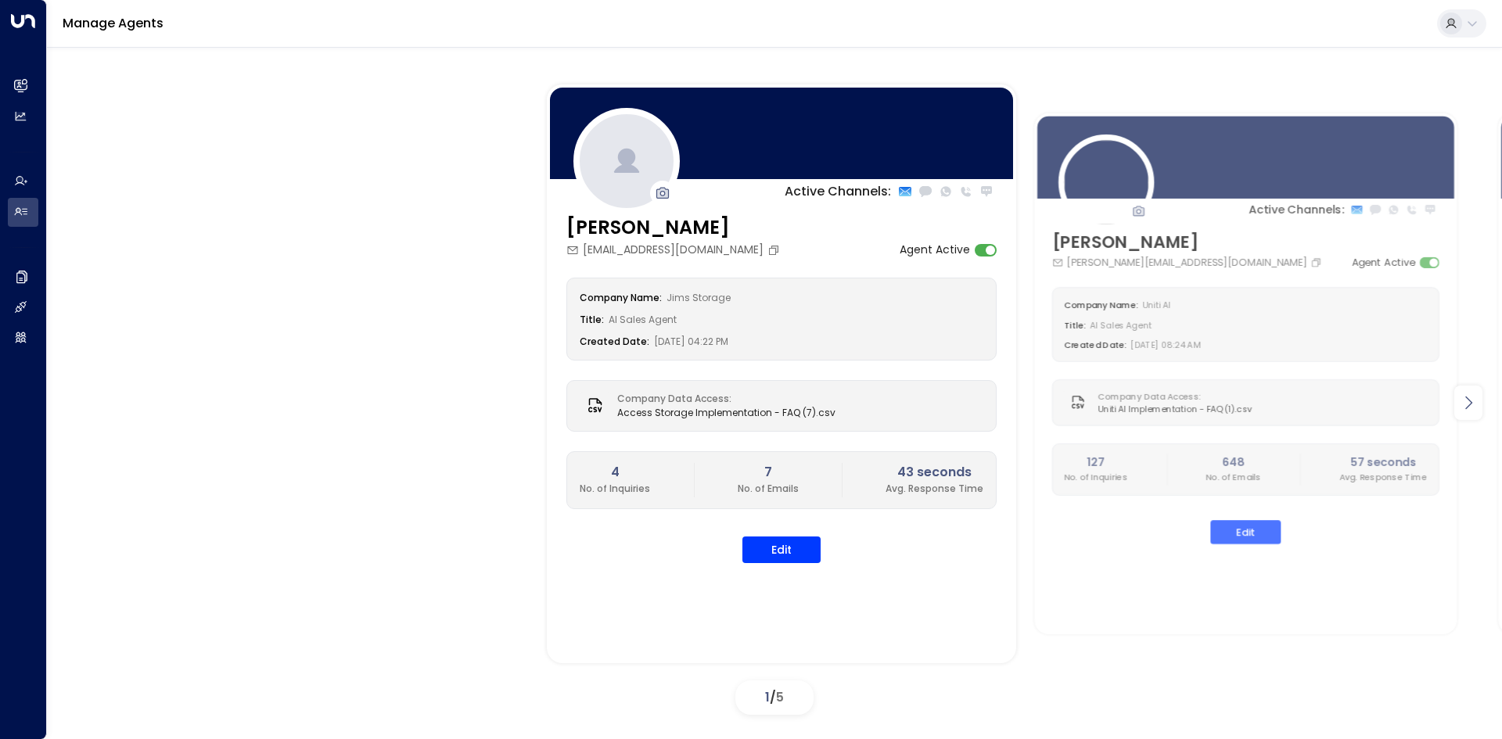
click at [1466, 409] on icon at bounding box center [1468, 403] width 7 height 13
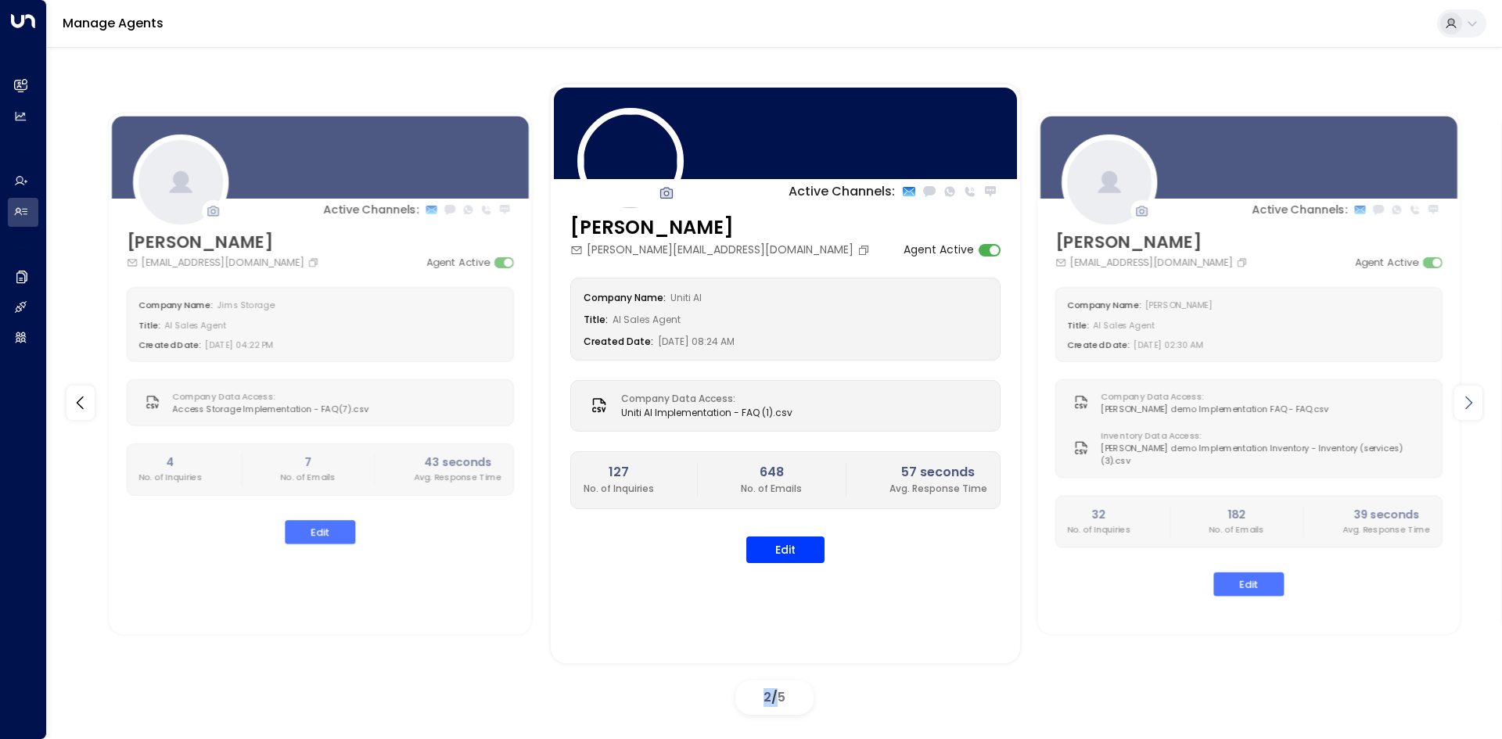
click at [1467, 407] on icon at bounding box center [1468, 403] width 7 height 13
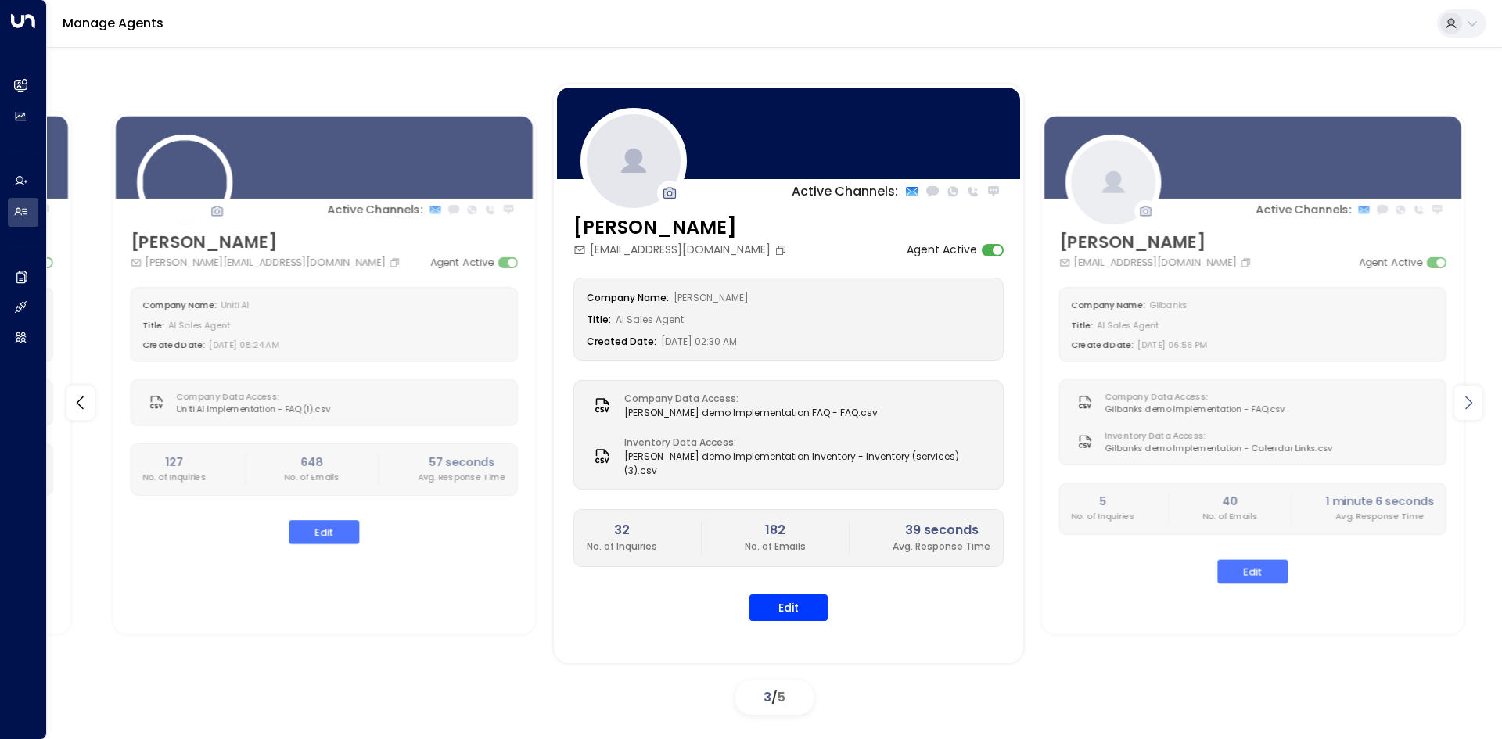
click at [1467, 407] on icon at bounding box center [1468, 403] width 7 height 13
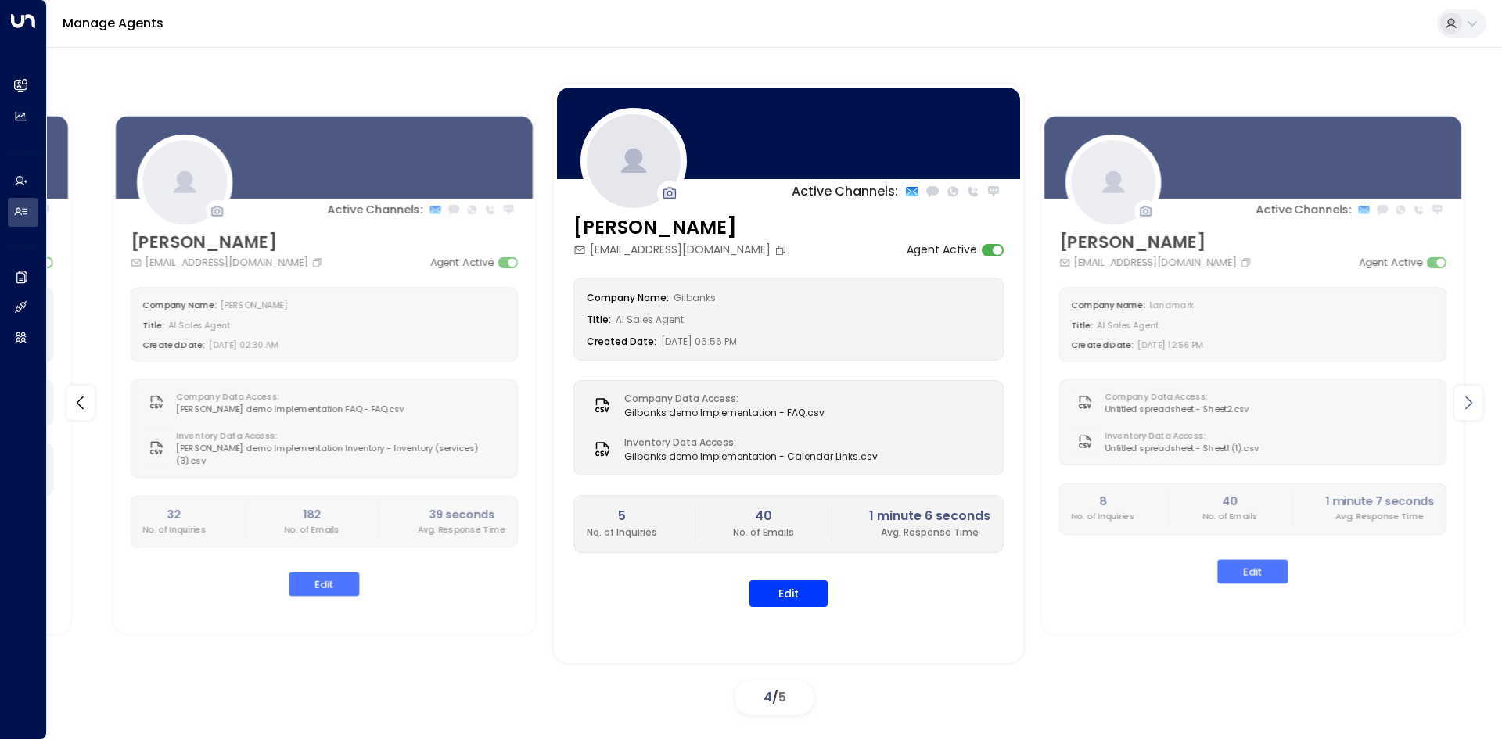
click at [1467, 407] on icon at bounding box center [1468, 403] width 7 height 13
